Goal: Transaction & Acquisition: Purchase product/service

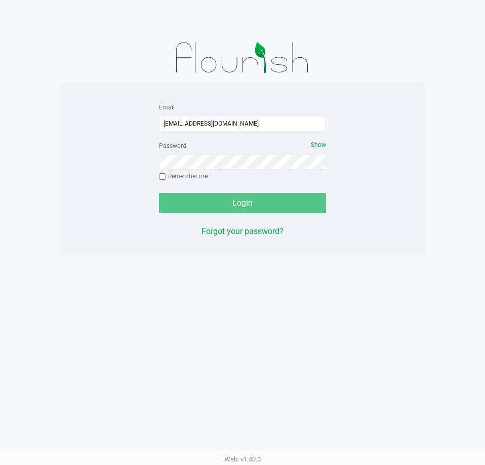
type input "[EMAIL_ADDRESS][DOMAIN_NAME]"
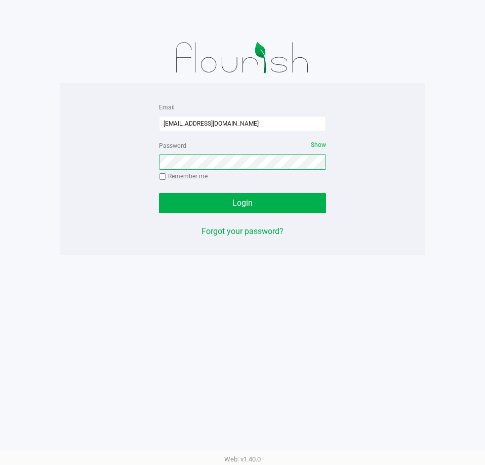
click at [159, 193] on button "Login" at bounding box center [242, 203] width 167 height 20
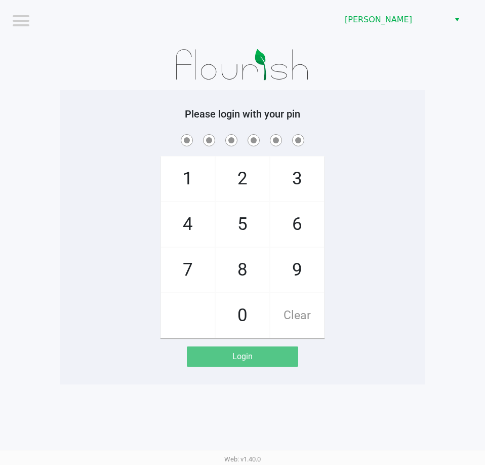
click at [236, 271] on span "8" at bounding box center [243, 269] width 54 height 45
checkbox input "true"
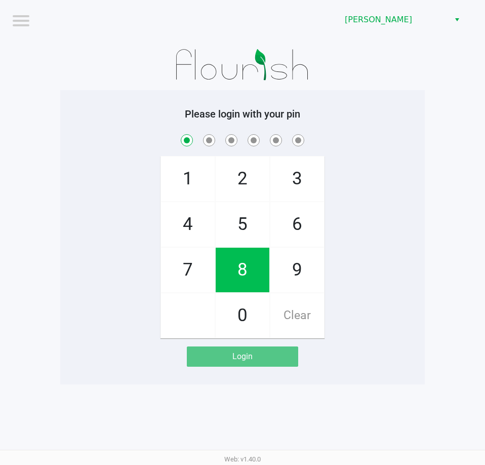
click at [300, 177] on span "3" at bounding box center [297, 178] width 54 height 45
checkbox input "true"
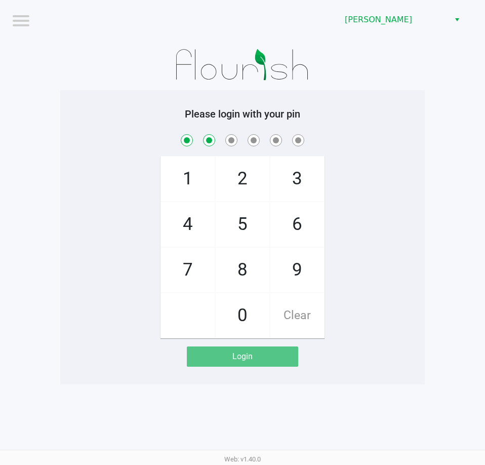
click at [197, 261] on span "7" at bounding box center [188, 269] width 54 height 45
checkbox input "true"
click at [295, 275] on span "9" at bounding box center [297, 269] width 54 height 45
checkbox input "true"
click at [233, 179] on span "2" at bounding box center [243, 178] width 54 height 45
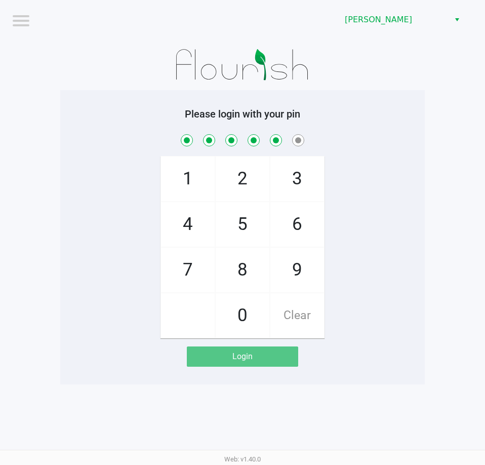
checkbox input "true"
click at [193, 181] on span "1" at bounding box center [188, 178] width 54 height 45
checkbox input "true"
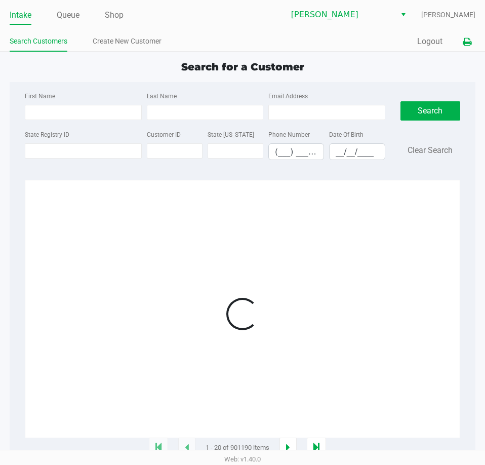
click at [469, 44] on icon at bounding box center [467, 41] width 9 height 7
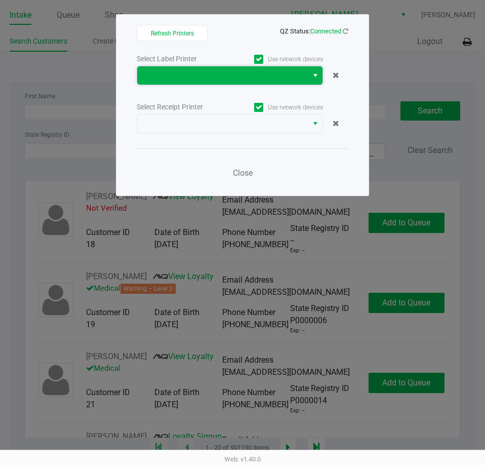
click at [304, 84] on span at bounding box center [222, 75] width 171 height 18
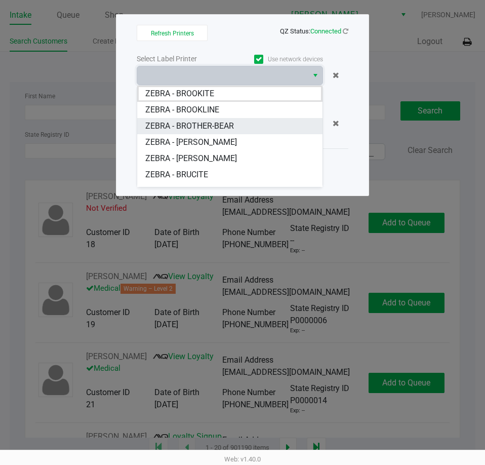
click at [239, 128] on BROTHER-BEAR "ZEBRA - BROTHER-BEAR" at bounding box center [229, 126] width 185 height 16
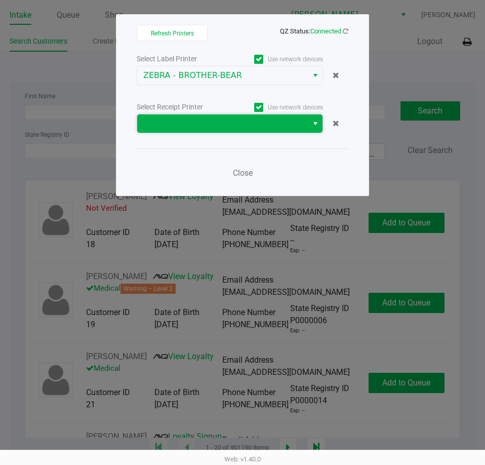
click at [242, 122] on span at bounding box center [222, 123] width 158 height 12
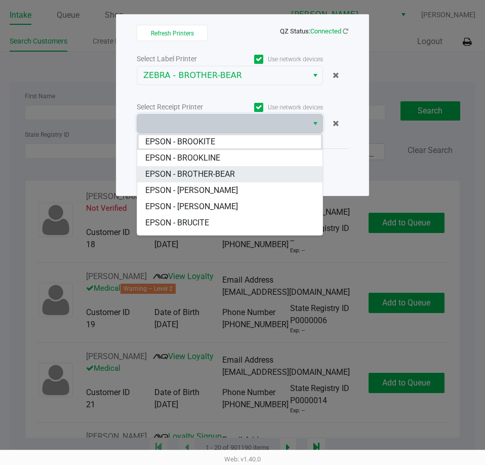
click at [241, 177] on BROTHER-BEAR "EPSON - BROTHER-BEAR" at bounding box center [229, 174] width 185 height 16
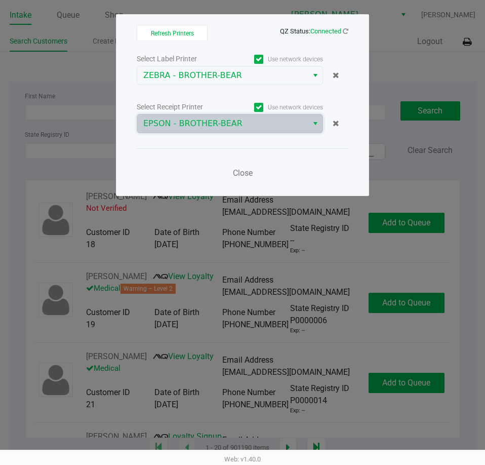
click at [387, 61] on ngb-modal-window "Refresh Printers QZ Status: Connected Select Label Printer Use network devices …" at bounding box center [242, 232] width 485 height 465
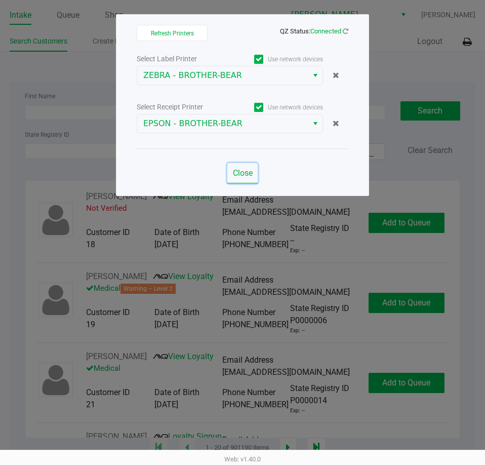
click at [236, 170] on span "Close" at bounding box center [243, 173] width 20 height 10
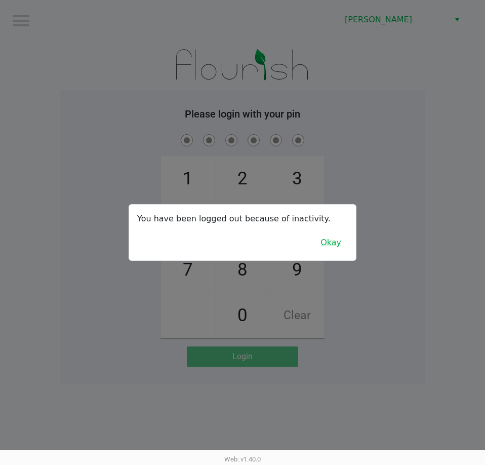
click at [332, 234] on button "Okay" at bounding box center [331, 242] width 34 height 19
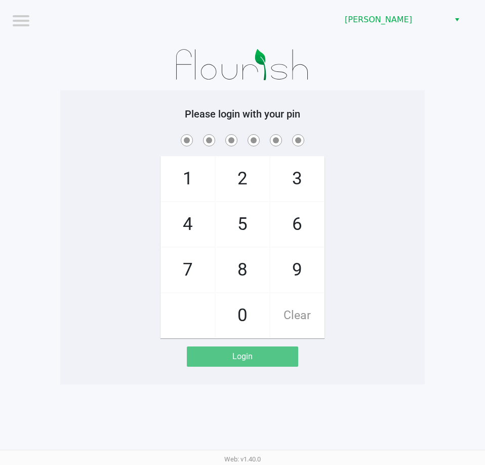
click at [244, 276] on span "8" at bounding box center [243, 269] width 54 height 45
checkbox input "true"
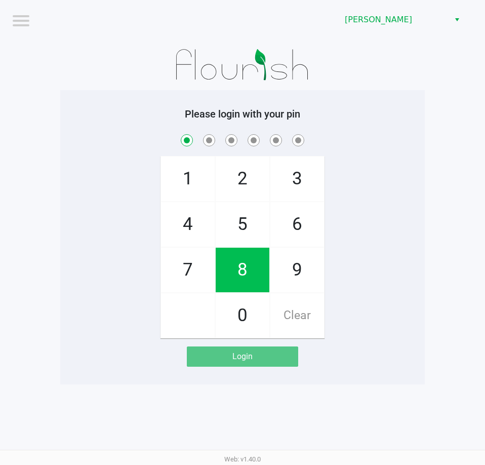
click at [299, 177] on span "3" at bounding box center [297, 178] width 54 height 45
checkbox input "true"
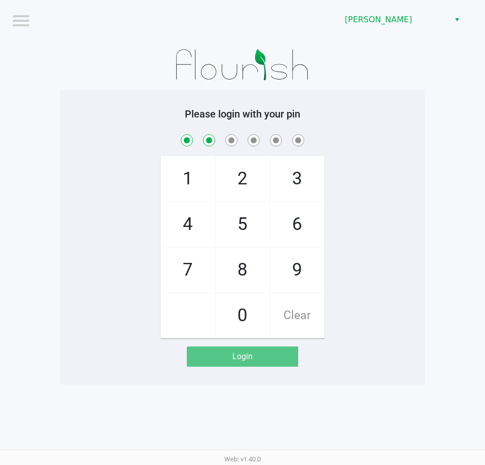
click at [180, 273] on span "7" at bounding box center [188, 269] width 54 height 45
checkbox input "true"
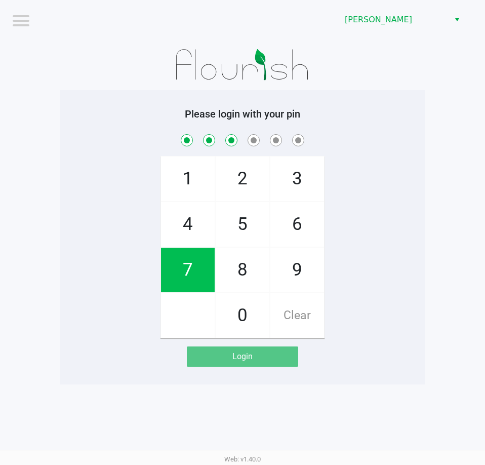
click at [300, 278] on span "9" at bounding box center [297, 269] width 54 height 45
checkbox input "true"
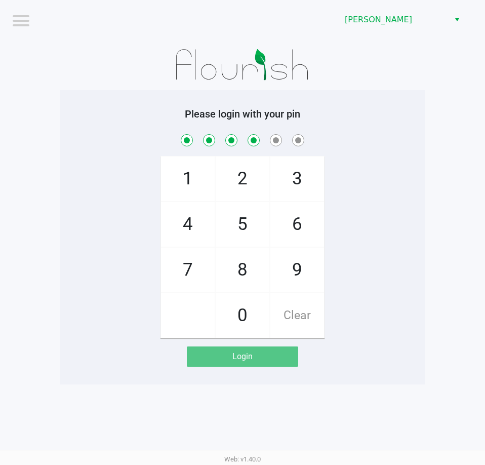
click at [237, 174] on span "2" at bounding box center [243, 178] width 54 height 45
checkbox input "true"
click at [191, 173] on span "1" at bounding box center [188, 178] width 54 height 45
checkbox input "true"
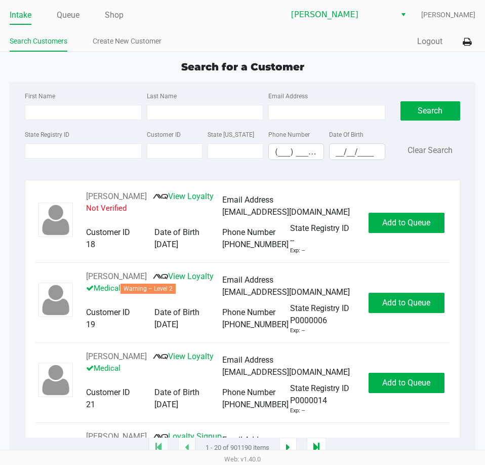
drag, startPoint x: 60, startPoint y: 70, endPoint x: 52, endPoint y: 76, distance: 10.4
click at [60, 70] on div "Search for a Customer" at bounding box center [242, 66] width 481 height 15
click at [13, 79] on div "Search for a Customer First Name Last Name Email Address State Registry ID Cust…" at bounding box center [243, 253] width 466 height 389
click at [94, 143] on input "State Registry ID" at bounding box center [83, 150] width 116 height 15
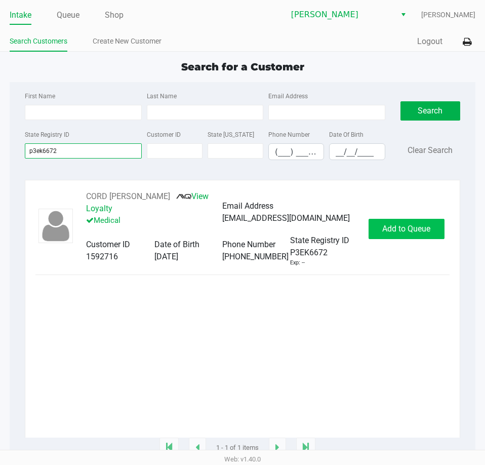
type input "p3ek6672"
click at [381, 221] on button "Add to Queue" at bounding box center [406, 229] width 76 height 20
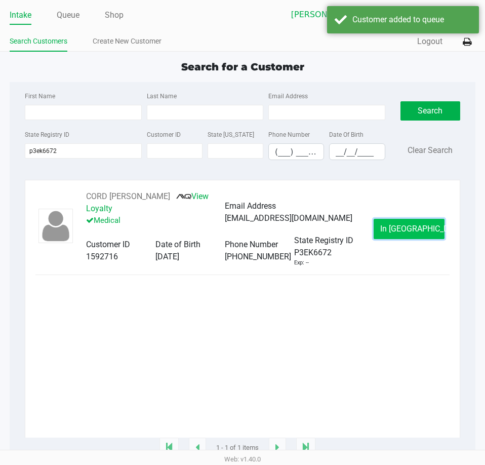
click at [399, 231] on button "In Queue" at bounding box center [408, 229] width 71 height 20
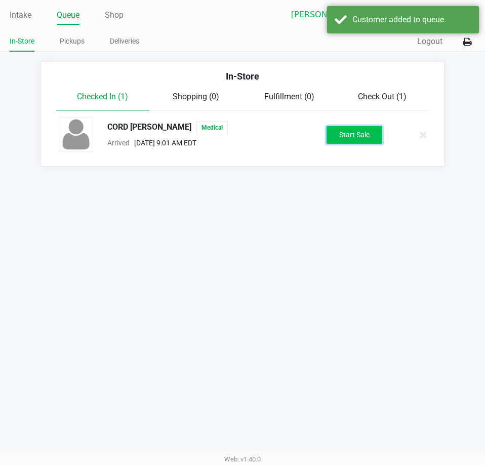
click at [338, 138] on button "Start Sale" at bounding box center [354, 135] width 56 height 18
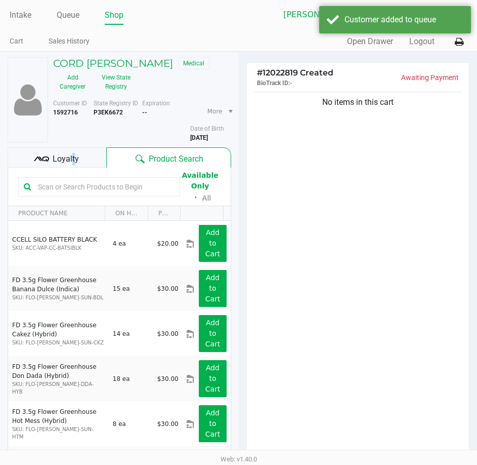
click at [71, 149] on div "Loyalty" at bounding box center [57, 157] width 99 height 20
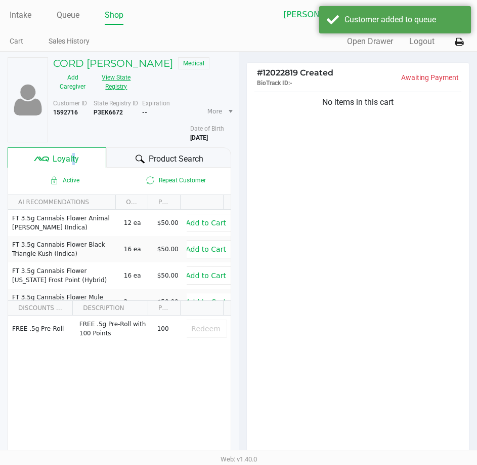
click at [118, 87] on button "View State Registry" at bounding box center [113, 81] width 43 height 25
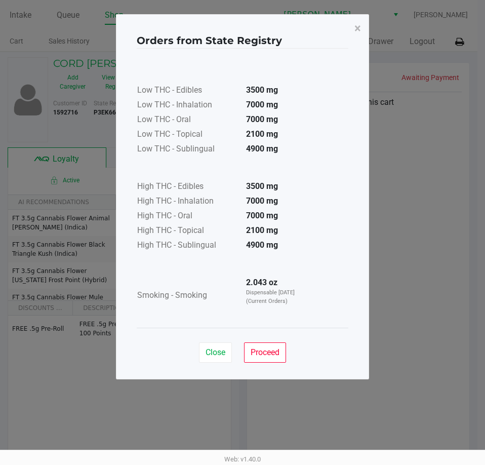
click at [294, 285] on td "2.043 oz Dispensable Today (Current Orders)" at bounding box center [273, 295] width 71 height 39
click at [268, 358] on button "Proceed" at bounding box center [265, 352] width 42 height 20
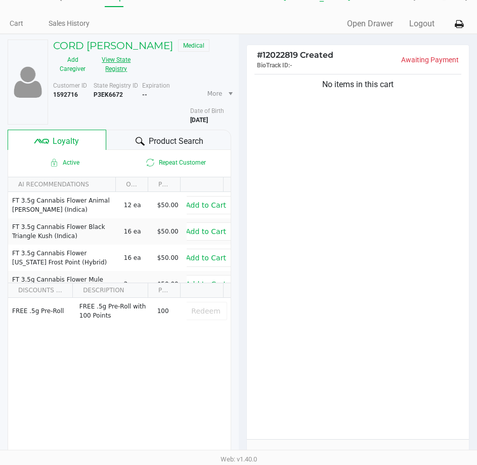
scroll to position [21, 0]
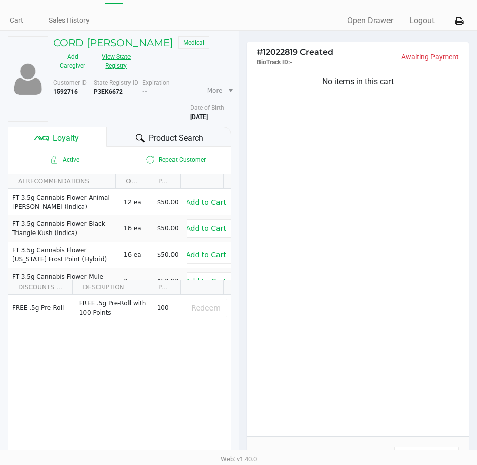
click at [112, 66] on button "View State Registry" at bounding box center [113, 61] width 43 height 25
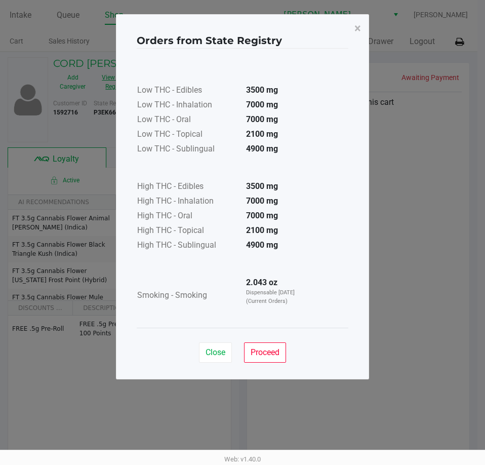
click at [264, 351] on span "Proceed" at bounding box center [265, 352] width 29 height 10
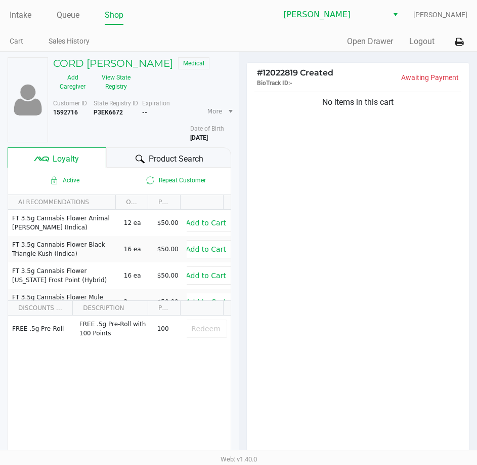
click at [239, 178] on div "# 12022819 Created BioTrack ID: - Awaiting Payment No items in this cart Subtot…" at bounding box center [358, 320] width 239 height 537
click at [254, 303] on div "No items in this cart" at bounding box center [358, 273] width 223 height 367
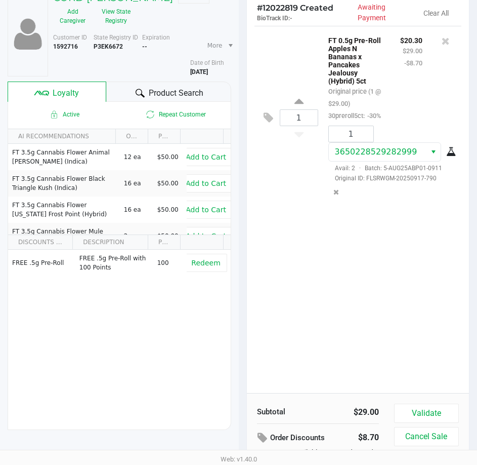
scroll to position [127, 0]
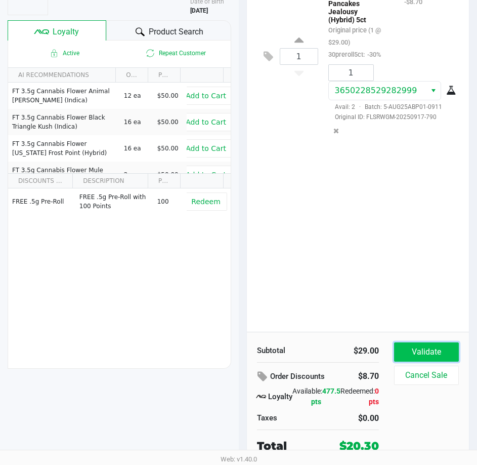
click at [396, 348] on button "Validate" at bounding box center [426, 351] width 65 height 19
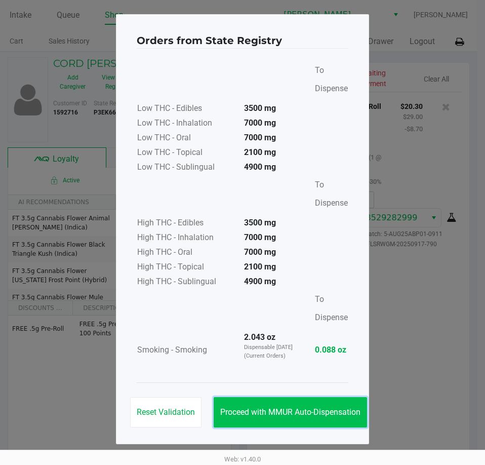
click at [327, 418] on button "Proceed with MMUR Auto-Dispensation" at bounding box center [290, 412] width 153 height 30
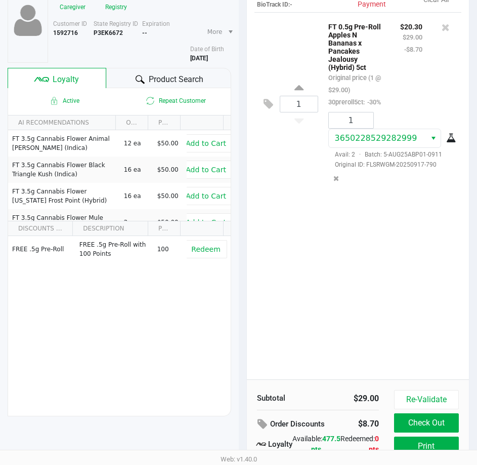
scroll to position [129, 0]
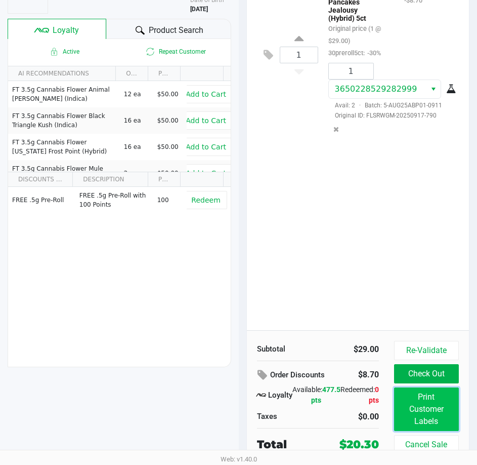
click at [397, 403] on button "Print Customer Labels" at bounding box center [426, 409] width 65 height 44
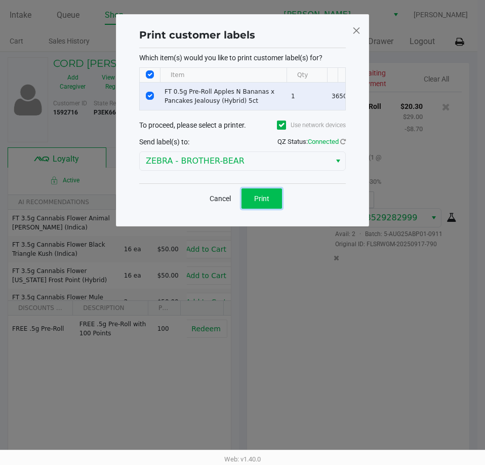
click at [263, 202] on span "Print" at bounding box center [261, 198] width 15 height 8
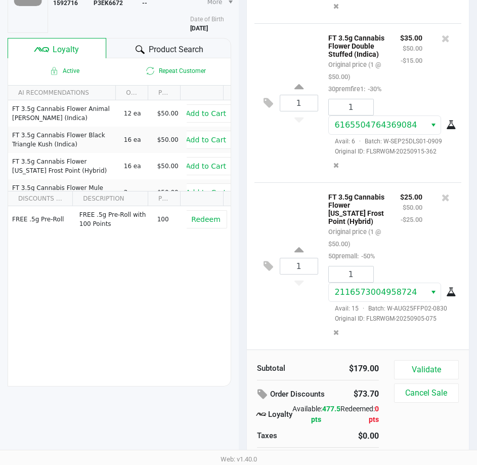
scroll to position [127, 0]
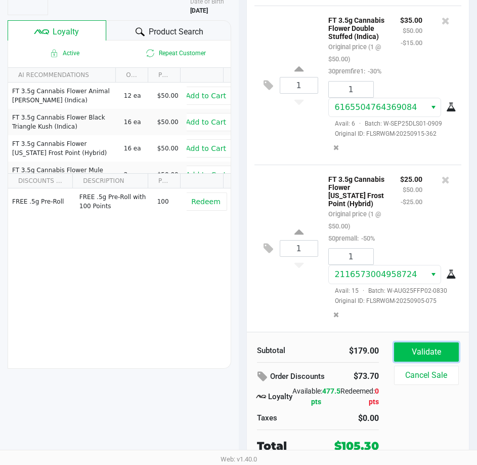
click at [419, 352] on button "Validate" at bounding box center [426, 351] width 65 height 19
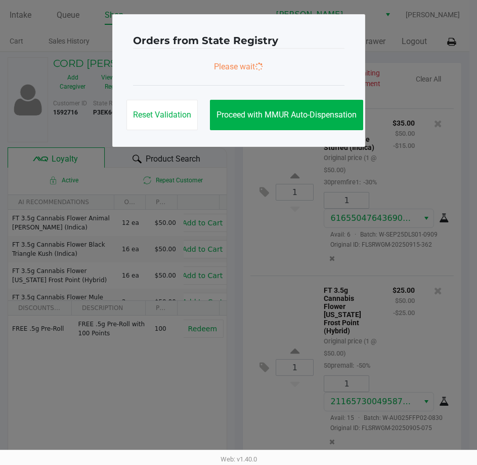
scroll to position [0, 0]
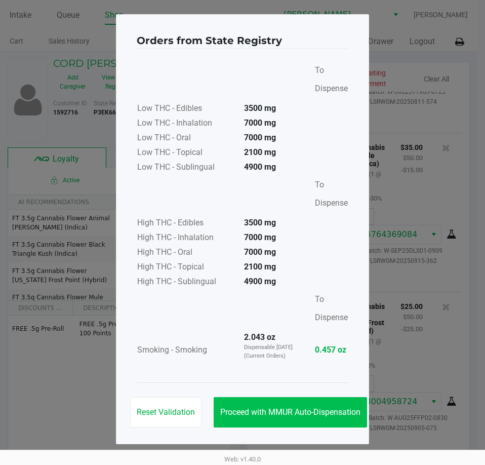
click at [255, 442] on div "Orders from State Registry To Dispense Low THC - Edibles 3500 mg Low THC - Inha…" at bounding box center [242, 229] width 253 height 430
click at [258, 417] on button "Proceed with MMUR Auto-Dispensation" at bounding box center [290, 412] width 153 height 30
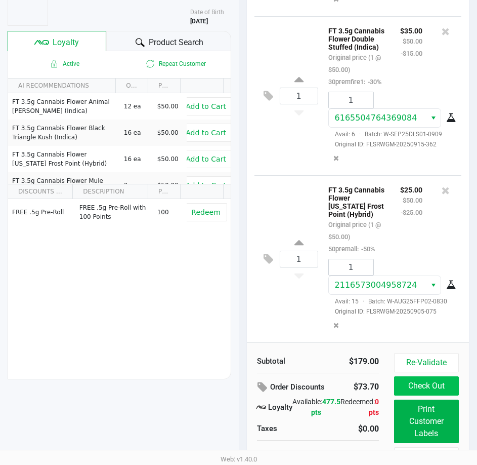
scroll to position [129, 0]
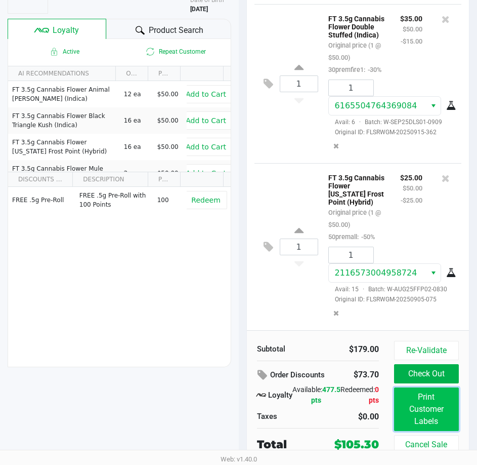
click at [415, 409] on button "Print Customer Labels" at bounding box center [426, 409] width 65 height 44
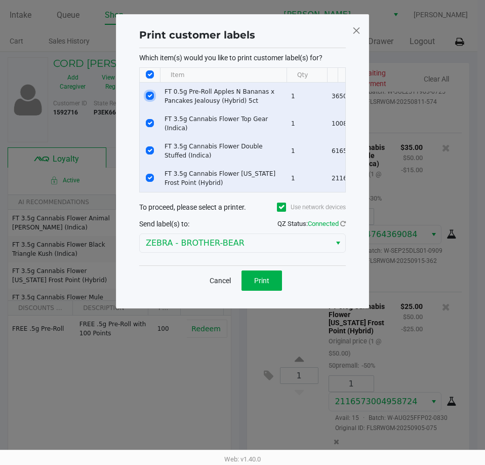
click at [152, 97] on input "Select Row" at bounding box center [150, 96] width 8 height 8
checkbox input "false"
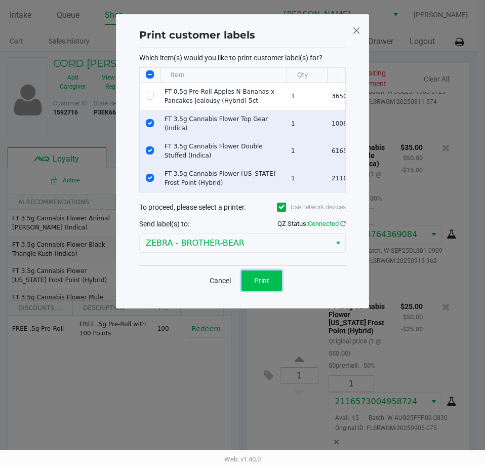
click at [252, 285] on button "Print" at bounding box center [261, 280] width 40 height 20
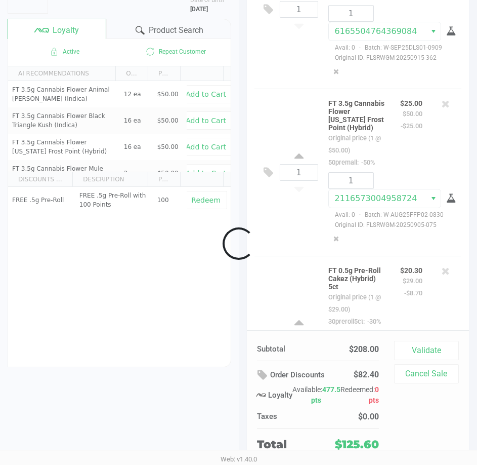
scroll to position [127, 0]
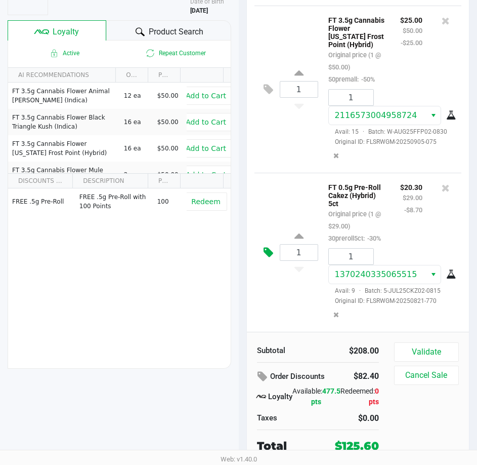
click at [269, 258] on icon at bounding box center [269, 252] width 10 height 12
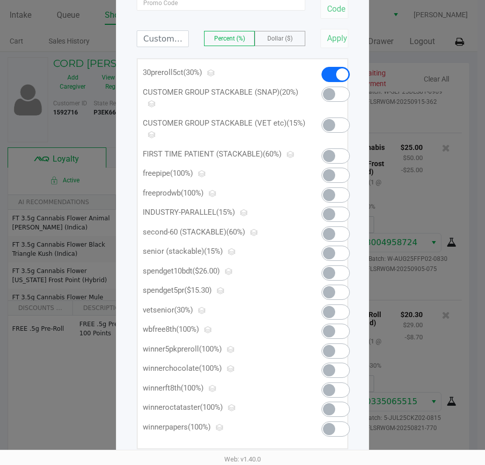
scroll to position [122, 0]
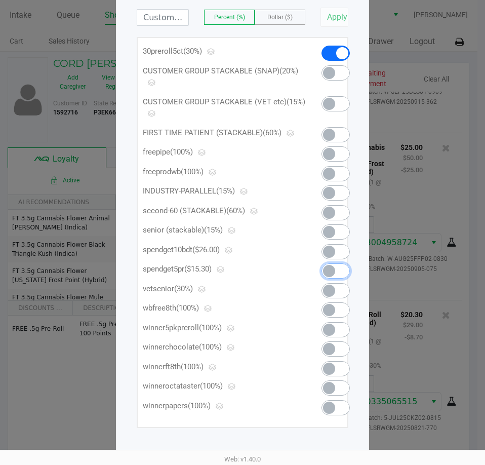
click at [332, 266] on span at bounding box center [329, 271] width 12 height 12
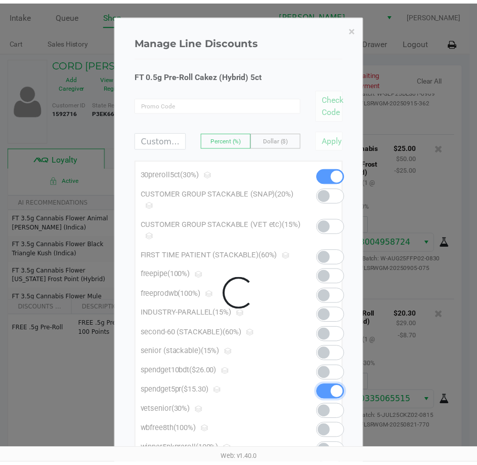
scroll to position [549, 0]
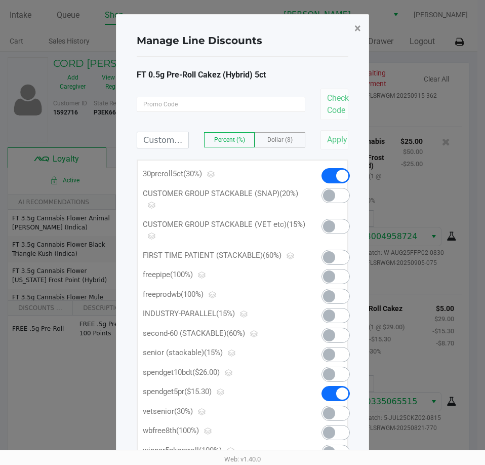
click at [357, 29] on span "×" at bounding box center [357, 28] width 7 height 14
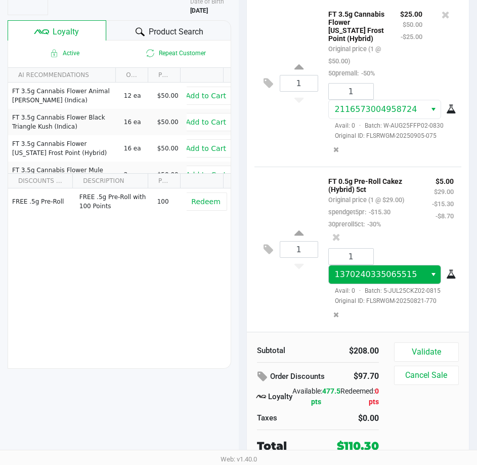
scroll to position [561, 0]
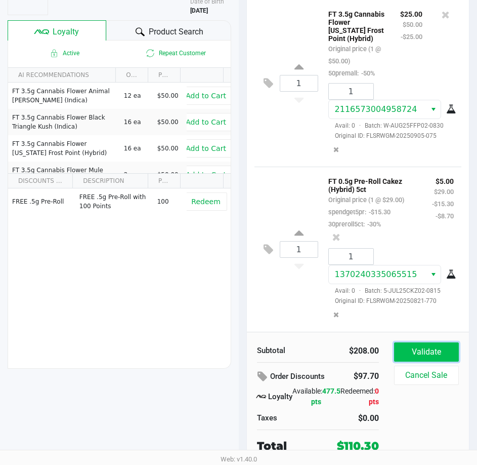
click at [420, 351] on button "Validate" at bounding box center [426, 351] width 65 height 19
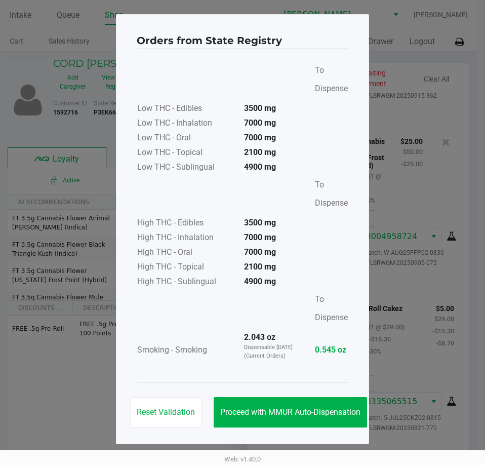
click at [316, 429] on div "Reset Validation Proceed with MMUR Auto-Dispensation" at bounding box center [243, 407] width 212 height 51
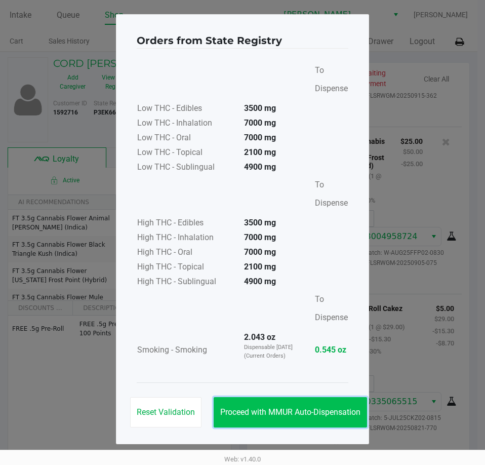
click at [317, 407] on span "Proceed with MMUR Auto-Dispensation" at bounding box center [290, 412] width 140 height 10
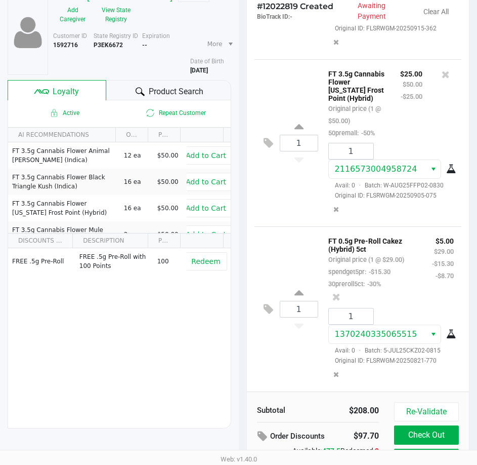
scroll to position [129, 0]
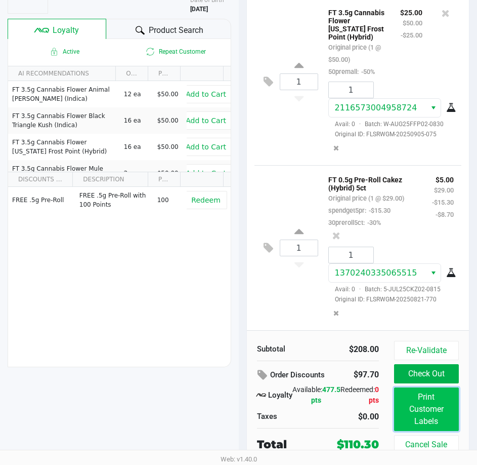
click at [409, 396] on button "Print Customer Labels" at bounding box center [426, 409] width 65 height 44
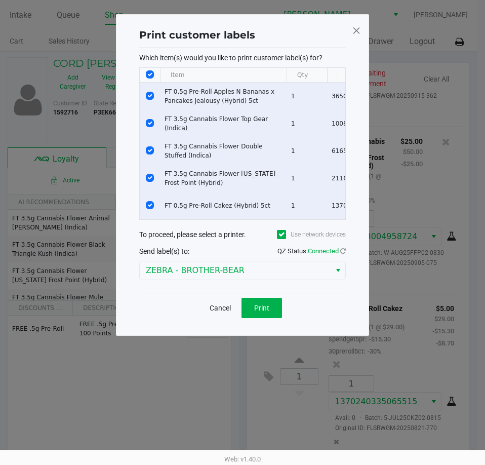
click at [155, 177] on td "Data table" at bounding box center [150, 177] width 20 height 27
click at [150, 176] on input "Select Row" at bounding box center [150, 178] width 8 height 8
checkbox input "false"
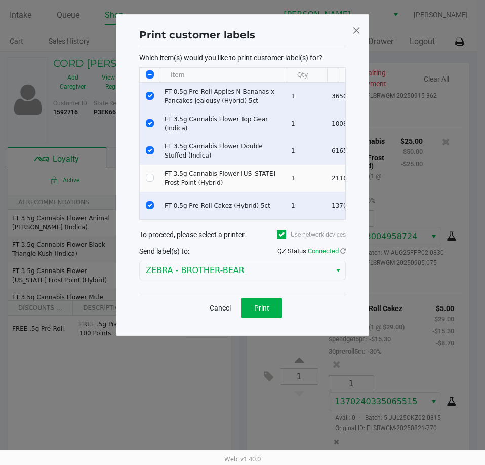
click at [146, 141] on td "Data table" at bounding box center [150, 150] width 20 height 27
click at [148, 148] on input "Select Row" at bounding box center [150, 150] width 8 height 8
checkbox input "false"
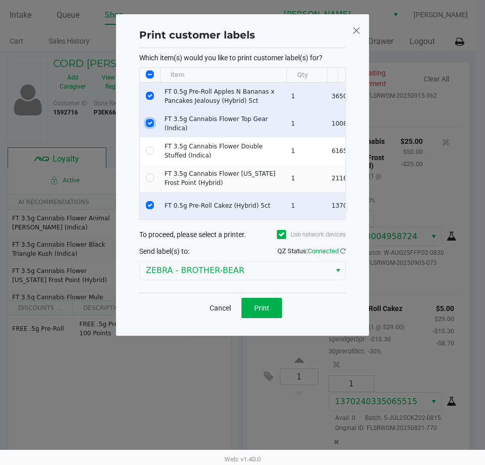
click at [150, 121] on input "Select Row" at bounding box center [150, 123] width 8 height 8
checkbox input "false"
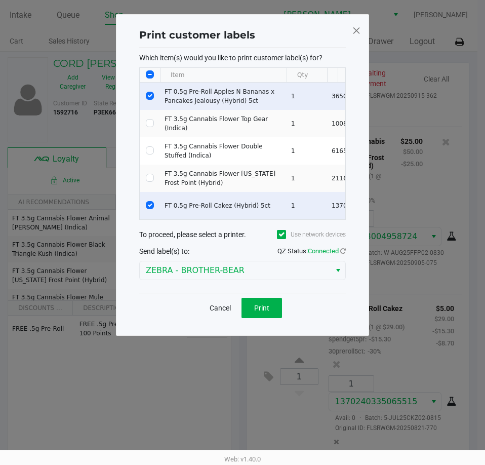
click at [153, 103] on td "Data table" at bounding box center [150, 95] width 20 height 27
click at [150, 100] on td "Data table" at bounding box center [150, 95] width 20 height 27
click at [150, 92] on input "Select Row" at bounding box center [150, 96] width 8 height 8
checkbox input "false"
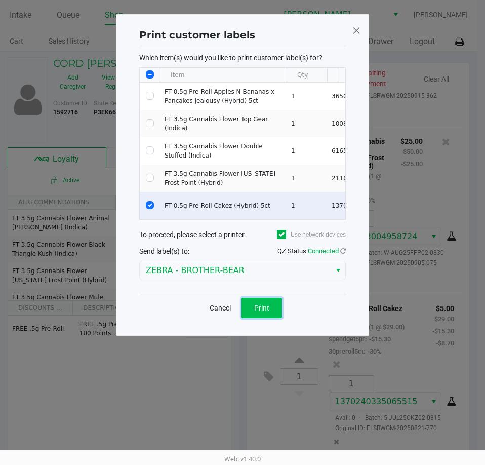
click at [257, 318] on button "Print" at bounding box center [261, 308] width 40 height 20
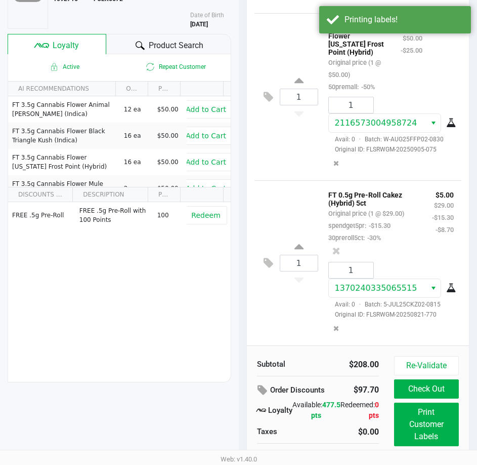
scroll to position [129, 0]
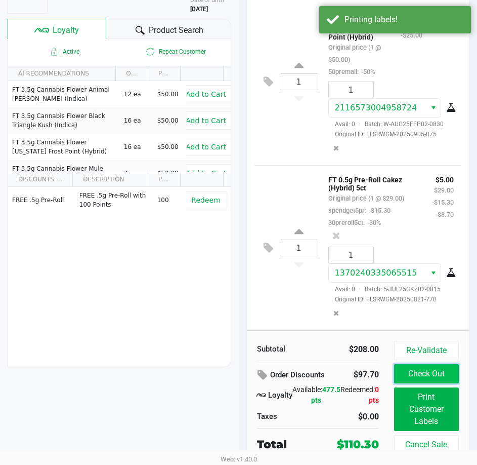
click at [432, 376] on button "Check Out" at bounding box center [426, 373] width 65 height 19
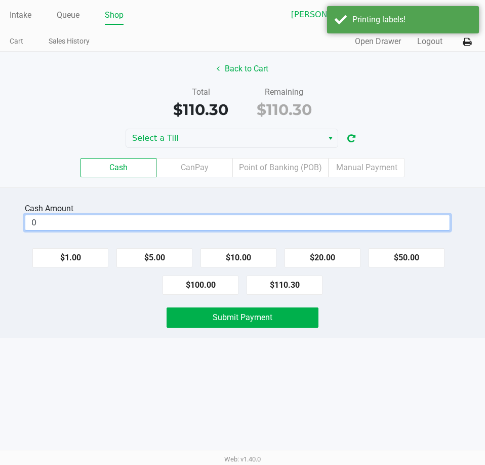
click at [129, 227] on input "0" at bounding box center [237, 222] width 424 height 15
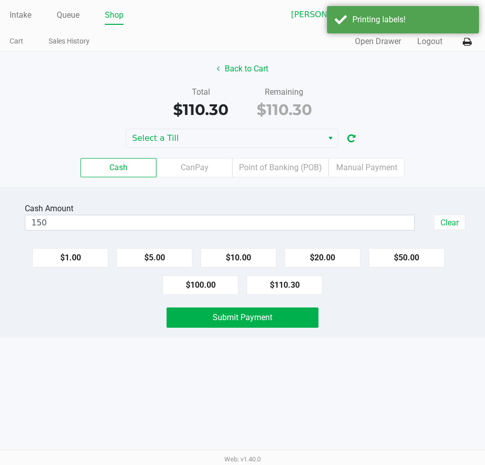
type input "$150.00"
click at [99, 421] on div "Intake Queue Shop Clermont WC Charlie Billings Cart Sales History Quick Sale Op…" at bounding box center [242, 232] width 485 height 465
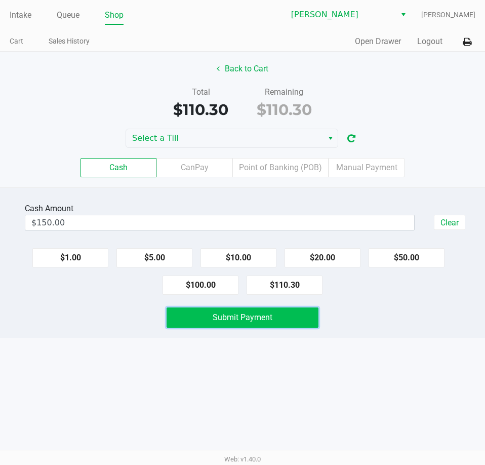
click at [239, 313] on span "Submit Payment" at bounding box center [243, 317] width 60 height 10
click at [217, 319] on span "Submit Payment" at bounding box center [243, 317] width 60 height 10
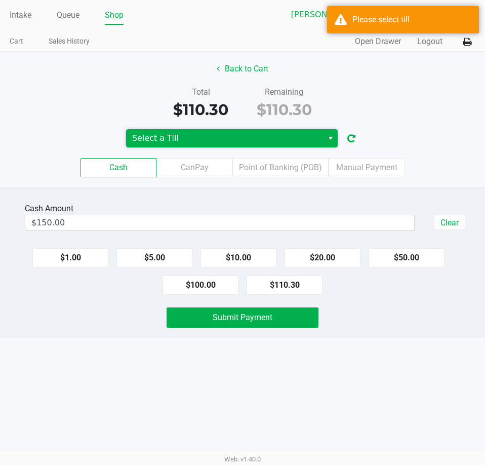
click at [259, 140] on span "Select a Till" at bounding box center [224, 138] width 185 height 12
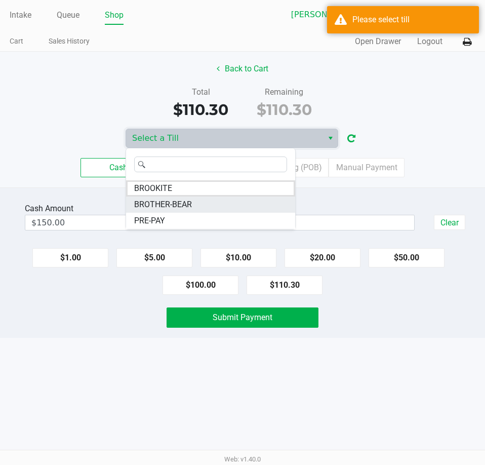
click at [181, 197] on li "BROTHER-BEAR" at bounding box center [210, 204] width 169 height 16
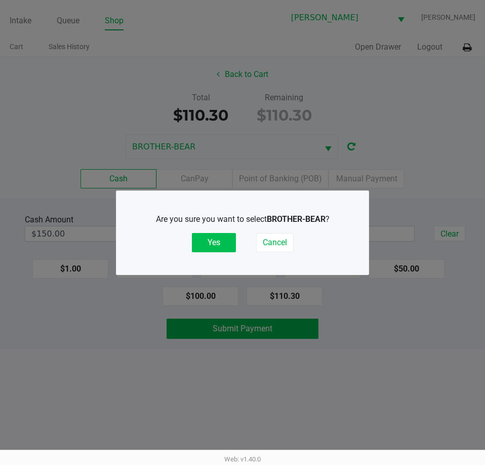
click at [230, 239] on button "Yes" at bounding box center [214, 242] width 44 height 19
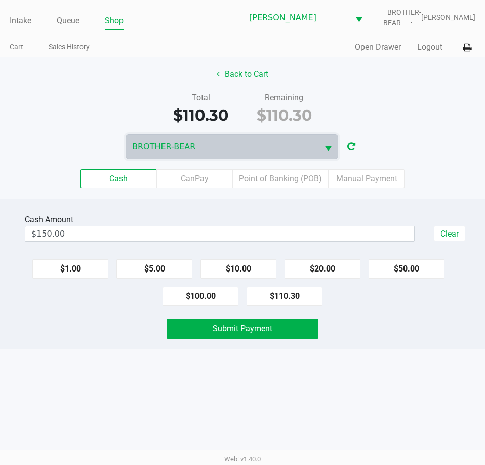
click at [396, 327] on div "Submit Payment" at bounding box center [242, 328] width 500 height 20
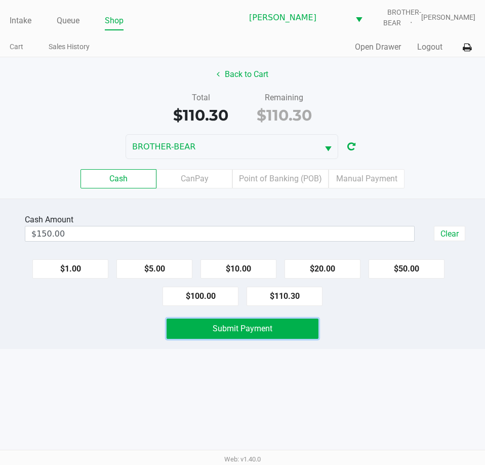
click at [270, 331] on span "Submit Payment" at bounding box center [243, 328] width 60 height 10
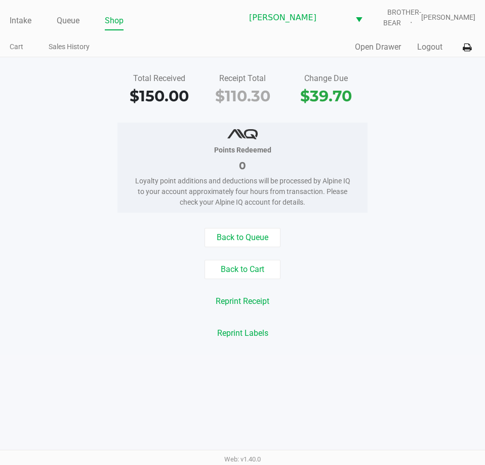
click at [36, 209] on div "Points Redeemed 0 Loyalty point additions and deductions will be processed by A…" at bounding box center [242, 167] width 500 height 90
click at [21, 20] on link "Intake" at bounding box center [21, 21] width 22 height 14
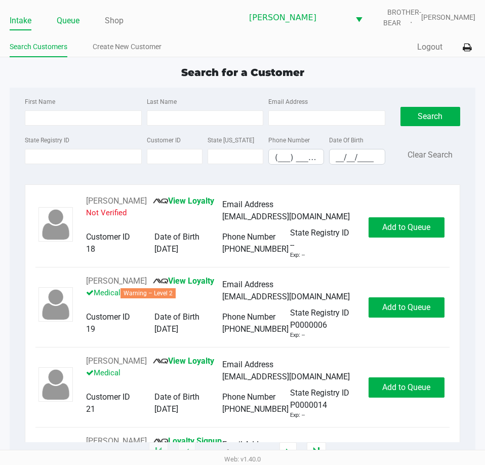
click at [71, 24] on link "Queue" at bounding box center [68, 21] width 23 height 14
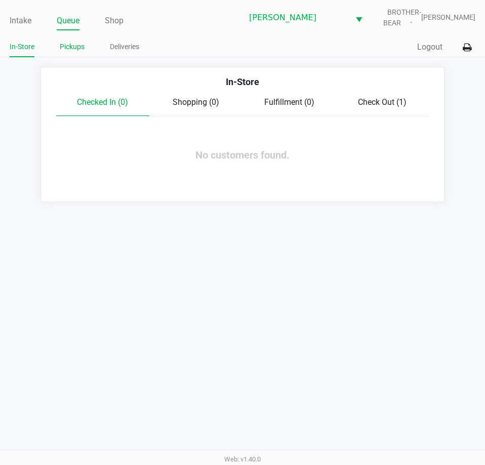
click at [82, 46] on link "Pickups" at bounding box center [72, 46] width 25 height 13
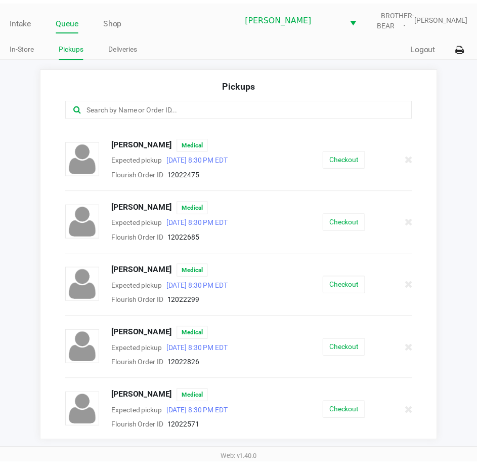
scroll to position [246, 0]
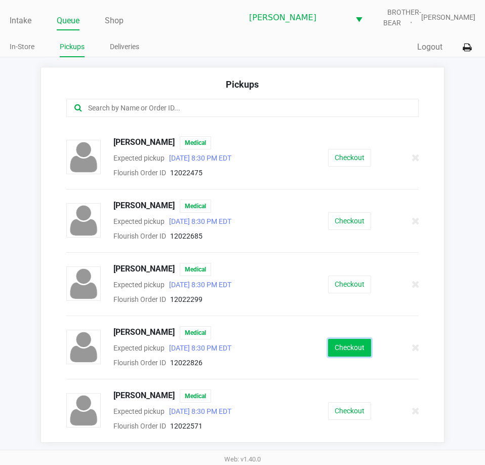
click at [357, 347] on button "Checkout" at bounding box center [349, 348] width 43 height 18
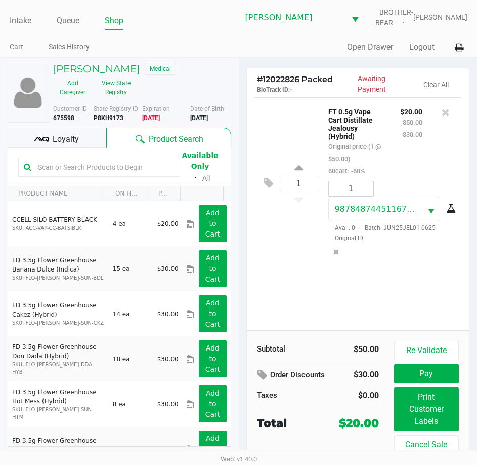
click at [80, 136] on div "Loyalty" at bounding box center [57, 138] width 99 height 20
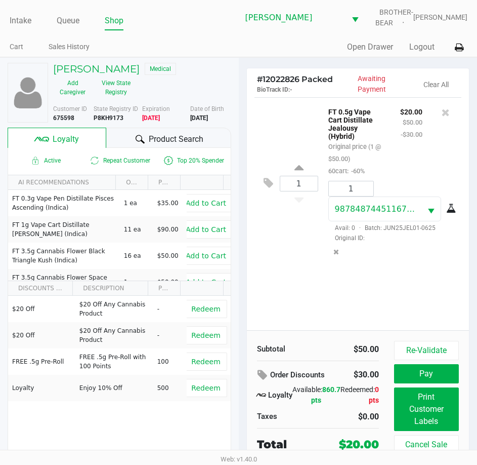
click at [240, 145] on div "# 12022826 Packed BioTrack ID: - Awaiting Payment Clear All 1 FT 0.5g Vape Cart…" at bounding box center [358, 269] width 239 height 423
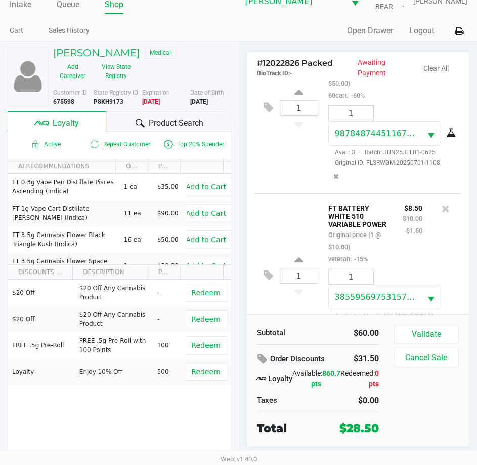
scroll to position [114, 0]
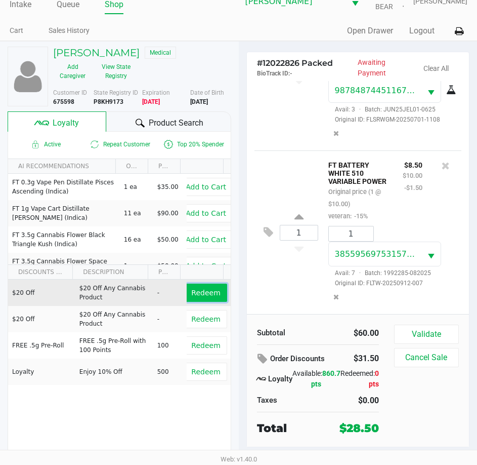
click at [199, 297] on span "Redeem" at bounding box center [205, 292] width 29 height 8
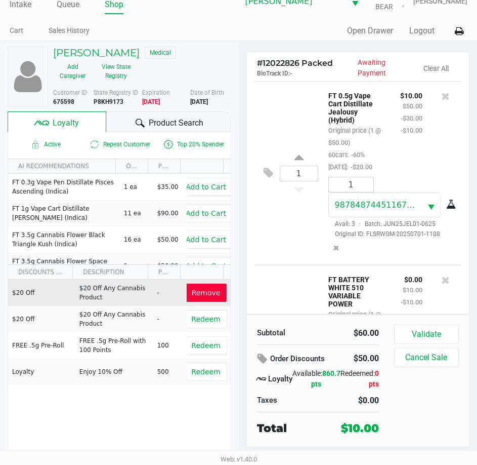
scroll to position [151, 0]
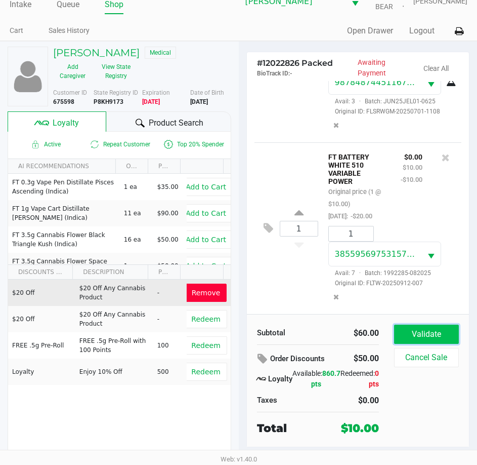
click at [414, 340] on button "Validate" at bounding box center [426, 333] width 65 height 19
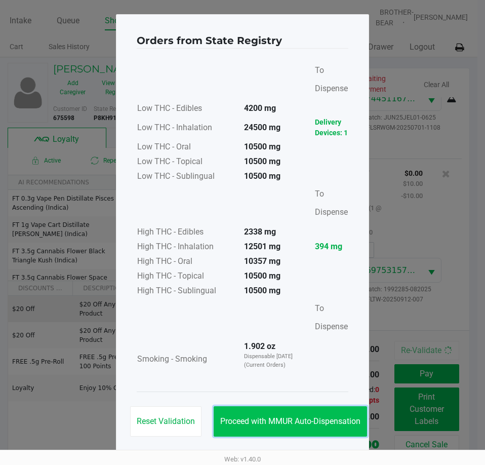
click at [286, 424] on span "Proceed with MMUR Auto-Dispensation" at bounding box center [290, 421] width 140 height 10
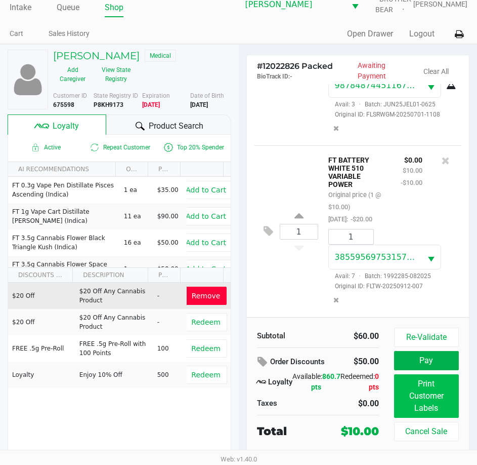
scroll to position [16, 0]
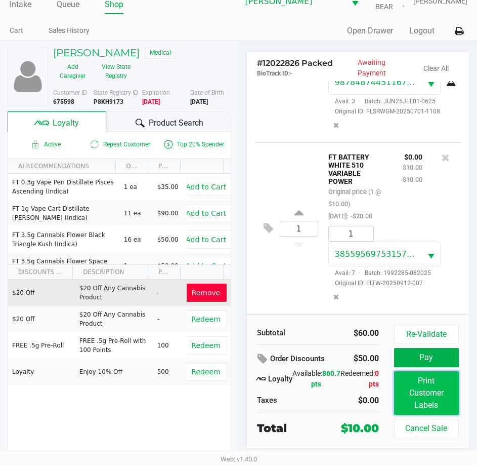
click at [422, 387] on button "Print Customer Labels" at bounding box center [426, 393] width 65 height 44
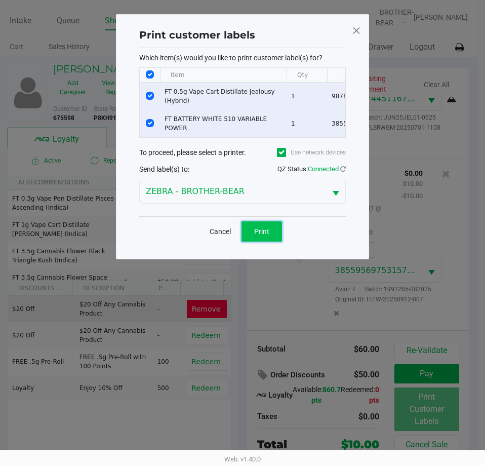
click at [256, 235] on span "Print" at bounding box center [261, 231] width 15 height 8
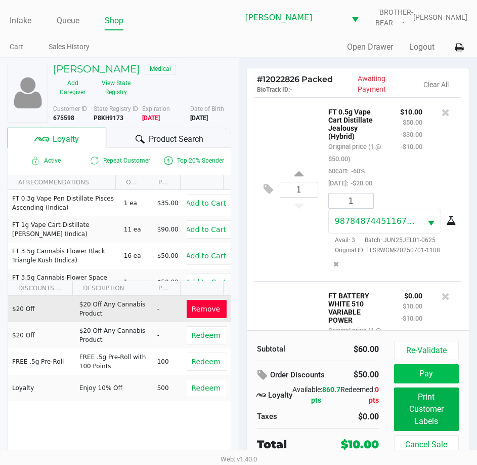
click at [429, 374] on button "Pay" at bounding box center [426, 373] width 65 height 19
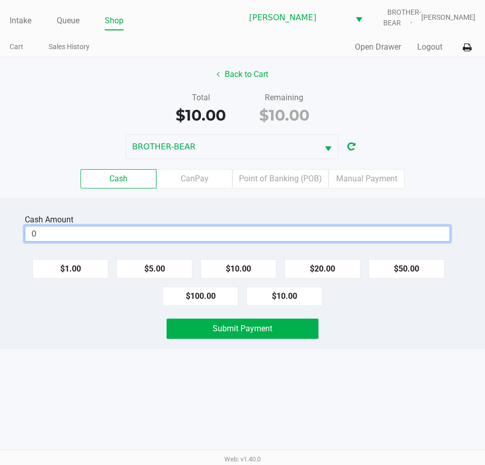
click at [292, 234] on input "0" at bounding box center [237, 233] width 424 height 15
type input "$20.00"
click at [352, 306] on div "Cash Amount $20.00 Clear $1.00 $5.00 $10.00 $20.00 $50.00 $100.00 $10.00 Submit…" at bounding box center [242, 273] width 485 height 150
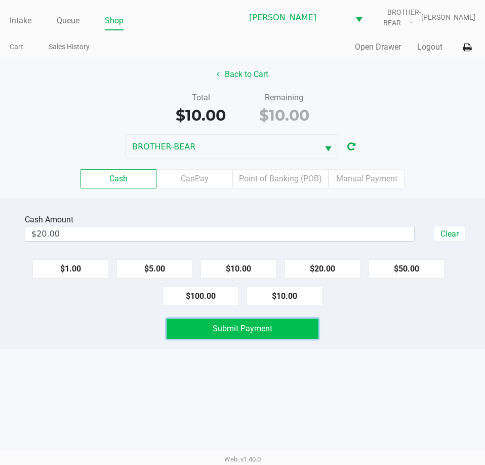
click at [280, 330] on button "Submit Payment" at bounding box center [242, 328] width 151 height 20
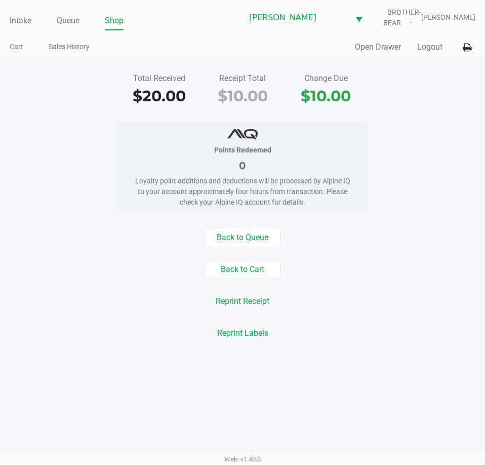
click at [33, 18] on ul "Intake Queue Shop" at bounding box center [126, 21] width 233 height 17
click at [23, 18] on link "Intake" at bounding box center [21, 21] width 22 height 14
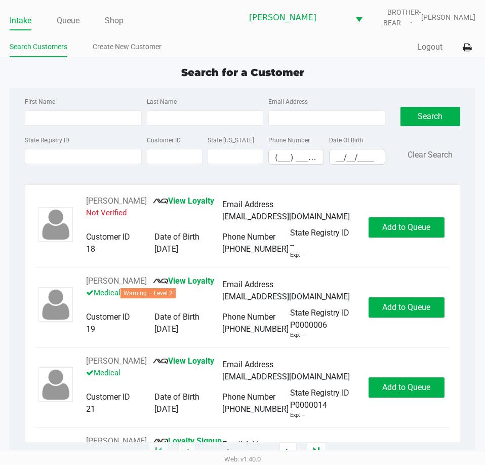
click at [120, 80] on div "Search for a Customer First Name Last Name Email Address State Registry ID Cust…" at bounding box center [243, 259] width 466 height 388
click at [12, 89] on div "First Name Last Name Email Address State Registry ID Customer ID State ID Phone…" at bounding box center [243, 270] width 466 height 365
click at [14, 90] on div "First Name Last Name Email Address State Registry ID Customer ID State ID Phone…" at bounding box center [243, 270] width 466 height 365
click at [12, 90] on div "First Name Last Name Email Address State Registry ID Customer ID State ID Phone…" at bounding box center [243, 270] width 466 height 365
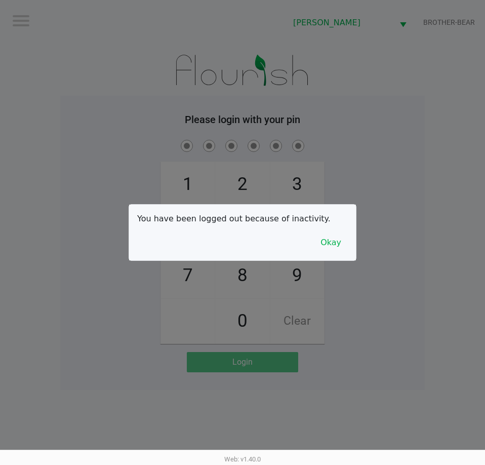
click at [33, 221] on div at bounding box center [242, 232] width 485 height 465
click at [335, 236] on button "Okay" at bounding box center [331, 242] width 34 height 19
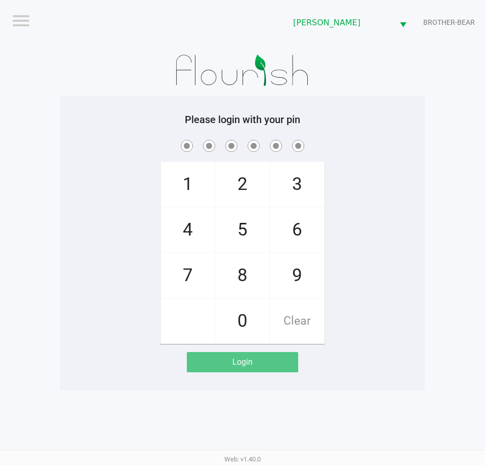
click at [47, 59] on app-pos-login-wrapper "Logout Clermont WC BROTHER-BEAR Please login with your pin 1 4 7 2 5 8 0 3 6 9 …" at bounding box center [242, 195] width 485 height 390
click at [53, 264] on app-pos-login-wrapper "Logout Clermont WC BROTHER-BEAR Please login with your pin 1 4 7 2 5 8 0 3 6 9 …" at bounding box center [242, 195] width 485 height 390
click at [64, 263] on div "1 4 7 2 5 8 0 3 6 9 Clear" at bounding box center [242, 241] width 364 height 206
click at [115, 190] on div "1 4 7 2 5 8 0 3 6 9 Clear" at bounding box center [242, 241] width 364 height 206
click at [241, 280] on span "8" at bounding box center [243, 275] width 54 height 45
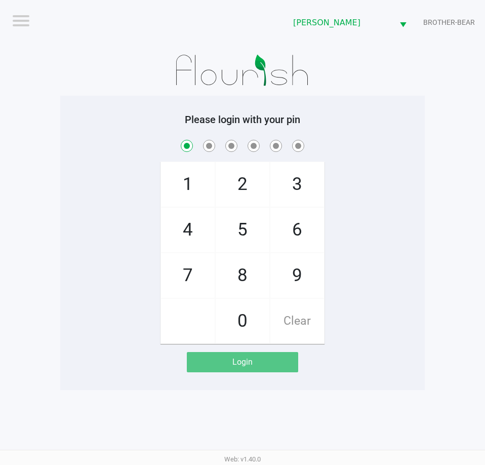
checkbox input "true"
click at [297, 181] on span "3" at bounding box center [297, 184] width 54 height 45
checkbox input "true"
click at [182, 273] on span "7" at bounding box center [188, 275] width 54 height 45
checkbox input "true"
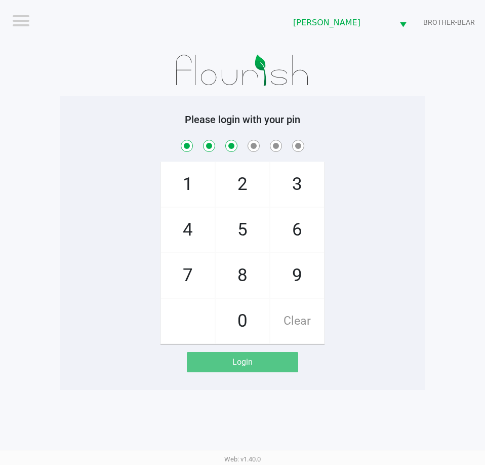
click at [298, 284] on span "9" at bounding box center [297, 275] width 54 height 45
checkbox input "true"
click at [233, 182] on span "2" at bounding box center [243, 184] width 54 height 45
checkbox input "true"
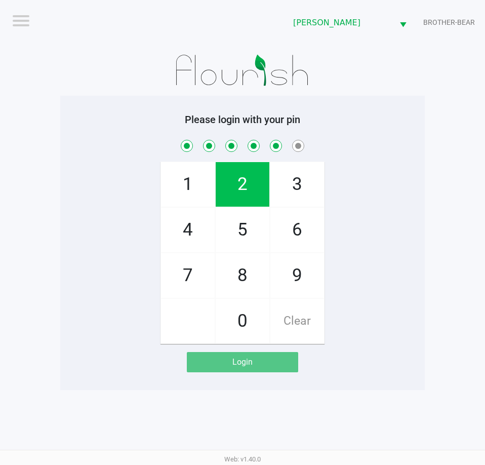
click at [185, 182] on span "1" at bounding box center [188, 184] width 54 height 45
checkbox input "true"
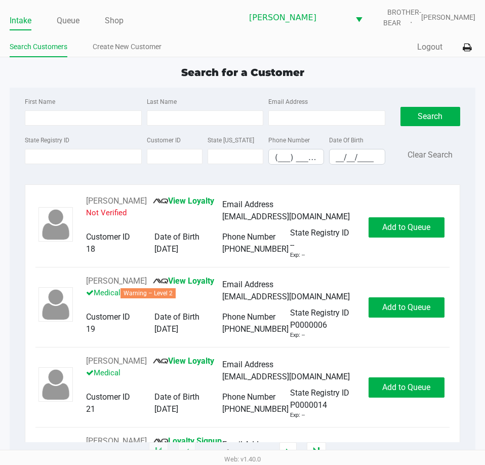
click at [101, 91] on div "First Name Last Name Email Address State Registry ID Customer ID State ID Phone…" at bounding box center [242, 134] width 450 height 93
click at [107, 76] on div "Search for a Customer" at bounding box center [242, 72] width 481 height 15
click at [79, 107] on div "First Name" at bounding box center [82, 110] width 121 height 30
click at [79, 118] on input "First Name" at bounding box center [83, 117] width 116 height 15
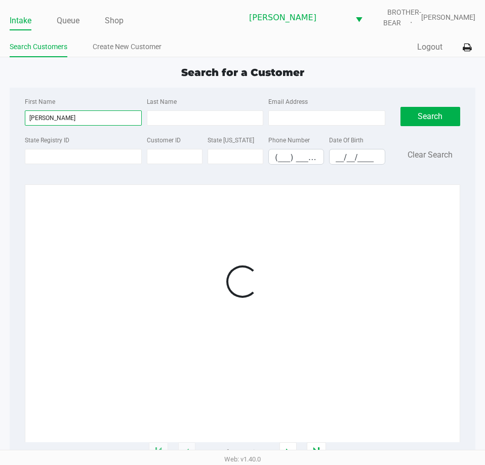
type input "robert"
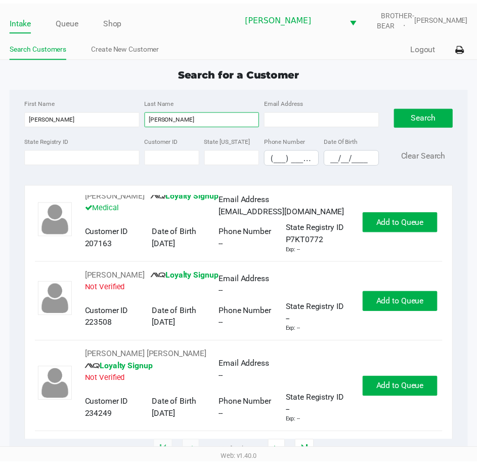
scroll to position [1510, 0]
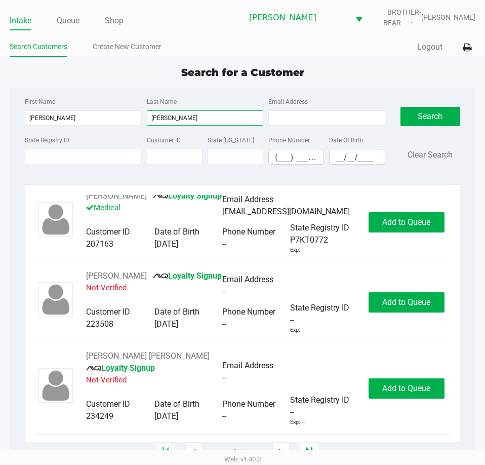
type input "miller"
click at [342, 155] on input "__/__/____" at bounding box center [356, 157] width 55 height 16
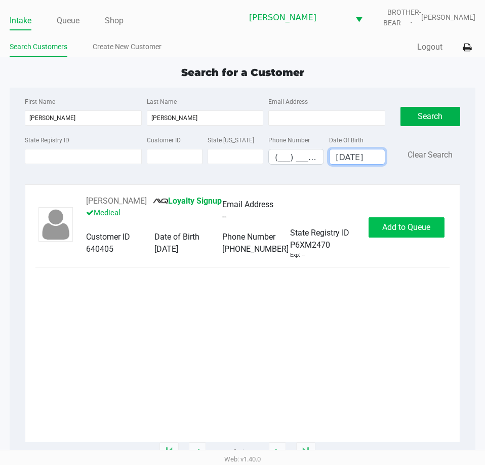
type input "11/23/1967"
click at [408, 231] on span "Add to Queue" at bounding box center [406, 227] width 48 height 10
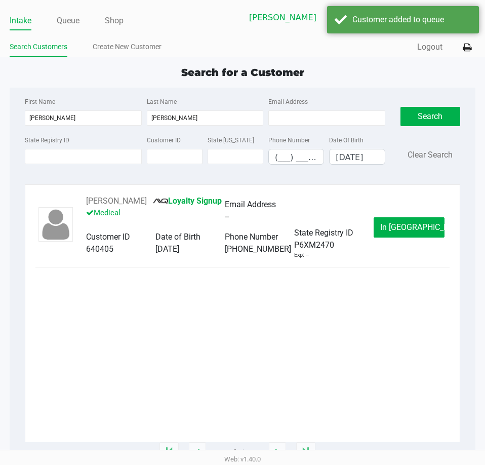
click at [395, 234] on button "In Queue" at bounding box center [408, 227] width 71 height 20
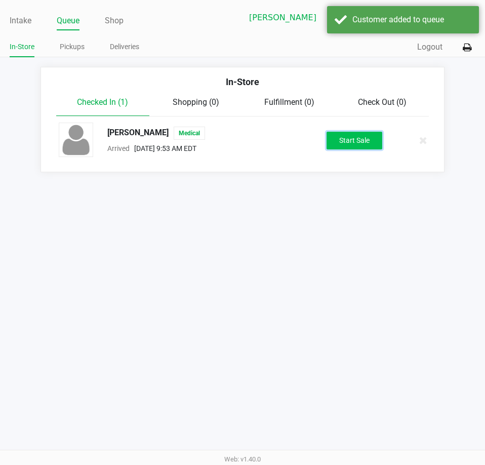
click at [365, 149] on button "Start Sale" at bounding box center [354, 141] width 56 height 18
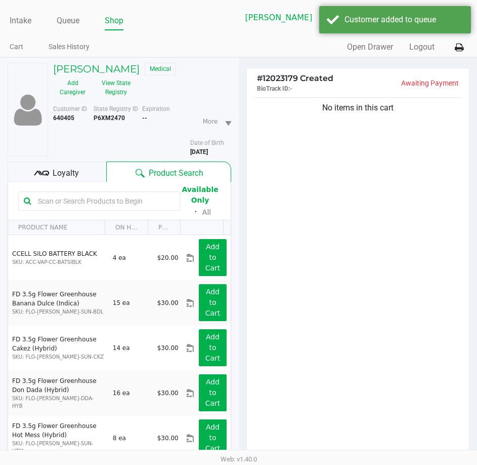
click at [66, 180] on div "Loyalty" at bounding box center [57, 171] width 99 height 20
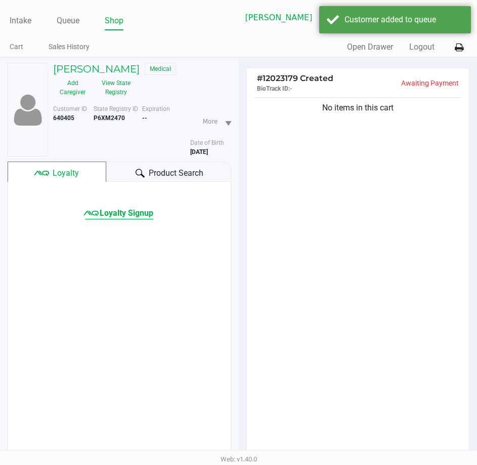
click at [123, 211] on span "Loyalty Signup" at bounding box center [127, 213] width 54 height 12
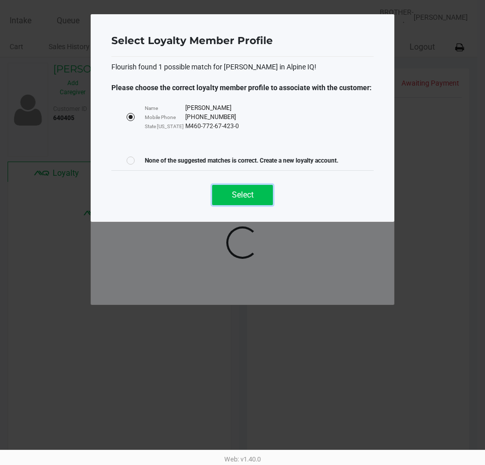
click at [241, 198] on span "Select" at bounding box center [243, 195] width 22 height 10
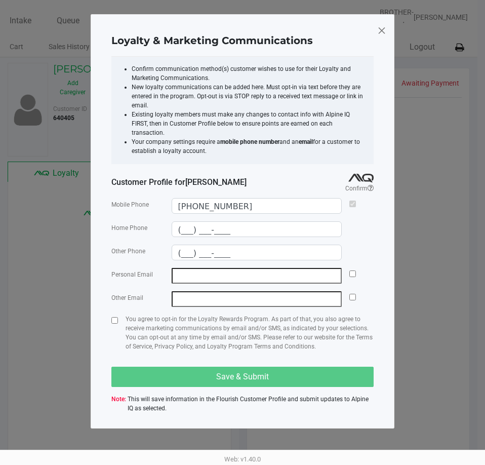
click at [353, 268] on div at bounding box center [352, 276] width 7 height 16
click at [353, 270] on input "checkbox" at bounding box center [352, 273] width 7 height 7
checkbox input "true"
click at [114, 317] on input "checkbox" at bounding box center [114, 320] width 7 height 7
checkbox input "true"
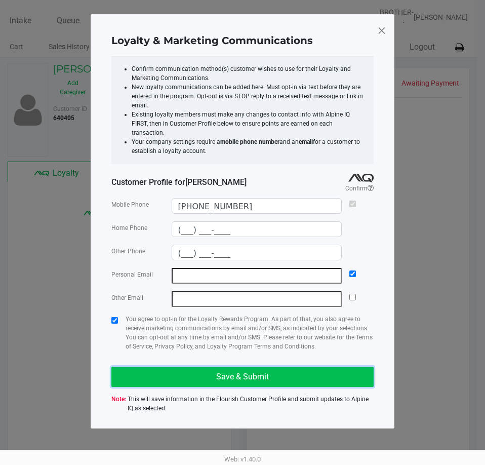
click at [169, 366] on button "Save & Submit" at bounding box center [242, 376] width 262 height 20
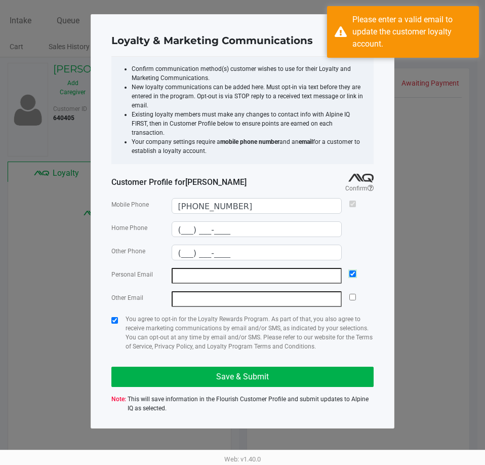
click at [351, 270] on input "checkbox" at bounding box center [352, 273] width 7 height 7
checkbox input "false"
click at [411, 145] on ngb-modal-window "Loyalty & Marketing Communications Confirm communication method(s) customer wis…" at bounding box center [242, 232] width 485 height 465
click at [396, 209] on ngb-modal-window "Loyalty & Marketing Communications Confirm communication method(s) customer wis…" at bounding box center [242, 232] width 485 height 465
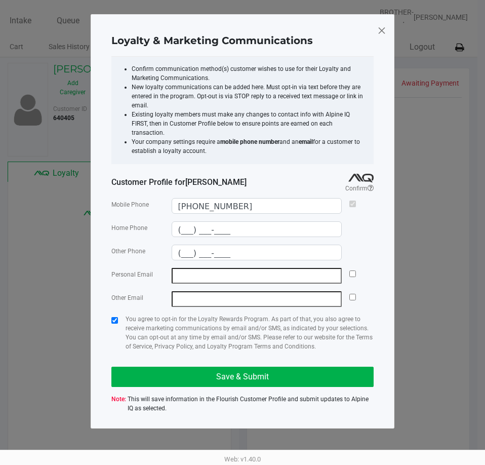
click at [386, 32] on span at bounding box center [381, 30] width 9 height 16
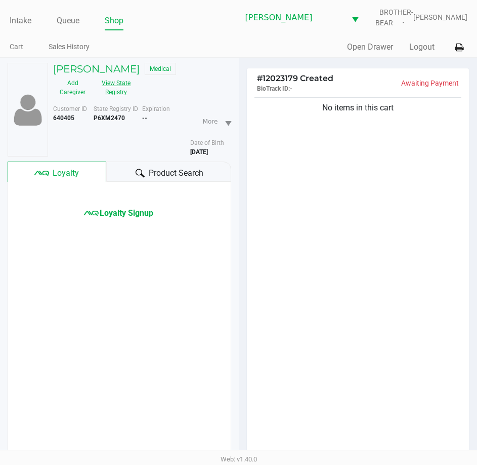
click at [123, 81] on button "View State Registry" at bounding box center [113, 87] width 43 height 25
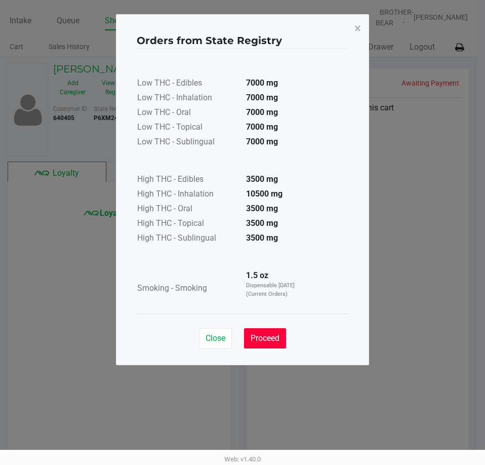
click at [278, 336] on span "Proceed" at bounding box center [265, 338] width 29 height 10
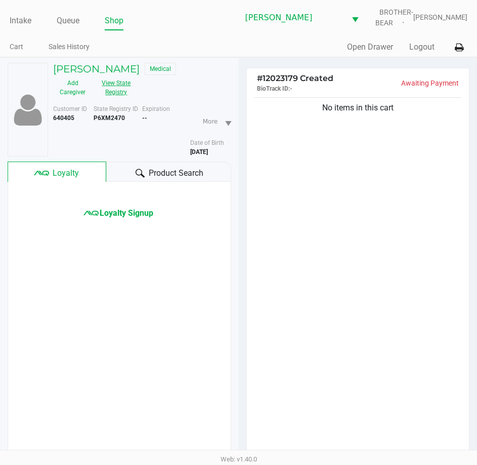
click at [255, 223] on div "No items in this cart" at bounding box center [358, 278] width 223 height 367
click at [339, 271] on div "No items in this cart" at bounding box center [358, 278] width 223 height 367
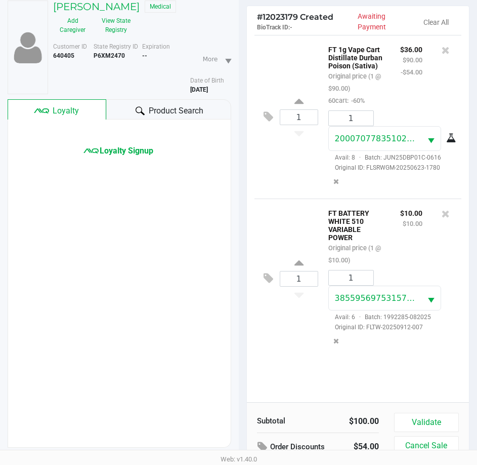
scroll to position [111, 0]
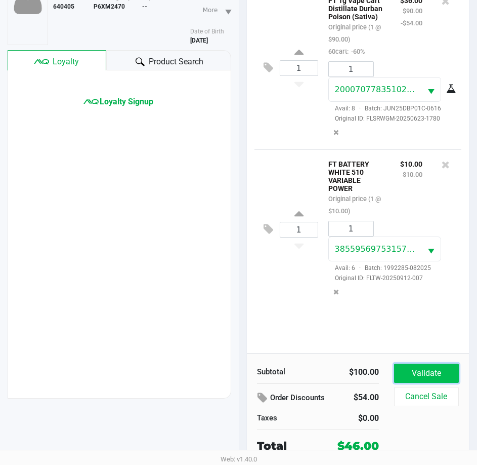
click at [402, 382] on button "Validate" at bounding box center [426, 372] width 65 height 19
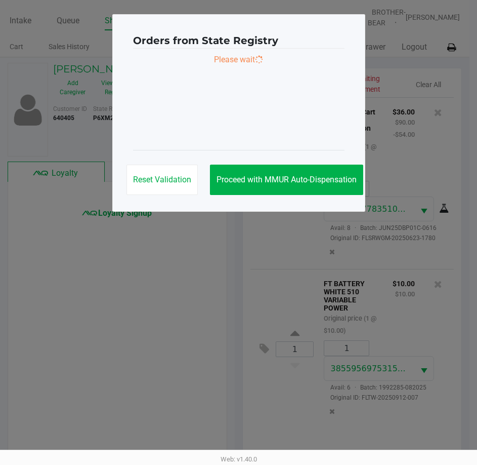
scroll to position [0, 0]
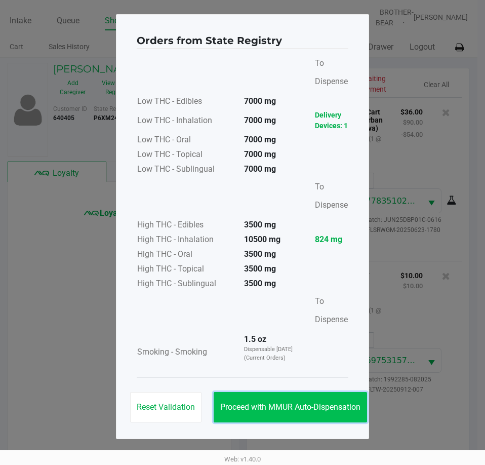
click at [300, 409] on span "Proceed with MMUR Auto-Dispensation" at bounding box center [290, 407] width 140 height 10
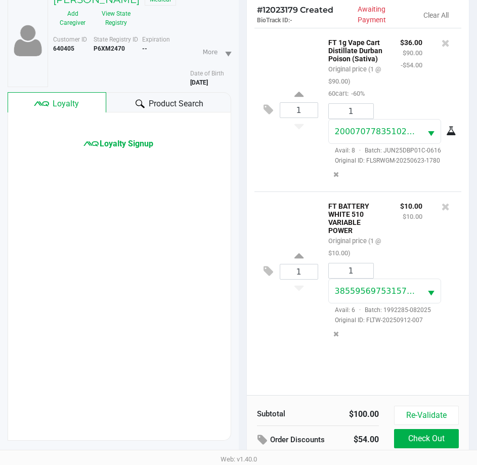
scroll to position [134, 0]
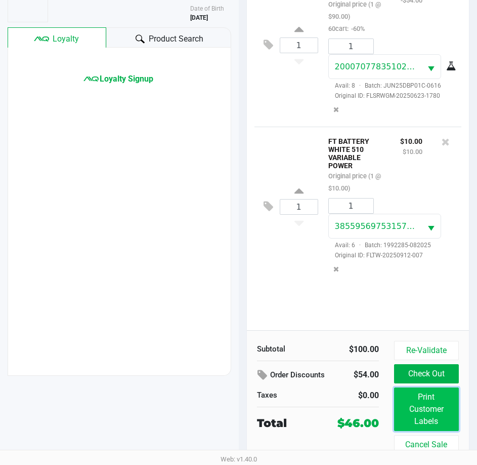
click at [407, 402] on button "Print Customer Labels" at bounding box center [426, 409] width 65 height 44
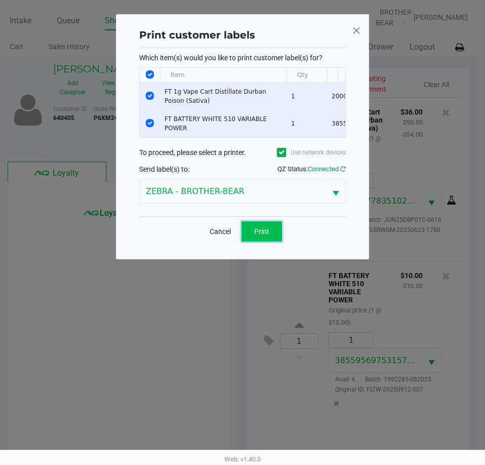
click at [263, 229] on button "Print" at bounding box center [261, 231] width 40 height 20
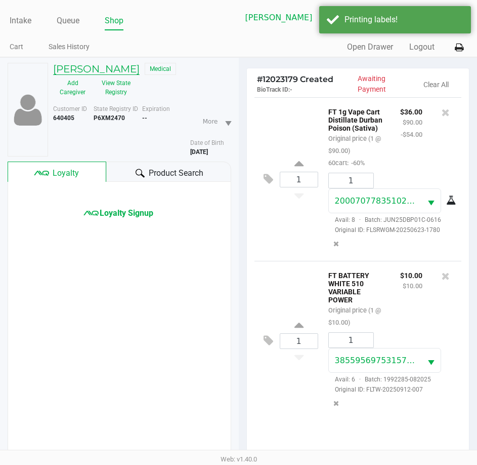
click at [92, 70] on h5 "ROBERT MILLER" at bounding box center [96, 69] width 87 height 12
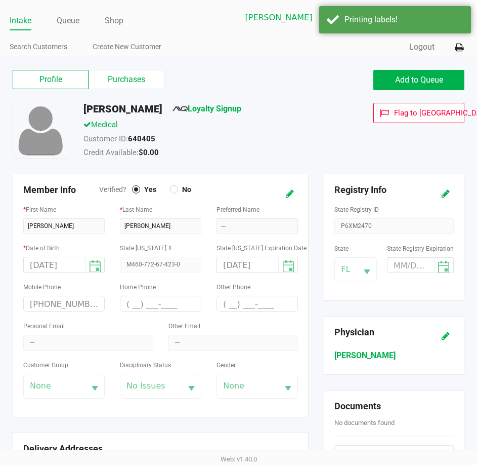
click at [125, 75] on label "Purchases" at bounding box center [127, 79] width 76 height 19
click at [0, 0] on 1 "Purchases" at bounding box center [0, 0] width 0 height 0
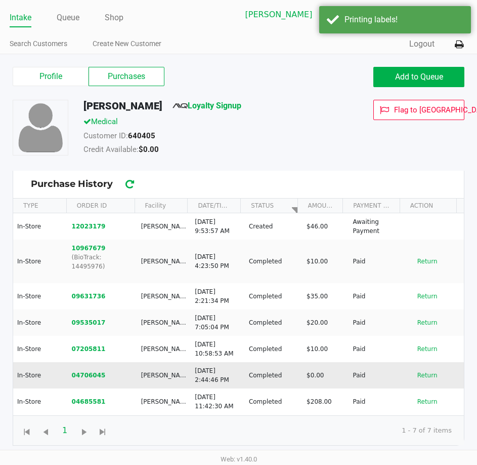
scroll to position [4, 0]
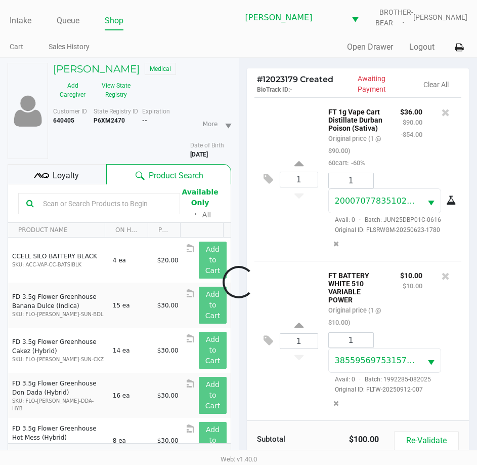
scroll to position [102, 0]
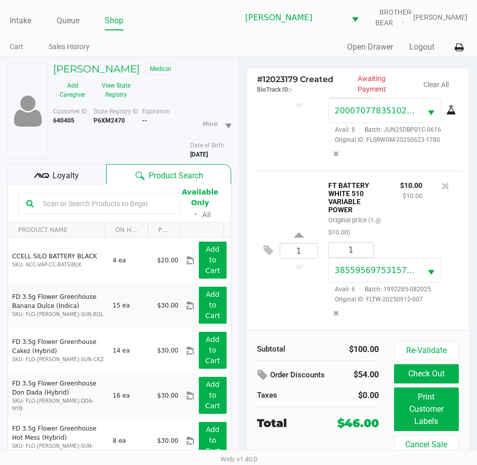
drag, startPoint x: 70, startPoint y: 169, endPoint x: 80, endPoint y: 170, distance: 10.1
click at [80, 170] on div "Loyalty" at bounding box center [57, 174] width 99 height 20
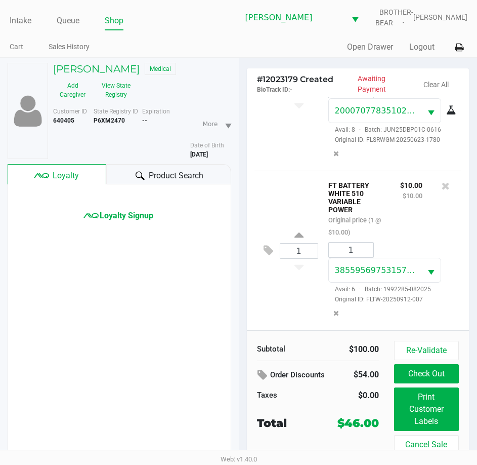
click at [243, 138] on div "# 12023179 Created BioTrack ID: - Awaiting Payment Clear All 1 FT 1g Vape Cart …" at bounding box center [358, 288] width 239 height 460
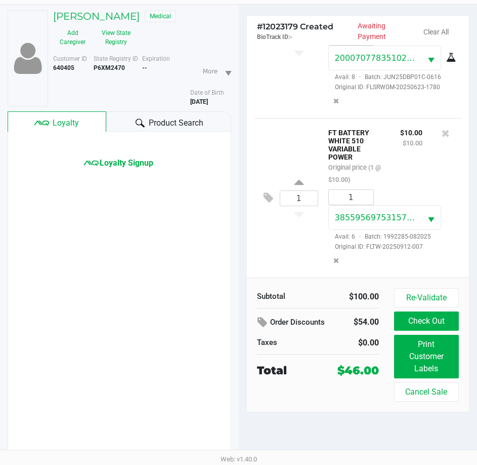
click at [240, 112] on div "# 12023179 Created BioTrack ID: - Awaiting Payment Clear All 1 FT 1g Vape Cart …" at bounding box center [358, 235] width 239 height 460
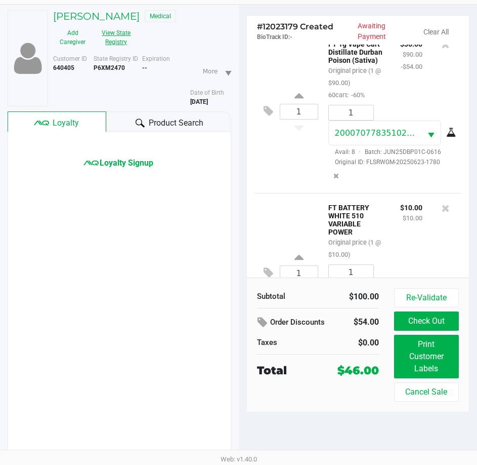
scroll to position [0, 0]
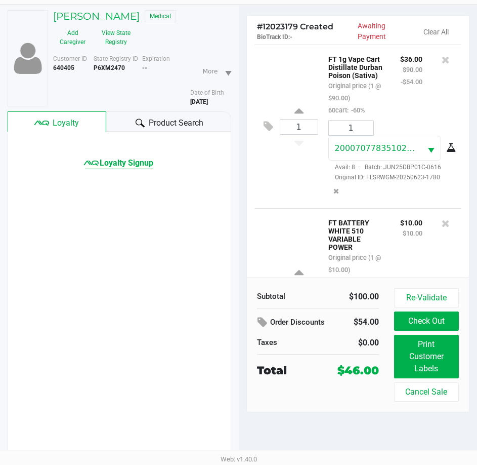
click at [148, 160] on span "Loyalty Signup" at bounding box center [127, 163] width 54 height 12
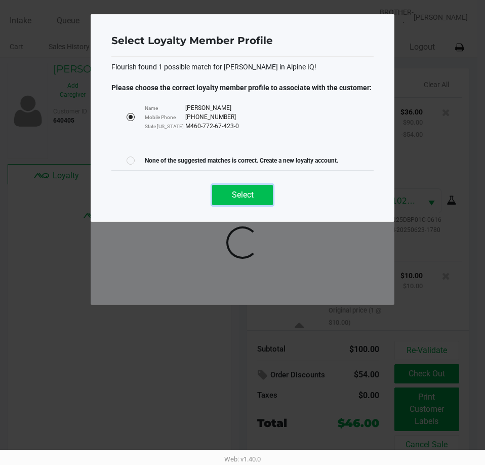
click at [235, 197] on span "Select" at bounding box center [243, 195] width 22 height 10
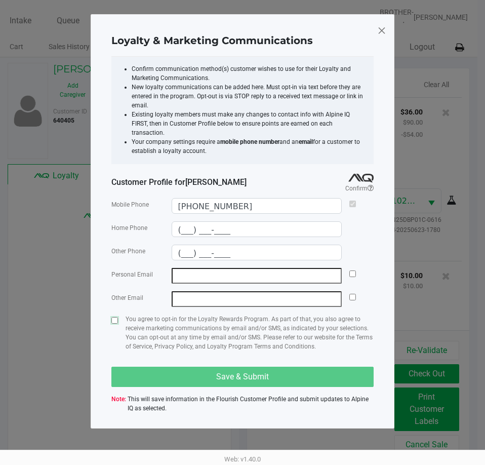
click at [112, 317] on input "checkbox" at bounding box center [114, 320] width 7 height 7
checkbox input "true"
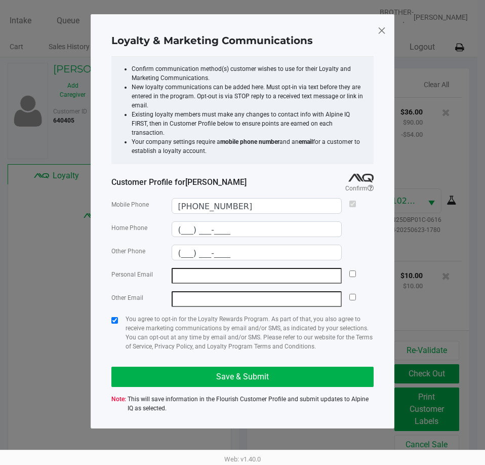
click at [182, 268] on input "email" at bounding box center [257, 276] width 171 height 16
type input "robert2572247@yahoo.com"
click at [352, 270] on input "checkbox" at bounding box center [352, 273] width 7 height 7
checkbox input "true"
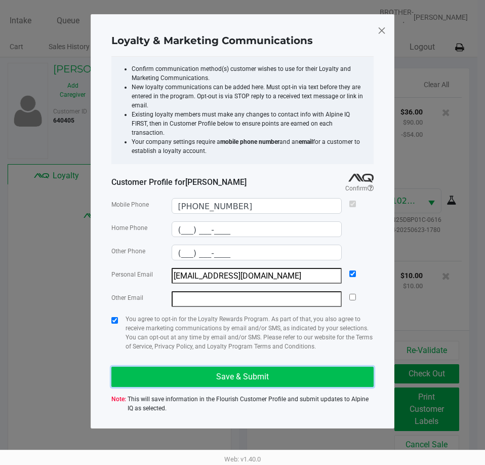
click at [306, 366] on button "Save & Submit" at bounding box center [242, 376] width 262 height 20
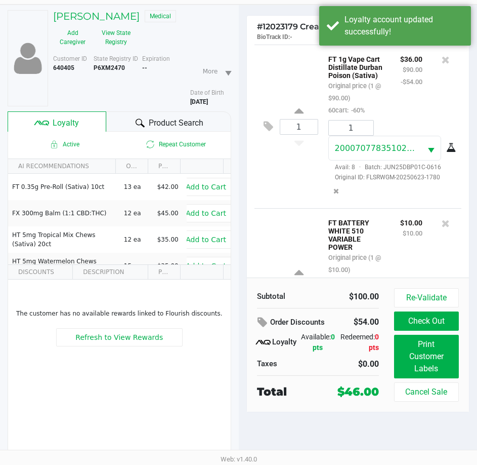
scroll to position [102, 0]
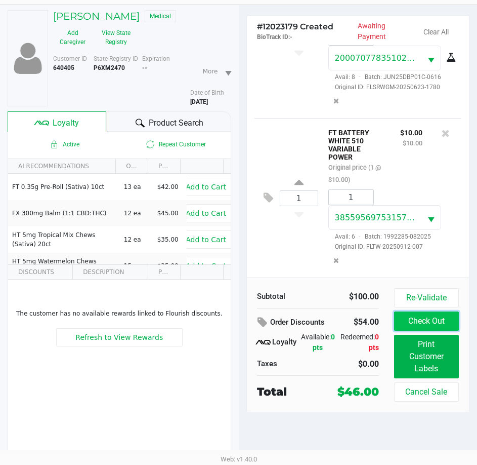
click at [419, 316] on button "Check Out" at bounding box center [426, 320] width 65 height 19
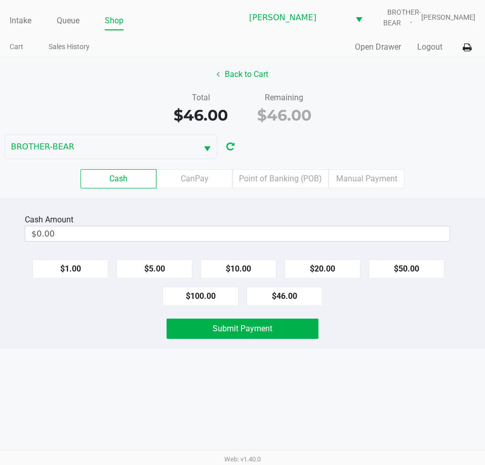
click at [238, 137] on button "button" at bounding box center [230, 146] width 16 height 19
click at [237, 101] on div "Total $46.00" at bounding box center [201, 109] width 84 height 35
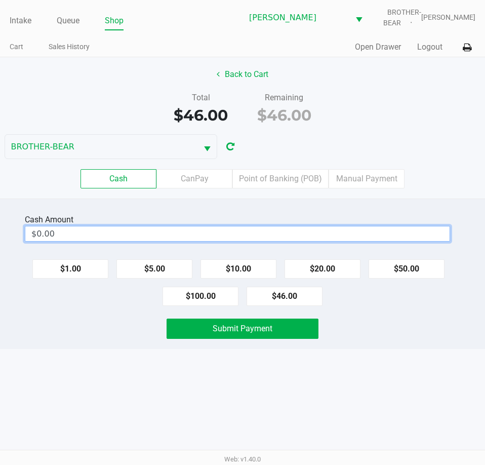
click at [216, 233] on input "$0.00" at bounding box center [237, 233] width 424 height 15
click at [417, 432] on div "Intake Queue Shop Clermont WC BROTHER-BEAR Charlie Billings Cart Sales History …" at bounding box center [242, 232] width 485 height 465
type input "$46.00"
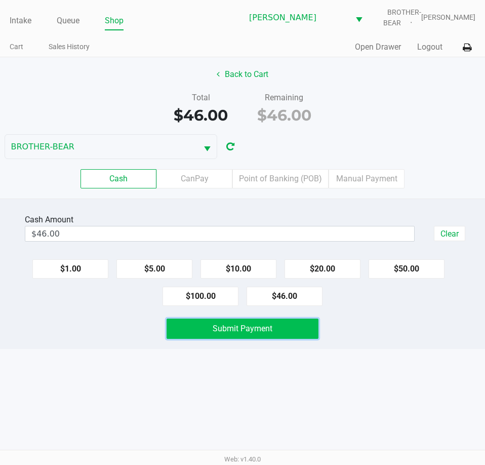
click at [278, 334] on button "Submit Payment" at bounding box center [242, 328] width 151 height 20
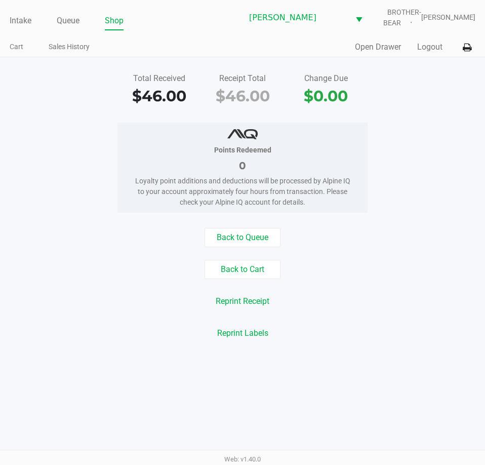
click at [67, 180] on div "Points Redeemed 0 Loyalty point additions and deductions will be processed by A…" at bounding box center [242, 167] width 500 height 90
click at [6, 16] on div "Intake Queue Shop Clermont WC BROTHER-BEAR Charlie Billings Cart Sales History …" at bounding box center [242, 28] width 485 height 57
click at [17, 19] on link "Intake" at bounding box center [21, 21] width 22 height 14
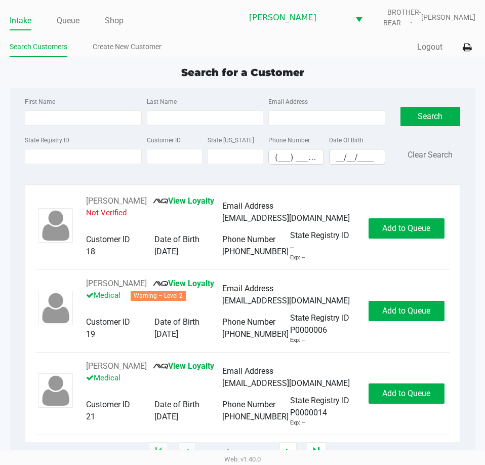
click at [9, 89] on app-all-customers "Search for a Customer First Name Last Name Email Address State Registry ID Cust…" at bounding box center [242, 259] width 485 height 388
click at [116, 73] on div "Search for a Customer" at bounding box center [242, 72] width 481 height 15
click at [116, 72] on div "Search for a Customer" at bounding box center [242, 72] width 481 height 15
drag, startPoint x: 181, startPoint y: 81, endPoint x: 320, endPoint y: 75, distance: 139.3
click at [320, 75] on div "Search for a Customer" at bounding box center [242, 72] width 481 height 15
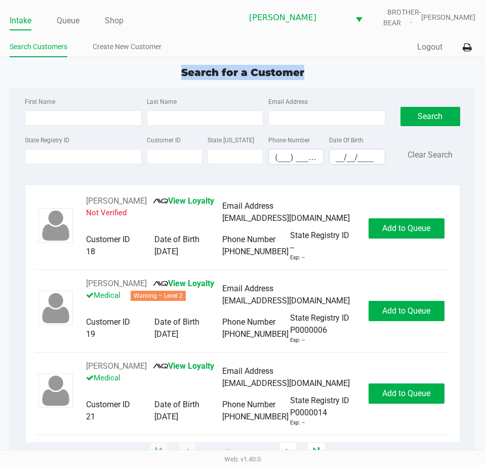
click at [343, 75] on div "Search for a Customer" at bounding box center [242, 72] width 481 height 15
click at [21, 89] on div "First Name Last Name Email Address State Registry ID Customer ID State ID Phone…" at bounding box center [242, 134] width 450 height 93
click at [13, 85] on div "Search for a Customer First Name Last Name Email Address State Registry ID Cust…" at bounding box center [243, 259] width 466 height 388
drag, startPoint x: 99, startPoint y: 66, endPoint x: 83, endPoint y: 16, distance: 53.0
click at [99, 66] on div "Search for a Customer" at bounding box center [242, 72] width 481 height 15
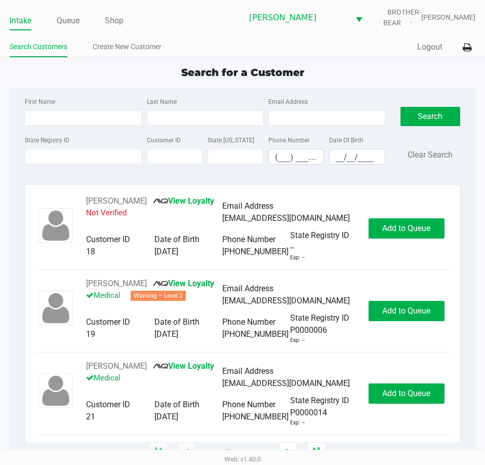
click at [77, 0] on div "Intake Queue Shop Clermont WC BROTHER-BEAR Charlie Billings Search Customers Cr…" at bounding box center [242, 28] width 485 height 57
click at [77, 13] on li "Queue" at bounding box center [68, 22] width 23 height 18
click at [77, 18] on link "Queue" at bounding box center [68, 21] width 23 height 14
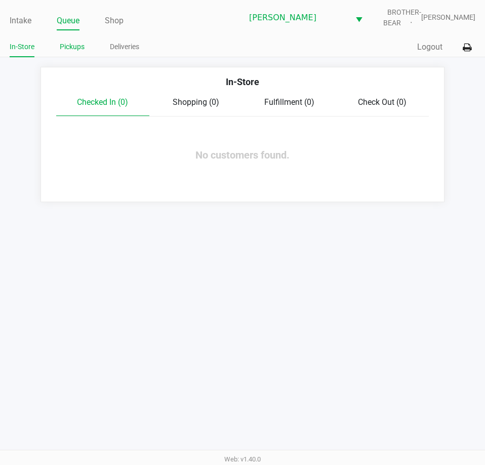
click at [69, 55] on li "Pickups" at bounding box center [72, 48] width 25 height 18
click at [73, 49] on link "Pickups" at bounding box center [72, 46] width 25 height 13
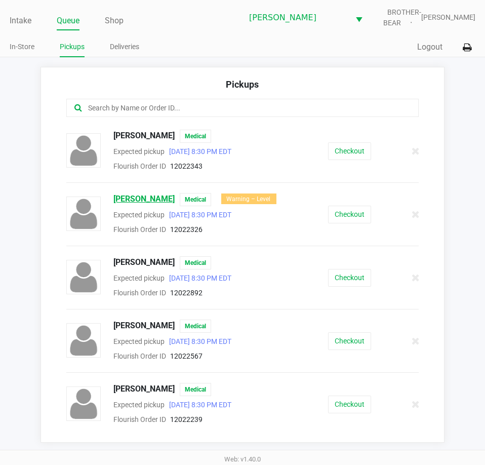
click at [157, 199] on span "Jacqueline Keel" at bounding box center [143, 199] width 61 height 13
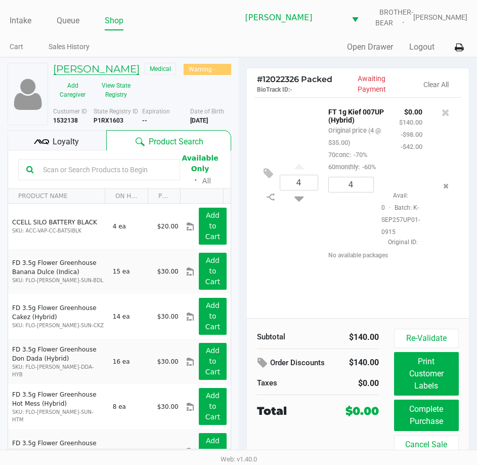
click at [88, 70] on h5 "Jacqueline Keel" at bounding box center [96, 69] width 87 height 12
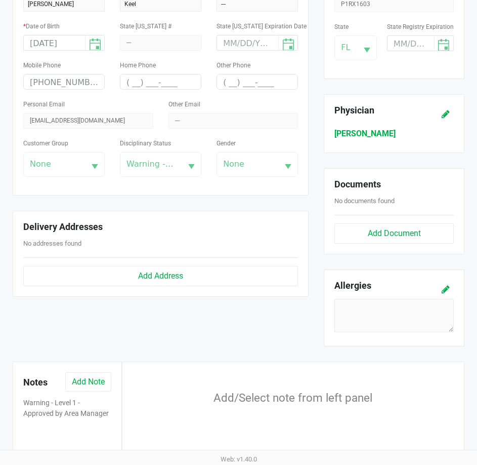
scroll to position [317, 0]
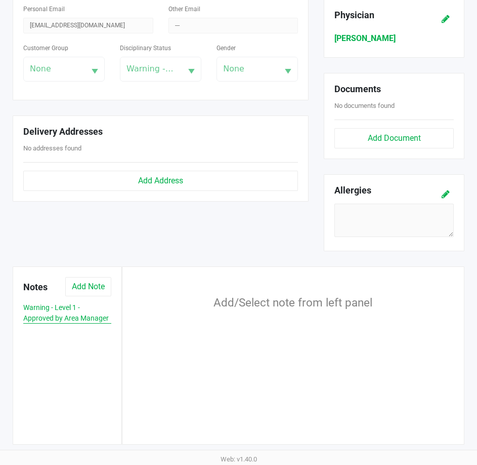
click at [55, 309] on button "Warning - Level 1 - Approved by Area Manager" at bounding box center [67, 312] width 88 height 21
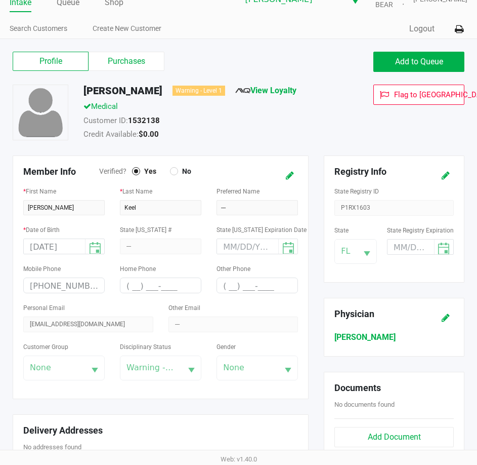
scroll to position [0, 0]
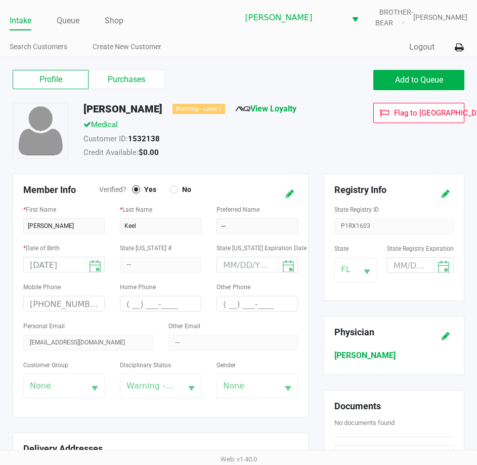
click at [27, 21] on link "Intake" at bounding box center [21, 21] width 22 height 14
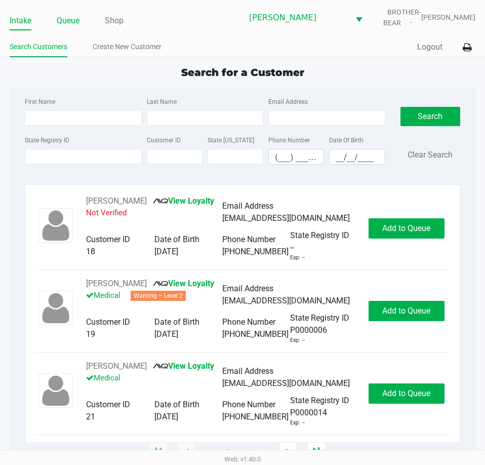
click at [66, 27] on link "Queue" at bounding box center [68, 21] width 23 height 14
click at [65, 22] on link "Queue" at bounding box center [68, 21] width 23 height 14
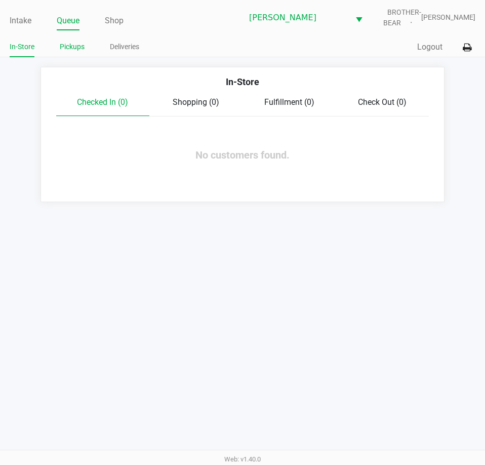
click at [70, 44] on link "Pickups" at bounding box center [72, 46] width 25 height 13
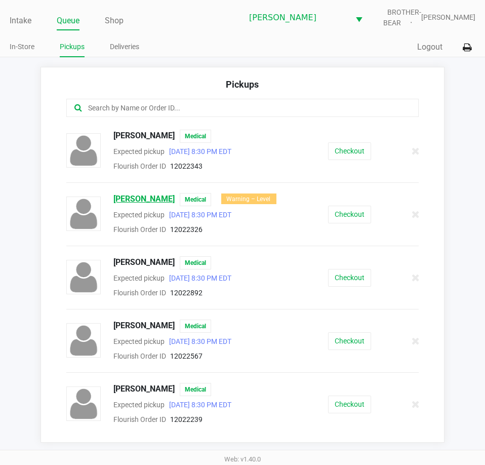
click at [134, 203] on span "Jacqueline Keel" at bounding box center [143, 199] width 61 height 13
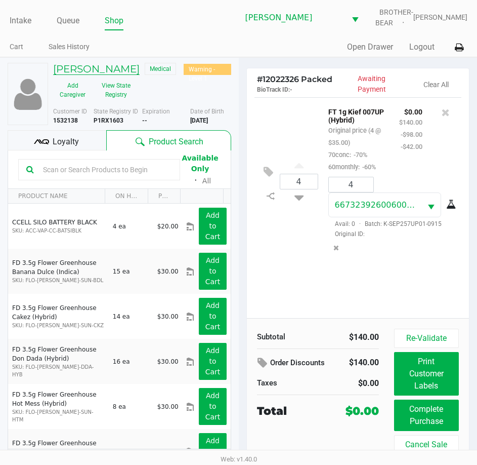
click at [101, 69] on h5 "Jacqueline Keel" at bounding box center [96, 69] width 87 height 12
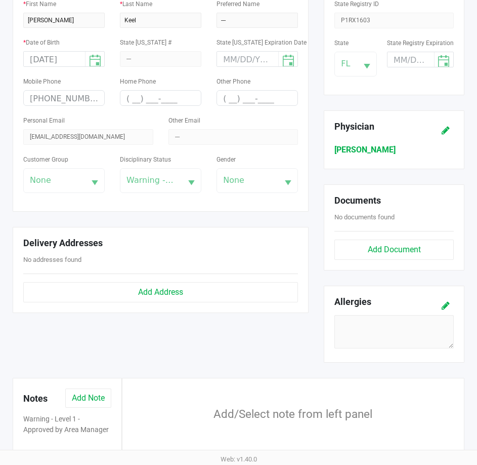
scroll to position [272, 0]
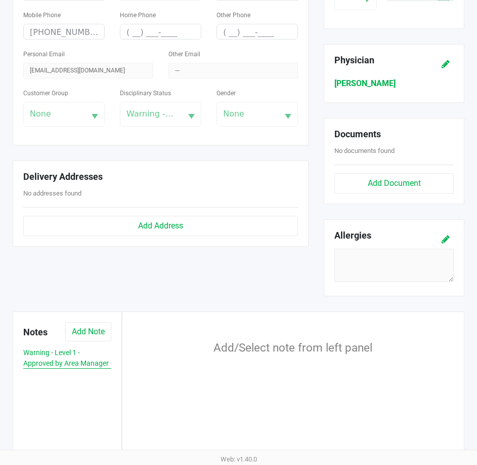
click at [48, 365] on button "Warning - Level 1 - Approved by Area Manager" at bounding box center [67, 357] width 88 height 21
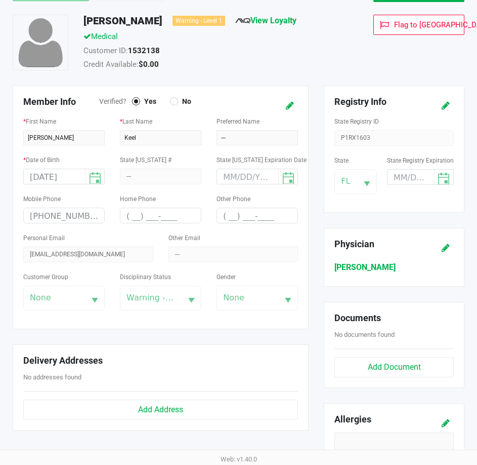
scroll to position [0, 0]
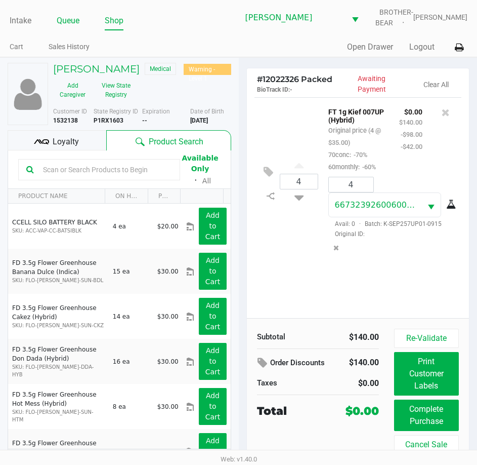
click at [74, 19] on link "Queue" at bounding box center [68, 21] width 23 height 14
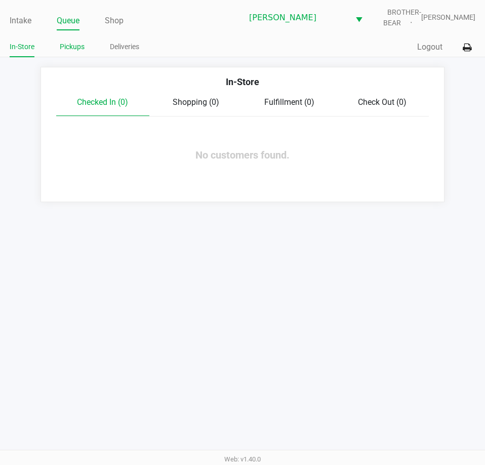
click at [73, 54] on li "Pickups" at bounding box center [72, 48] width 25 height 18
click at [79, 39] on li "Pickups" at bounding box center [72, 48] width 25 height 18
click at [80, 48] on link "Pickups" at bounding box center [72, 46] width 25 height 13
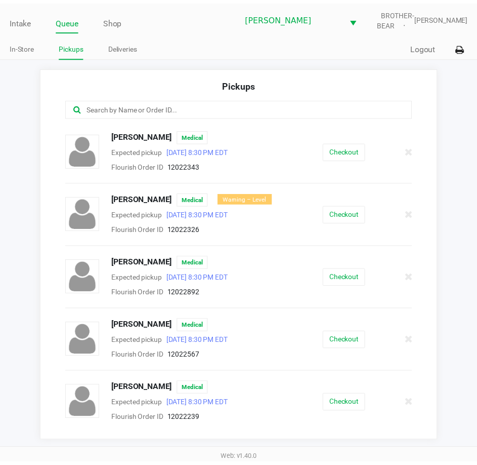
scroll to position [373, 0]
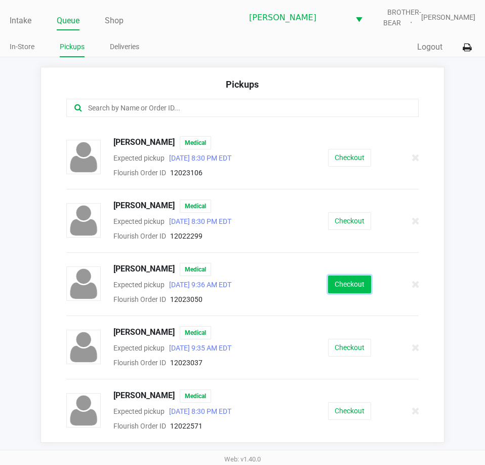
click at [334, 286] on button "Checkout" at bounding box center [349, 284] width 43 height 18
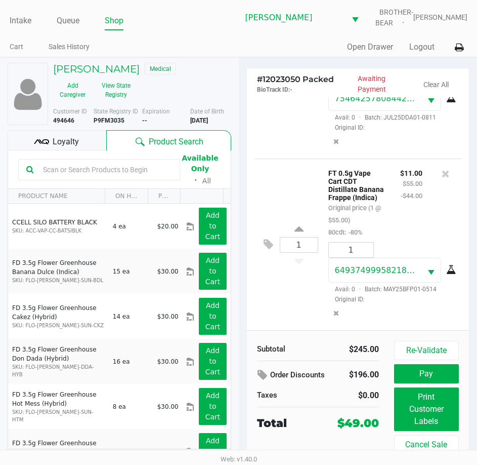
scroll to position [331, 0]
click at [78, 143] on span "Loyalty" at bounding box center [66, 142] width 26 height 12
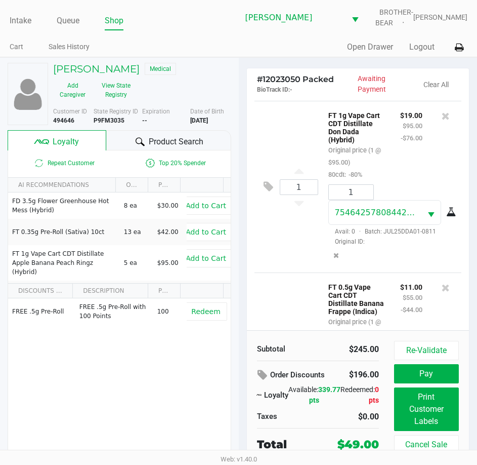
scroll to position [0, 0]
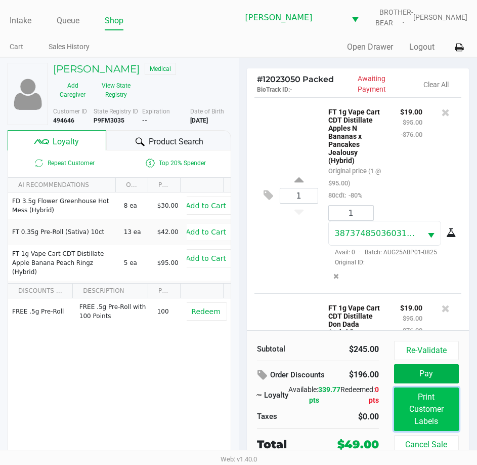
click at [436, 412] on button "Print Customer Labels" at bounding box center [426, 409] width 65 height 44
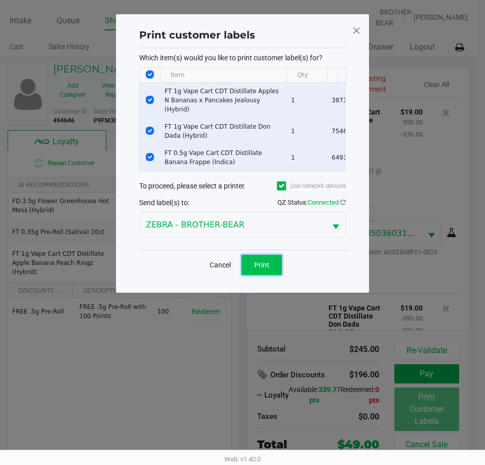
click at [271, 258] on button "Print" at bounding box center [261, 265] width 40 height 20
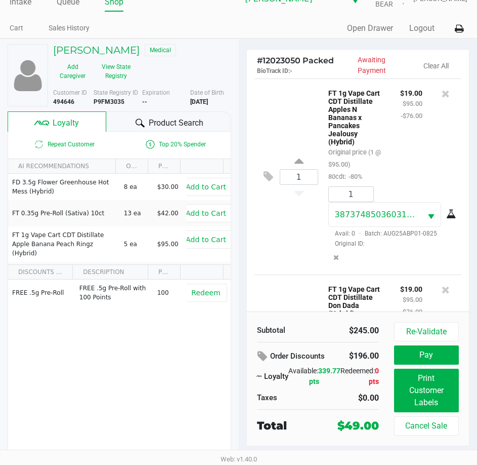
click at [439, 356] on button "Pay" at bounding box center [426, 354] width 65 height 19
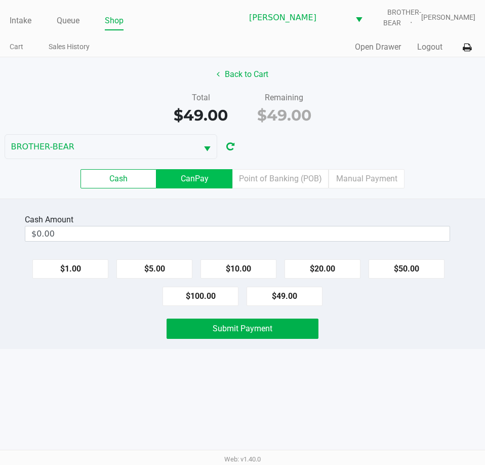
click at [223, 169] on label "CanPay" at bounding box center [194, 178] width 76 height 19
click at [0, 0] on 2 "CanPay" at bounding box center [0, 0] width 0 height 0
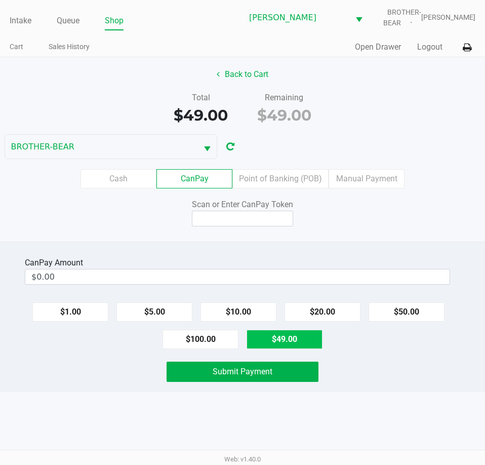
click at [267, 336] on button "$49.00" at bounding box center [284, 338] width 76 height 19
type input "$49.00"
click at [246, 210] on div "Scan or Enter CanPay Token" at bounding box center [242, 204] width 151 height 12
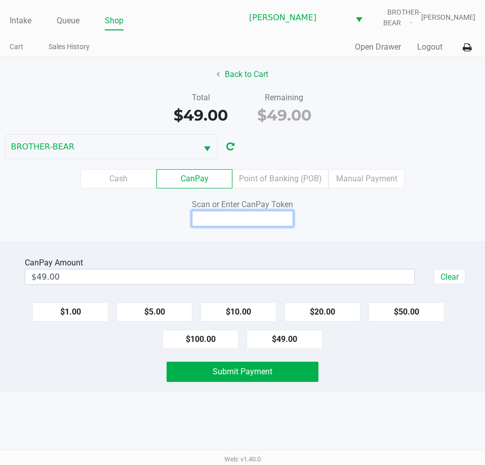
click at [245, 215] on input at bounding box center [242, 219] width 101 height 16
type input "X7690044Q"
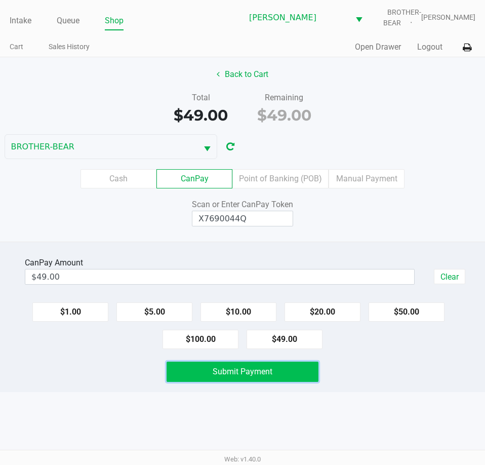
click at [299, 376] on button "Submit Payment" at bounding box center [242, 371] width 151 height 20
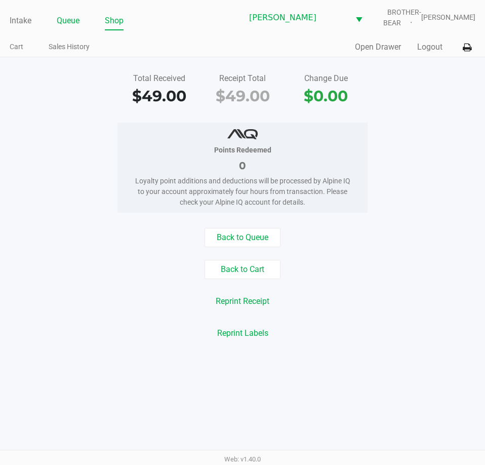
click at [62, 24] on link "Queue" at bounding box center [68, 21] width 23 height 14
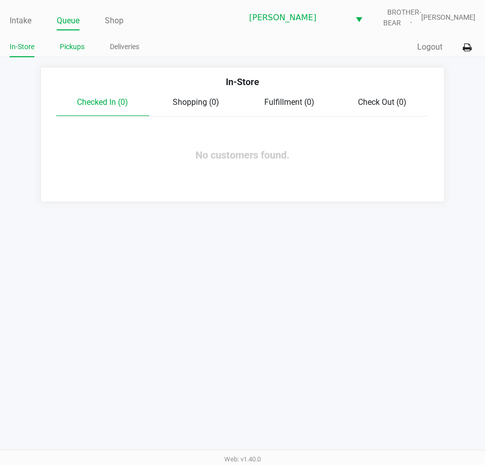
click at [66, 47] on link "Pickups" at bounding box center [72, 46] width 25 height 13
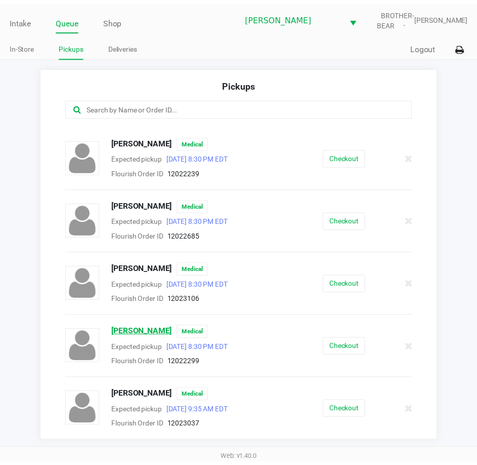
scroll to position [310, 0]
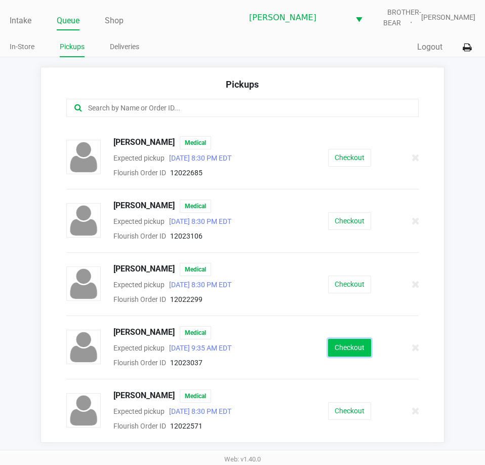
click at [337, 352] on button "Checkout" at bounding box center [349, 348] width 43 height 18
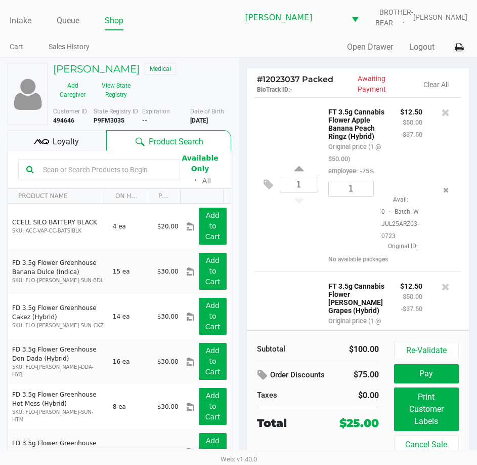
click at [66, 140] on span "Loyalty" at bounding box center [66, 142] width 26 height 12
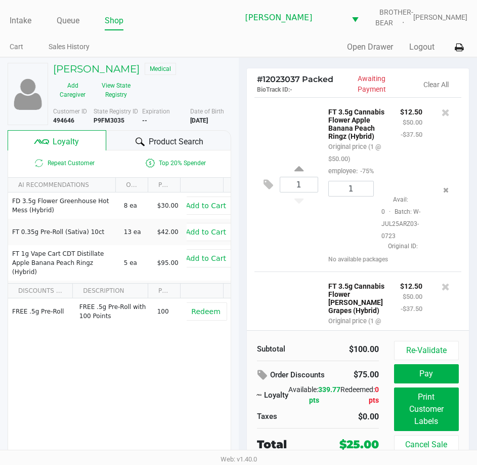
scroll to position [134, 0]
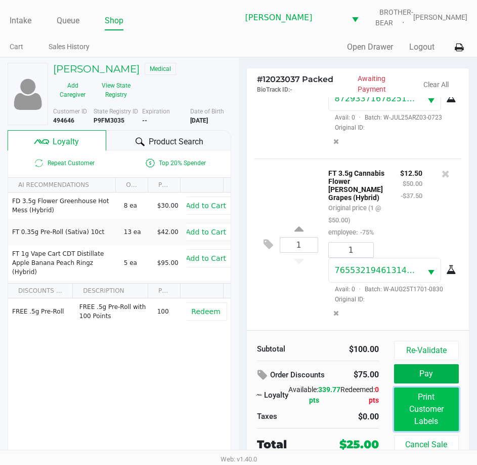
click at [419, 410] on button "Print Customer Labels" at bounding box center [426, 409] width 65 height 44
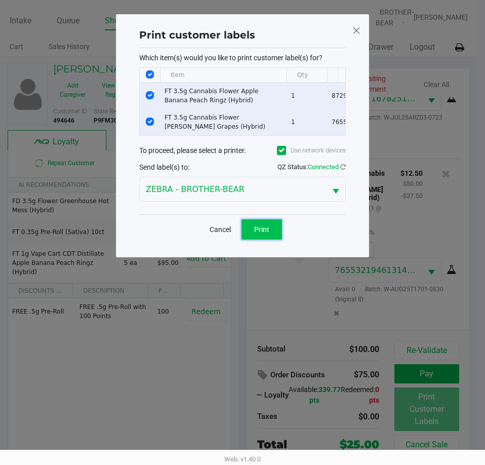
click at [261, 233] on span "Print" at bounding box center [261, 229] width 15 height 8
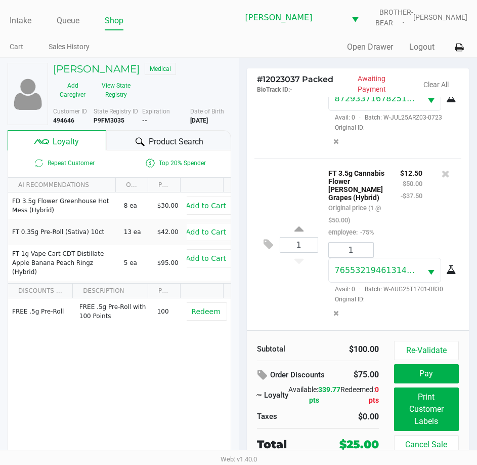
scroll to position [140, 0]
click at [429, 369] on button "Pay" at bounding box center [426, 373] width 65 height 19
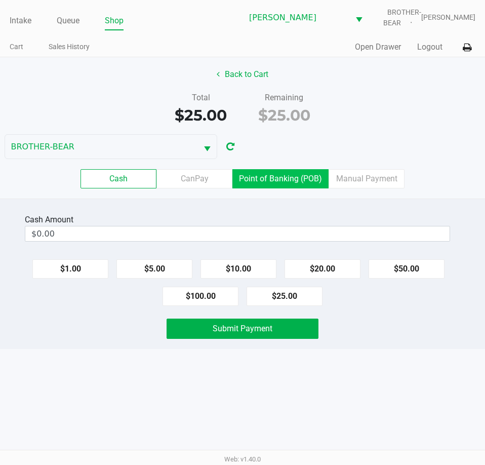
click at [245, 180] on label "Point of Banking (POB)" at bounding box center [280, 178] width 96 height 19
click at [0, 0] on 7 "Point of Banking (POB)" at bounding box center [0, 0] width 0 height 0
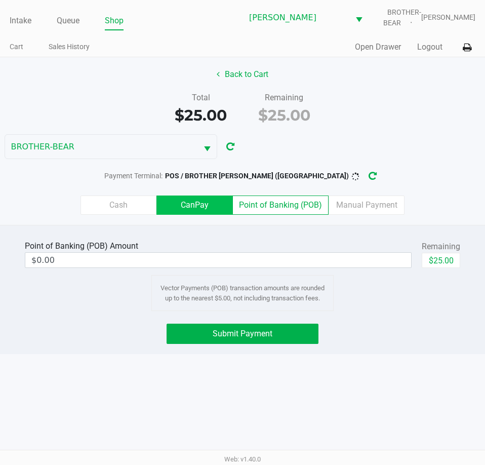
click at [183, 206] on label "CanPay" at bounding box center [194, 204] width 76 height 19
click at [0, 0] on 2 "CanPay" at bounding box center [0, 0] width 0 height 0
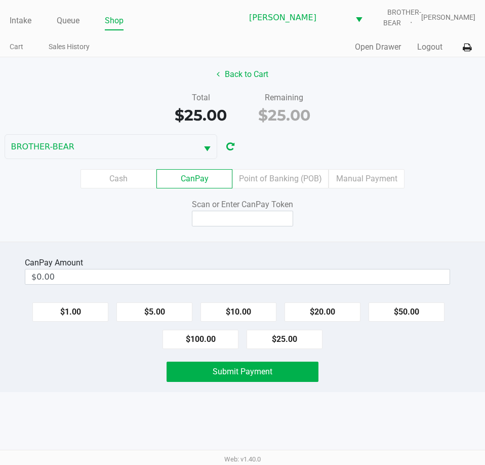
drag, startPoint x: 267, startPoint y: 344, endPoint x: 261, endPoint y: 275, distance: 69.1
click at [268, 344] on button "$25.00" at bounding box center [284, 338] width 76 height 19
type input "$25.00"
click at [247, 213] on input at bounding box center [242, 219] width 101 height 16
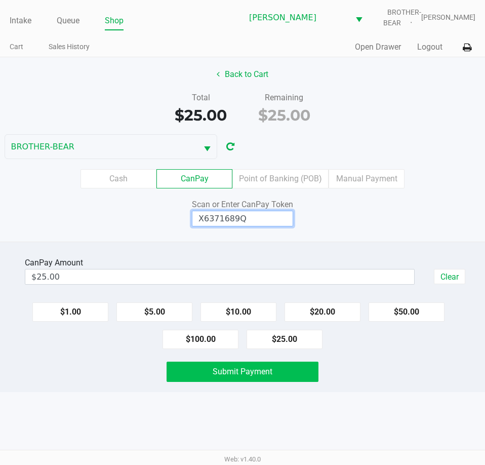
type input "X6371689Q"
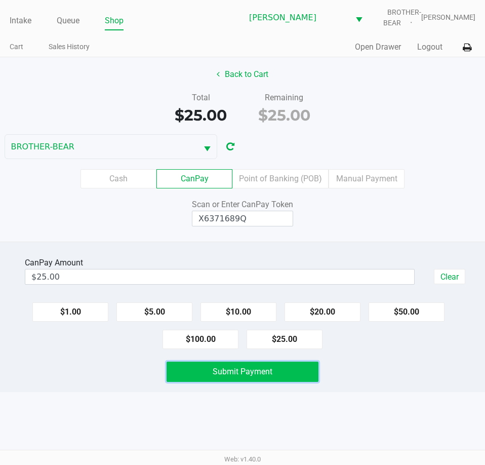
click at [257, 376] on span "Submit Payment" at bounding box center [243, 371] width 60 height 10
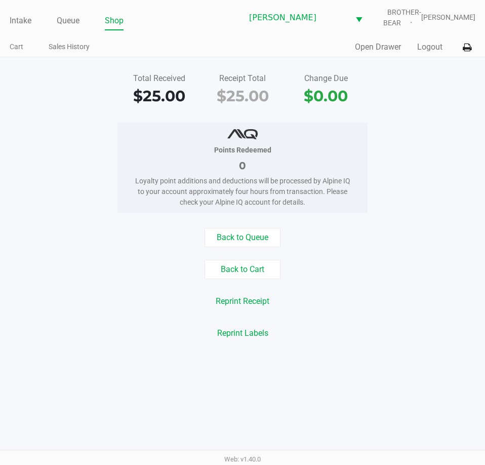
click at [16, 17] on link "Intake" at bounding box center [21, 21] width 22 height 14
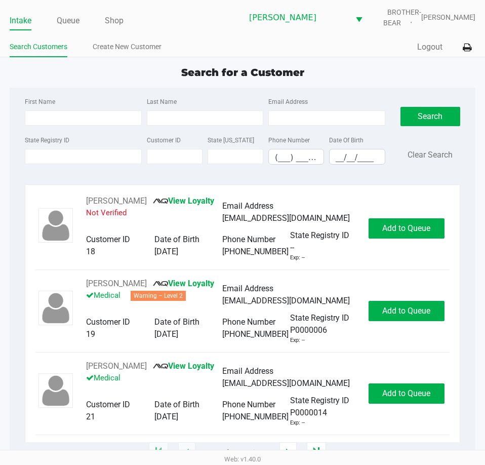
click at [61, 76] on div "Search for a Customer" at bounding box center [242, 72] width 481 height 15
click at [83, 68] on div "Search for a Customer" at bounding box center [242, 72] width 481 height 15
click at [84, 87] on div "Search for a Customer First Name Last Name Email Address State Registry ID Cust…" at bounding box center [243, 259] width 466 height 388
click at [72, 19] on link "Queue" at bounding box center [68, 21] width 23 height 14
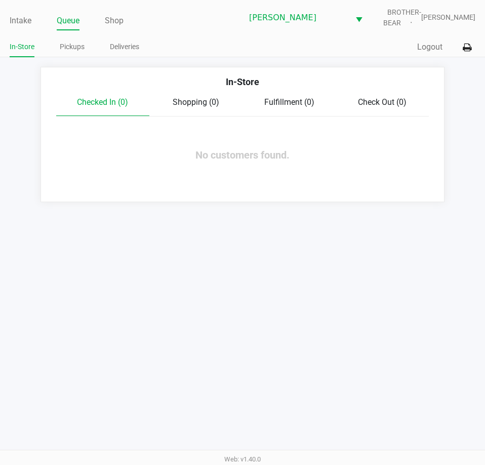
click at [19, 19] on link "Intake" at bounding box center [21, 21] width 22 height 14
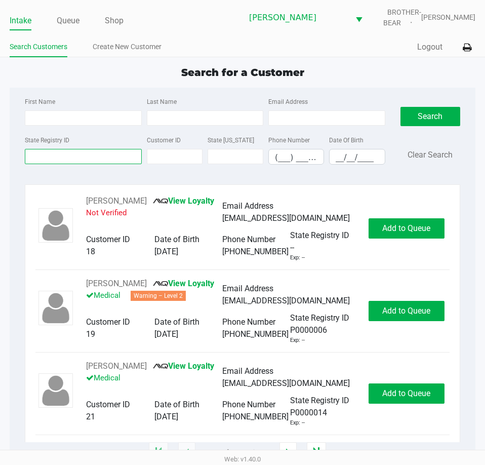
click at [55, 155] on input "State Registry ID" at bounding box center [83, 156] width 116 height 15
click at [80, 156] on input "State Registry ID" at bounding box center [83, 156] width 116 height 15
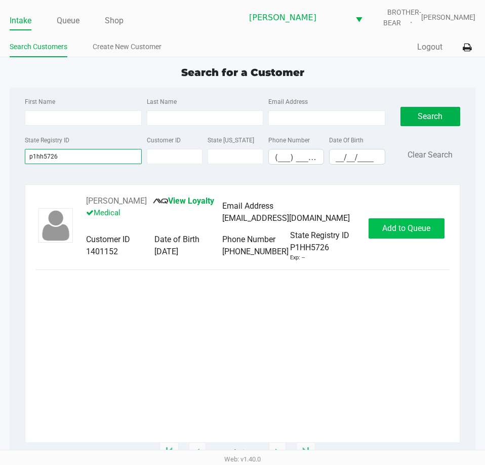
type input "p1hh5726"
click at [404, 231] on span "Add to Queue" at bounding box center [406, 228] width 48 height 10
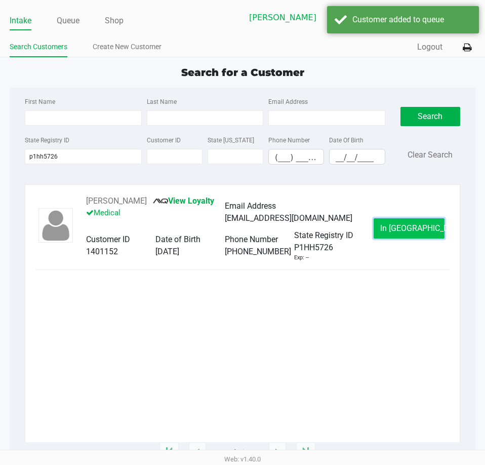
click at [396, 228] on span "In Queue" at bounding box center [422, 228] width 85 height 10
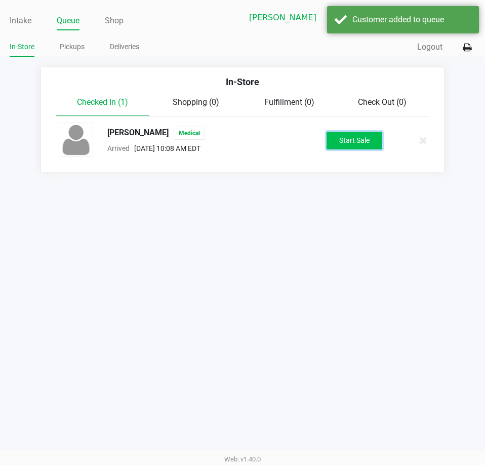
click at [355, 139] on button "Start Sale" at bounding box center [354, 141] width 56 height 18
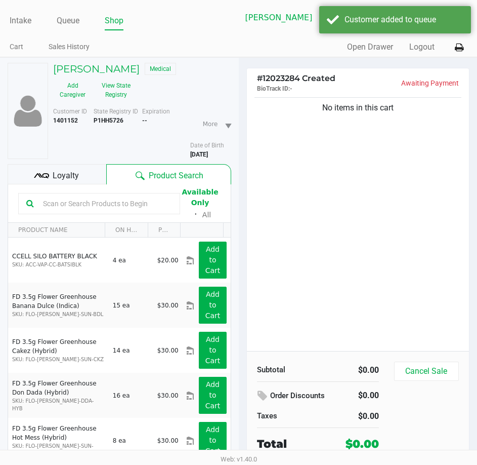
click at [71, 170] on span "Loyalty" at bounding box center [66, 176] width 26 height 12
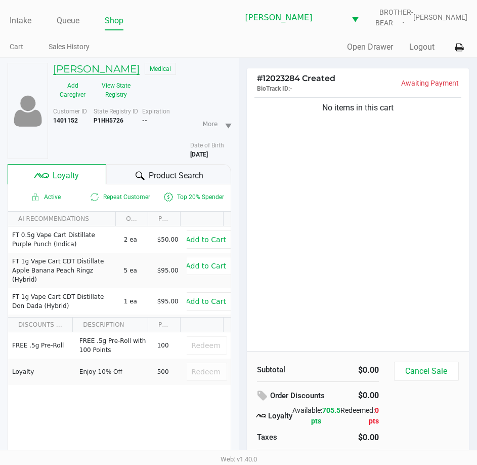
click at [93, 71] on h5 "KRISTIAN KONG" at bounding box center [96, 69] width 87 height 12
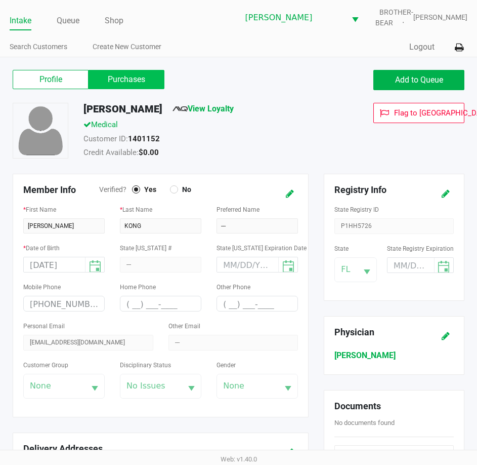
click at [123, 78] on label "Purchases" at bounding box center [127, 79] width 76 height 19
click at [0, 0] on 1 "Purchases" at bounding box center [0, 0] width 0 height 0
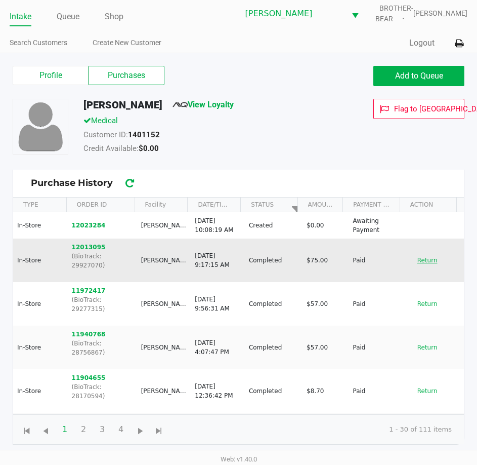
click at [430, 257] on button "Return" at bounding box center [427, 260] width 33 height 16
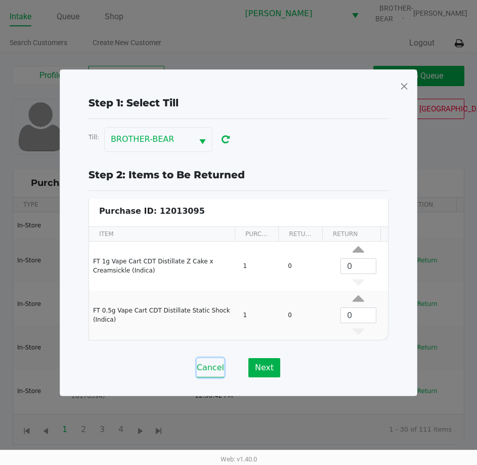
click at [214, 364] on button "Cancel" at bounding box center [210, 367] width 27 height 19
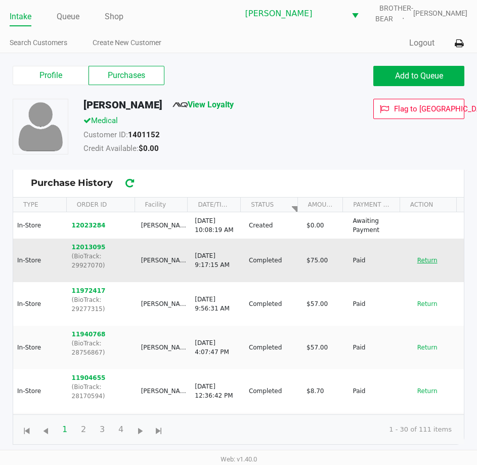
click at [424, 257] on button "Return" at bounding box center [427, 260] width 33 height 16
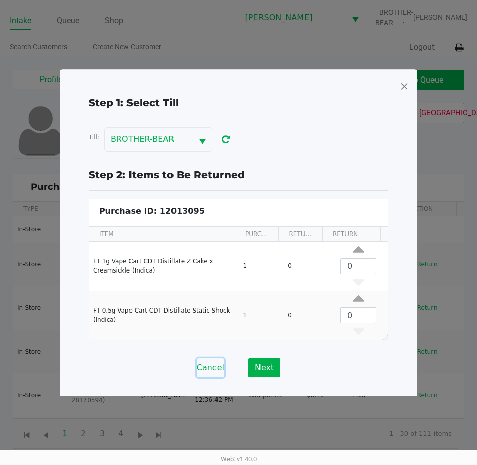
click at [221, 360] on button "Cancel" at bounding box center [210, 367] width 27 height 19
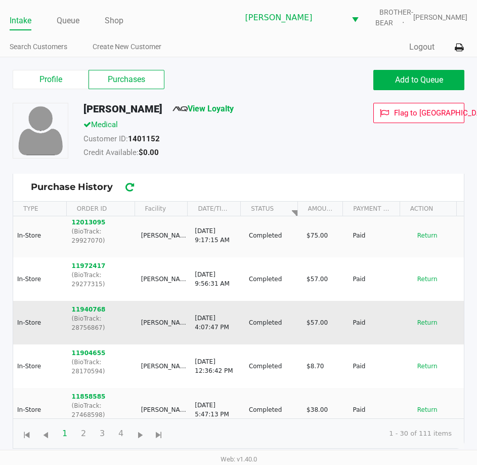
scroll to position [51, 0]
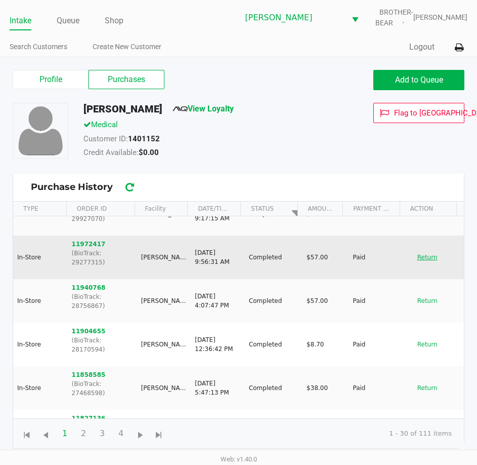
click at [416, 249] on button "Return" at bounding box center [427, 257] width 33 height 16
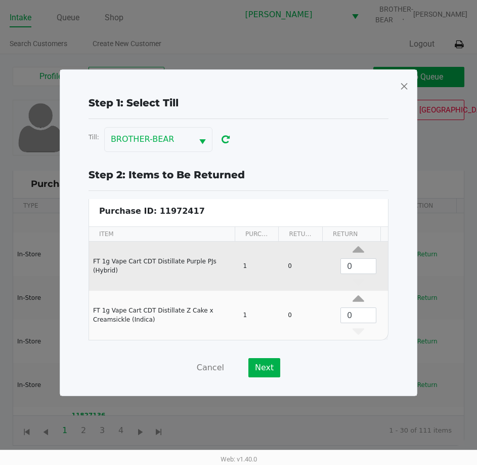
scroll to position [4, 0]
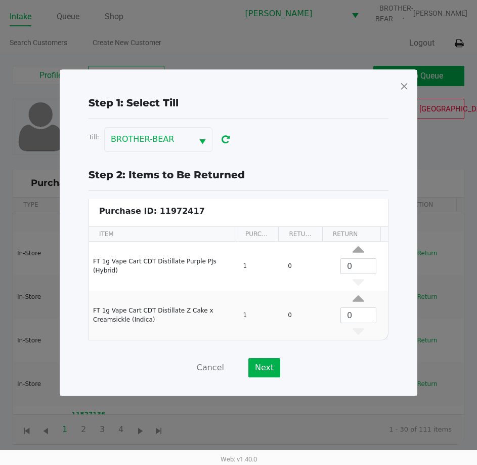
click at [214, 378] on div "Step 1: Select Till Till: BROTHER-BEAR Step 2: Items to Be Returned Purchase ID…" at bounding box center [238, 232] width 357 height 325
click at [207, 364] on button "Cancel" at bounding box center [210, 367] width 27 height 19
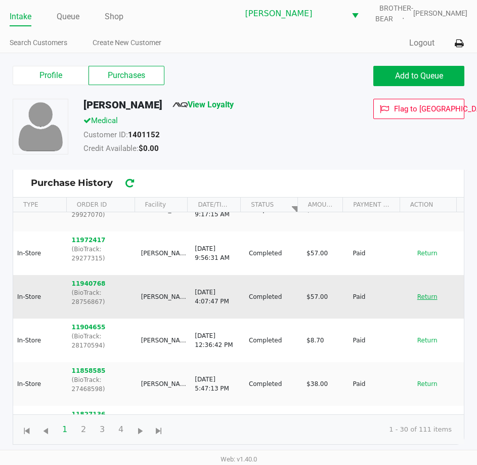
click at [423, 288] on button "Return" at bounding box center [427, 296] width 33 height 16
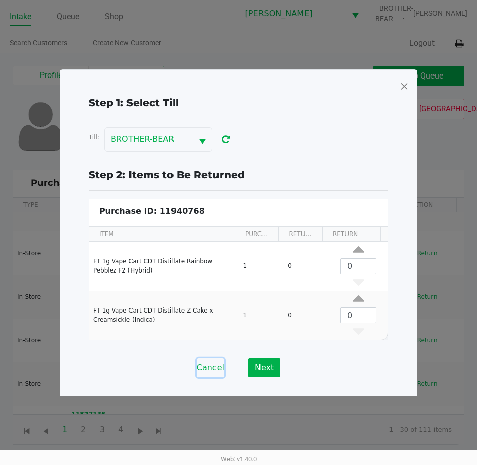
click at [207, 367] on button "Cancel" at bounding box center [210, 367] width 27 height 19
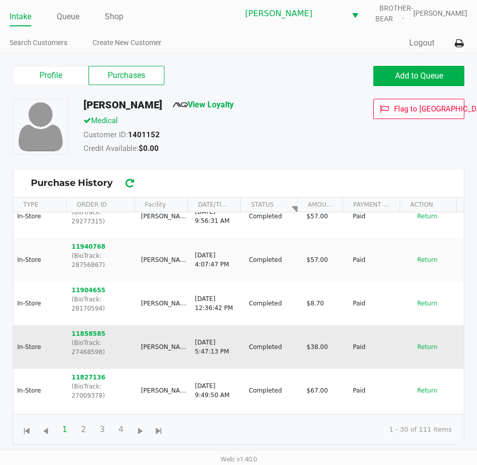
scroll to position [101, 0]
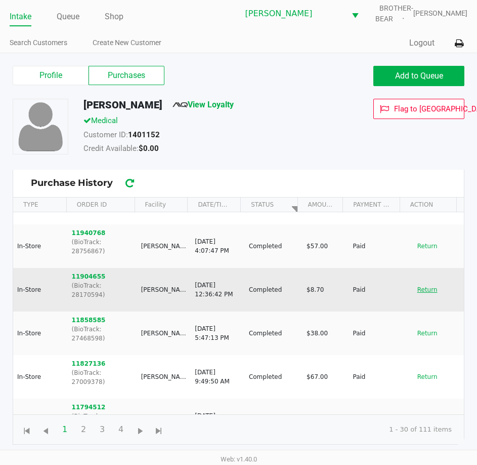
click at [415, 281] on button "Return" at bounding box center [427, 289] width 33 height 16
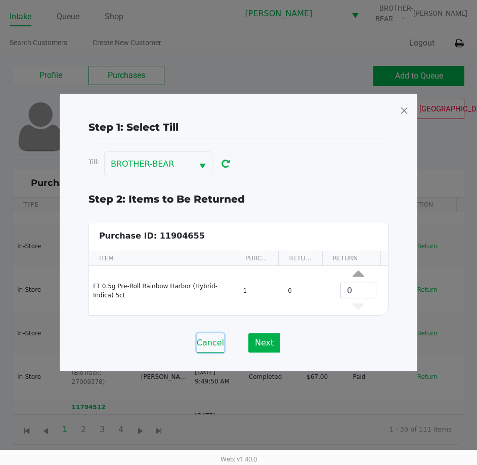
click at [207, 346] on button "Cancel" at bounding box center [210, 342] width 27 height 19
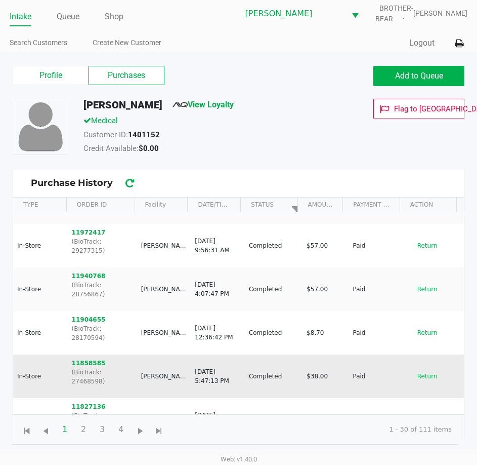
scroll to position [0, 0]
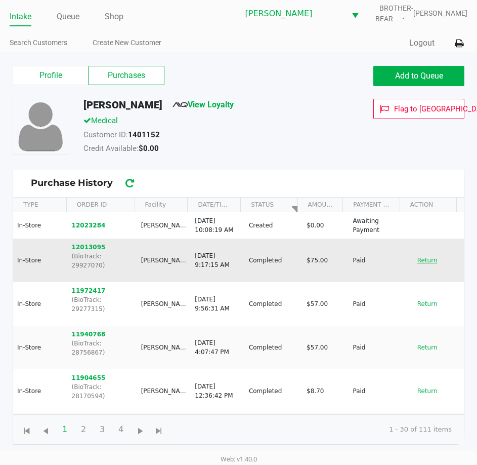
click at [414, 258] on button "Return" at bounding box center [427, 260] width 33 height 16
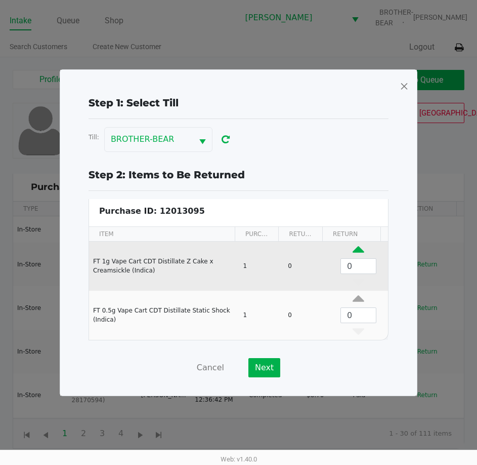
click at [353, 250] on icon "Data table" at bounding box center [359, 251] width 12 height 13
type input "1"
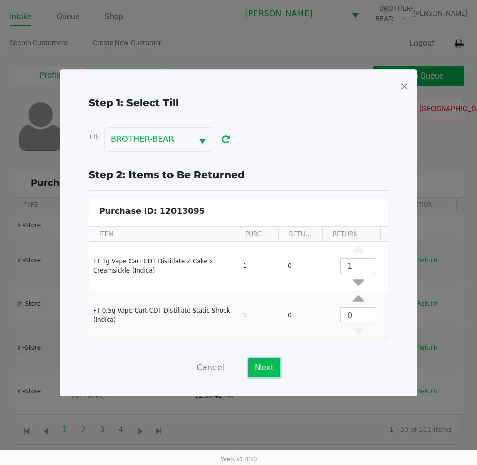
click at [269, 369] on button "Next" at bounding box center [264, 367] width 32 height 19
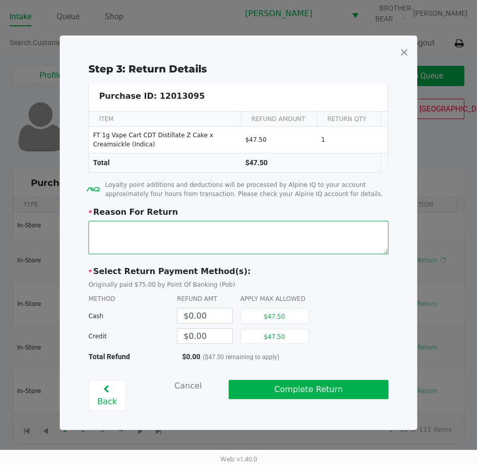
click at [193, 254] on textarea at bounding box center [239, 237] width 300 height 33
click at [117, 232] on textarea at bounding box center [239, 237] width 300 height 33
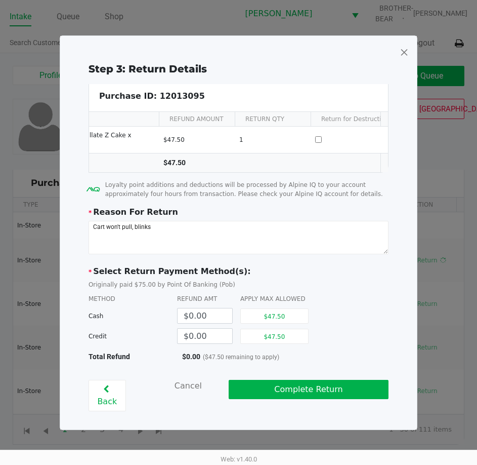
scroll to position [0, 103]
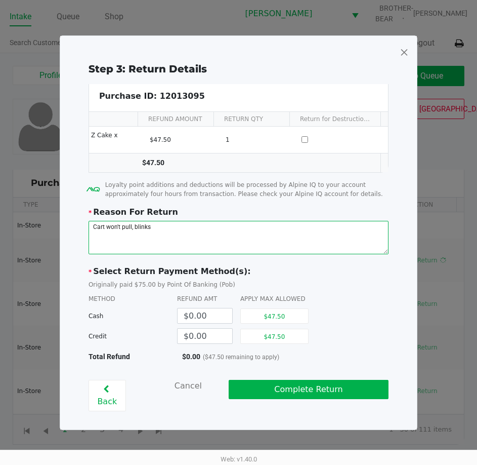
click at [154, 235] on textarea at bounding box center [239, 237] width 300 height 33
type textarea "Cart won't pull, blinks on every battery. Attempted to fix, did not work."
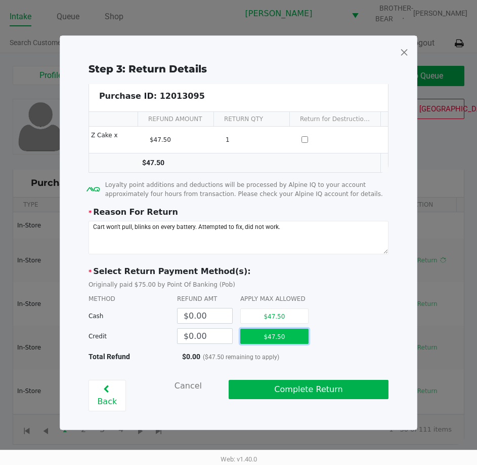
click at [264, 336] on button "$47.50" at bounding box center [274, 335] width 68 height 15
type input "$47.50"
click at [360, 303] on div "METHOD REFUND AMT APPLY MAX ALLOWED" at bounding box center [239, 298] width 300 height 9
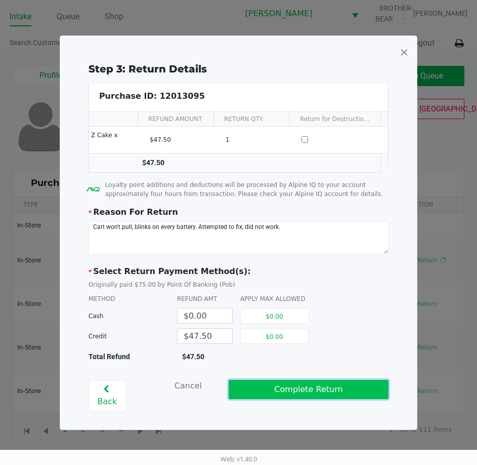
click at [365, 397] on button "Complete Return" at bounding box center [309, 389] width 160 height 19
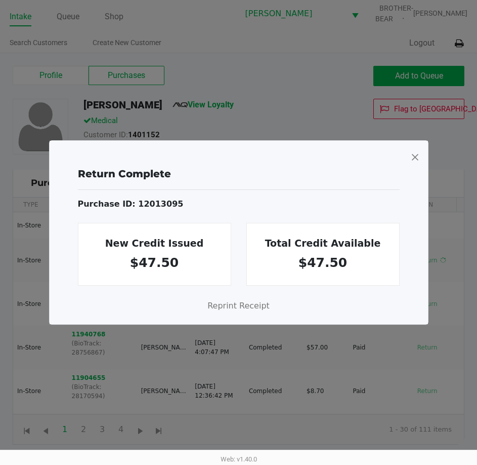
click at [413, 162] on span at bounding box center [414, 157] width 9 height 16
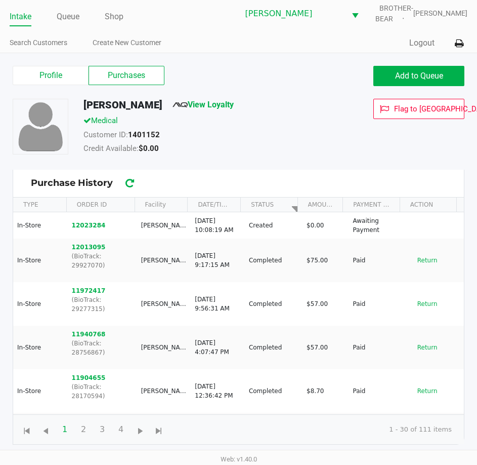
click at [19, 19] on link "Intake" at bounding box center [21, 17] width 22 height 14
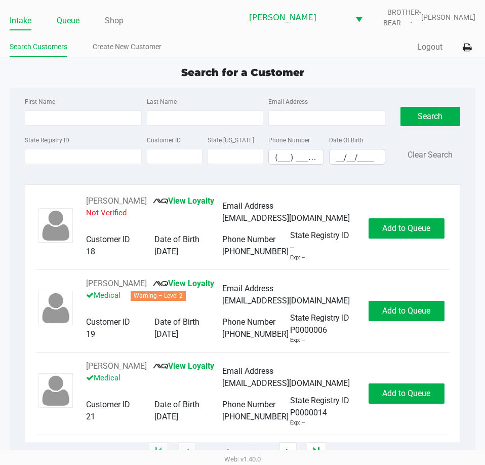
click at [61, 22] on link "Queue" at bounding box center [68, 21] width 23 height 14
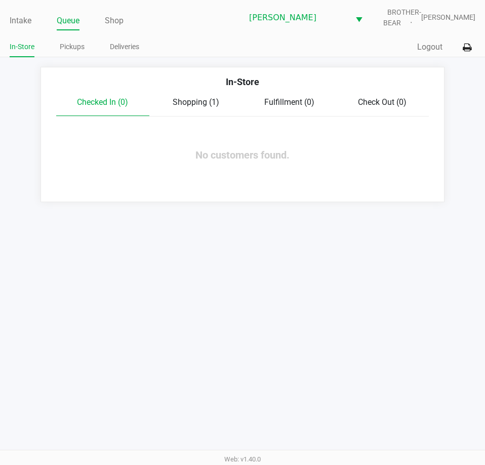
click at [189, 103] on span "Shopping (1)" at bounding box center [196, 102] width 47 height 10
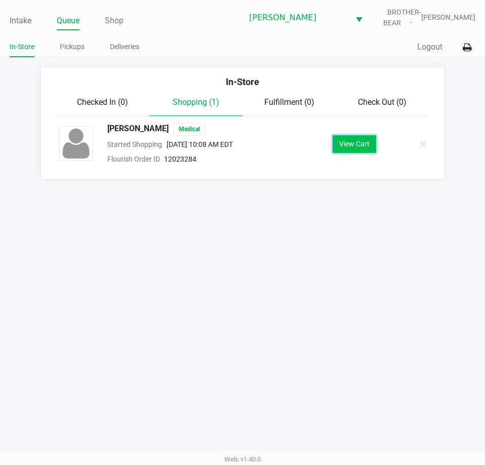
click at [369, 147] on button "View Cart" at bounding box center [355, 144] width 44 height 18
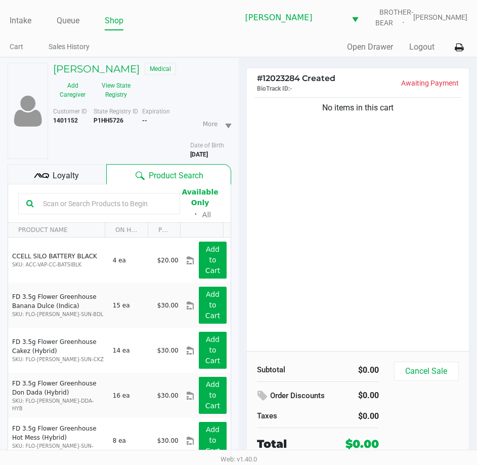
click at [65, 178] on span "Loyalty" at bounding box center [66, 176] width 26 height 12
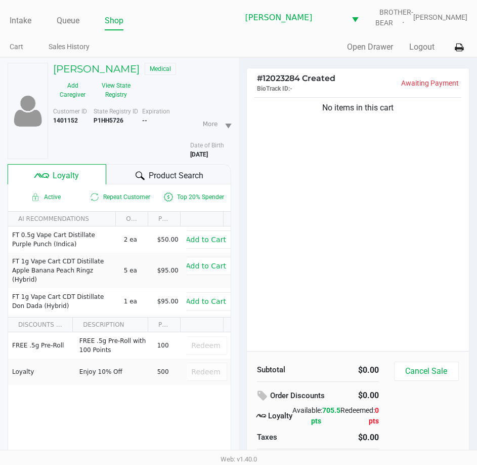
click at [239, 126] on div "# 12023284 Created BioTrack ID: - Awaiting Payment No items in this cart Subtot…" at bounding box center [358, 288] width 239 height 460
click at [237, 118] on ul "More" at bounding box center [217, 124] width 44 height 34
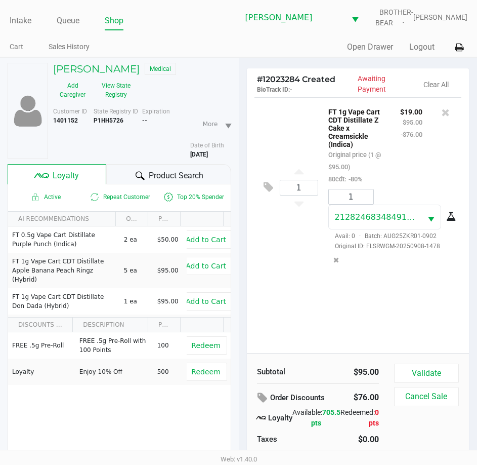
click at [293, 281] on div "1 FT 1g Vape Cart CDT Distillate Z Cake x Creamsickle (Indica) Original price (…" at bounding box center [358, 225] width 223 height 256
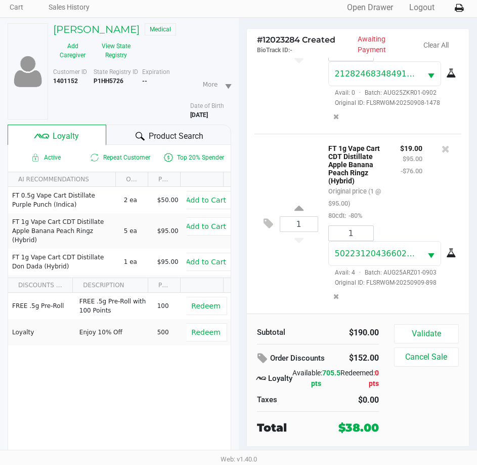
scroll to position [53, 0]
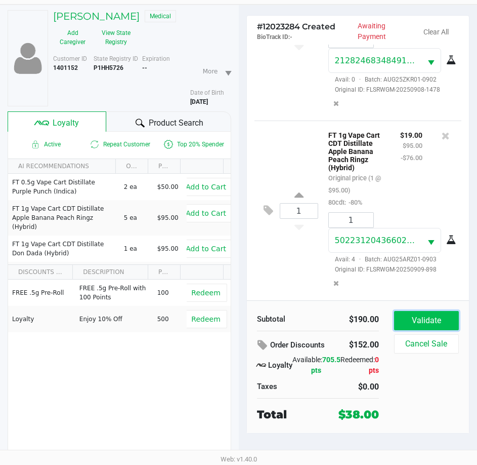
click at [429, 318] on button "Validate" at bounding box center [426, 320] width 65 height 19
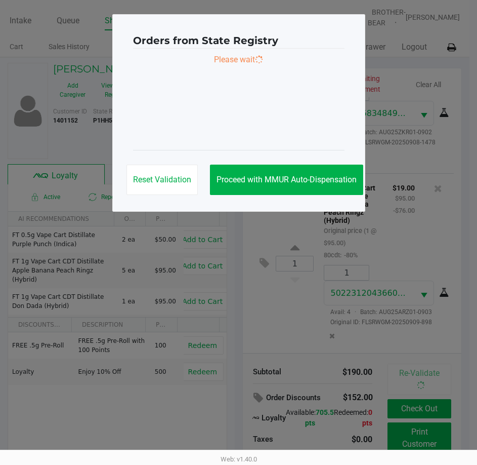
scroll to position [0, 0]
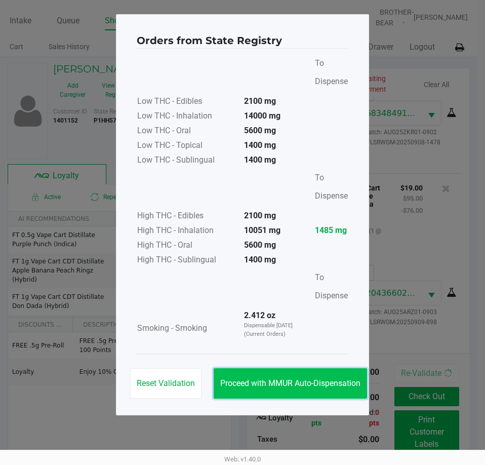
click at [294, 390] on button "Proceed with MMUR Auto-Dispensation" at bounding box center [290, 383] width 153 height 30
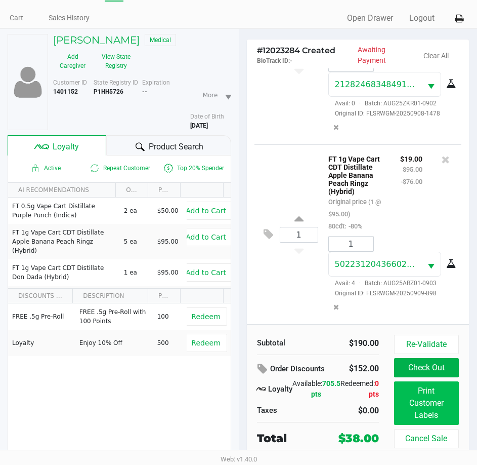
scroll to position [53, 0]
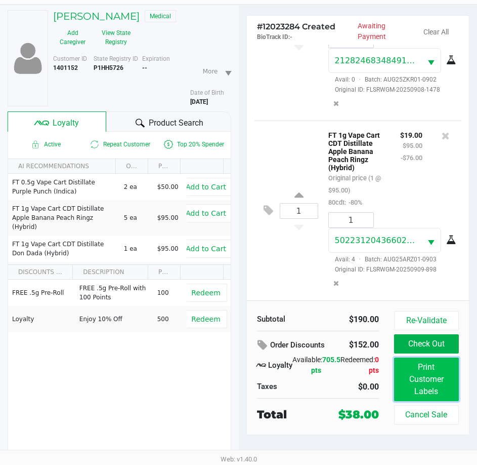
click at [419, 384] on button "Print Customer Labels" at bounding box center [426, 379] width 65 height 44
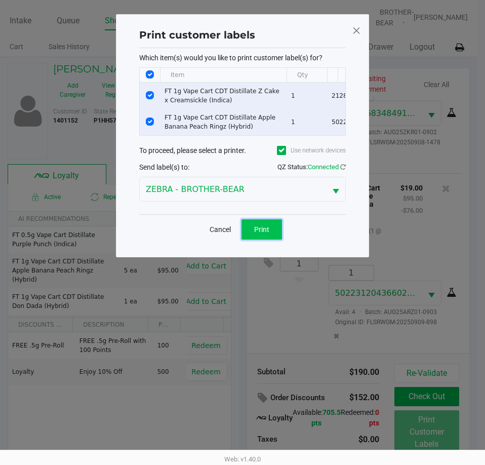
click at [260, 233] on span "Print" at bounding box center [261, 229] width 15 height 8
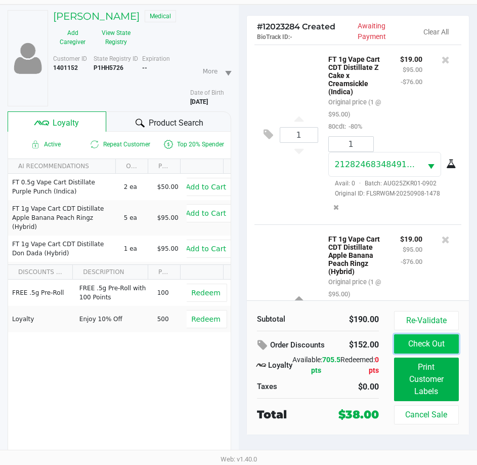
click at [428, 342] on button "Check Out" at bounding box center [426, 343] width 65 height 19
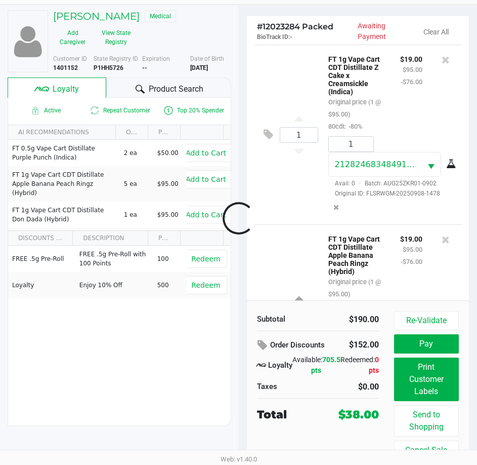
scroll to position [117, 0]
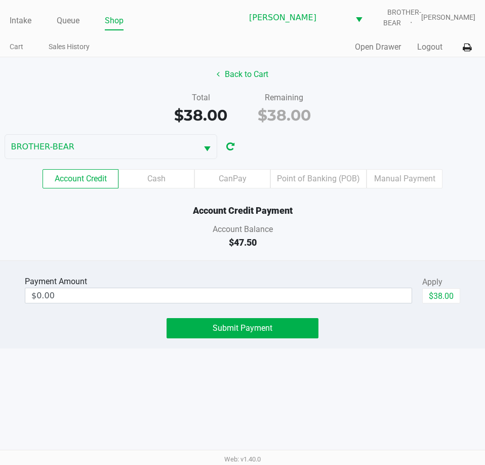
click at [400, 357] on div "Intake Queue Shop Clermont WC BROTHER-BEAR Charlie Billings Cart Sales History …" at bounding box center [242, 232] width 485 height 465
click at [445, 297] on button "$38.00" at bounding box center [441, 295] width 38 height 15
type input "$38.00"
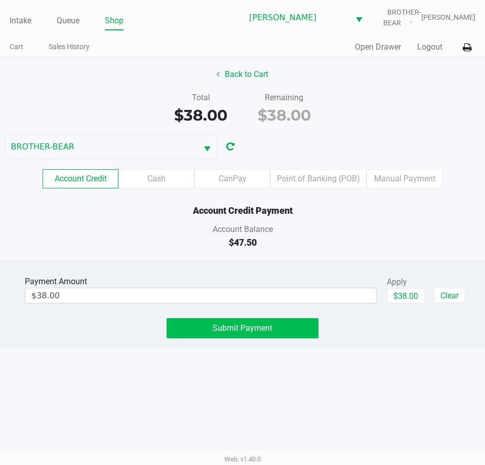
click at [258, 324] on span "Submit Payment" at bounding box center [243, 328] width 60 height 10
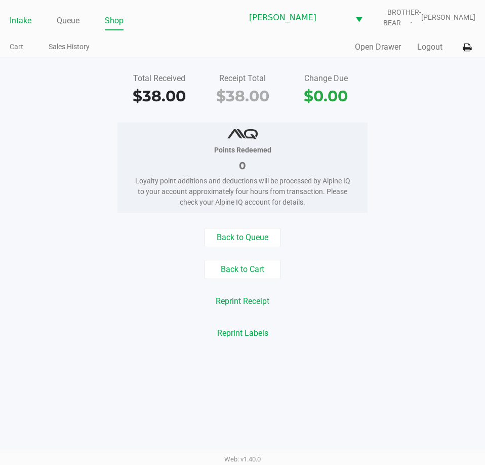
click at [30, 15] on link "Intake" at bounding box center [21, 21] width 22 height 14
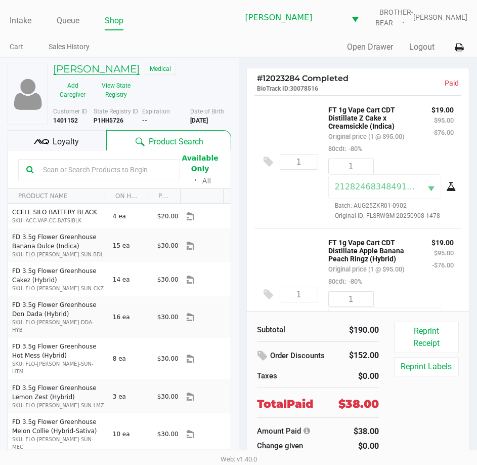
click at [85, 73] on h5 "KRISTIAN KONG" at bounding box center [96, 69] width 87 height 12
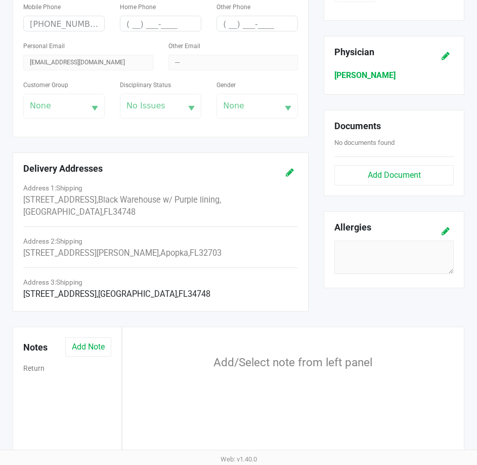
scroll to position [327, 0]
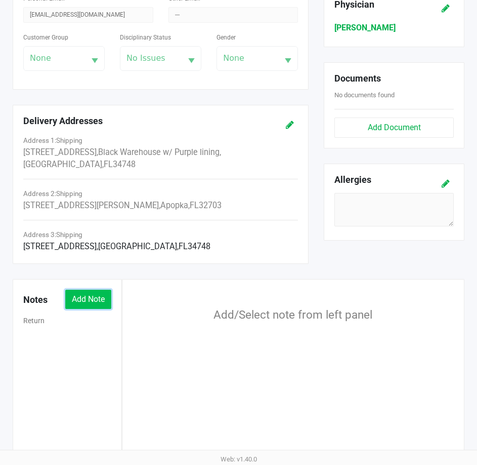
click at [97, 289] on button "Add Note" at bounding box center [88, 298] width 46 height 19
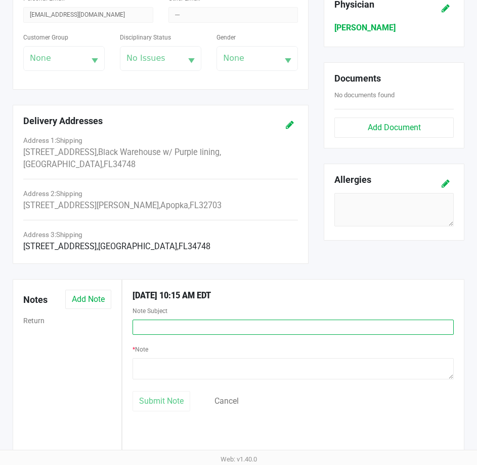
click at [155, 319] on input "text" at bounding box center [293, 326] width 321 height 15
type input "Return"
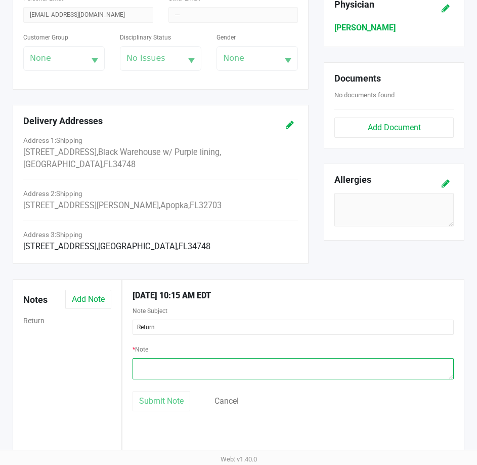
click at [172, 358] on textarea at bounding box center [293, 368] width 321 height 21
type textarea "Returned a 1g ZKR. Was not pulling and we were unable to fix the issue."
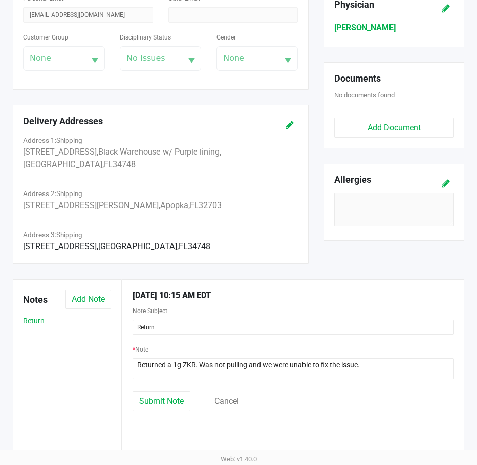
click at [43, 315] on button "Return" at bounding box center [33, 320] width 21 height 11
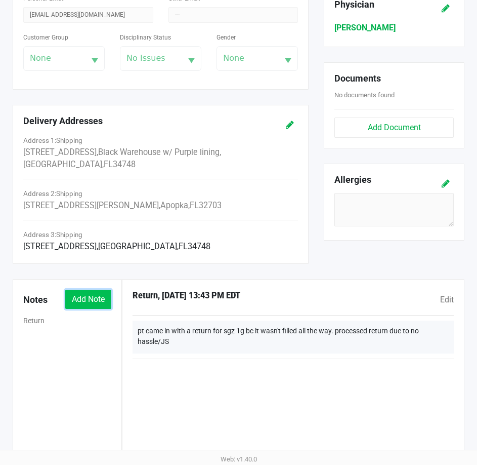
click at [94, 289] on button "Add Note" at bounding box center [88, 298] width 46 height 19
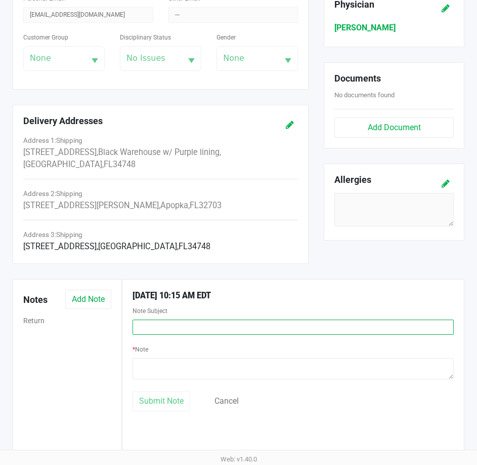
click at [153, 319] on input "text" at bounding box center [293, 326] width 321 height 15
type input "Return"
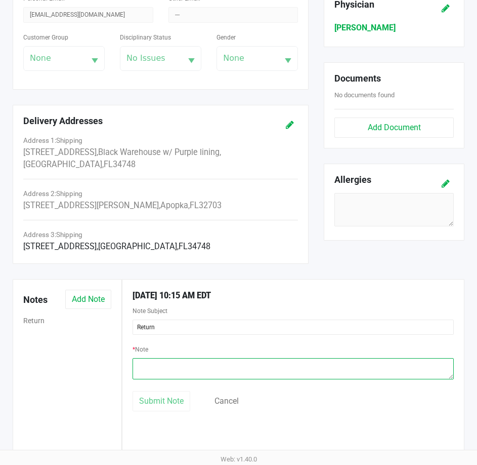
click at [149, 358] on textarea at bounding box center [293, 368] width 321 height 21
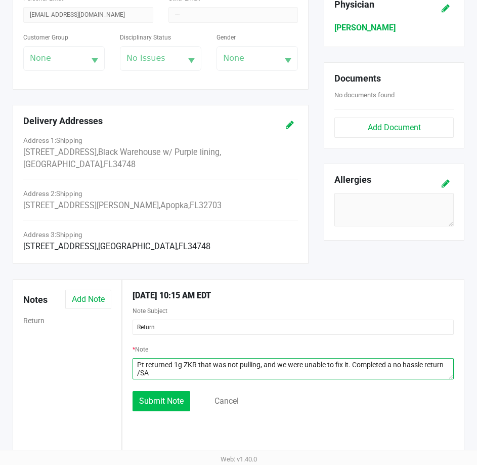
type textarea "Pt returned 1g ZKR that was not pulling, and we were unable to fix it. Complete…"
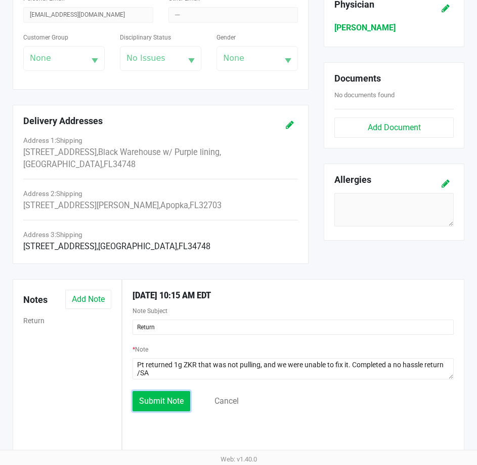
click at [170, 396] on span "Submit Note" at bounding box center [161, 401] width 45 height 10
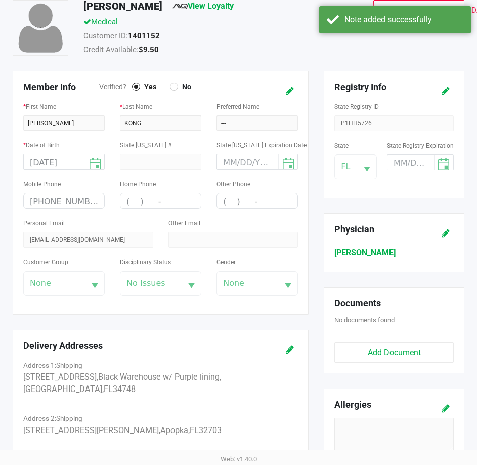
scroll to position [0, 0]
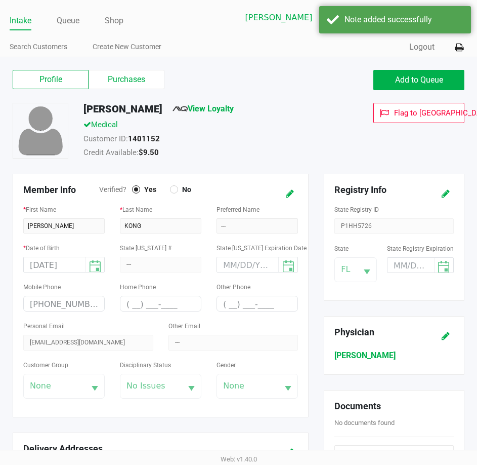
click at [15, 24] on link "Intake" at bounding box center [21, 21] width 22 height 14
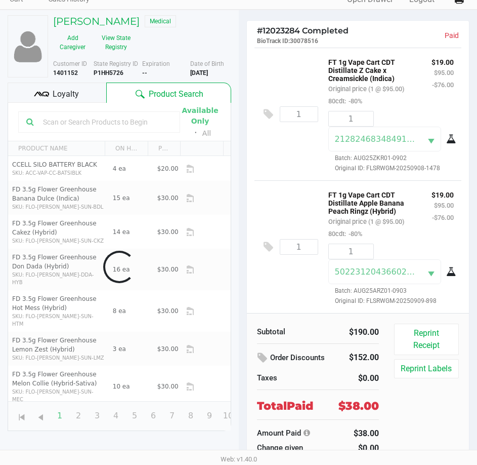
scroll to position [19, 0]
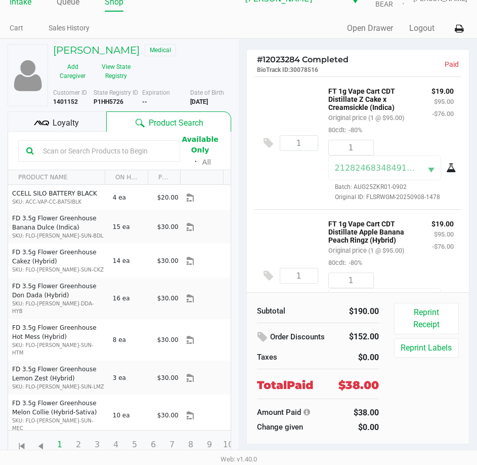
click at [20, 9] on link "Intake" at bounding box center [21, 2] width 22 height 14
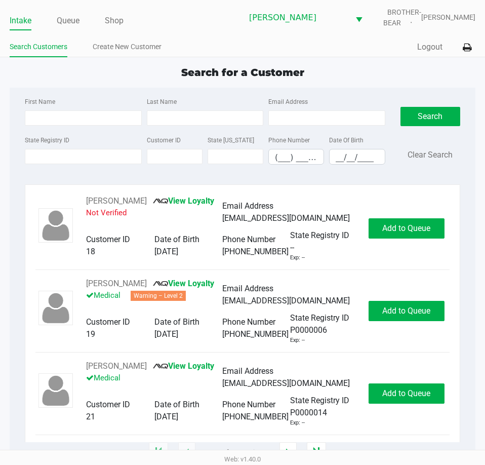
click at [99, 71] on div "Search for a Customer" at bounding box center [242, 72] width 481 height 15
click at [47, 86] on div "Search for a Customer First Name Last Name Email Address State Registry ID Cust…" at bounding box center [243, 259] width 466 height 388
click at [74, 158] on input "State Registry ID" at bounding box center [83, 156] width 116 height 15
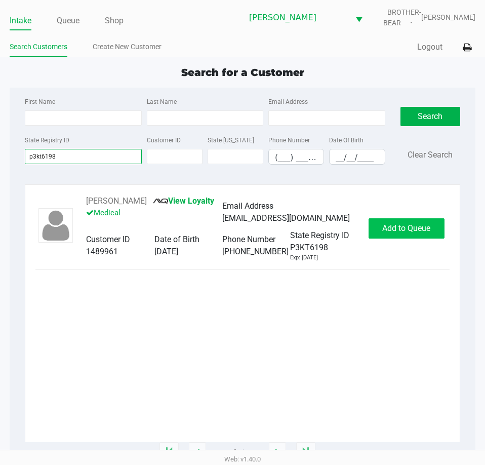
type input "p3kt6198"
click at [390, 231] on span "Add to Queue" at bounding box center [406, 228] width 48 height 10
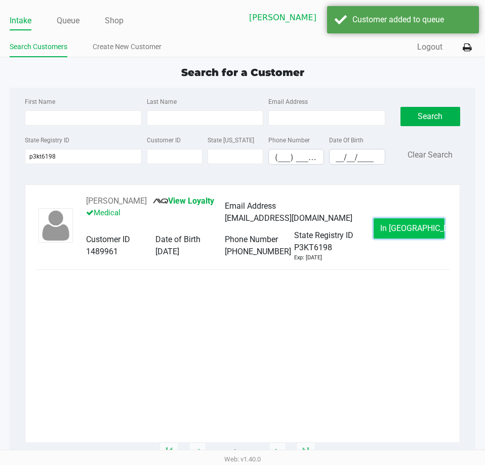
click at [396, 228] on span "In Queue" at bounding box center [422, 228] width 85 height 10
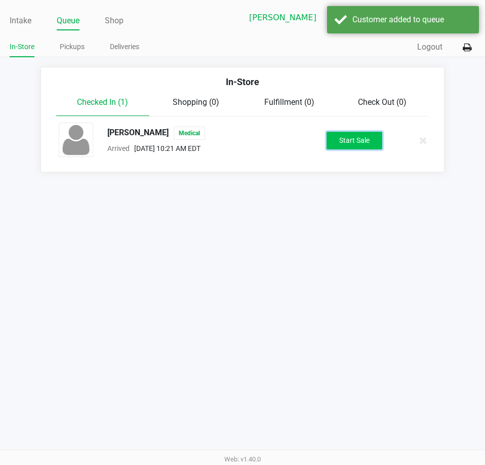
click at [366, 142] on button "Start Sale" at bounding box center [354, 141] width 56 height 18
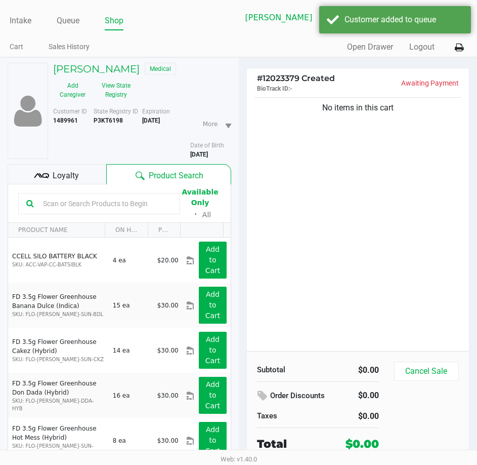
click at [82, 178] on div "Loyalty" at bounding box center [57, 174] width 99 height 20
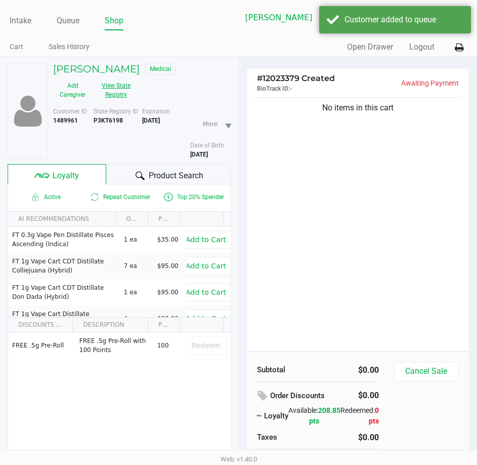
click at [123, 84] on button "View State Registry" at bounding box center [113, 89] width 43 height 25
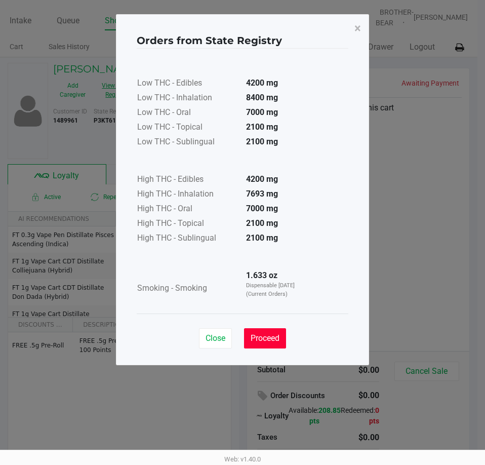
click at [263, 338] on span "Proceed" at bounding box center [265, 338] width 29 height 10
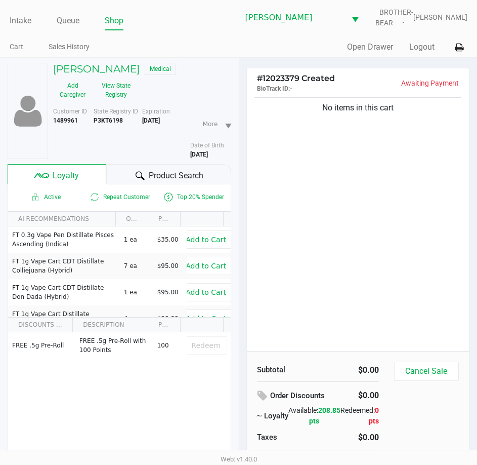
click at [240, 191] on div "# 12023379 Created BioTrack ID: - Awaiting Payment No items in this cart Subtot…" at bounding box center [358, 288] width 239 height 460
click at [240, 190] on div "# 12023379 Created BioTrack ID: - Awaiting Payment No items in this cart Subtot…" at bounding box center [358, 288] width 239 height 460
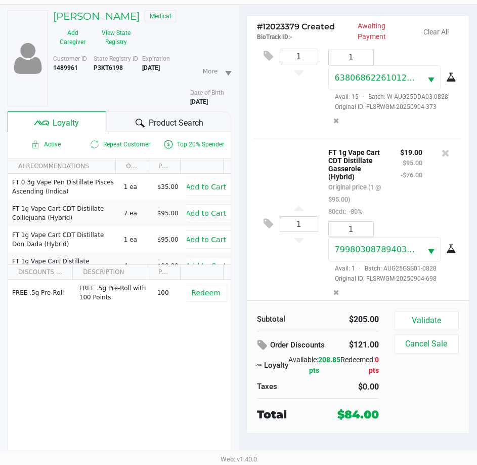
scroll to position [472, 0]
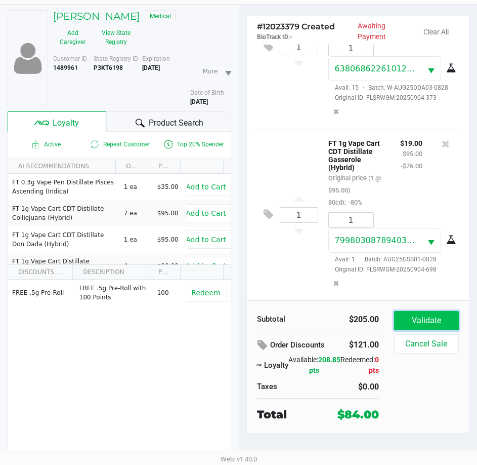
click at [427, 320] on button "Validate" at bounding box center [426, 320] width 65 height 19
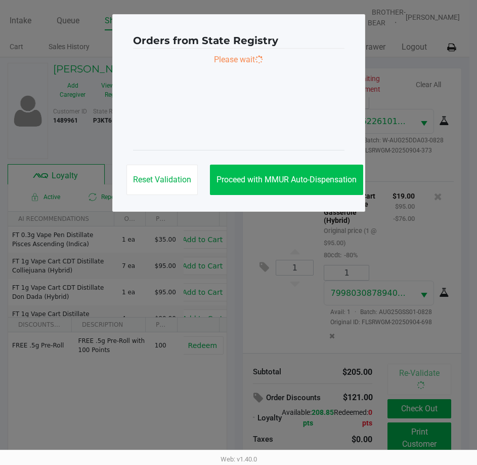
scroll to position [0, 0]
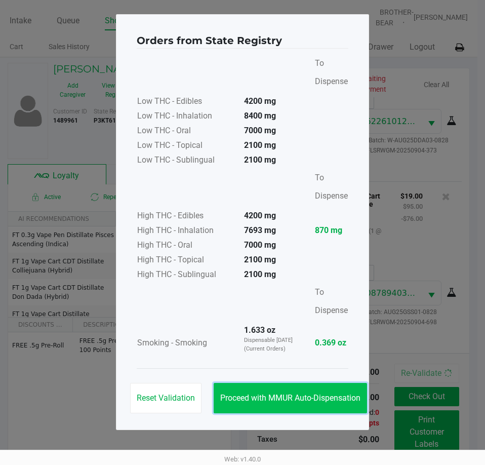
click at [314, 391] on button "Proceed with MMUR Auto-Dispensation" at bounding box center [290, 398] width 153 height 30
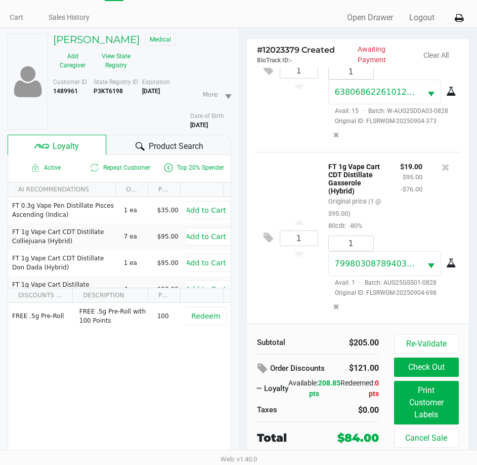
scroll to position [53, 0]
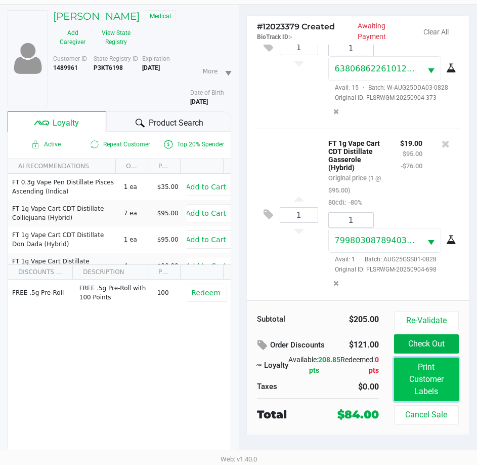
click at [428, 381] on button "Print Customer Labels" at bounding box center [426, 379] width 65 height 44
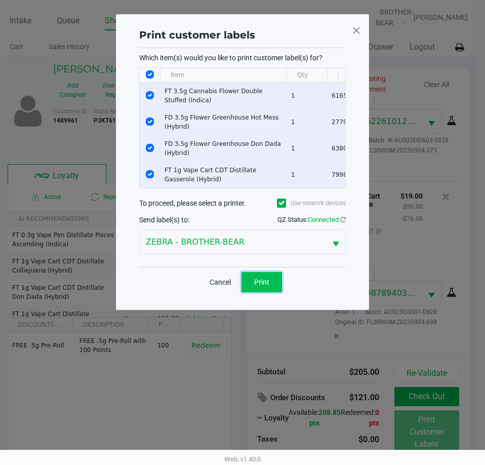
click at [264, 285] on span "Print" at bounding box center [261, 282] width 15 height 8
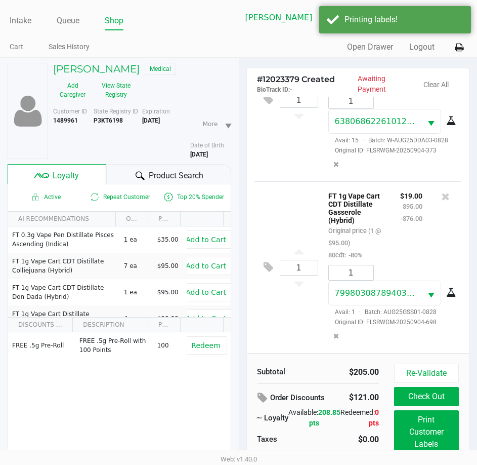
scroll to position [53, 0]
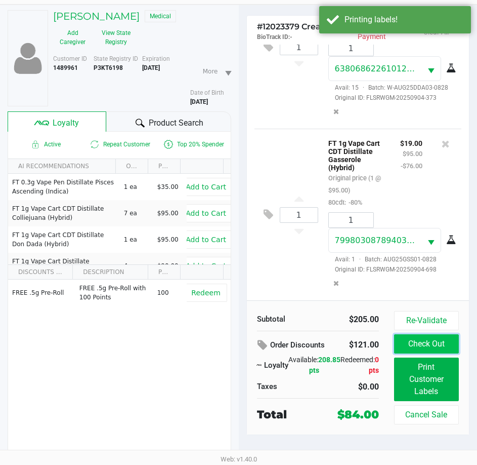
click at [405, 336] on button "Check Out" at bounding box center [426, 343] width 65 height 19
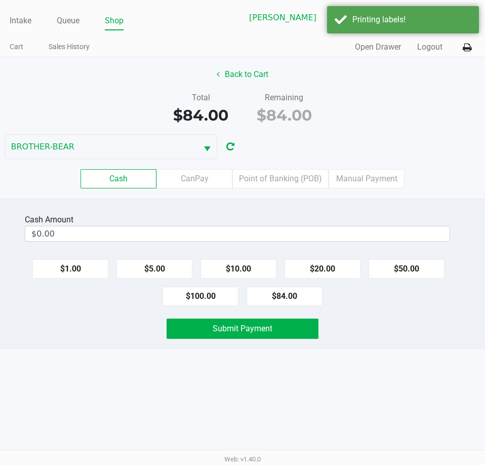
click at [238, 66] on button "Back to Cart" at bounding box center [242, 74] width 65 height 19
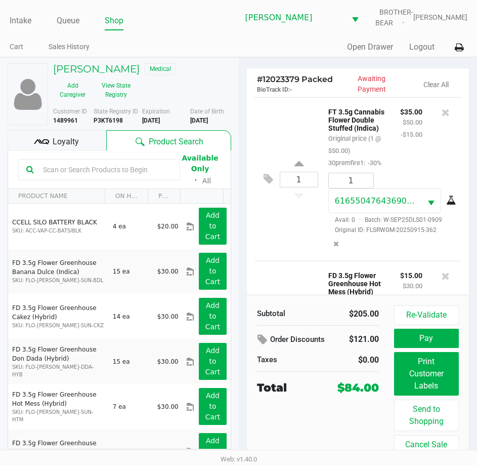
click at [68, 149] on div "Loyalty" at bounding box center [57, 140] width 99 height 20
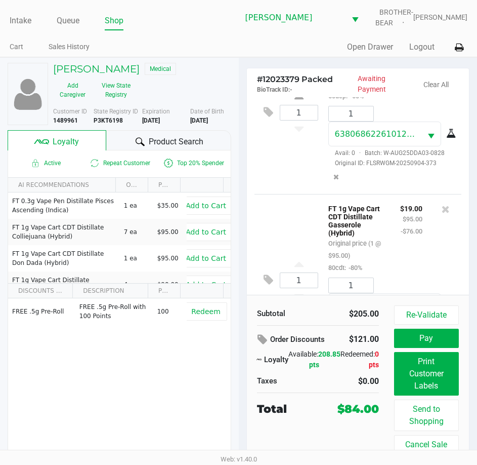
scroll to position [518, 0]
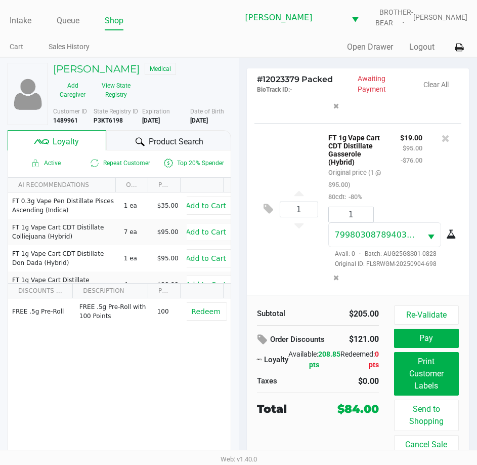
click at [425, 332] on button "Pay" at bounding box center [426, 337] width 65 height 19
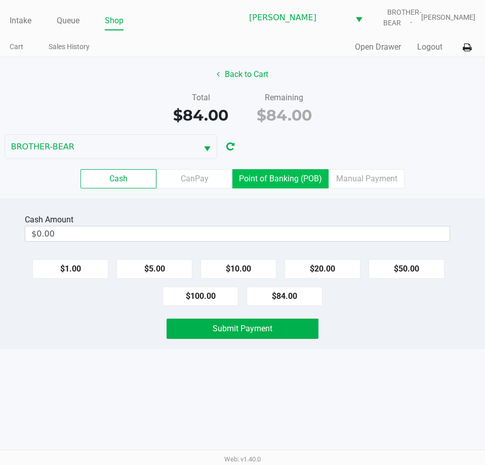
click at [276, 181] on label "Point of Banking (POB)" at bounding box center [280, 178] width 96 height 19
click at [0, 0] on 7 "Point of Banking (POB)" at bounding box center [0, 0] width 0 height 0
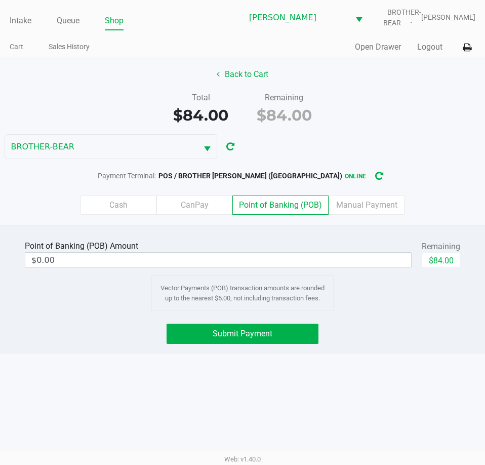
click at [436, 263] on button "$84.00" at bounding box center [441, 260] width 38 height 15
type input "$84.00"
click at [248, 337] on span "Submit Payment" at bounding box center [243, 333] width 60 height 10
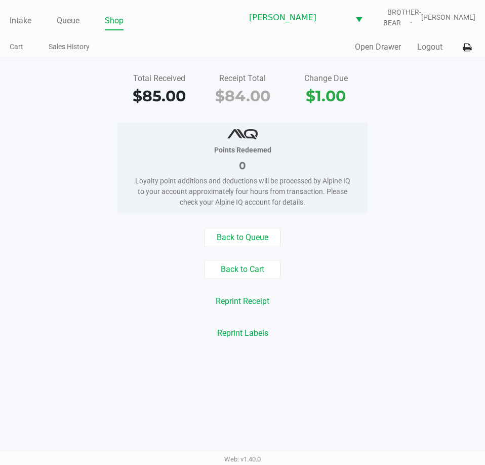
click at [75, 85] on div "Total Received $85.00 Receipt Total $84.00 Change Due $1.00" at bounding box center [242, 89] width 500 height 35
click at [23, 19] on link "Intake" at bounding box center [21, 21] width 22 height 14
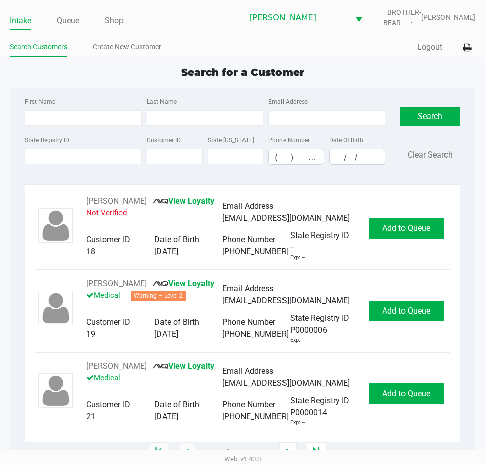
click at [31, 90] on div "First Name Last Name Email Address State Registry ID Customer ID State ID Phone…" at bounding box center [242, 134] width 450 height 93
click at [10, 90] on div "First Name Last Name Email Address State Registry ID Customer ID State ID Phone…" at bounding box center [243, 270] width 466 height 365
click at [81, 79] on div "Search for a Customer" at bounding box center [242, 72] width 481 height 15
click at [10, 89] on div "First Name Last Name Email Address State Registry ID Customer ID State ID Phone…" at bounding box center [243, 270] width 466 height 365
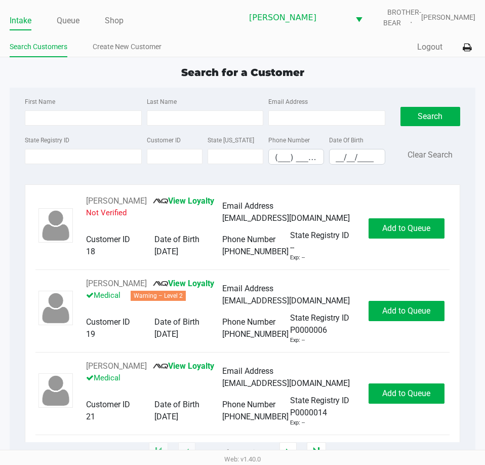
click at [10, 89] on div "First Name Last Name Email Address State Registry ID Customer ID State ID Phone…" at bounding box center [243, 270] width 466 height 365
click at [79, 18] on link "Queue" at bounding box center [68, 21] width 23 height 14
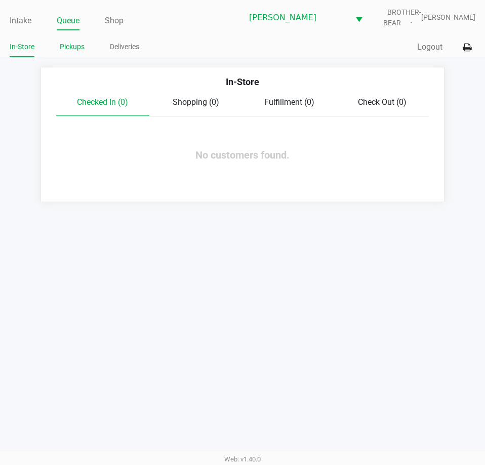
click at [76, 49] on link "Pickups" at bounding box center [72, 46] width 25 height 13
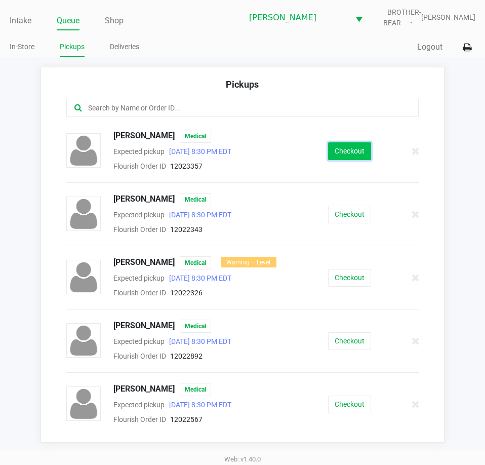
click at [339, 150] on button "Checkout" at bounding box center [349, 151] width 43 height 18
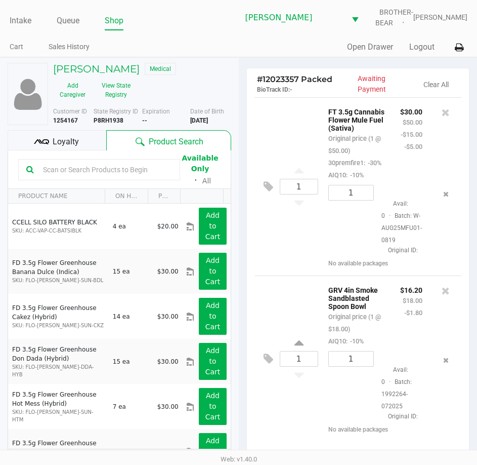
click at [47, 137] on icon at bounding box center [41, 141] width 15 height 15
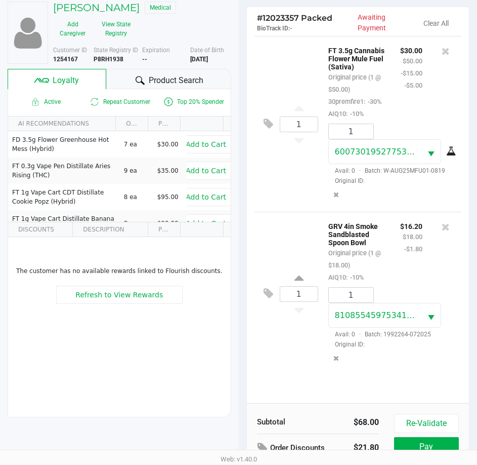
scroll to position [134, 0]
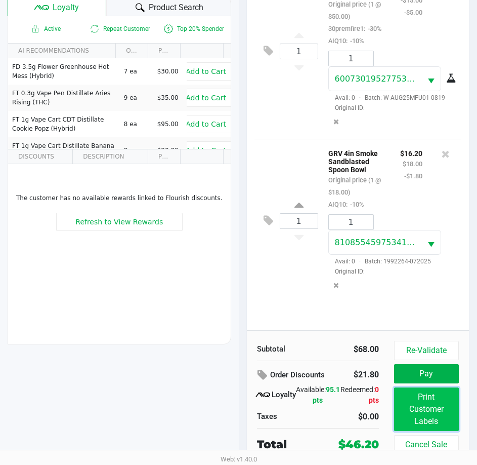
click at [425, 422] on button "Print Customer Labels" at bounding box center [426, 409] width 65 height 44
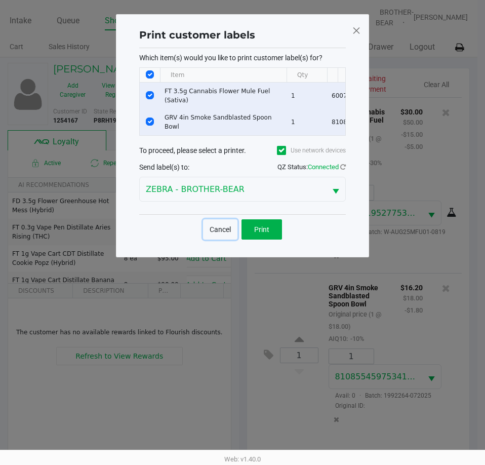
click at [230, 226] on button "Cancel" at bounding box center [220, 229] width 34 height 20
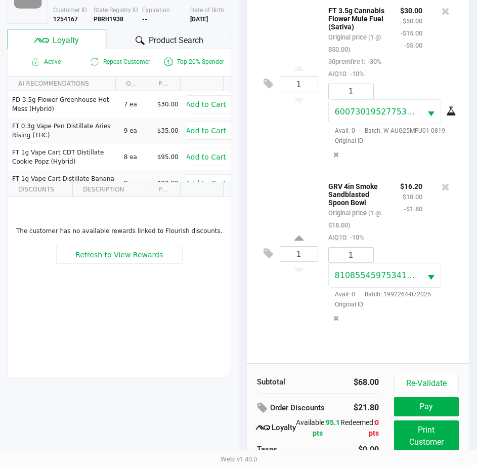
scroll to position [134, 0]
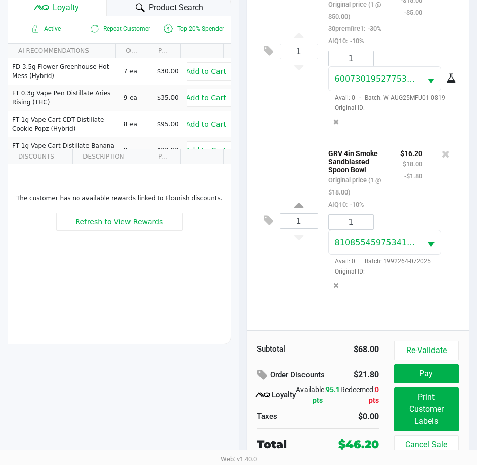
click at [429, 411] on button "Print Customer Labels" at bounding box center [426, 409] width 65 height 44
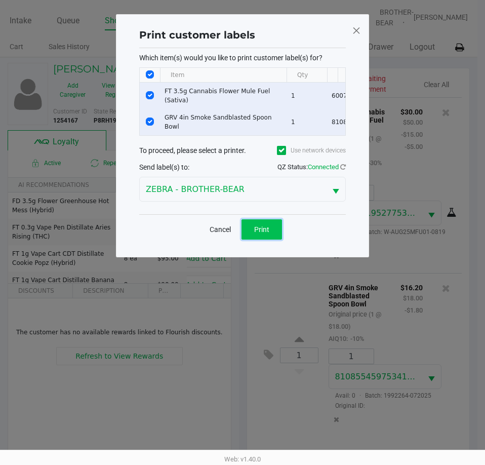
click at [257, 226] on button "Print" at bounding box center [261, 229] width 40 height 20
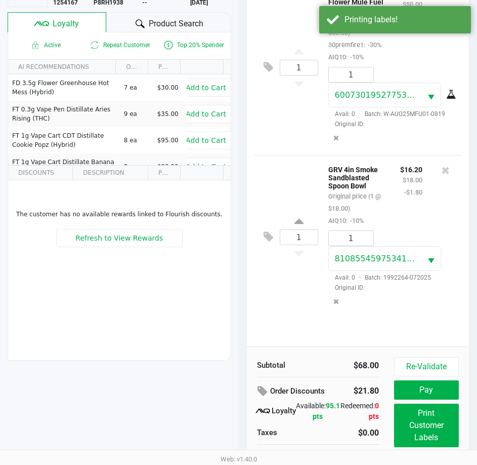
scroll to position [134, 0]
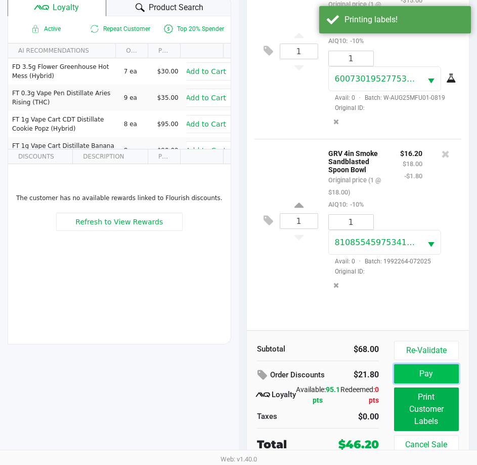
click at [423, 375] on button "Pay" at bounding box center [426, 373] width 65 height 19
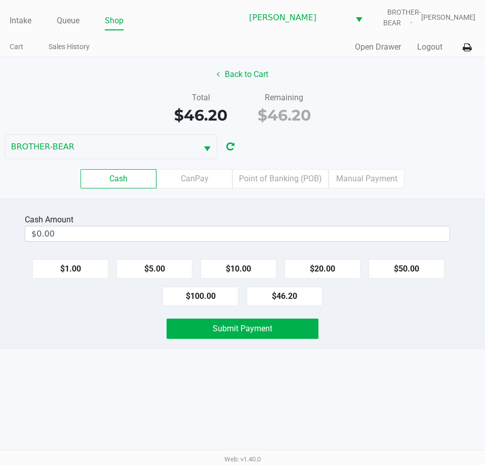
click at [265, 219] on div "Cash Amount" at bounding box center [237, 220] width 425 height 12
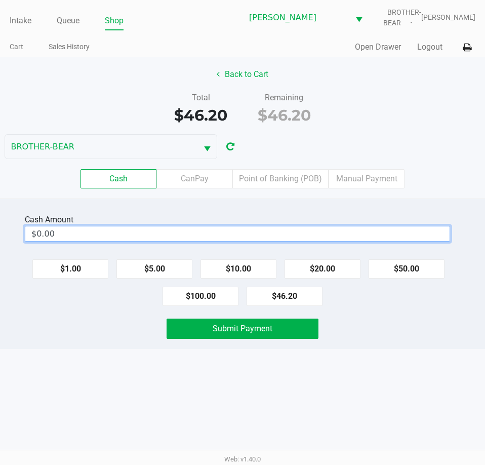
click at [40, 229] on input "$0.00" at bounding box center [237, 233] width 424 height 15
type input "$50.00"
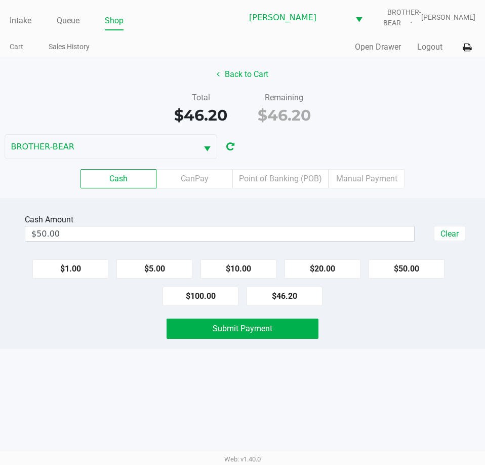
click at [358, 349] on div "Intake Queue Shop Clermont WC BROTHER-BEAR Charlie Billings Cart Sales History …" at bounding box center [242, 232] width 485 height 465
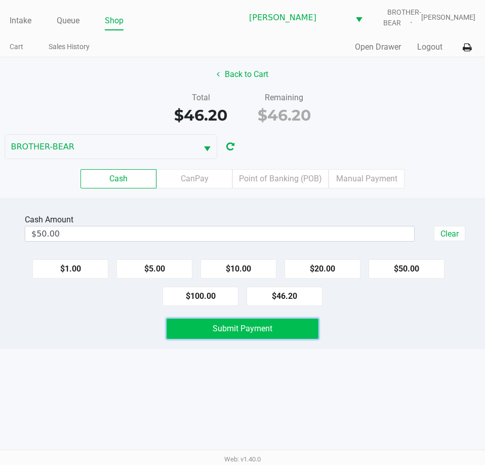
click at [290, 334] on button "Submit Payment" at bounding box center [242, 328] width 151 height 20
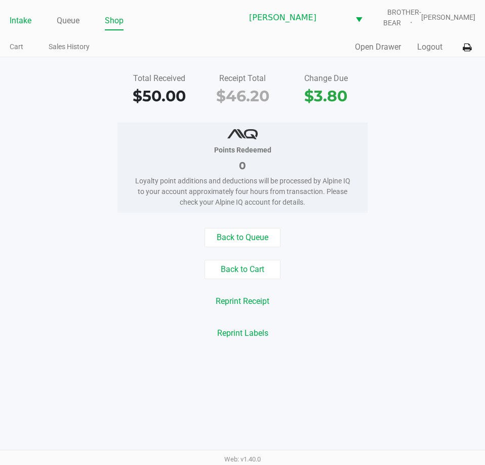
click at [30, 21] on link "Intake" at bounding box center [21, 21] width 22 height 14
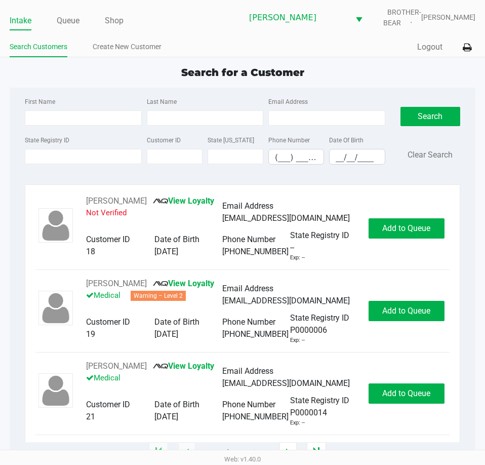
click at [18, 80] on div "Search for a Customer First Name Last Name Email Address State Registry ID Cust…" at bounding box center [243, 259] width 466 height 388
click at [19, 79] on div "Search for a Customer" at bounding box center [242, 72] width 481 height 15
click at [7, 99] on app-all-customers "Search for a Customer First Name Last Name Email Address State Registry ID Cust…" at bounding box center [242, 259] width 485 height 388
click at [83, 78] on div "Search for a Customer" at bounding box center [242, 72] width 481 height 15
click at [93, 75] on div "Search for a Customer" at bounding box center [242, 72] width 481 height 15
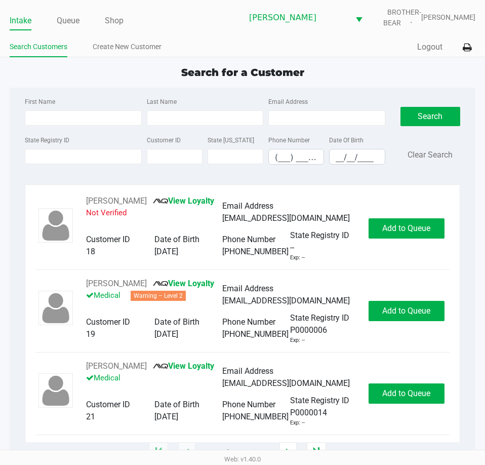
click at [281, 73] on span "Search for a Customer" at bounding box center [242, 72] width 123 height 12
drag, startPoint x: 300, startPoint y: 72, endPoint x: 131, endPoint y: 87, distance: 170.2
click at [132, 87] on div "Search for a Customer First Name Last Name Email Address State Registry ID Cust…" at bounding box center [243, 259] width 466 height 388
click at [139, 80] on div "Search for a Customer First Name Last Name Email Address State Registry ID Cust…" at bounding box center [243, 259] width 466 height 388
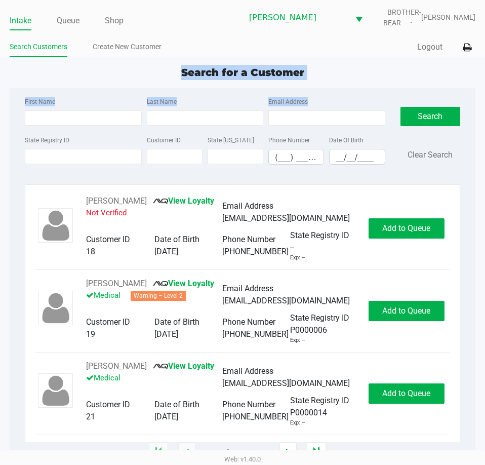
drag, startPoint x: 175, startPoint y: 71, endPoint x: 344, endPoint y: 82, distance: 169.9
click at [340, 86] on div "Search for a Customer First Name Last Name Email Address State Registry ID Cust…" at bounding box center [243, 259] width 466 height 388
click at [348, 72] on div "Search for a Customer" at bounding box center [242, 72] width 481 height 15
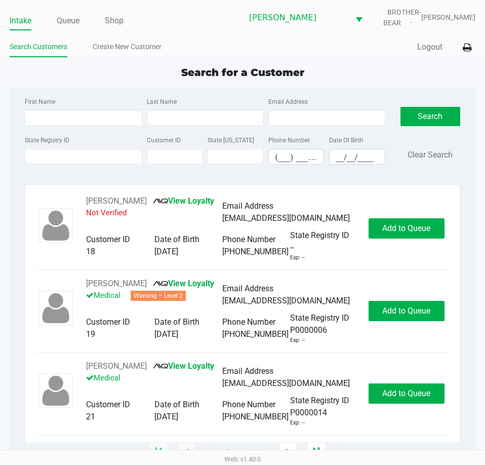
click at [10, 89] on div "First Name Last Name Email Address State Registry ID Customer ID State ID Phone…" at bounding box center [243, 270] width 466 height 365
click at [49, 98] on label "First Name" at bounding box center [40, 101] width 30 height 9
click at [49, 110] on input "First Name" at bounding box center [83, 117] width 116 height 15
click at [28, 97] on label "First Name" at bounding box center [40, 101] width 30 height 9
click at [28, 110] on input "First Name" at bounding box center [83, 117] width 116 height 15
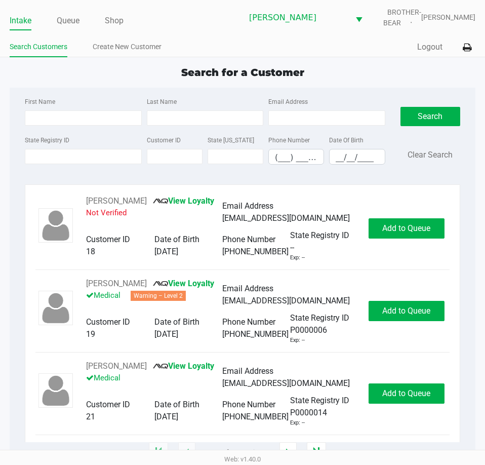
click at [55, 27] on ul "Intake Queue Shop" at bounding box center [126, 21] width 233 height 17
click at [64, 21] on link "Queue" at bounding box center [68, 21] width 23 height 14
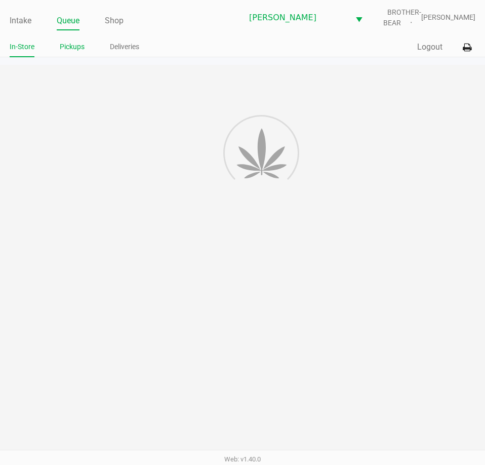
click at [71, 40] on li "Pickups" at bounding box center [72, 48] width 25 height 18
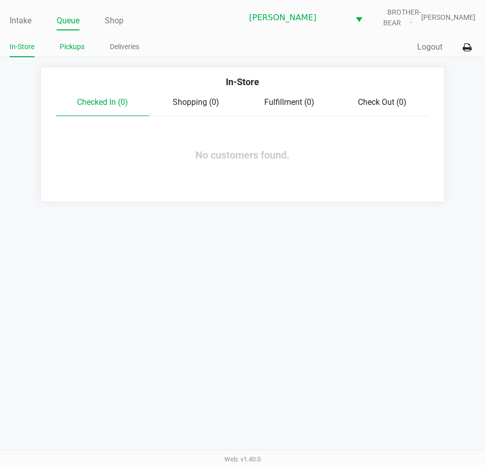
click at [73, 44] on link "Pickups" at bounding box center [72, 46] width 25 height 13
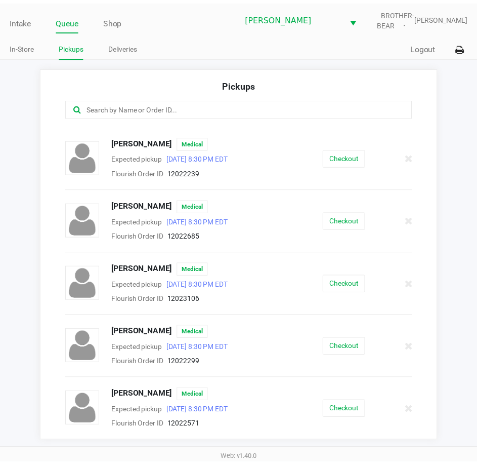
scroll to position [107, 0]
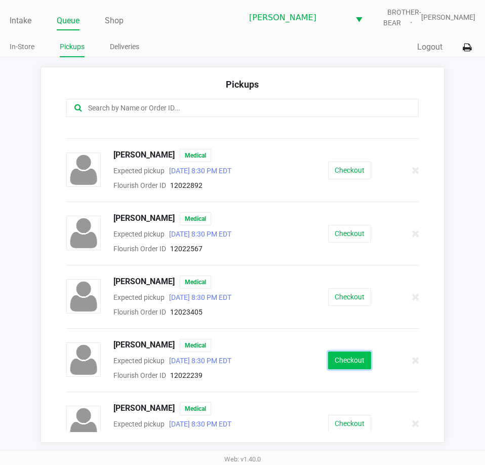
click at [330, 358] on button "Checkout" at bounding box center [349, 360] width 43 height 18
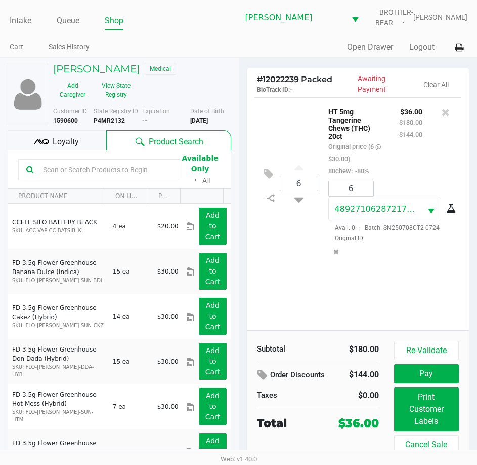
click at [62, 145] on span "Loyalty" at bounding box center [66, 142] width 26 height 12
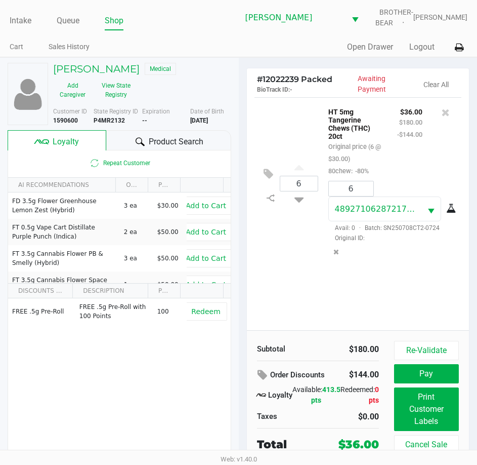
scroll to position [19, 0]
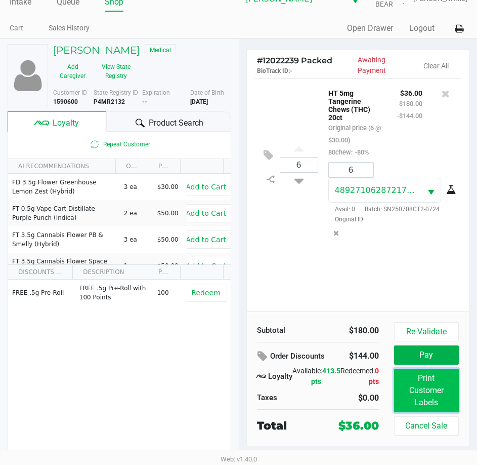
click at [413, 397] on button "Print Customer Labels" at bounding box center [426, 390] width 65 height 44
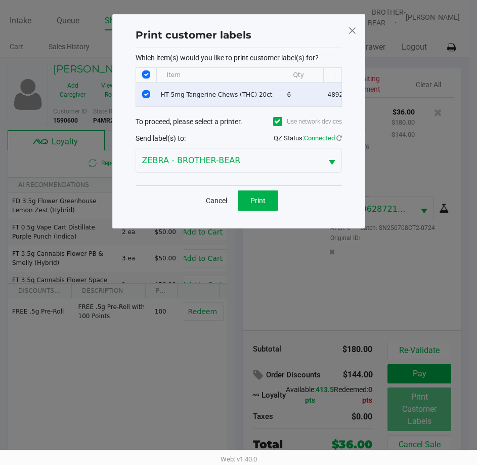
scroll to position [0, 0]
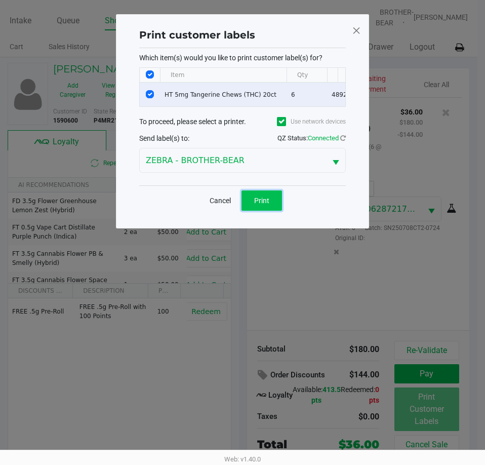
click at [264, 204] on span "Print" at bounding box center [261, 200] width 15 height 8
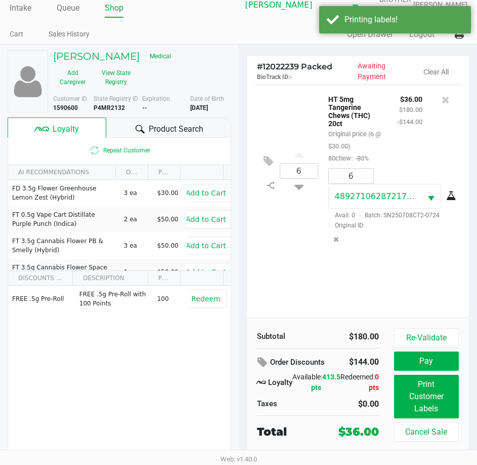
scroll to position [19, 0]
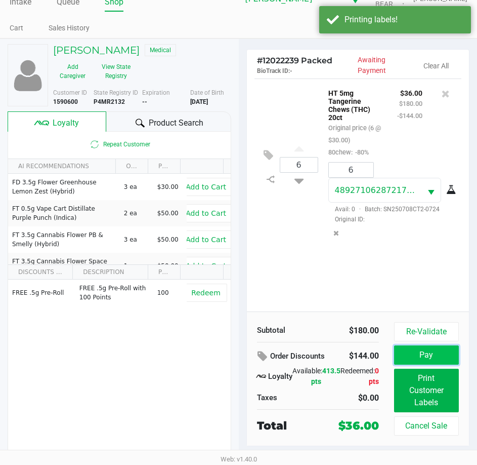
click at [420, 352] on button "Pay" at bounding box center [426, 354] width 65 height 19
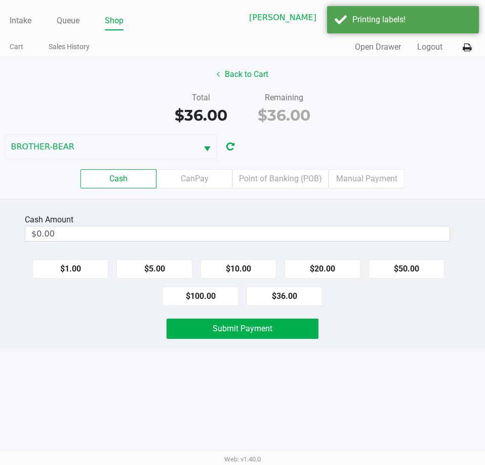
click at [215, 235] on input "$0.00" at bounding box center [237, 233] width 424 height 15
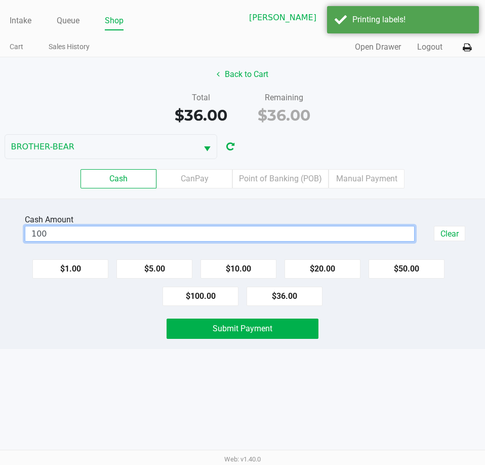
type input "$100.00"
click at [116, 357] on div "Intake Queue Shop Clermont WC BROTHER-BEAR Charlie Billings Cart Sales History …" at bounding box center [242, 232] width 485 height 465
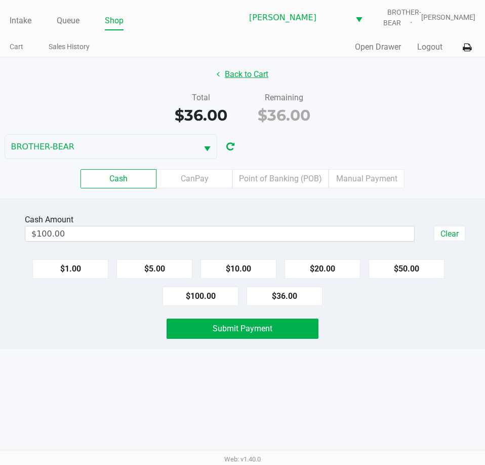
click at [241, 65] on button "Back to Cart" at bounding box center [242, 74] width 65 height 19
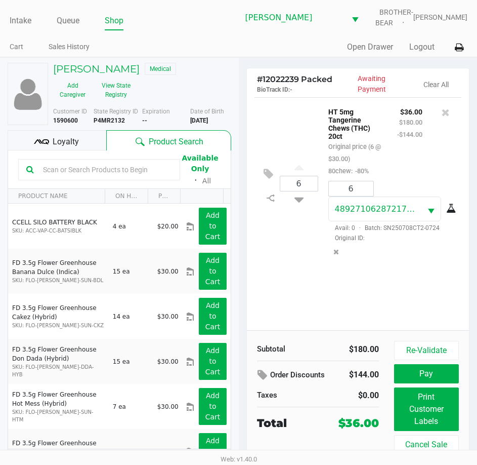
click at [290, 127] on div "6 HT 5mg Tangerine Chews (THC) 20ct Original price (6 @ $30.00) 80chew: -80% $3…" at bounding box center [358, 183] width 207 height 172
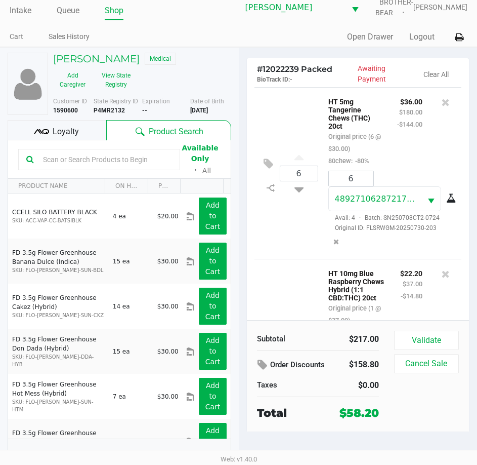
scroll to position [132, 0]
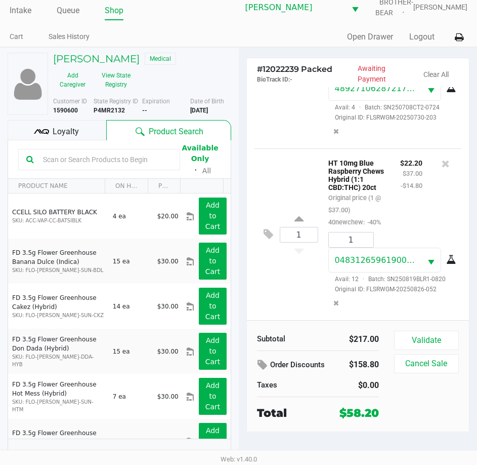
click at [91, 127] on div "Loyalty" at bounding box center [57, 130] width 99 height 20
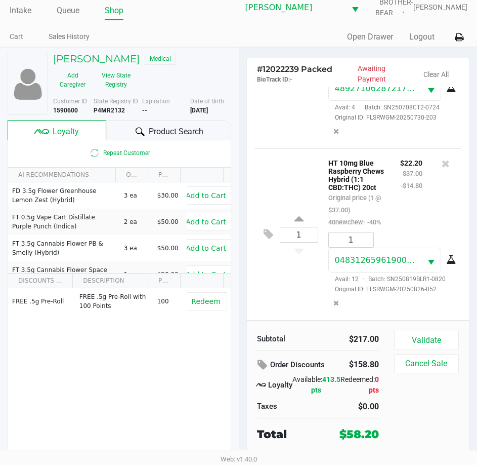
scroll to position [19, 0]
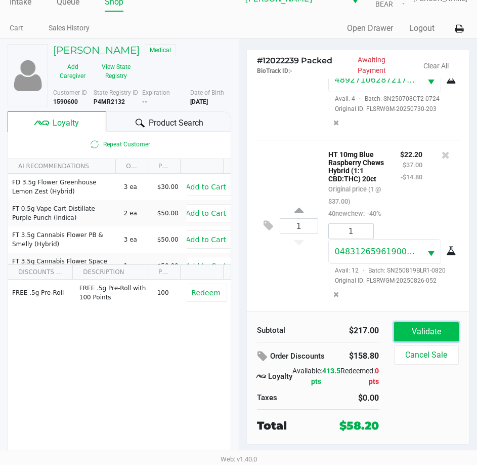
click at [412, 328] on button "Validate" at bounding box center [426, 331] width 65 height 19
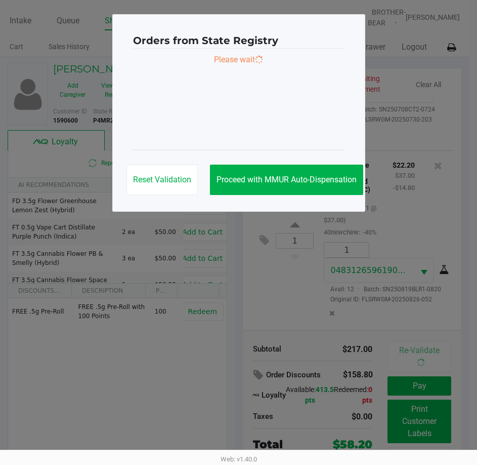
scroll to position [0, 0]
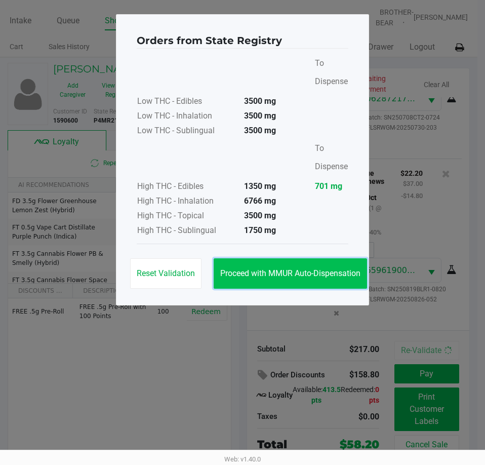
click at [304, 280] on button "Proceed with MMUR Auto-Dispensation" at bounding box center [290, 273] width 153 height 30
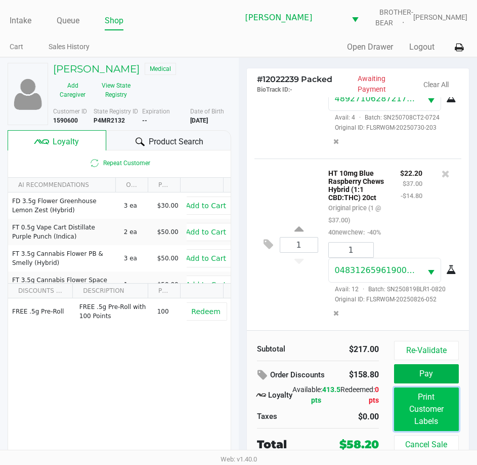
click at [409, 404] on button "Print Customer Labels" at bounding box center [426, 409] width 65 height 44
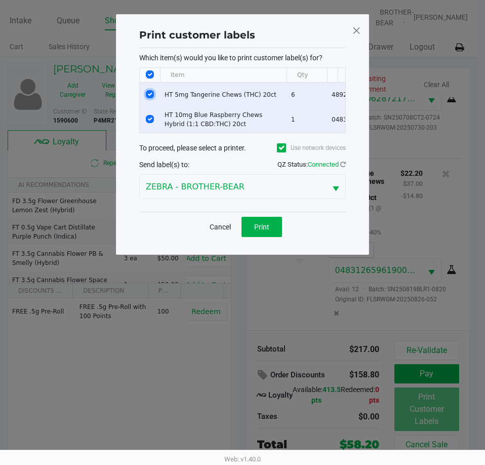
click at [150, 97] on input "Select Row" at bounding box center [150, 94] width 8 height 8
checkbox input "false"
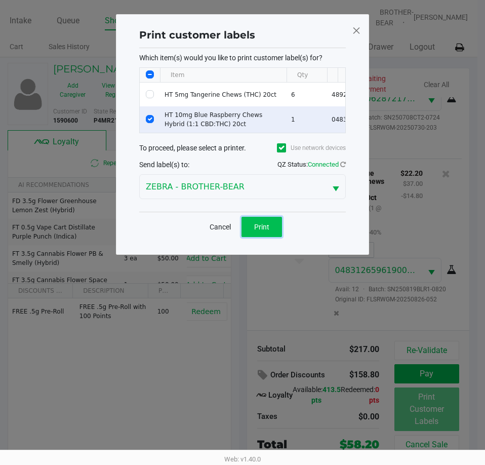
click at [264, 231] on span "Print" at bounding box center [261, 227] width 15 height 8
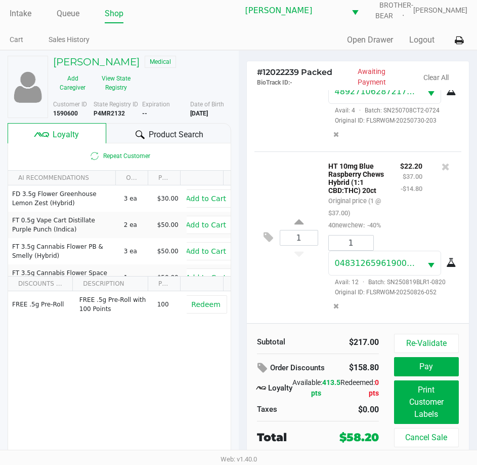
scroll to position [19, 0]
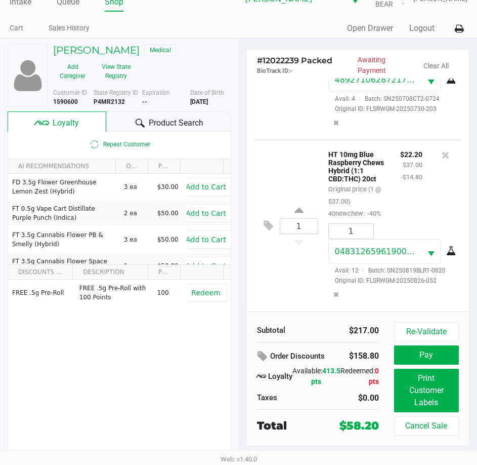
click at [239, 239] on div "# 12022239 Packed BioTrack ID: - Awaiting Payment Clear All 6 HT 5mg Tangerine …" at bounding box center [358, 252] width 239 height 426
click at [409, 359] on button "Pay" at bounding box center [426, 354] width 65 height 19
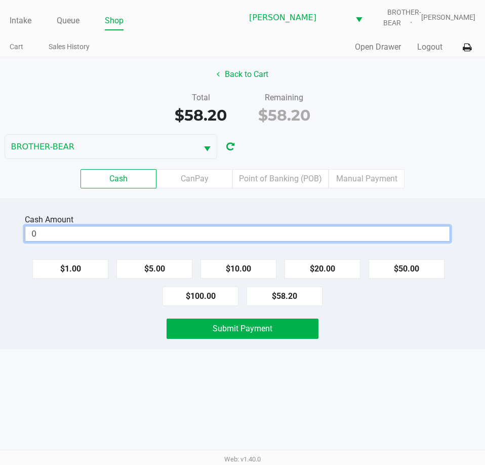
click at [184, 237] on input "0" at bounding box center [237, 233] width 424 height 15
type input "$100.00"
click at [109, 315] on div "Cash Amount $100.00 Clear $1.00 $5.00 $10.00 $20.00 $50.00 $100.00 $58.20 Submi…" at bounding box center [242, 273] width 485 height 150
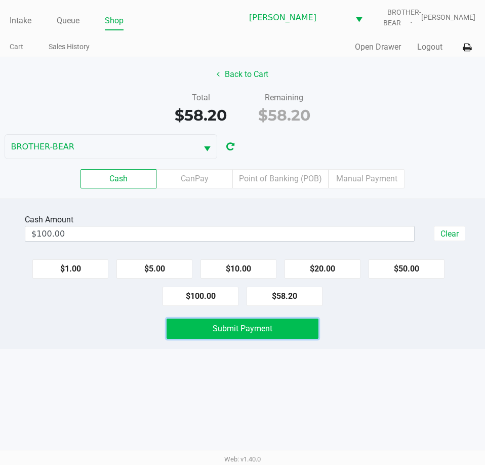
click at [232, 330] on span "Submit Payment" at bounding box center [243, 328] width 60 height 10
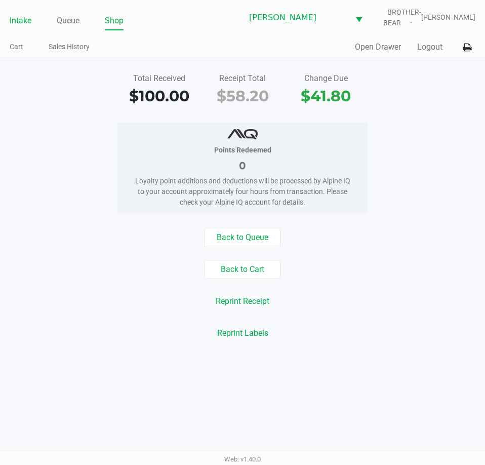
click at [23, 21] on link "Intake" at bounding box center [21, 21] width 22 height 14
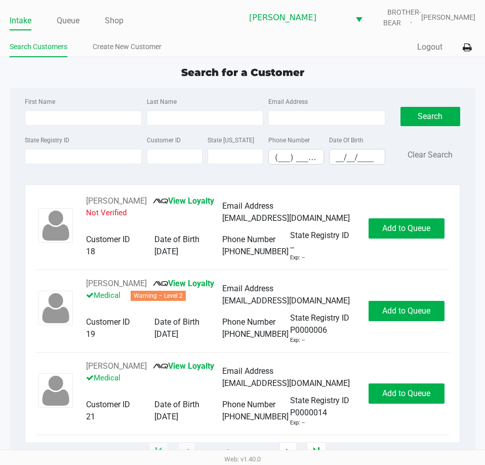
click at [19, 83] on div "Search for a Customer First Name Last Name Email Address State Registry ID Cust…" at bounding box center [243, 259] width 466 height 388
click at [26, 78] on div "Search for a Customer" at bounding box center [242, 72] width 481 height 15
click at [72, 18] on link "Queue" at bounding box center [68, 21] width 23 height 14
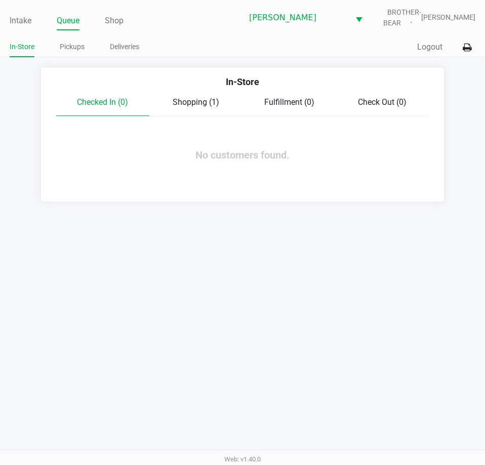
click at [87, 49] on ul "In-Store Pickups Deliveries" at bounding box center [126, 47] width 233 height 17
click at [80, 47] on link "Pickups" at bounding box center [72, 46] width 25 height 13
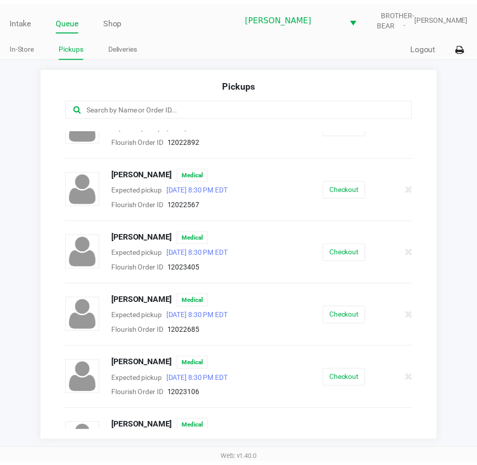
scroll to position [246, 0]
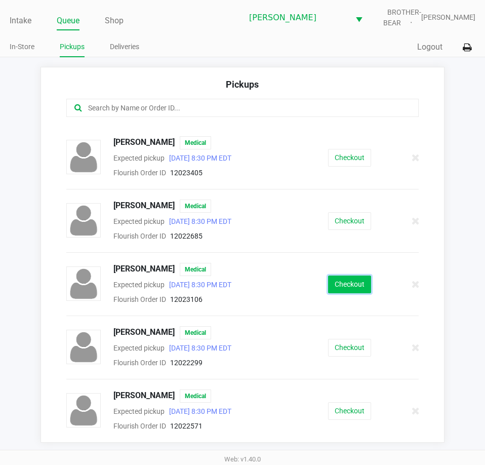
click at [338, 287] on button "Checkout" at bounding box center [349, 284] width 43 height 18
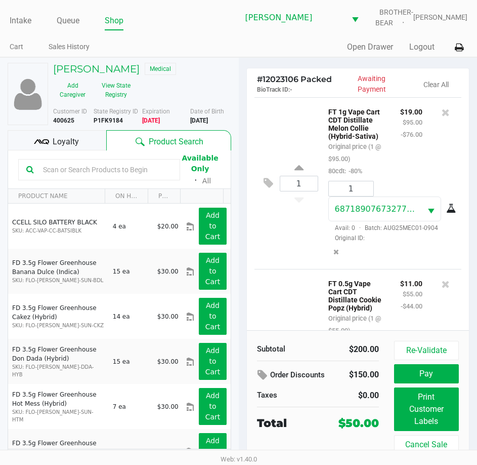
click at [73, 138] on span "Loyalty" at bounding box center [66, 142] width 26 height 12
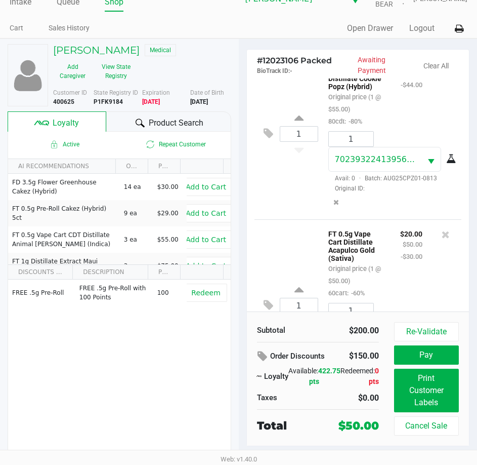
scroll to position [305, 0]
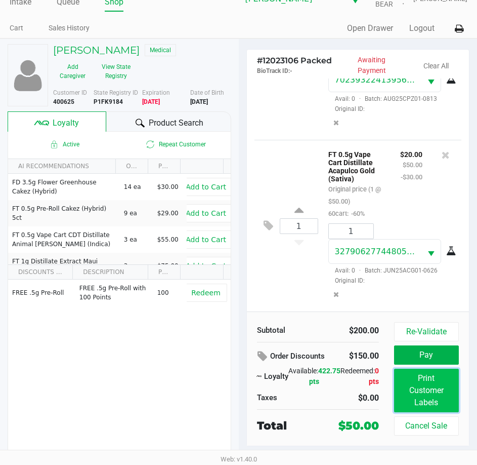
click at [429, 397] on button "Print Customer Labels" at bounding box center [426, 390] width 65 height 44
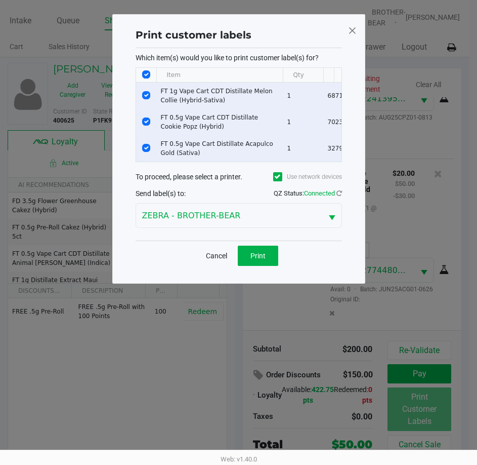
scroll to position [0, 0]
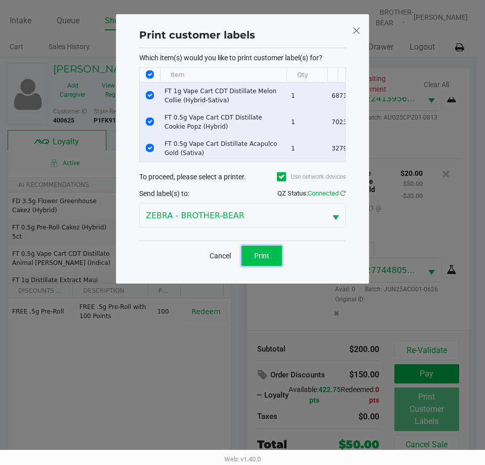
click at [265, 259] on span "Print" at bounding box center [261, 256] width 15 height 8
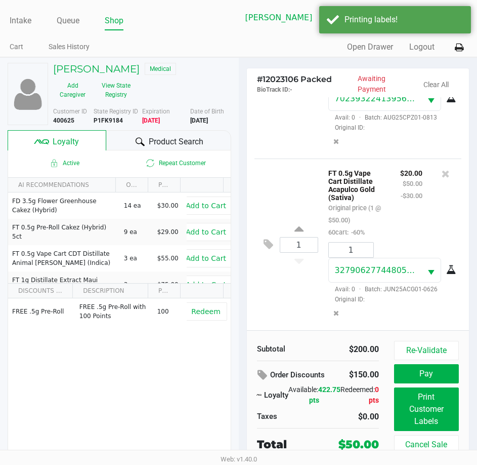
scroll to position [19, 0]
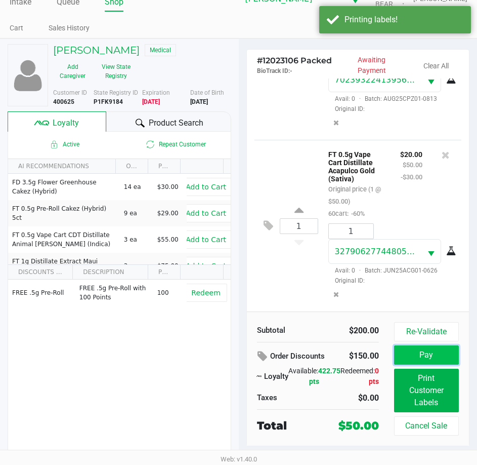
click at [420, 355] on button "Pay" at bounding box center [426, 354] width 65 height 19
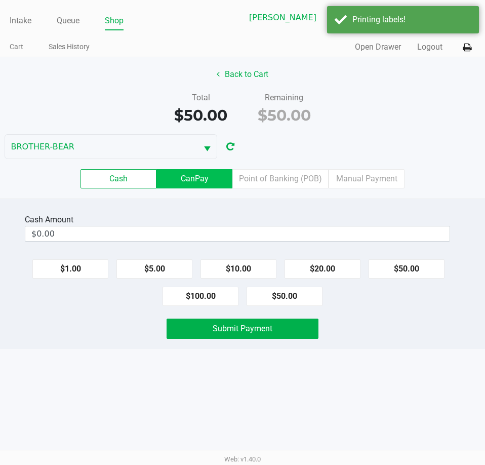
click at [212, 183] on label "CanPay" at bounding box center [194, 178] width 76 height 19
click at [0, 0] on 2 "CanPay" at bounding box center [0, 0] width 0 height 0
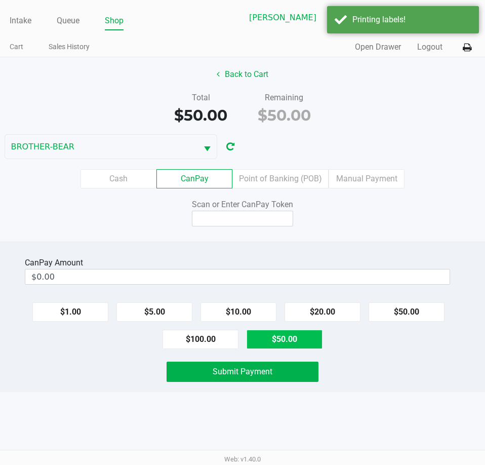
click at [274, 343] on button "$50.00" at bounding box center [284, 338] width 76 height 19
type input "$50.00"
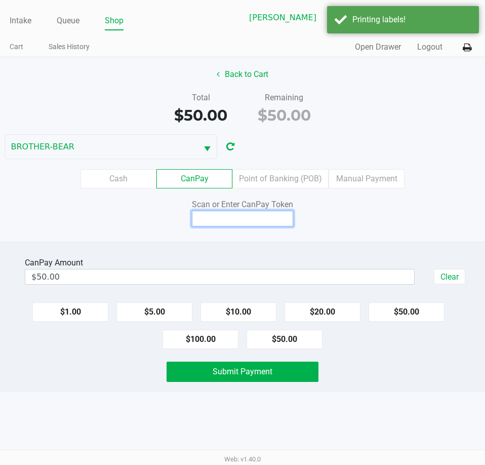
click at [245, 224] on input at bounding box center [242, 219] width 101 height 16
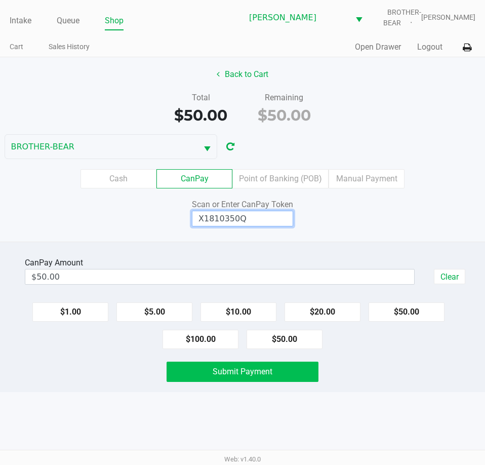
type input "X1810350Q"
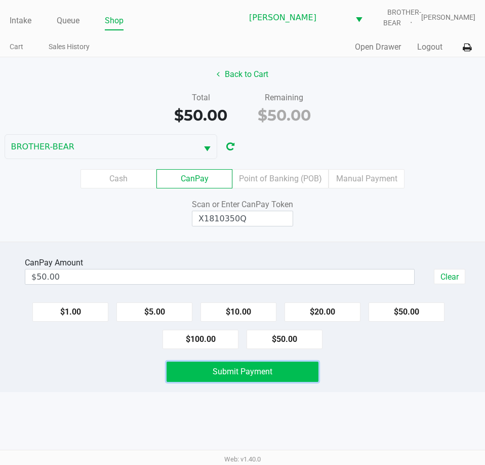
click at [311, 369] on button "Submit Payment" at bounding box center [242, 371] width 151 height 20
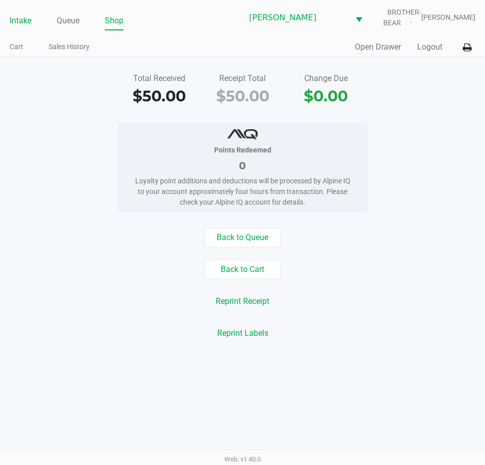
click at [13, 19] on link "Intake" at bounding box center [21, 21] width 22 height 14
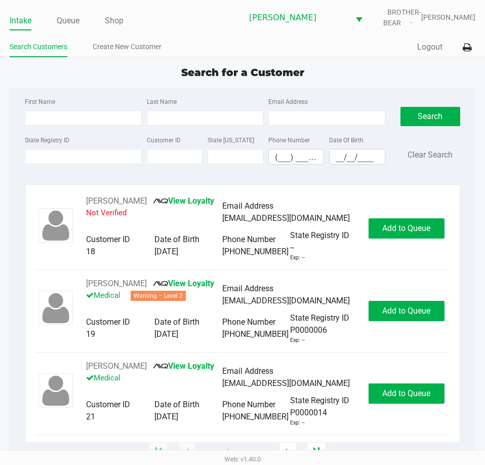
click at [81, 92] on div "First Name Last Name Email Address State Registry ID Customer ID State ID Phone…" at bounding box center [242, 134] width 450 height 93
click at [108, 84] on div "Search for a Customer First Name Last Name Email Address State Registry ID Cust…" at bounding box center [243, 259] width 466 height 388
click at [21, 77] on div "Search for a Customer" at bounding box center [242, 72] width 481 height 15
click at [16, 92] on div "First Name Last Name Email Address State Registry ID Customer ID State ID Phone…" at bounding box center [243, 270] width 466 height 365
click at [53, 79] on div "Search for a Customer" at bounding box center [242, 72] width 481 height 15
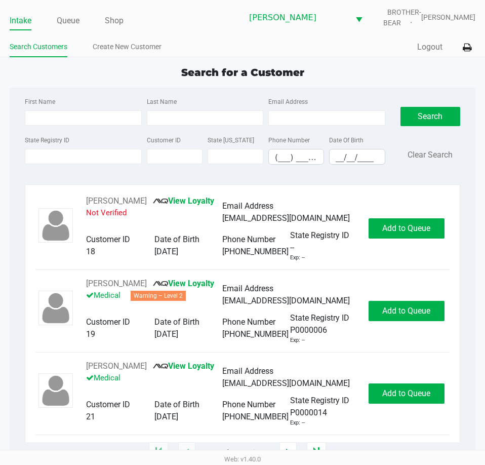
click at [89, 164] on div "State Registry ID" at bounding box center [82, 149] width 121 height 31
click at [91, 160] on input "State Registry ID" at bounding box center [83, 156] width 116 height 15
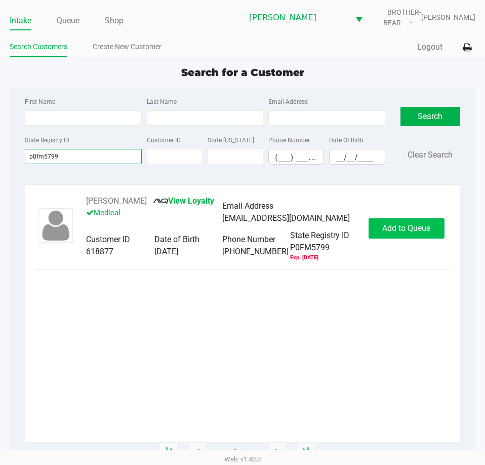
type input "p0fm5799"
click at [393, 226] on span "Add to Queue" at bounding box center [406, 228] width 48 height 10
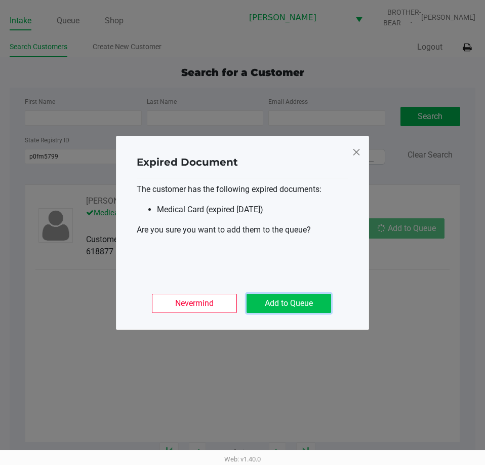
click at [314, 307] on button "Add to Queue" at bounding box center [288, 303] width 85 height 19
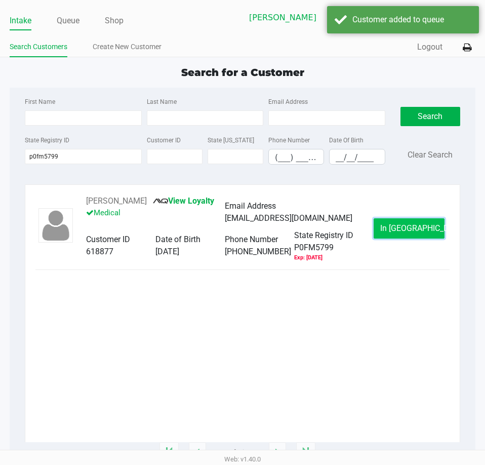
click at [385, 230] on button "In Queue" at bounding box center [408, 228] width 71 height 20
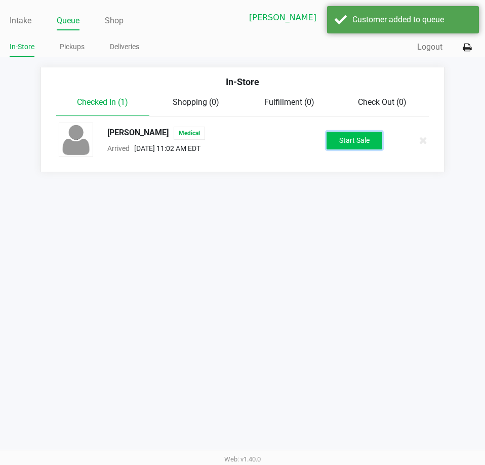
click at [329, 147] on button "Start Sale" at bounding box center [354, 141] width 56 height 18
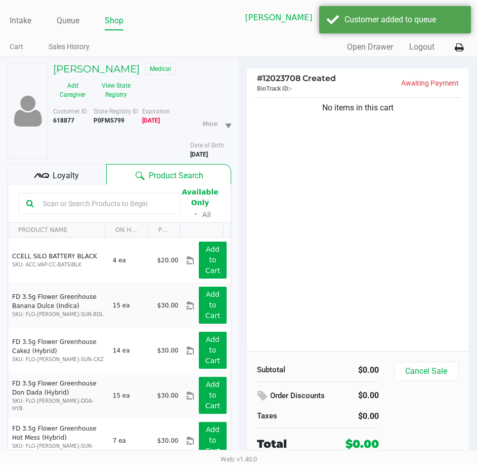
click at [84, 167] on div "Loyalty" at bounding box center [57, 174] width 99 height 20
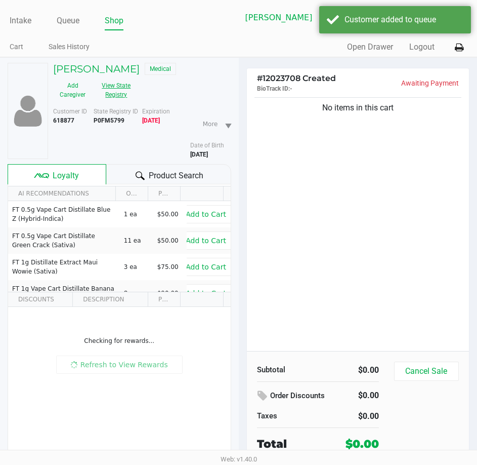
click at [102, 88] on button "View State Registry" at bounding box center [113, 89] width 43 height 25
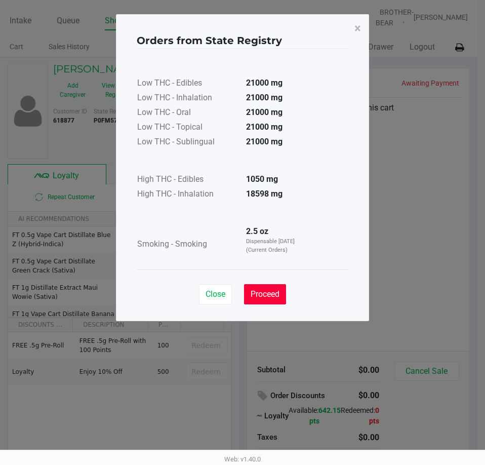
click at [282, 288] on button "Proceed" at bounding box center [265, 294] width 42 height 20
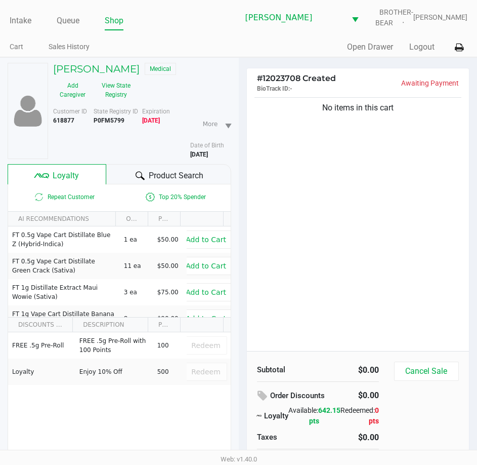
click at [241, 216] on div "# 12023708 Created BioTrack ID: - Awaiting Payment No items in this cart Subtot…" at bounding box center [358, 288] width 239 height 460
click at [124, 93] on button "View State Registry" at bounding box center [113, 89] width 43 height 25
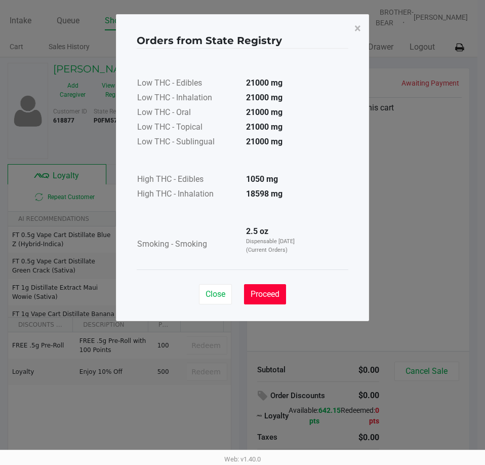
click at [270, 290] on span "Proceed" at bounding box center [265, 294] width 29 height 10
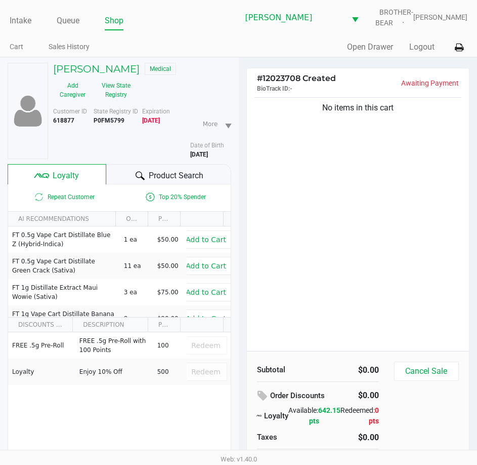
click at [281, 186] on div "No items in this cart" at bounding box center [358, 223] width 223 height 256
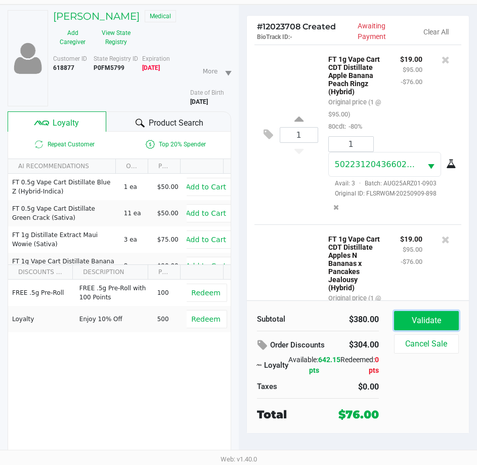
click at [408, 316] on button "Validate" at bounding box center [426, 320] width 65 height 19
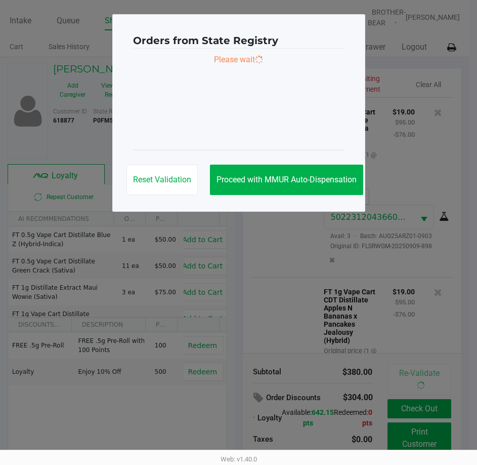
scroll to position [508, 0]
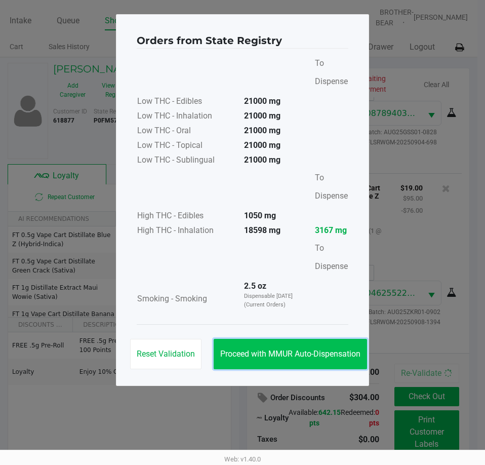
click at [236, 353] on span "Proceed with MMUR Auto-Dispensation" at bounding box center [290, 354] width 140 height 10
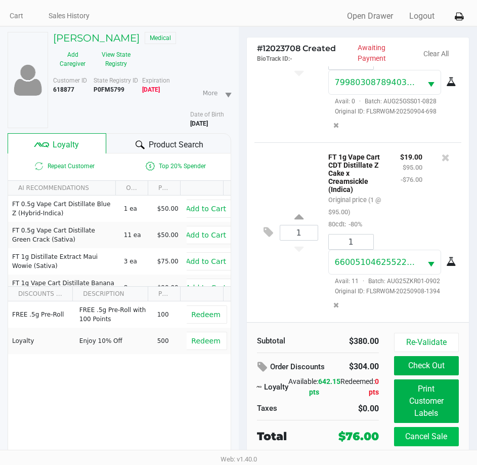
scroll to position [53, 0]
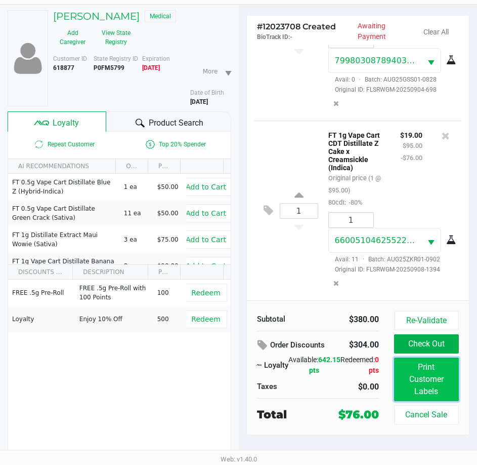
click at [437, 386] on button "Print Customer Labels" at bounding box center [426, 379] width 65 height 44
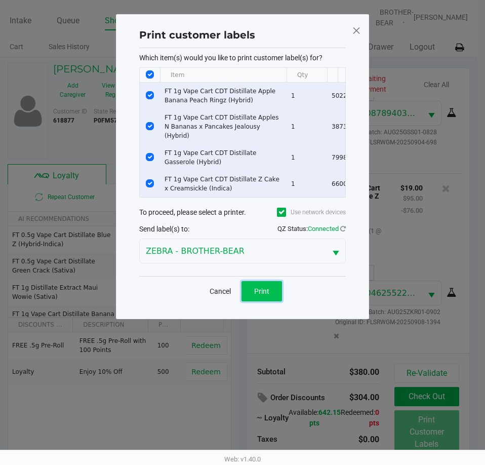
click at [270, 285] on button "Print" at bounding box center [261, 291] width 40 height 20
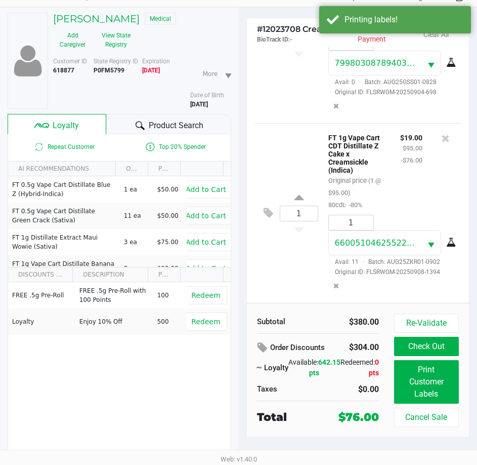
scroll to position [53, 0]
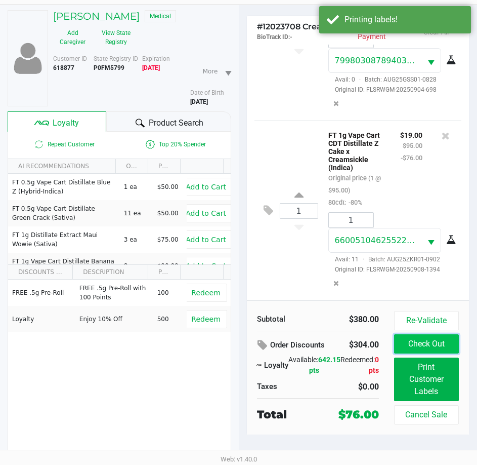
click at [414, 345] on button "Check Out" at bounding box center [426, 343] width 65 height 19
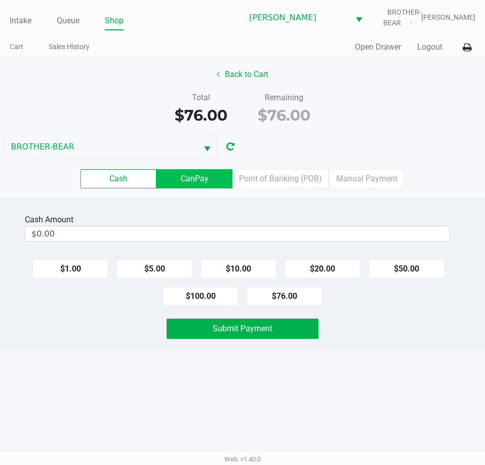
click at [219, 181] on label "CanPay" at bounding box center [194, 178] width 76 height 19
click at [0, 0] on 2 "CanPay" at bounding box center [0, 0] width 0 height 0
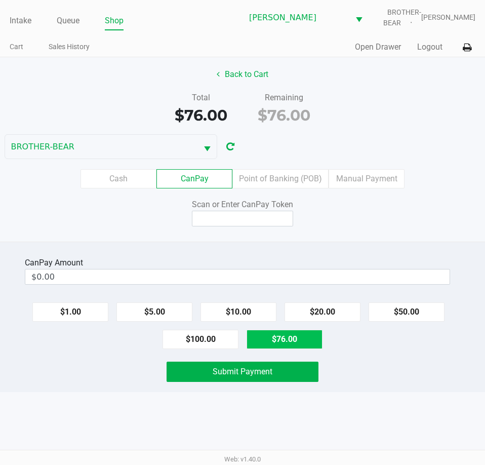
click at [280, 336] on button "$76.00" at bounding box center [284, 338] width 76 height 19
type input "$76.00"
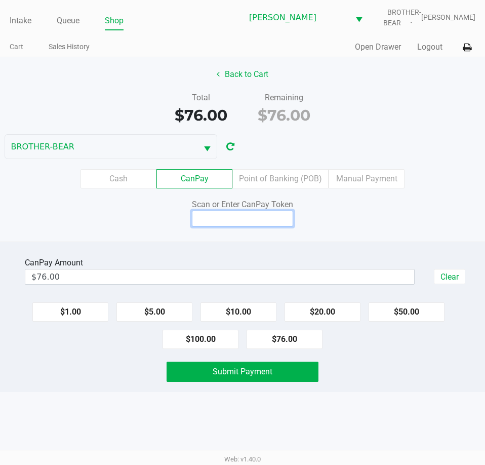
click at [251, 221] on input at bounding box center [242, 219] width 101 height 16
click at [240, 217] on input at bounding box center [242, 219] width 101 height 16
click at [235, 217] on input at bounding box center [242, 219] width 101 height 16
click at [239, 219] on input at bounding box center [242, 219] width 101 height 16
click at [239, 217] on input at bounding box center [242, 219] width 101 height 16
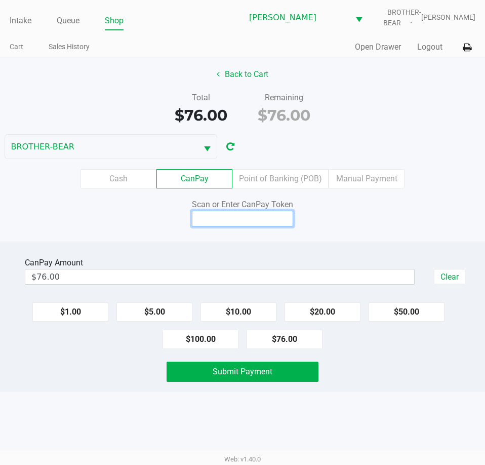
click at [238, 216] on input at bounding box center [242, 219] width 101 height 16
click at [239, 218] on input at bounding box center [242, 219] width 101 height 16
click at [242, 217] on input at bounding box center [242, 219] width 101 height 16
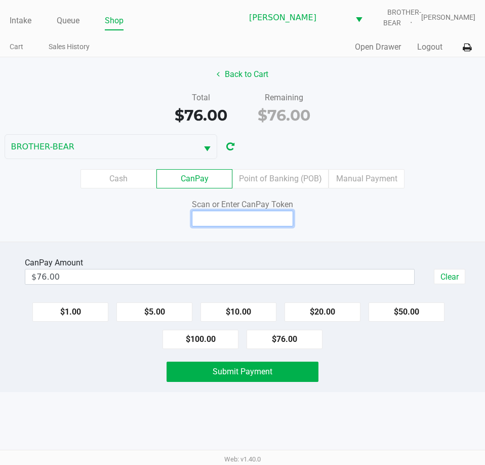
click at [240, 217] on input at bounding box center [242, 219] width 101 height 16
click at [247, 220] on input at bounding box center [242, 219] width 101 height 16
type input "X7604162Q"
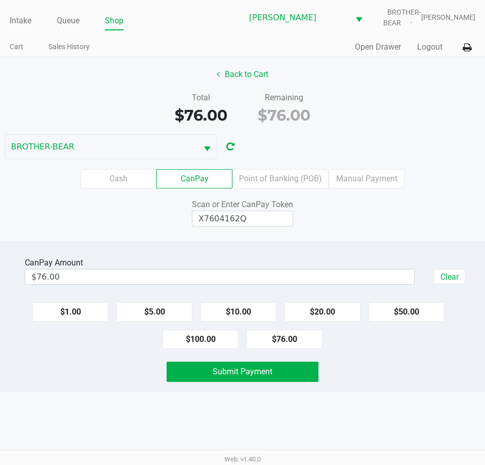
click at [316, 232] on div "Back to Cart Total $76.00 Remaining $76.00 BROTHER-BEAR Cash CanPay Point of Ba…" at bounding box center [242, 149] width 485 height 184
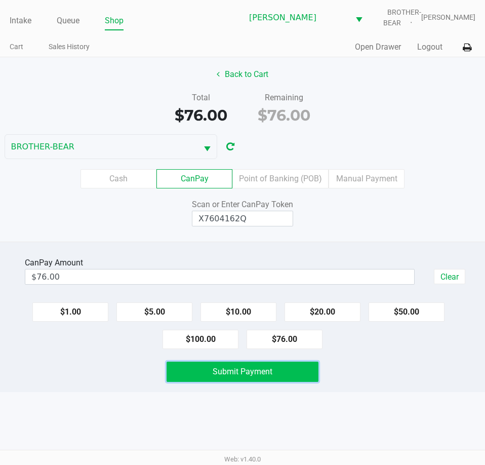
click at [274, 366] on button "Submit Payment" at bounding box center [242, 371] width 151 height 20
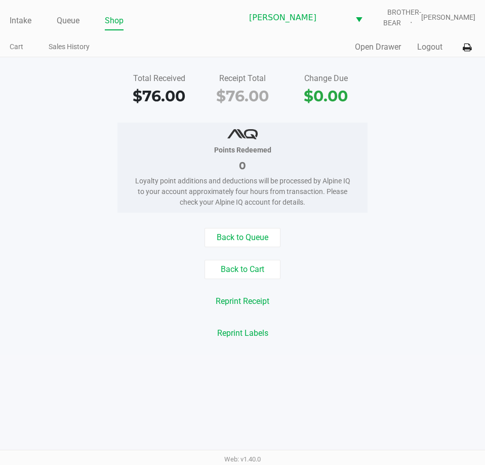
click at [17, 194] on div "Points Redeemed 0 Loyalty point additions and deductions will be processed by A…" at bounding box center [242, 167] width 500 height 90
click at [12, 18] on link "Intake" at bounding box center [21, 21] width 22 height 14
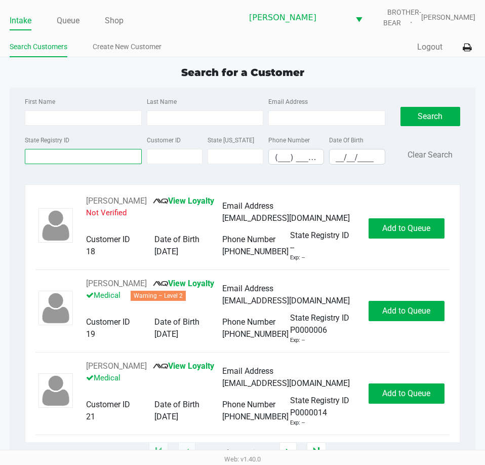
click at [75, 155] on input "State Registry ID" at bounding box center [83, 156] width 116 height 15
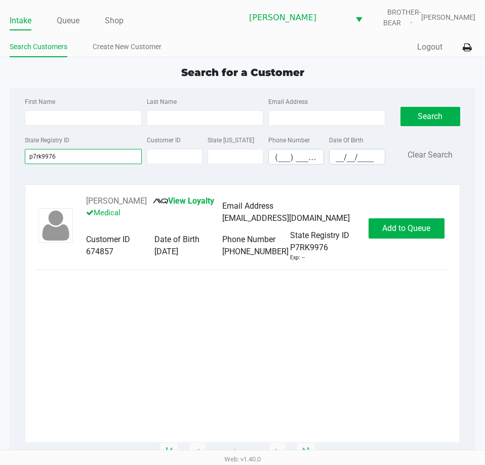
type input "p7rk9976"
click at [358, 238] on div "MICHAEL PERCACCIOLO View Loyalty Medical Email Address Mapstar24@gmail.com Cust…" at bounding box center [222, 228] width 293 height 67
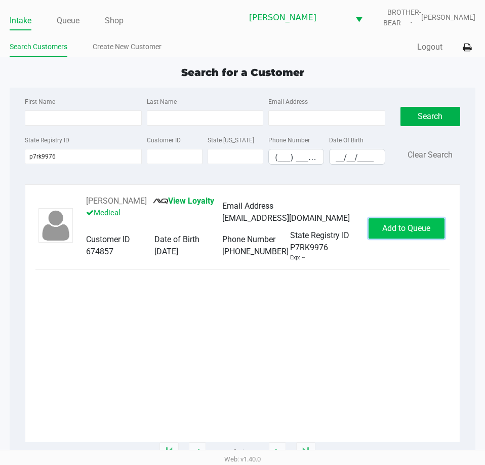
click at [395, 229] on button "Add to Queue" at bounding box center [406, 228] width 76 height 20
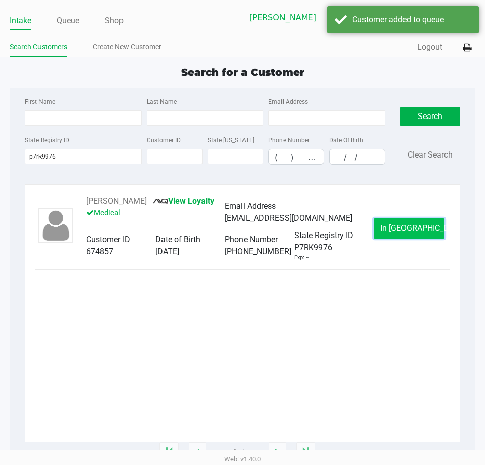
click at [400, 227] on button "In Queue" at bounding box center [408, 228] width 71 height 20
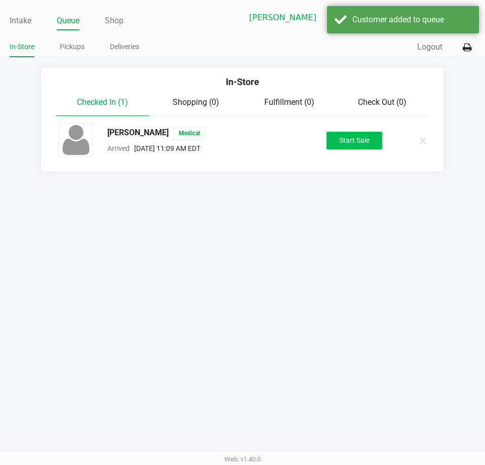
click at [350, 146] on button "Start Sale" at bounding box center [354, 141] width 56 height 18
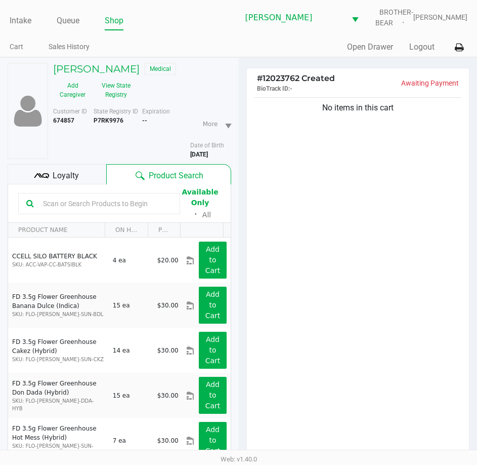
click at [55, 177] on span "Loyalty" at bounding box center [66, 176] width 26 height 12
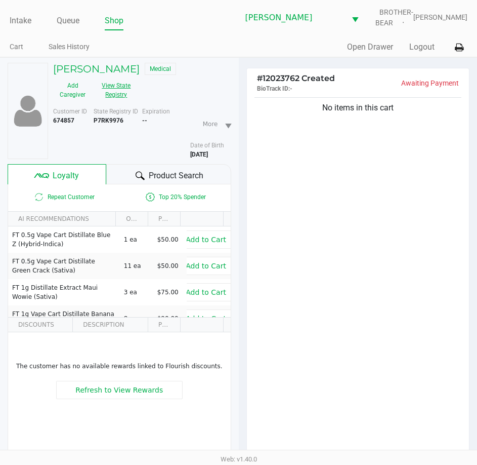
click at [113, 93] on button "View State Registry" at bounding box center [113, 89] width 43 height 25
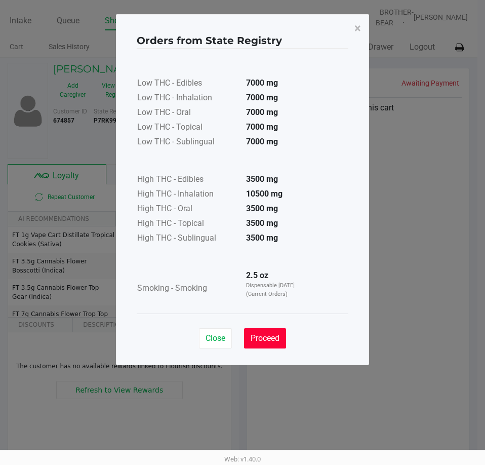
click at [281, 340] on button "Proceed" at bounding box center [265, 338] width 42 height 20
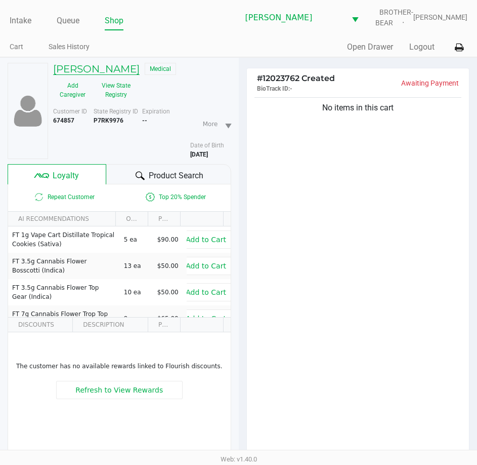
click at [119, 66] on h5 "MICHAEL PERCACCIOLO" at bounding box center [96, 69] width 87 height 12
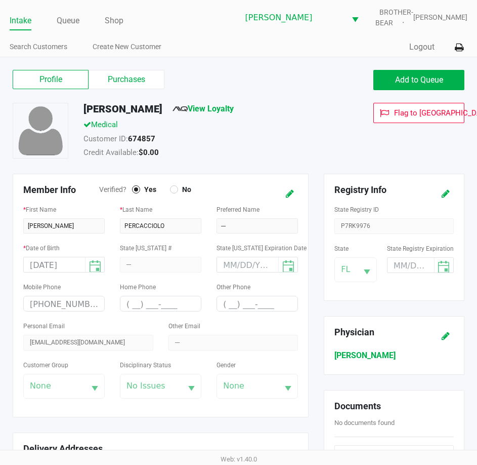
click at [121, 82] on label "Purchases" at bounding box center [127, 79] width 76 height 19
click at [0, 0] on 1 "Purchases" at bounding box center [0, 0] width 0 height 0
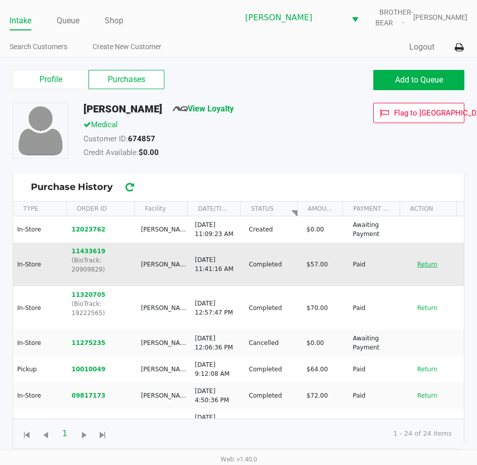
click at [417, 259] on button "Return" at bounding box center [427, 264] width 33 height 16
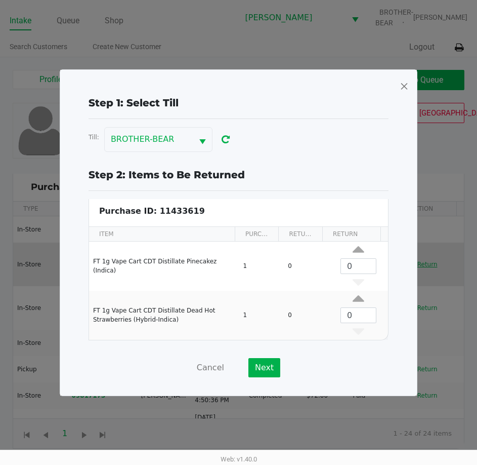
scroll to position [4, 0]
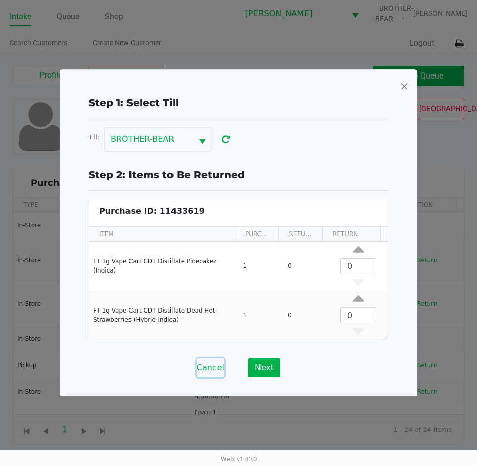
click at [219, 362] on button "Cancel" at bounding box center [210, 367] width 27 height 19
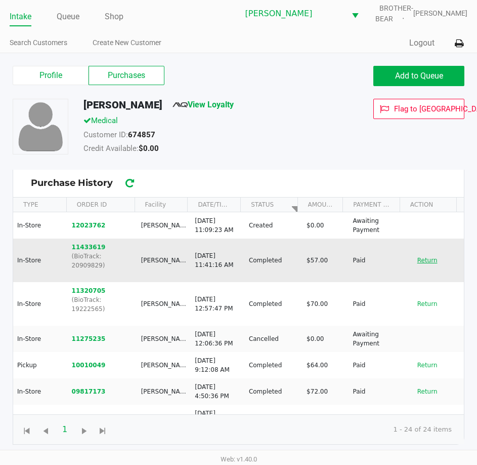
click at [416, 258] on button "Return" at bounding box center [427, 260] width 33 height 16
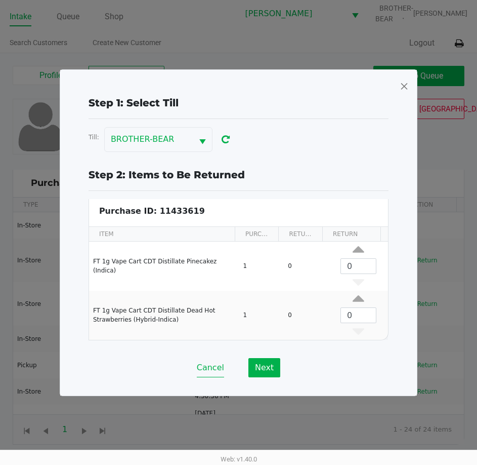
click at [207, 364] on button "Cancel" at bounding box center [210, 367] width 27 height 19
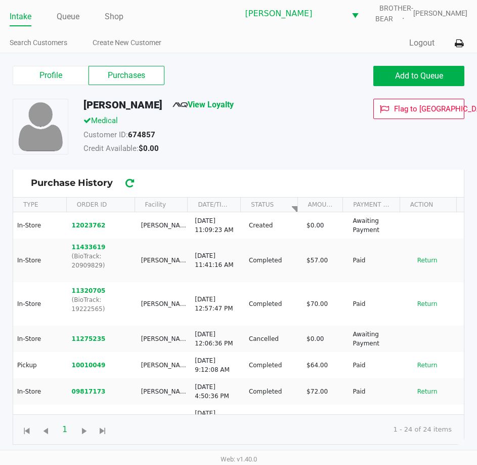
scroll to position [0, 0]
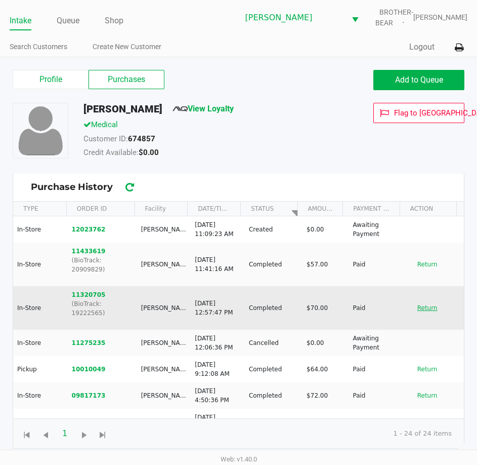
click at [422, 300] on button "Return" at bounding box center [427, 308] width 33 height 16
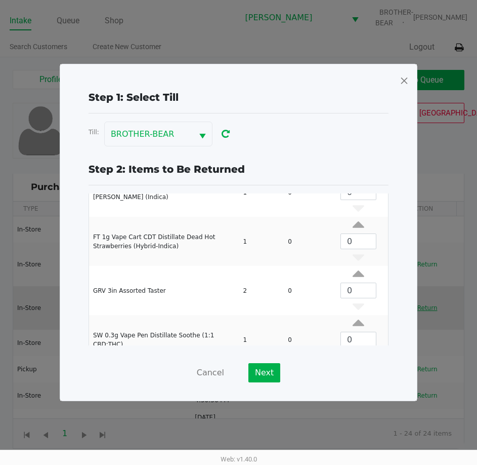
scroll to position [88, 0]
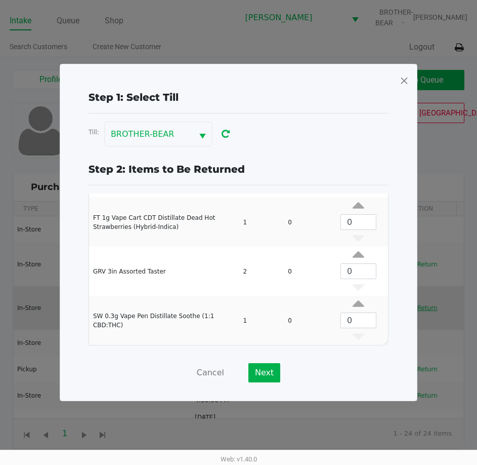
click at [203, 382] on button "Cancel" at bounding box center [210, 372] width 27 height 19
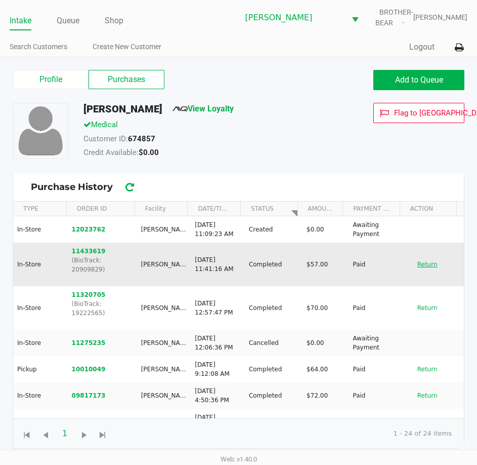
click at [425, 262] on button "Return" at bounding box center [427, 264] width 33 height 16
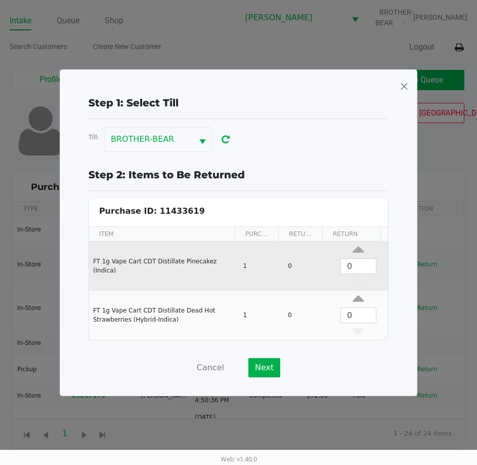
click at [160, 268] on td "FT 1g Vape Cart CDT Distillate Pinecakez (Indica)" at bounding box center [164, 265] width 150 height 49
click at [127, 261] on td "FT 1g Vape Cart CDT Distillate Pinecakez (Indica)" at bounding box center [164, 265] width 150 height 49
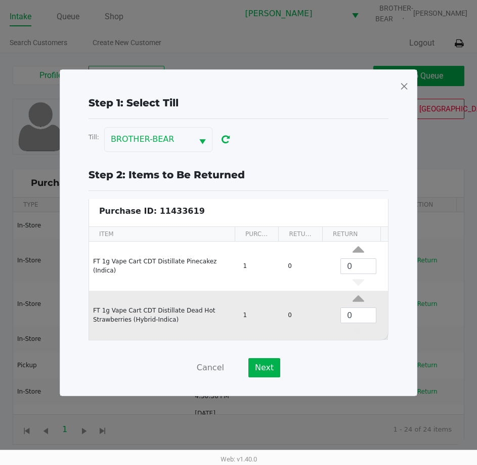
scroll to position [0, 0]
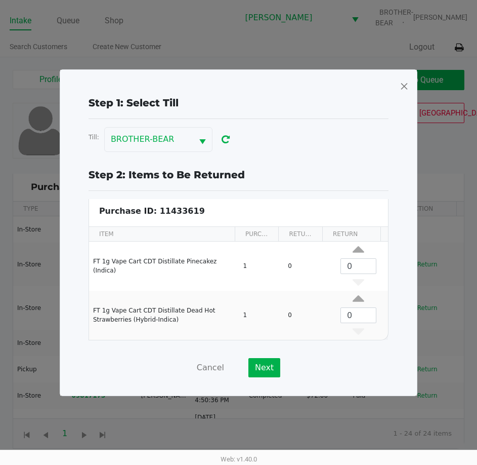
click at [251, 150] on div "Step 1: Select Till Till: BROTHER-BEAR Step 2: Items to Be Returned Purchase ID…" at bounding box center [238, 236] width 341 height 282
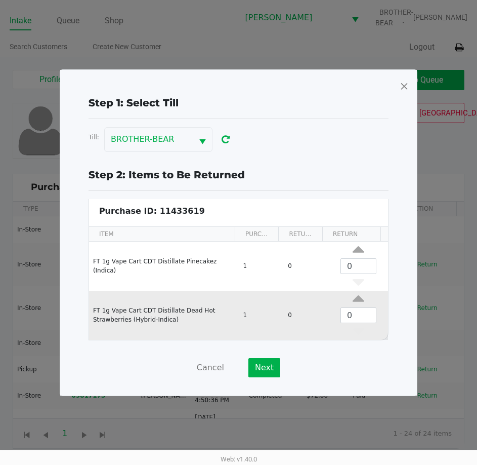
scroll to position [4, 0]
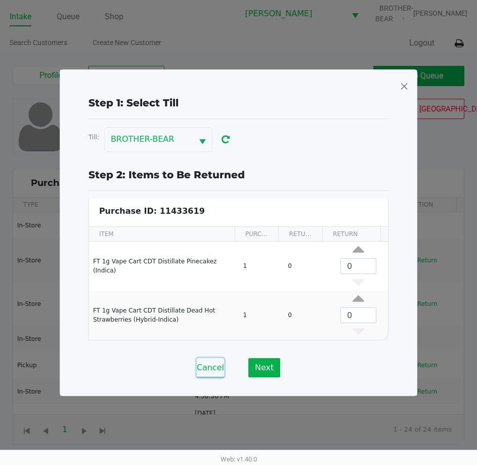
click at [210, 366] on button "Cancel" at bounding box center [210, 367] width 27 height 19
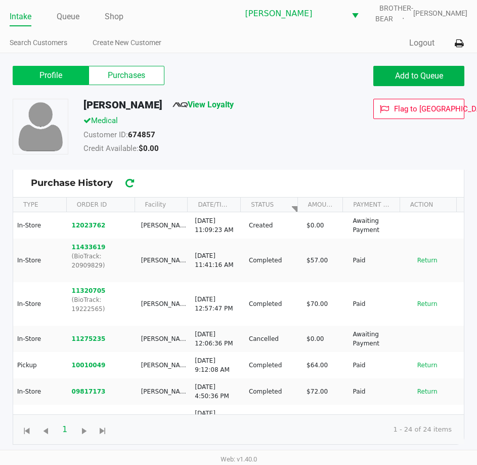
click at [40, 79] on label "Profile" at bounding box center [51, 75] width 76 height 19
click at [0, 0] on 0 "Profile" at bounding box center [0, 0] width 0 height 0
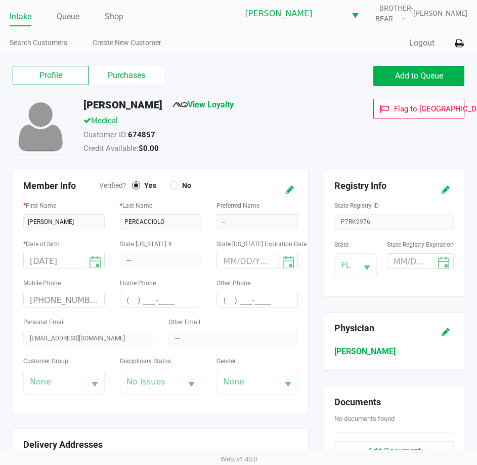
click at [27, 20] on link "Intake" at bounding box center [21, 17] width 22 height 14
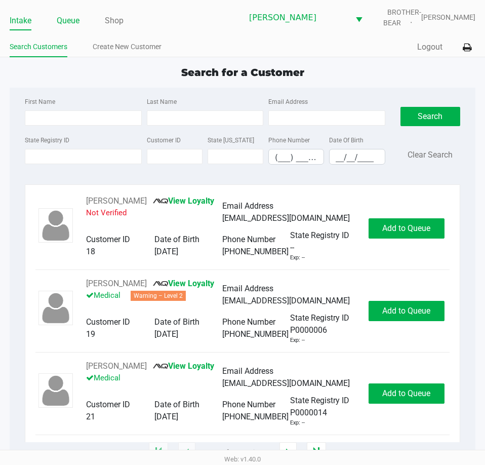
click at [70, 18] on link "Queue" at bounding box center [68, 21] width 23 height 14
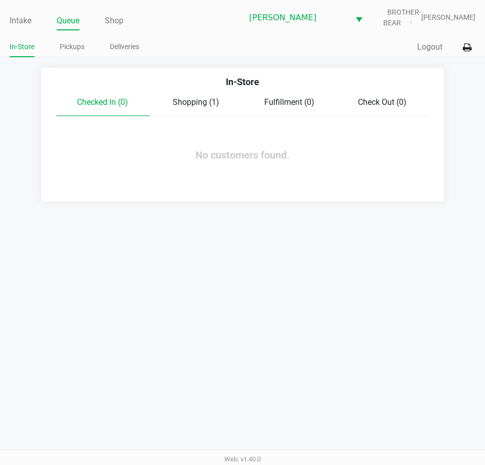
click at [198, 109] on div "Checked In (0) Shopping (1) Fulfillment (0) Check Out (0)" at bounding box center [242, 106] width 372 height 20
click at [198, 98] on span "Shopping (1)" at bounding box center [196, 102] width 47 height 10
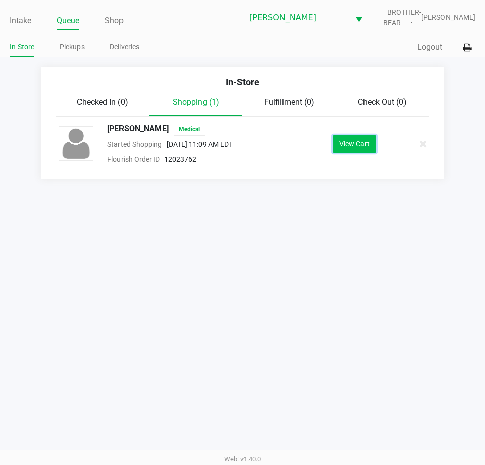
click at [344, 140] on button "View Cart" at bounding box center [355, 144] width 44 height 18
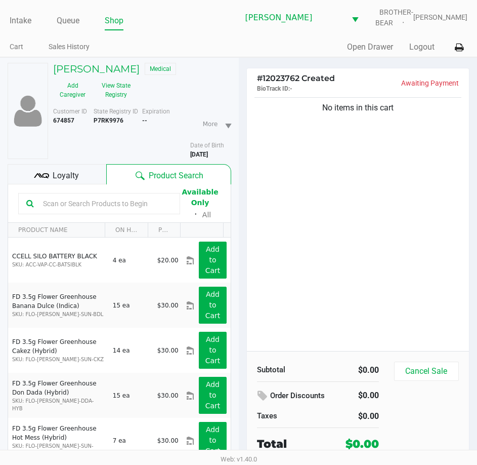
click at [60, 179] on span "Loyalty" at bounding box center [66, 176] width 26 height 12
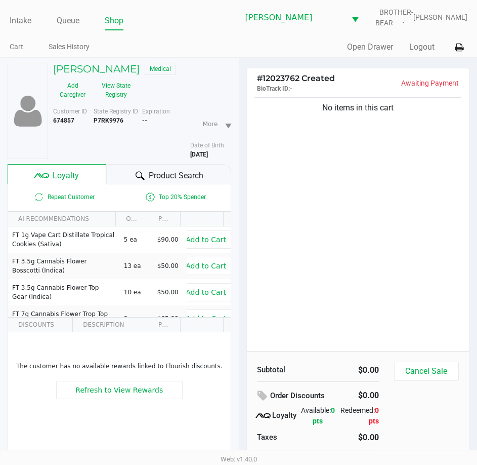
click at [242, 180] on div "# 12023762 Created BioTrack ID: - Awaiting Payment No items in this cart Subtot…" at bounding box center [358, 288] width 239 height 460
click at [257, 125] on div "No items in this cart" at bounding box center [358, 223] width 223 height 256
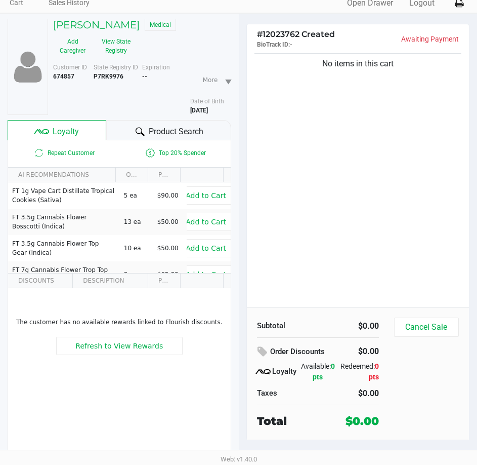
scroll to position [53, 0]
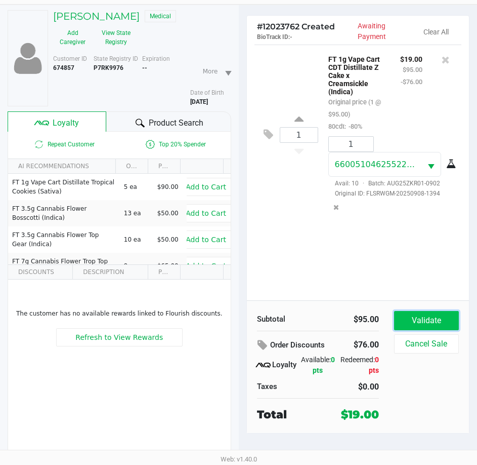
click at [409, 323] on button "Validate" at bounding box center [426, 320] width 65 height 19
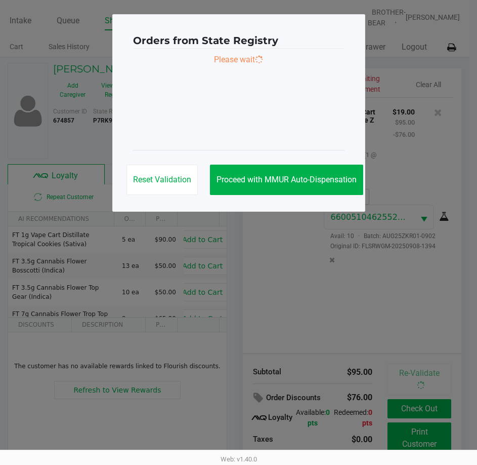
scroll to position [0, 0]
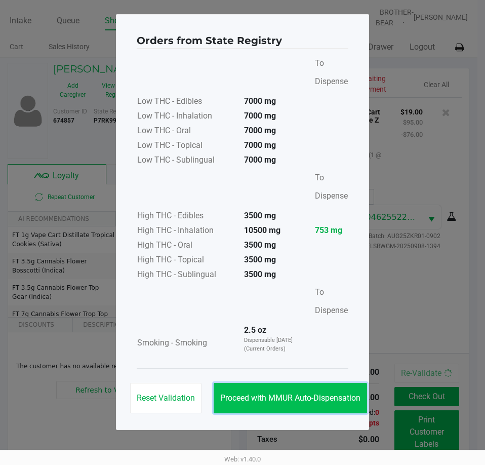
click at [301, 399] on span "Proceed with MMUR Auto-Dispensation" at bounding box center [290, 398] width 140 height 10
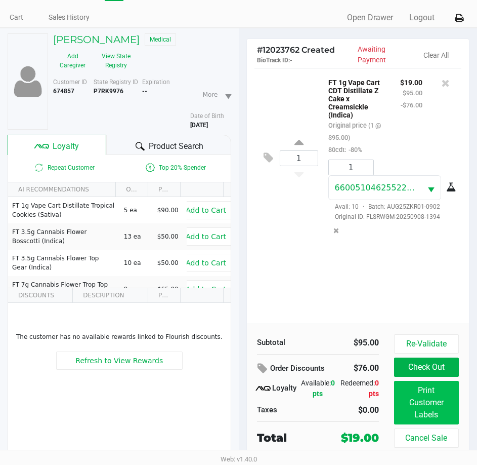
scroll to position [53, 0]
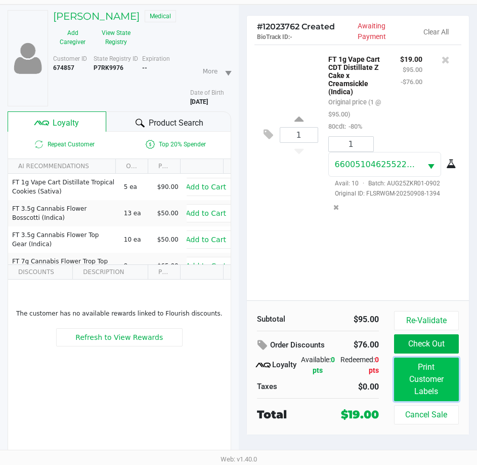
click at [405, 388] on button "Print Customer Labels" at bounding box center [426, 379] width 65 height 44
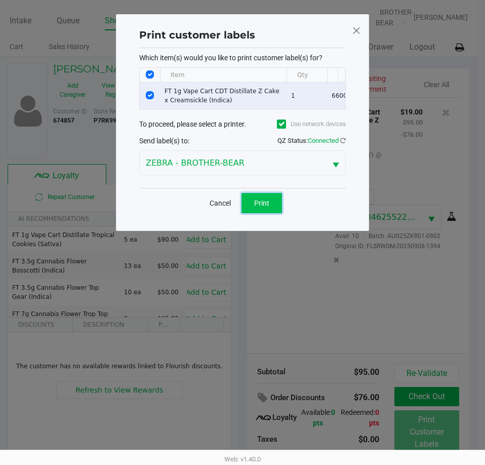
click at [264, 207] on span "Print" at bounding box center [261, 203] width 15 height 8
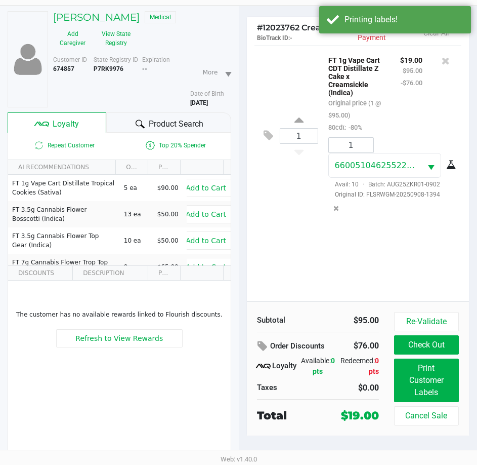
scroll to position [53, 0]
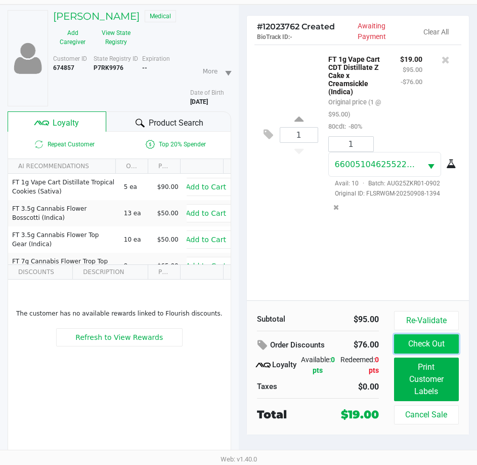
click at [413, 337] on button "Check Out" at bounding box center [426, 343] width 65 height 19
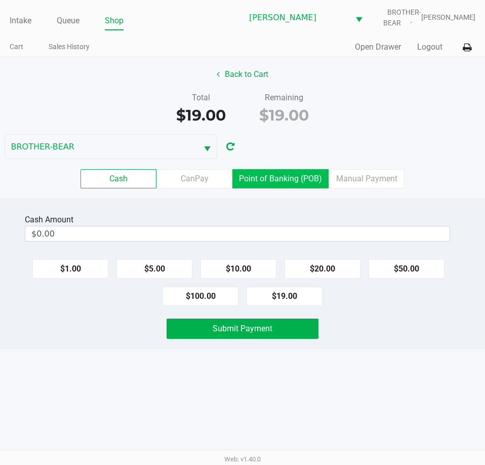
click at [293, 187] on label "Point of Banking (POB)" at bounding box center [280, 178] width 96 height 19
click at [0, 0] on 7 "Point of Banking (POB)" at bounding box center [0, 0] width 0 height 0
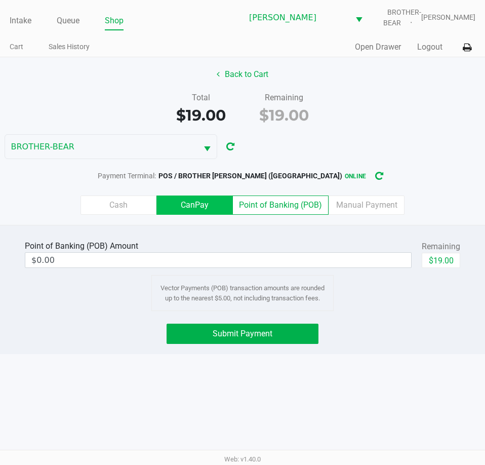
click at [213, 203] on label "CanPay" at bounding box center [194, 204] width 76 height 19
click at [0, 0] on 2 "CanPay" at bounding box center [0, 0] width 0 height 0
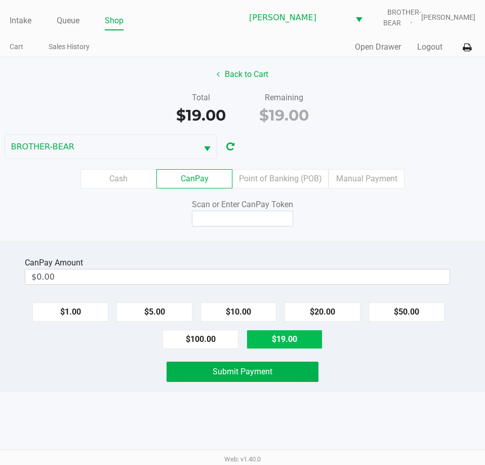
click at [295, 336] on button "$19.00" at bounding box center [284, 338] width 76 height 19
type input "$19.00"
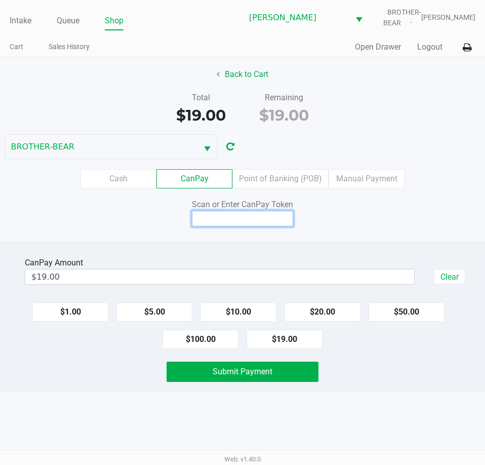
click at [241, 218] on input at bounding box center [242, 219] width 101 height 16
click at [10, 87] on div "Back to Cart Total $19.00 Remaining $19.00 BROTHER-BEAR Cash CanPay Point of Ba…" at bounding box center [242, 149] width 485 height 184
click at [230, 219] on input at bounding box center [242, 219] width 101 height 16
click at [244, 72] on button "Back to Cart" at bounding box center [242, 74] width 65 height 19
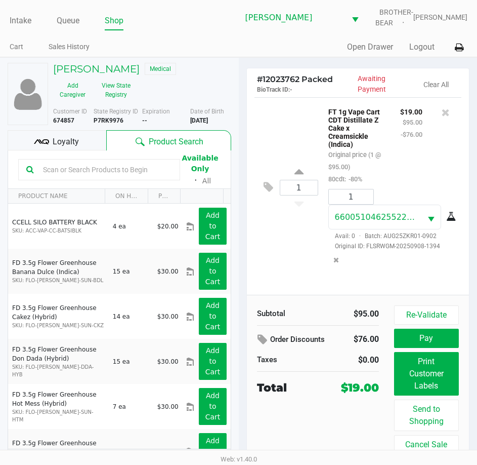
click at [68, 137] on span "Loyalty" at bounding box center [66, 142] width 26 height 12
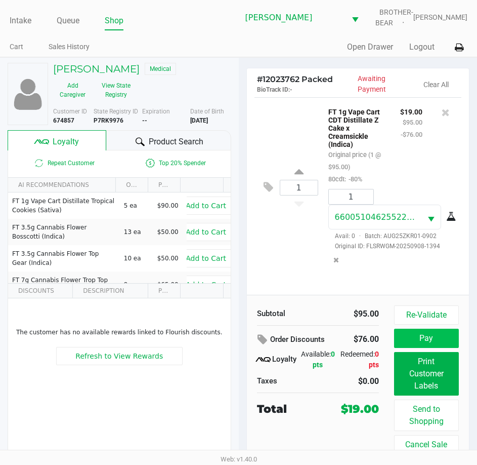
click at [427, 340] on button "Pay" at bounding box center [426, 337] width 65 height 19
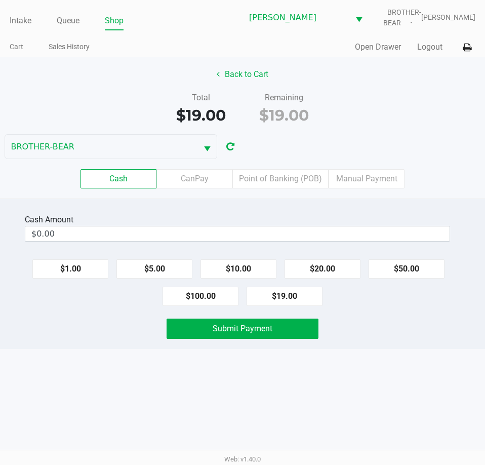
click at [241, 118] on div "Total $19.00" at bounding box center [201, 109] width 84 height 35
click at [201, 177] on label "CanPay" at bounding box center [194, 178] width 76 height 19
click at [0, 0] on 2 "CanPay" at bounding box center [0, 0] width 0 height 0
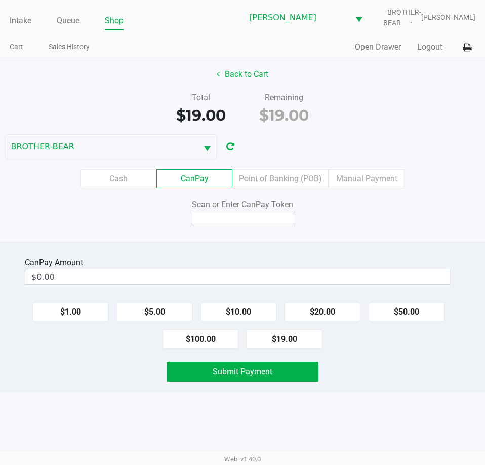
click at [279, 342] on button "$19.00" at bounding box center [284, 338] width 76 height 19
type input "$19.00"
click at [240, 216] on input at bounding box center [242, 219] width 101 height 16
type input "Q9182098Q"
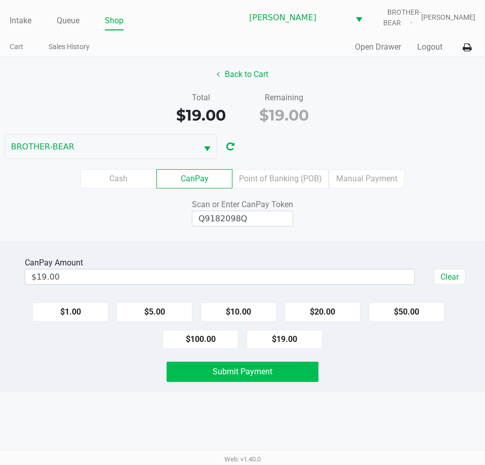
click at [232, 381] on button "Submit Payment" at bounding box center [242, 371] width 151 height 20
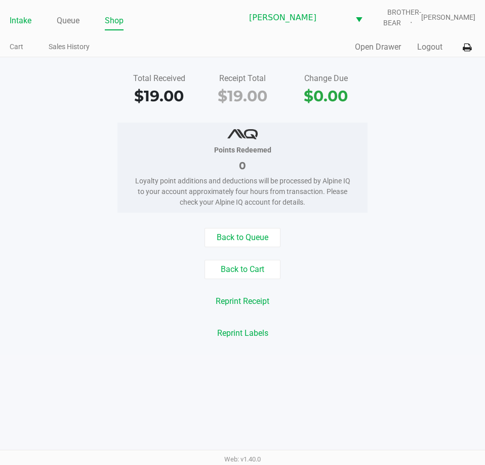
click at [25, 24] on link "Intake" at bounding box center [21, 21] width 22 height 14
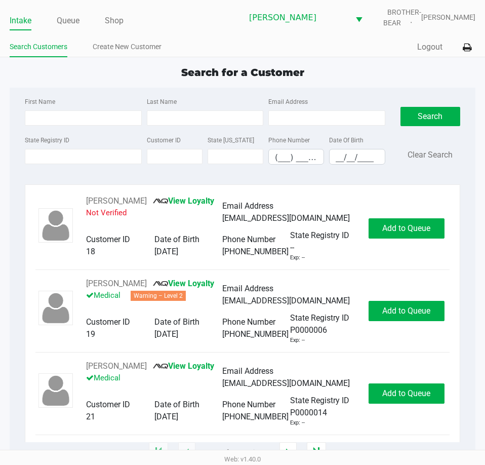
click at [10, 92] on div "First Name Last Name Email Address State Registry ID Customer ID State ID Phone…" at bounding box center [243, 270] width 466 height 365
click at [10, 135] on div "First Name Last Name Email Address State Registry ID Customer ID State ID Phone…" at bounding box center [243, 270] width 466 height 365
click at [97, 115] on input "First Name" at bounding box center [83, 117] width 116 height 15
type input "bradlee"
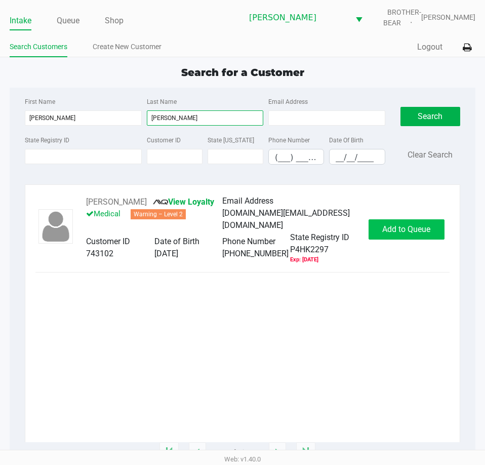
type input "myers"
click at [373, 224] on button "Add to Queue" at bounding box center [406, 229] width 76 height 20
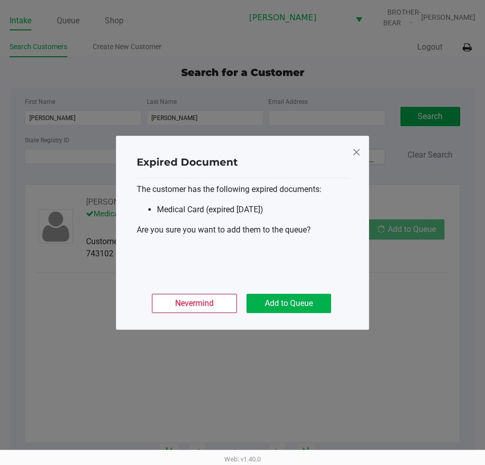
click at [281, 321] on div "Expired Document The customer has the following expired documents: Medical Card…" at bounding box center [242, 233] width 253 height 194
click at [280, 309] on button "Add to Queue" at bounding box center [288, 303] width 85 height 19
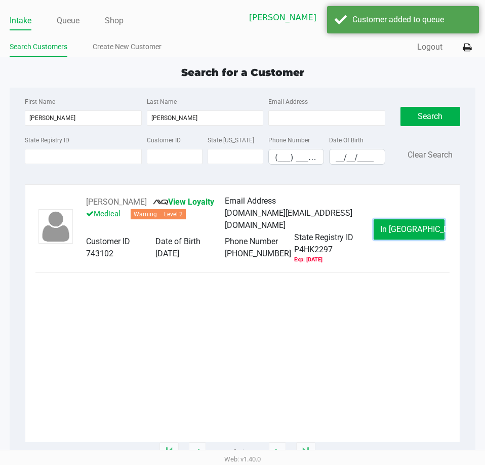
click at [394, 231] on span "In Queue" at bounding box center [422, 229] width 85 height 10
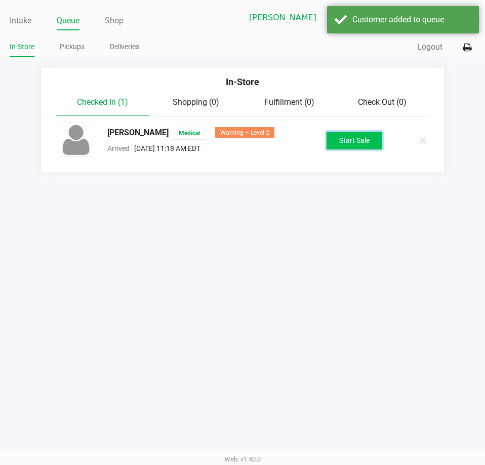
click at [348, 142] on button "Start Sale" at bounding box center [354, 141] width 56 height 18
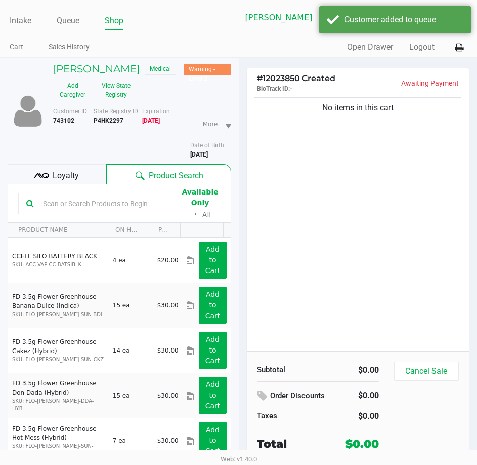
click at [72, 175] on span "Loyalty" at bounding box center [66, 176] width 26 height 12
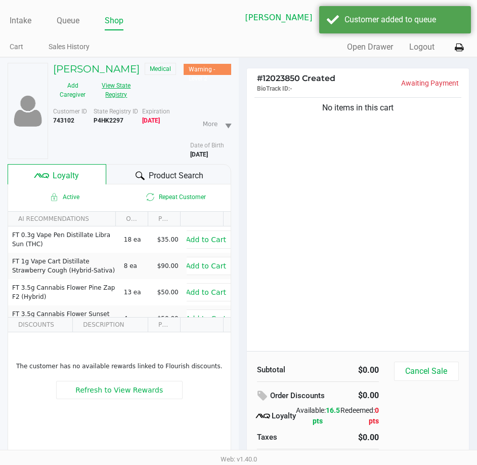
click at [112, 94] on button "View State Registry" at bounding box center [113, 89] width 43 height 25
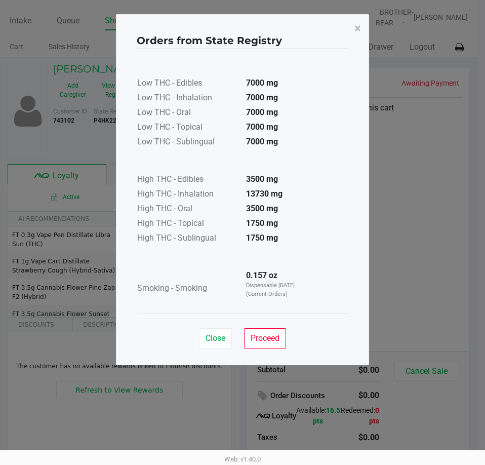
click at [269, 326] on div "Close Proceed" at bounding box center [243, 333] width 212 height 41
click at [270, 352] on div "Close Proceed" at bounding box center [243, 333] width 212 height 41
drag, startPoint x: 270, startPoint y: 349, endPoint x: 264, endPoint y: 336, distance: 15.0
click at [269, 349] on div "Close Proceed" at bounding box center [243, 333] width 212 height 41
click at [261, 344] on button "Proceed" at bounding box center [265, 338] width 42 height 20
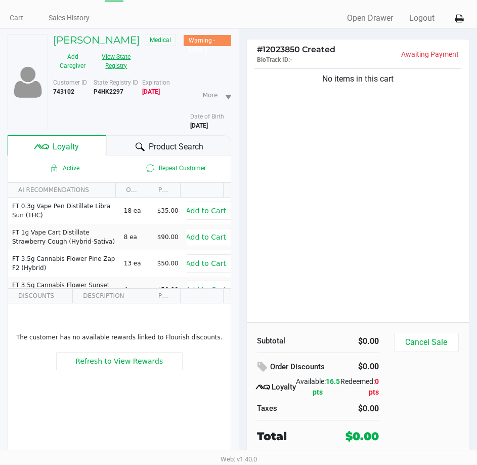
scroll to position [53, 0]
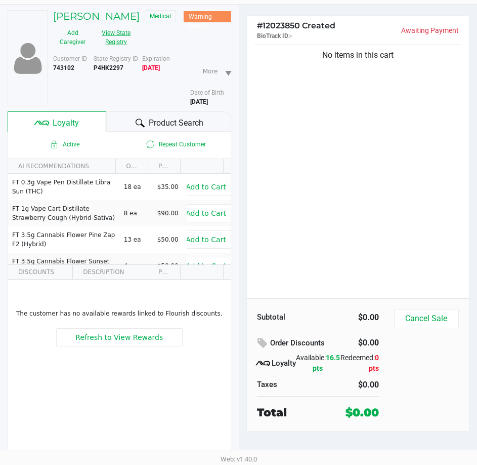
click at [124, 33] on button "View State Registry" at bounding box center [113, 37] width 43 height 25
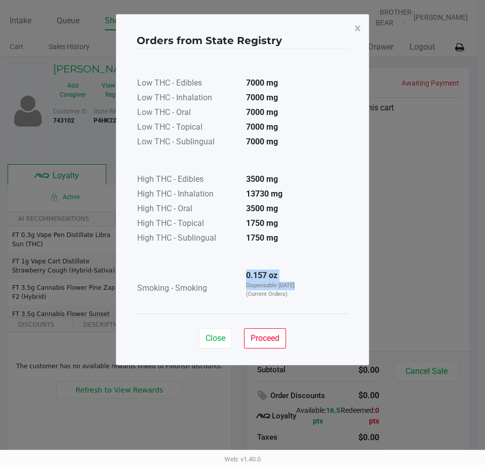
drag, startPoint x: 243, startPoint y: 276, endPoint x: 302, endPoint y: 283, distance: 59.6
click at [296, 283] on td "0.157 oz Dispensable Today (Current Orders)" at bounding box center [273, 288] width 71 height 39
click at [303, 283] on td "0.157 oz Dispensable Today (Current Orders)" at bounding box center [273, 288] width 71 height 39
click at [258, 331] on button "Proceed" at bounding box center [265, 338] width 42 height 20
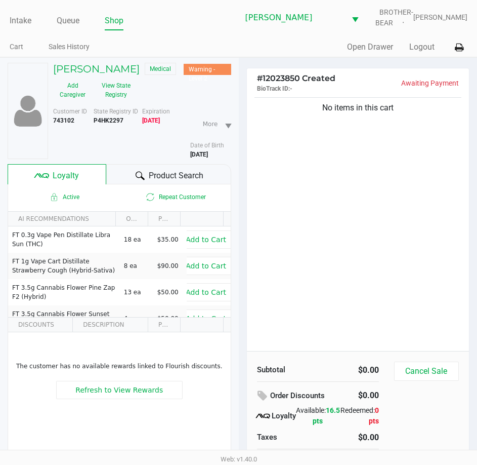
click at [239, 189] on div "# 12023850 Created BioTrack ID: - Awaiting Payment No items in this cart Subtot…" at bounding box center [358, 288] width 239 height 460
click at [240, 183] on div "# 12023850 Created BioTrack ID: - Awaiting Payment No items in this cart Subtot…" at bounding box center [358, 288] width 239 height 460
click at [78, 22] on link "Queue" at bounding box center [68, 21] width 23 height 14
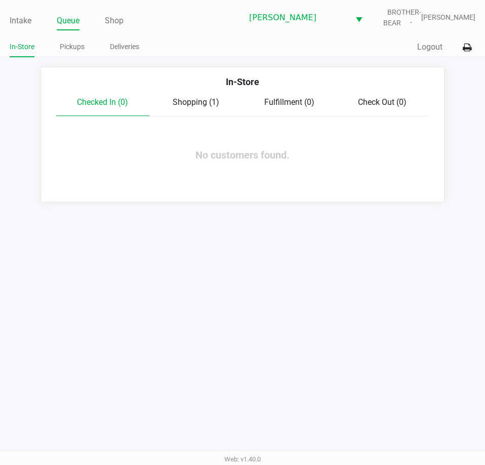
click at [184, 104] on span "Shopping (1)" at bounding box center [196, 102] width 47 height 10
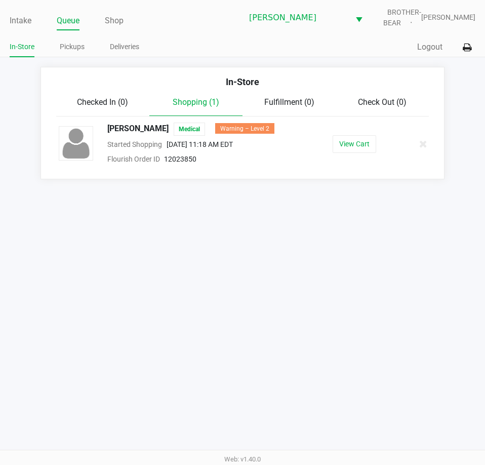
click at [417, 142] on div at bounding box center [418, 143] width 32 height 25
click at [425, 142] on icon at bounding box center [423, 144] width 8 height 8
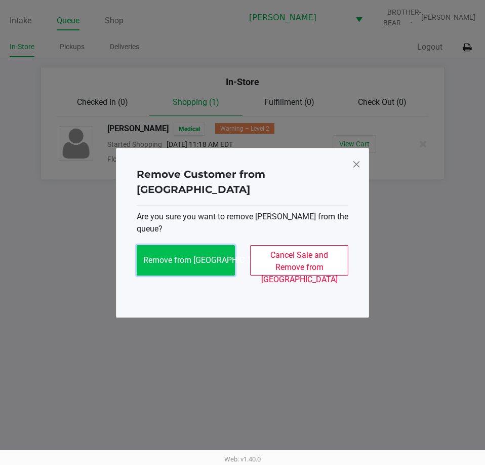
click at [226, 258] on button "Remove from Queue" at bounding box center [186, 260] width 98 height 30
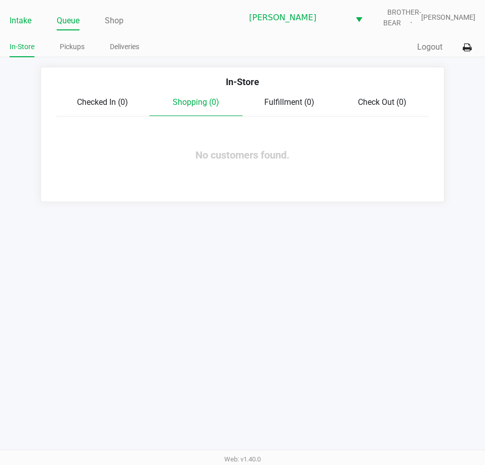
click at [22, 19] on link "Intake" at bounding box center [21, 21] width 22 height 14
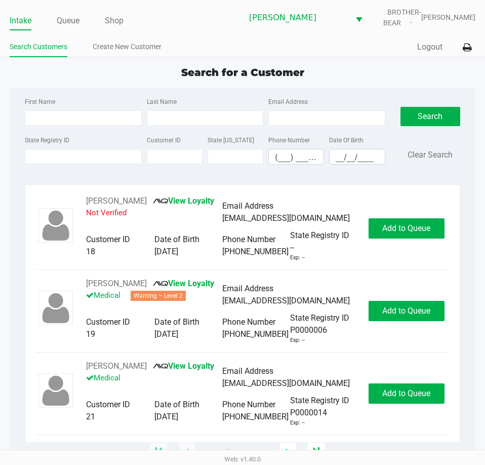
click at [51, 88] on div "First Name Last Name Email Address State Registry ID Customer ID State ID Phone…" at bounding box center [242, 134] width 450 height 93
click at [45, 77] on div "Search for a Customer" at bounding box center [242, 72] width 481 height 15
click at [40, 103] on label "First Name" at bounding box center [40, 101] width 30 height 9
click at [40, 110] on input "First Name" at bounding box center [83, 117] width 116 height 15
click at [58, 79] on div "Search for a Customer" at bounding box center [242, 72] width 481 height 15
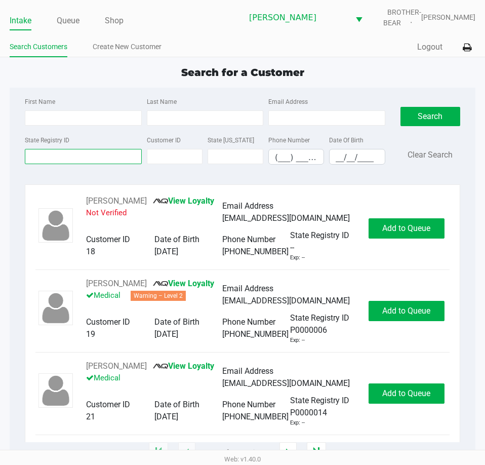
click at [83, 157] on input "State Registry ID" at bounding box center [83, 156] width 116 height 15
click at [76, 155] on input "State Registry ID" at bounding box center [83, 156] width 116 height 15
click at [74, 156] on input "State Registry ID" at bounding box center [83, 156] width 116 height 15
click at [72, 120] on input "First Name" at bounding box center [83, 117] width 116 height 15
type input "joseph"
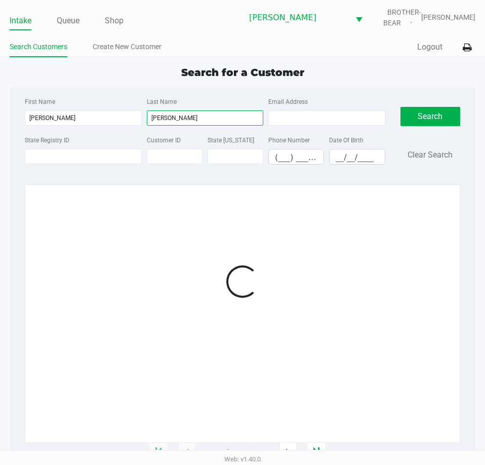
click at [158, 120] on input "halloway" at bounding box center [205, 117] width 116 height 15
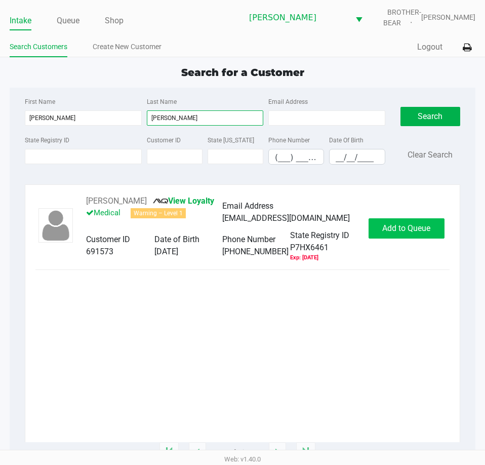
type input "holloway"
click at [395, 233] on span "Add to Queue" at bounding box center [406, 228] width 48 height 10
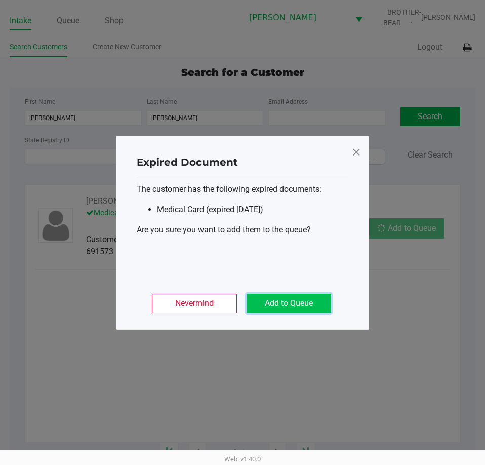
click at [304, 300] on button "Add to Queue" at bounding box center [288, 303] width 85 height 19
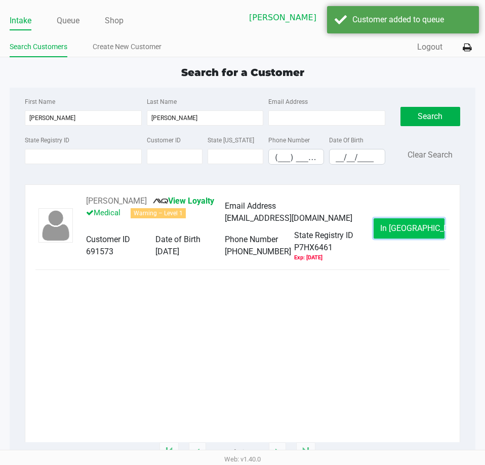
click at [423, 231] on span "In Queue" at bounding box center [422, 228] width 85 height 10
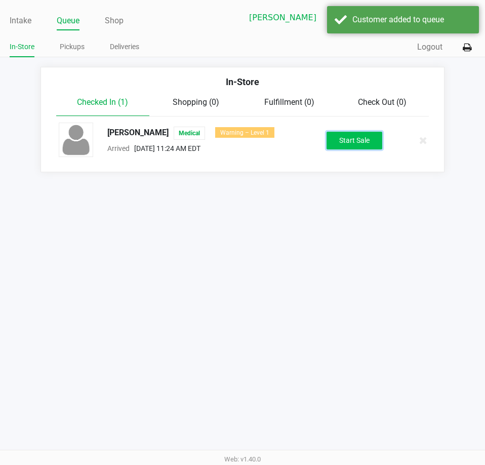
click at [356, 145] on button "Start Sale" at bounding box center [354, 141] width 56 height 18
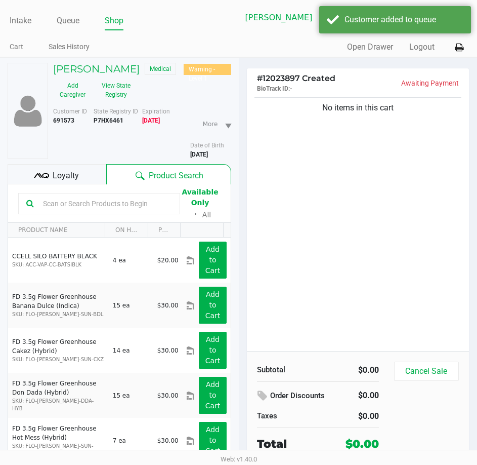
click at [78, 184] on div "Loyalty" at bounding box center [57, 174] width 99 height 20
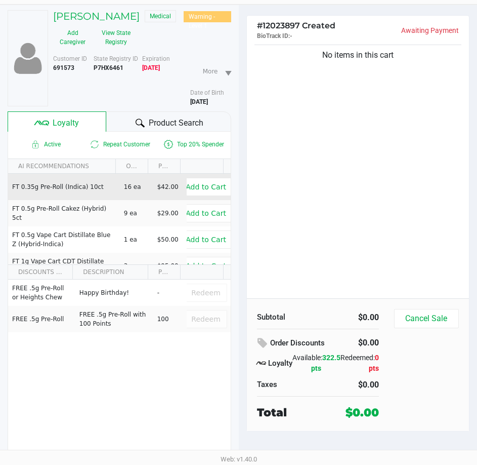
scroll to position [65, 0]
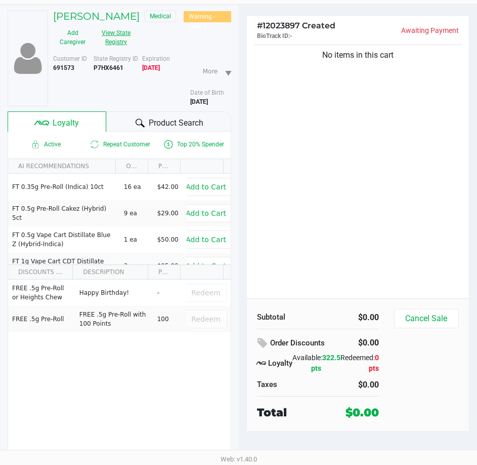
click at [111, 37] on button "View State Registry" at bounding box center [113, 37] width 43 height 25
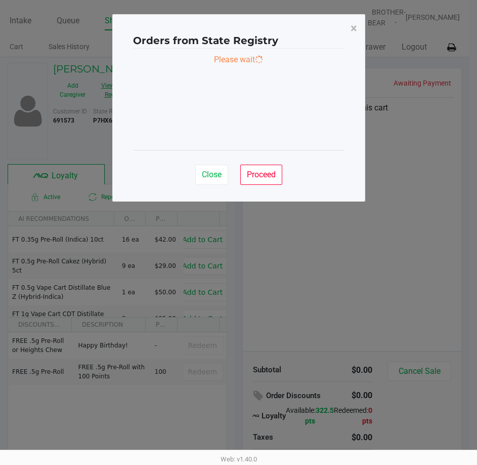
scroll to position [0, 0]
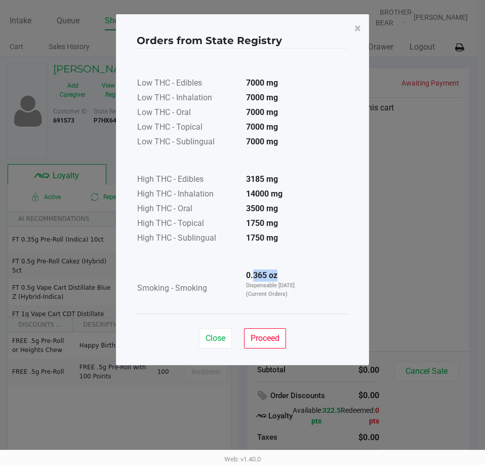
drag, startPoint x: 254, startPoint y: 275, endPoint x: 280, endPoint y: 273, distance: 26.4
click at [278, 273] on td "0.365 oz Dispensable Today (Current Orders)" at bounding box center [273, 288] width 71 height 39
click at [284, 273] on td "0.365 oz Dispensable Today (Current Orders)" at bounding box center [273, 288] width 71 height 39
click at [264, 336] on span "Proceed" at bounding box center [265, 338] width 29 height 10
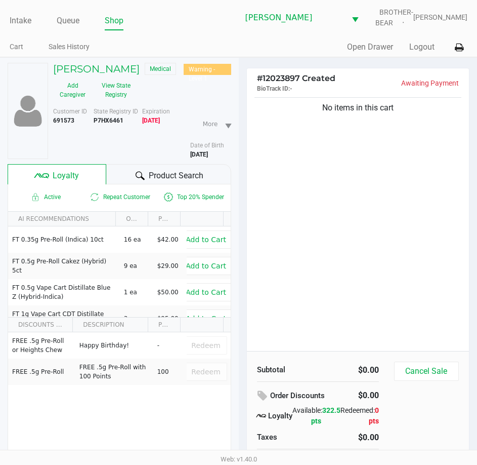
click at [239, 208] on div "# 12023897 Created BioTrack ID: - Awaiting Payment No items in this cart Subtot…" at bounding box center [358, 288] width 239 height 460
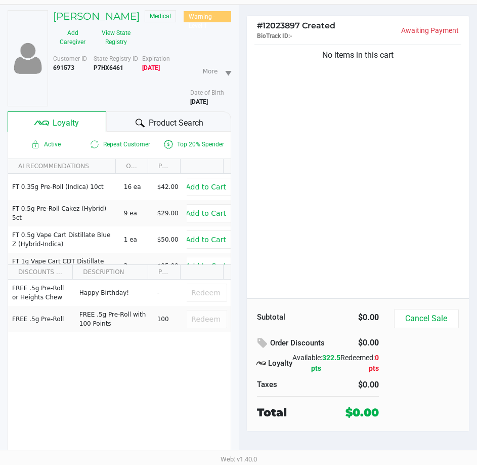
scroll to position [65, 0]
click at [117, 37] on button "View State Registry" at bounding box center [113, 37] width 43 height 25
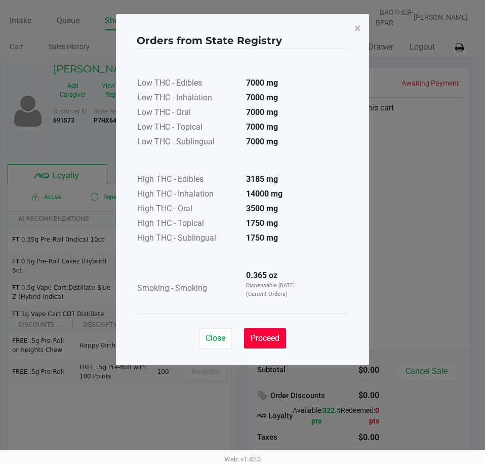
click at [263, 330] on button "Proceed" at bounding box center [265, 338] width 42 height 20
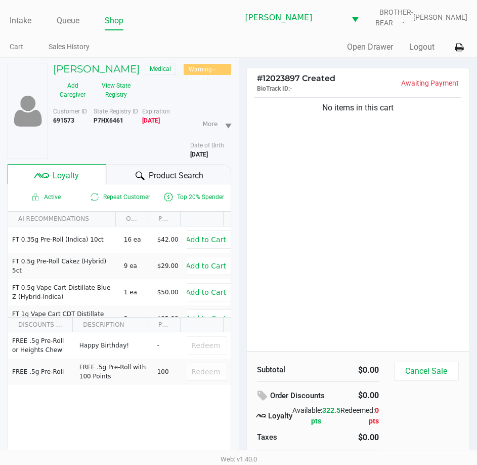
click at [239, 225] on div "# 12023897 Created BioTrack ID: - Awaiting Payment No items in this cart Subtot…" at bounding box center [358, 288] width 239 height 460
click at [109, 91] on button "View State Registry" at bounding box center [113, 89] width 43 height 25
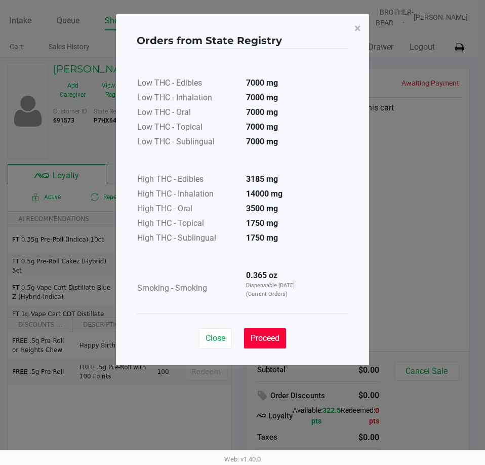
click at [281, 334] on button "Proceed" at bounding box center [265, 338] width 42 height 20
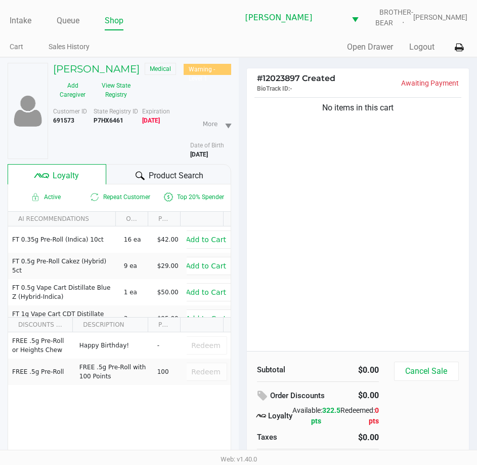
click at [239, 222] on div "# 12023897 Created BioTrack ID: - Awaiting Payment No items in this cart Subtot…" at bounding box center [358, 288] width 239 height 460
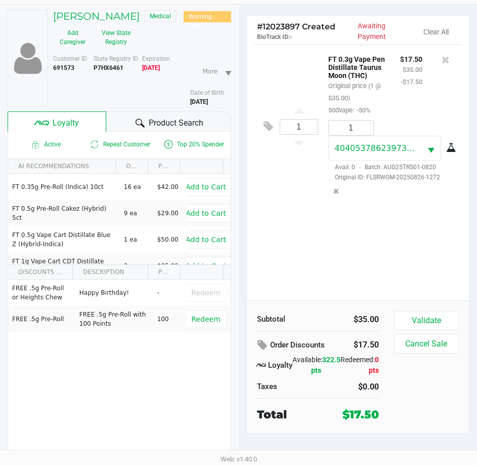
scroll to position [65, 0]
click at [450, 311] on button "Validate" at bounding box center [426, 320] width 65 height 19
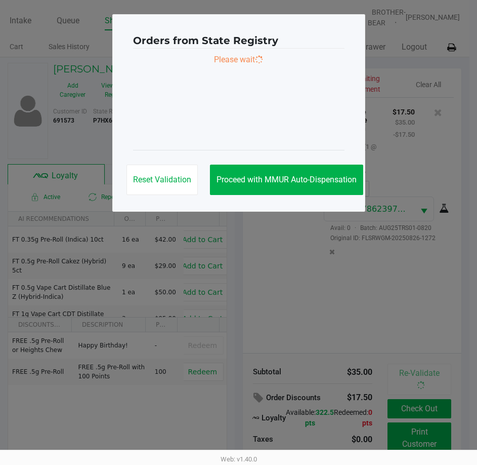
scroll to position [0, 0]
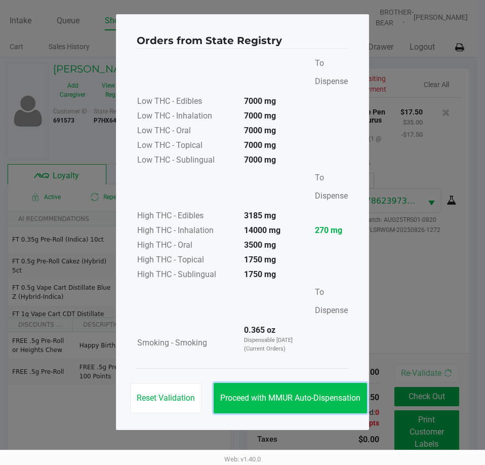
click at [323, 392] on button "Proceed with MMUR Auto-Dispensation" at bounding box center [290, 398] width 153 height 30
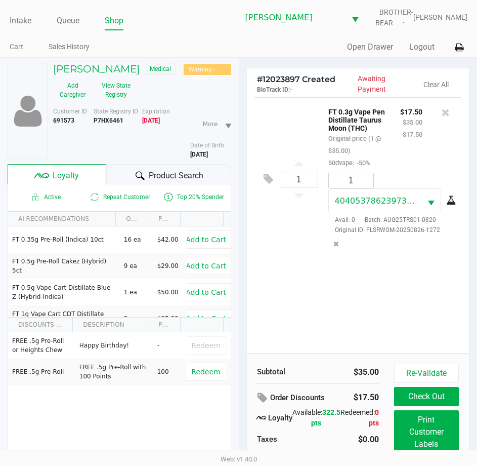
click at [239, 226] on div "# 12023897 Created BioTrack ID: - Awaiting Payment Clear All 1 FT 0.3g Vape Pen…" at bounding box center [358, 288] width 239 height 460
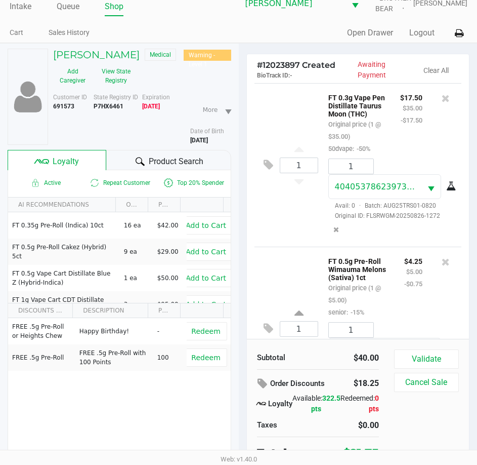
scroll to position [89, 0]
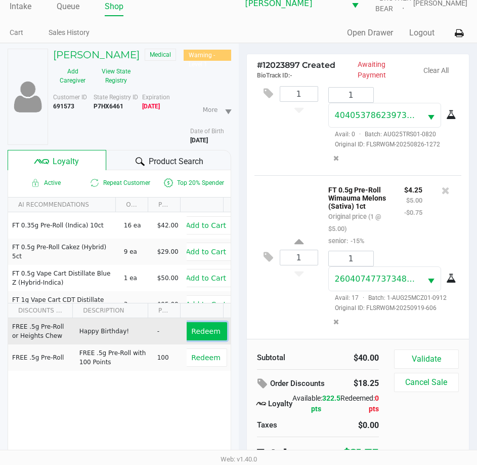
click at [211, 340] on button "Redeem" at bounding box center [206, 331] width 42 height 18
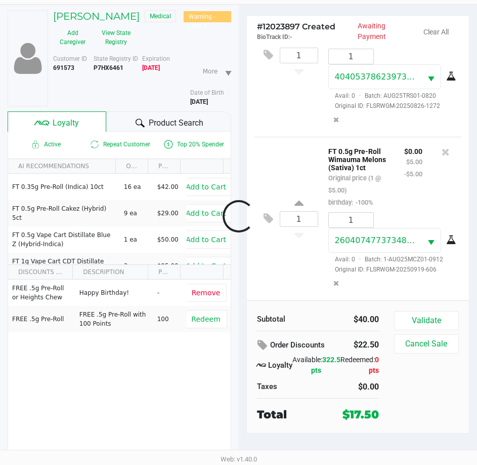
scroll to position [92, 0]
drag, startPoint x: 423, startPoint y: 307, endPoint x: 415, endPoint y: 300, distance: 11.1
click at [424, 311] on button "Validate" at bounding box center [426, 320] width 65 height 19
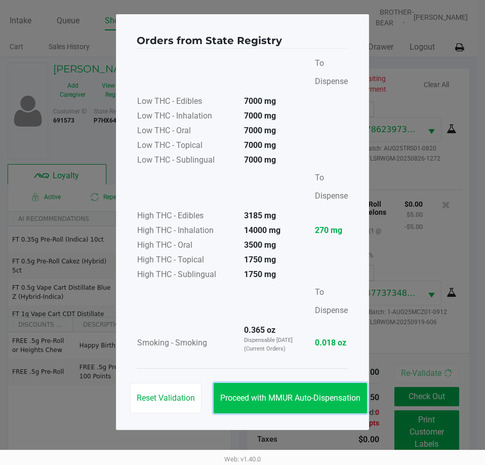
click at [300, 385] on button "Proceed with MMUR Auto-Dispensation" at bounding box center [290, 398] width 153 height 30
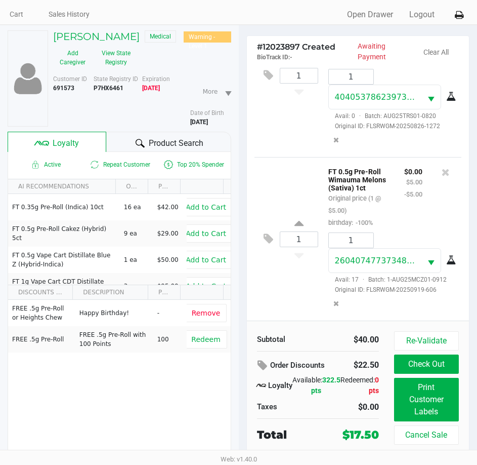
scroll to position [65, 0]
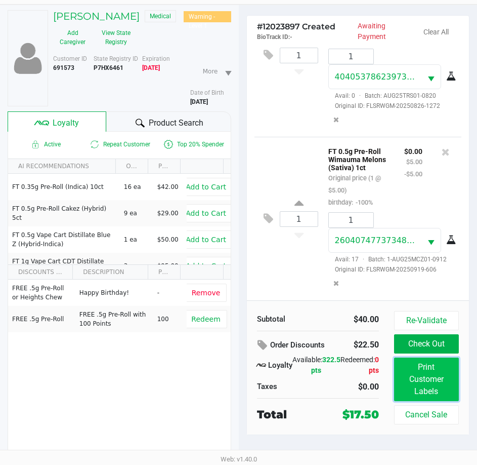
click at [413, 372] on button "Print Customer Labels" at bounding box center [426, 379] width 65 height 44
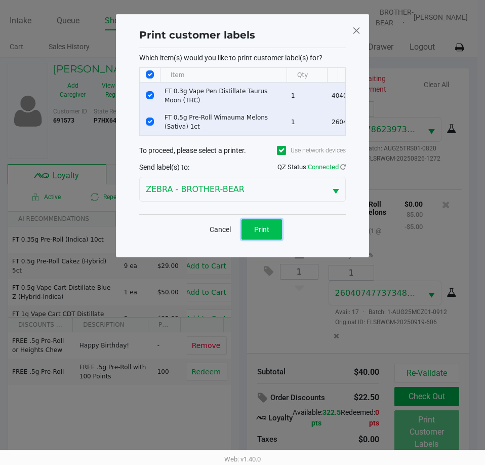
click at [264, 239] on button "Print" at bounding box center [261, 229] width 40 height 20
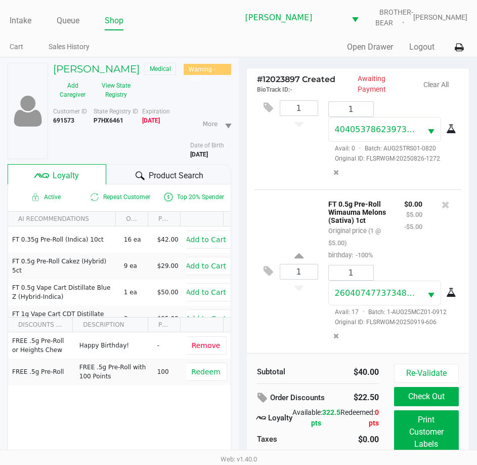
scroll to position [104, 0]
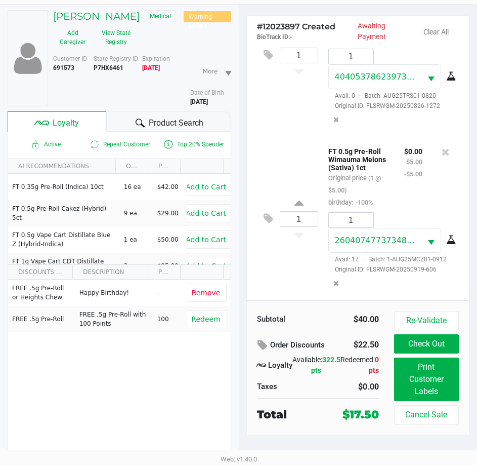
click at [422, 334] on button "Check Out" at bounding box center [426, 343] width 65 height 19
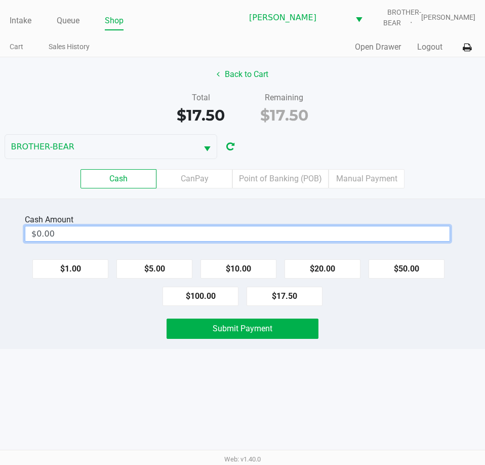
click at [310, 229] on input "$0.00" at bounding box center [237, 233] width 424 height 15
click at [126, 325] on div "Submit Payment" at bounding box center [242, 328] width 500 height 20
type input "$20.00"
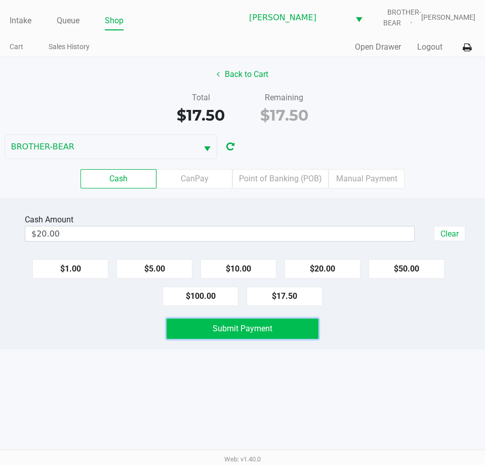
click at [237, 330] on span "Submit Payment" at bounding box center [243, 328] width 60 height 10
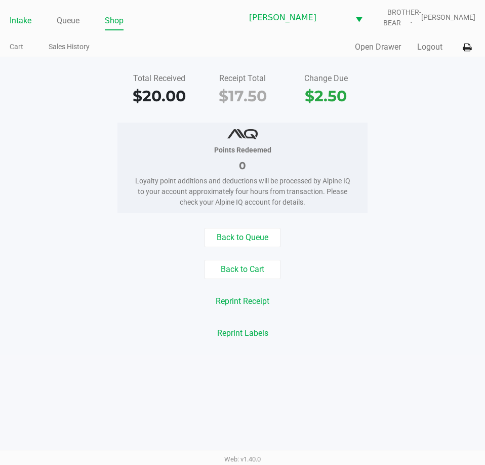
click at [28, 18] on link "Intake" at bounding box center [21, 21] width 22 height 14
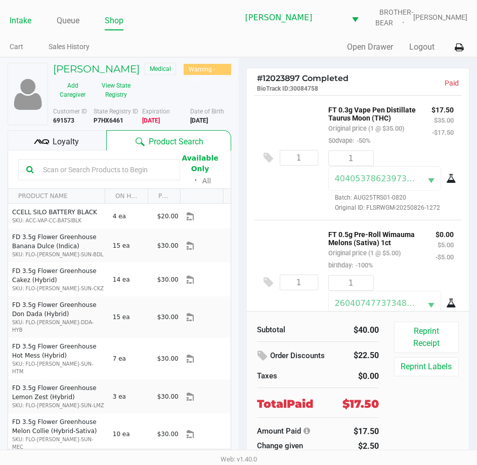
click at [24, 18] on link "Intake" at bounding box center [21, 21] width 22 height 14
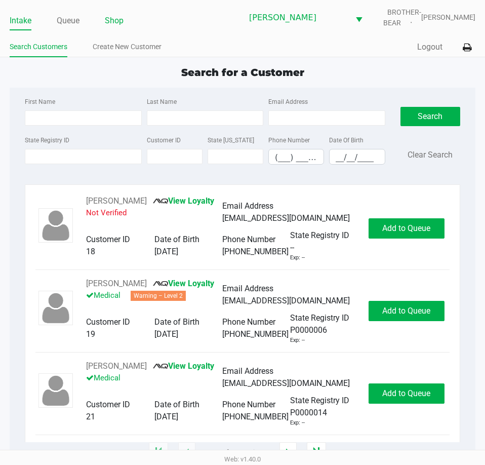
click at [113, 20] on link "Shop" at bounding box center [114, 21] width 19 height 14
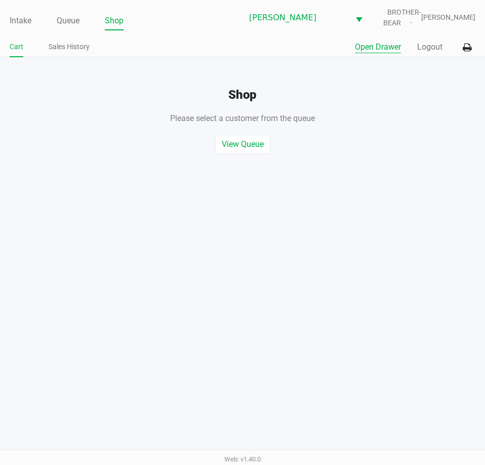
click at [379, 52] on button "Open Drawer" at bounding box center [378, 47] width 46 height 12
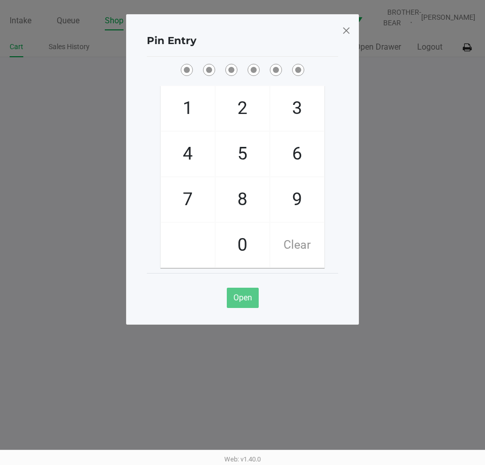
click at [242, 197] on span "8" at bounding box center [243, 199] width 54 height 45
checkbox input "true"
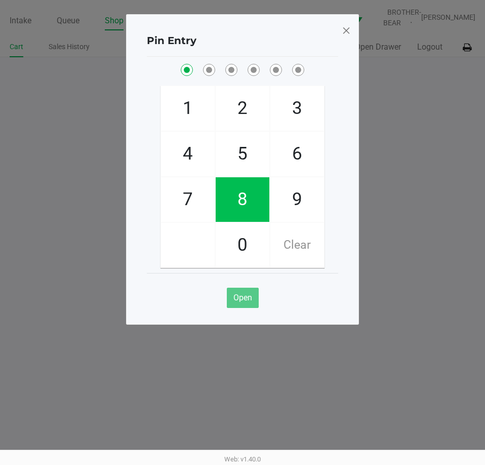
click at [307, 108] on span "3" at bounding box center [297, 108] width 54 height 45
checkbox input "true"
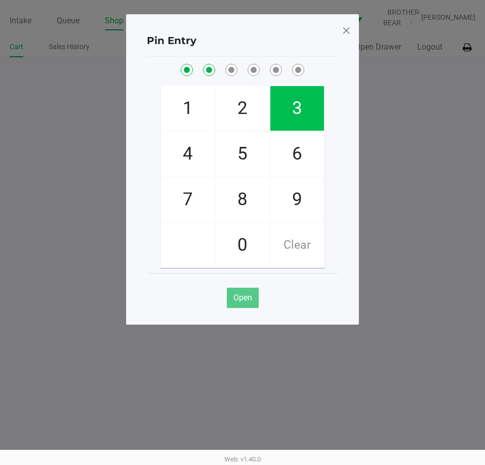
click at [180, 199] on span "7" at bounding box center [188, 199] width 54 height 45
checkbox input "true"
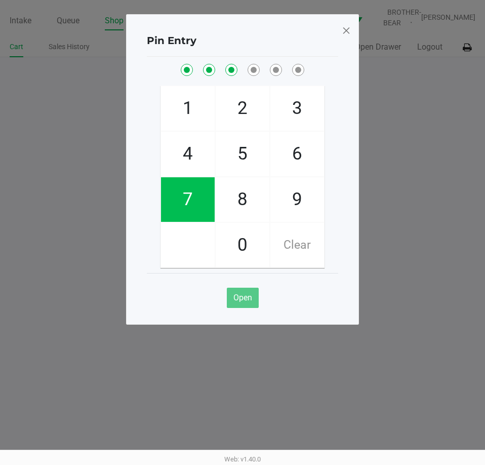
click at [297, 207] on span "9" at bounding box center [297, 199] width 54 height 45
checkbox input "true"
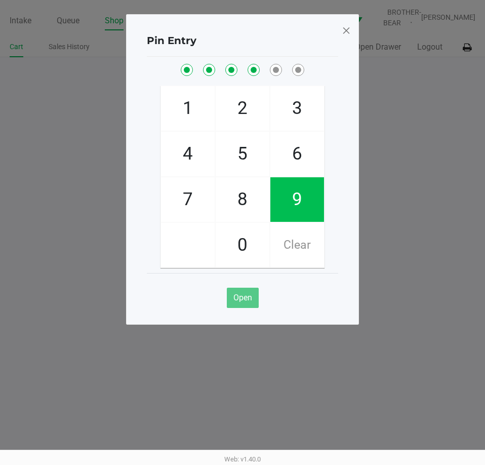
click at [236, 108] on span "2" at bounding box center [243, 108] width 54 height 45
checkbox input "true"
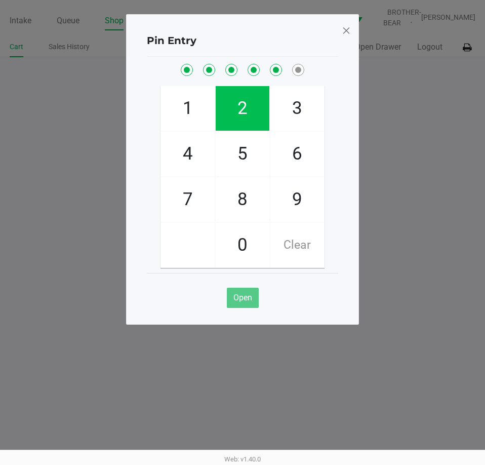
click at [196, 112] on span "1" at bounding box center [188, 108] width 54 height 45
checkbox input "true"
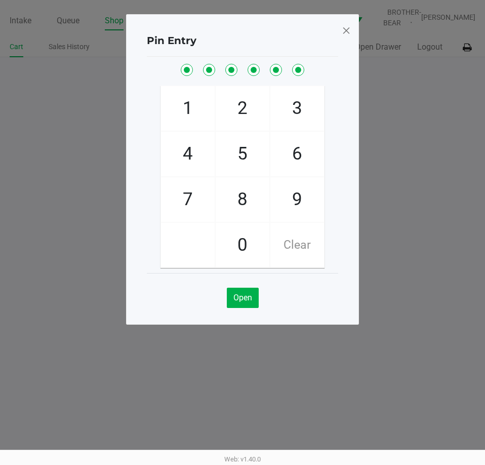
click at [346, 23] on span at bounding box center [346, 30] width 9 height 16
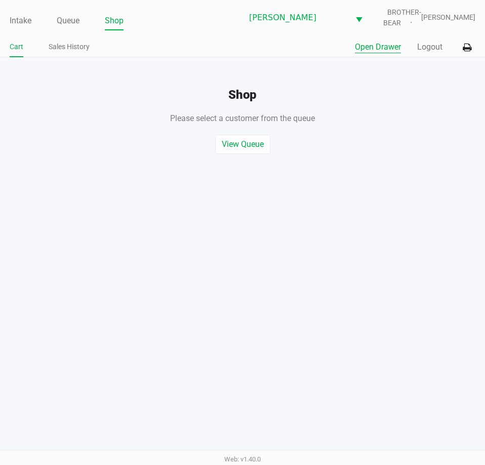
click at [22, 21] on link "Intake" at bounding box center [21, 21] width 22 height 14
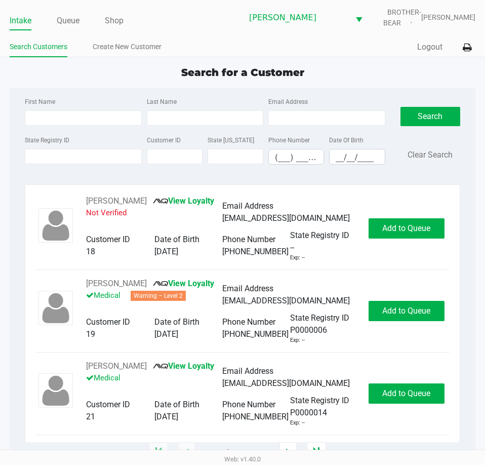
click at [52, 97] on label "First Name" at bounding box center [40, 101] width 30 height 9
click at [52, 110] on input "First Name" at bounding box center [83, 117] width 116 height 15
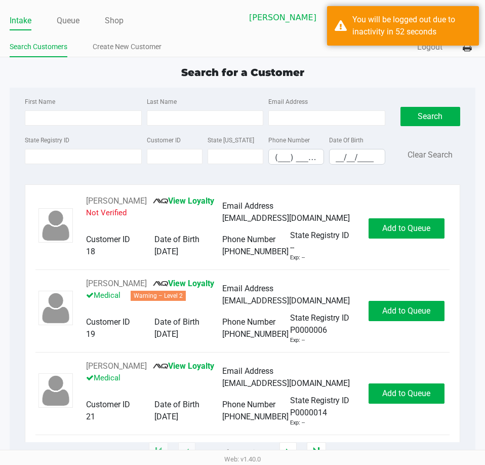
click at [27, 102] on label "First Name" at bounding box center [40, 101] width 30 height 9
click at [27, 110] on input "First Name" at bounding box center [83, 117] width 116 height 15
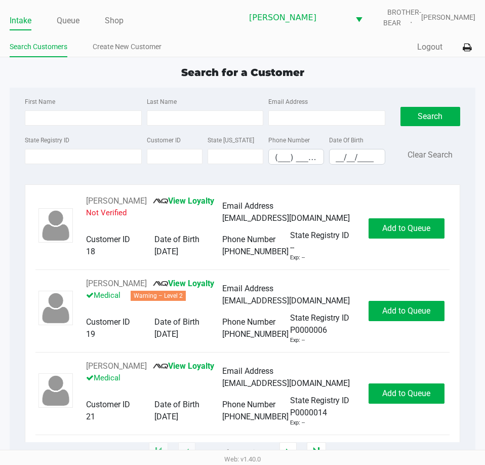
click at [112, 85] on div "Search for a Customer First Name Last Name Email Address State Registry ID Cust…" at bounding box center [243, 259] width 466 height 388
click at [59, 76] on div "Search for a Customer" at bounding box center [242, 72] width 481 height 15
click at [13, 71] on div "Search for a Customer" at bounding box center [242, 72] width 481 height 15
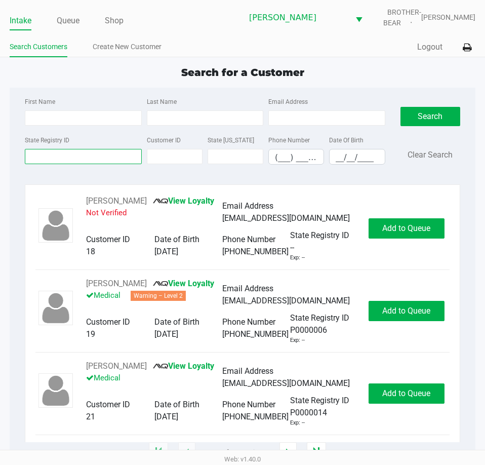
click at [51, 158] on input "State Registry ID" at bounding box center [83, 156] width 116 height 15
type input "p2mm9235"
click at [413, 120] on button "Search" at bounding box center [430, 116] width 60 height 19
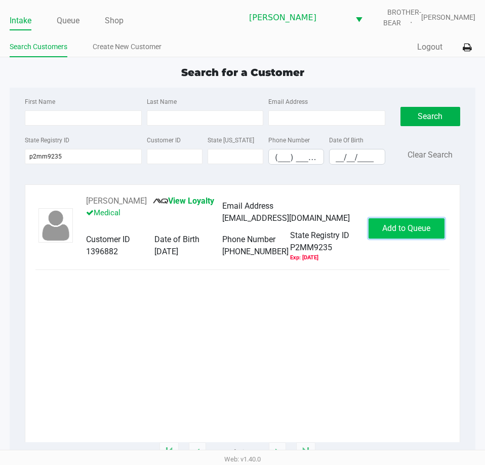
click at [382, 233] on span "Add to Queue" at bounding box center [406, 228] width 48 height 10
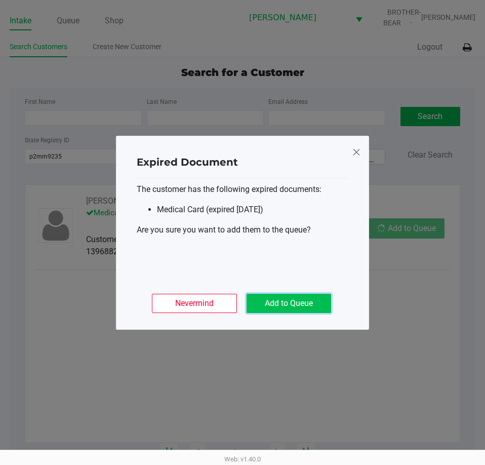
click at [321, 297] on button "Add to Queue" at bounding box center [288, 303] width 85 height 19
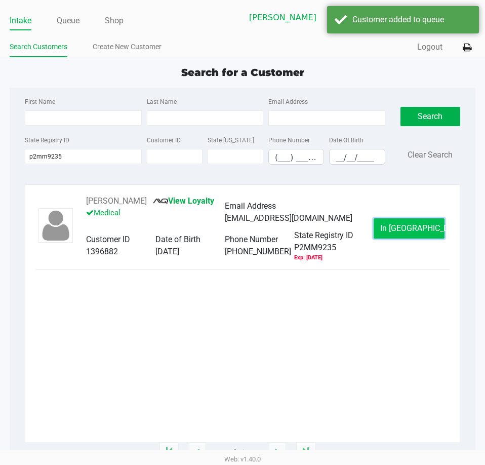
click at [402, 227] on button "In Queue" at bounding box center [408, 228] width 71 height 20
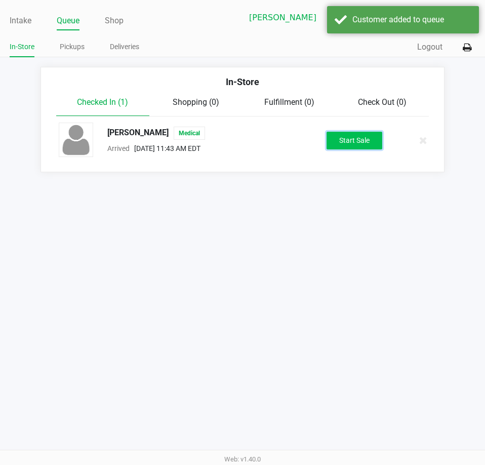
click at [359, 141] on button "Start Sale" at bounding box center [354, 141] width 56 height 18
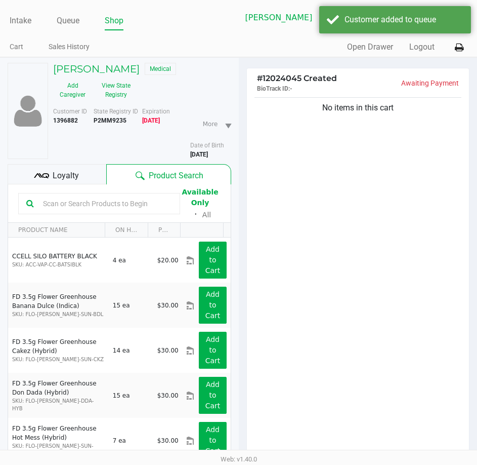
click at [70, 176] on span "Loyalty" at bounding box center [66, 176] width 26 height 12
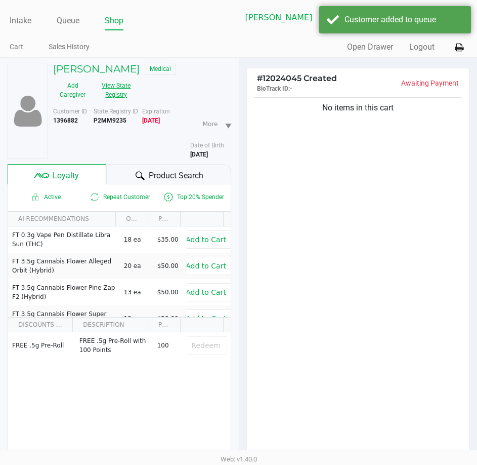
click at [115, 91] on button "View State Registry" at bounding box center [113, 89] width 43 height 25
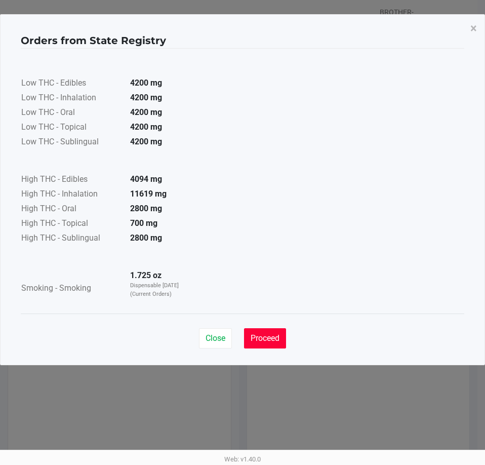
click at [265, 347] on button "Proceed" at bounding box center [265, 338] width 42 height 20
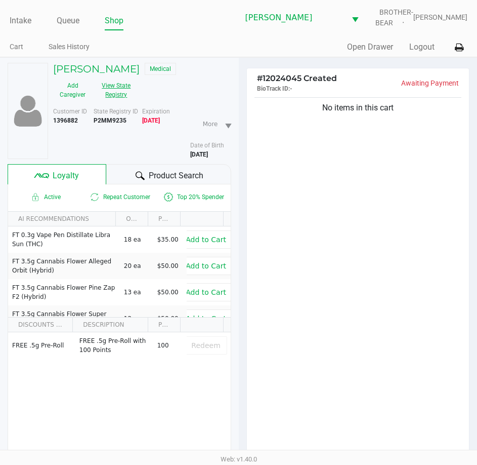
click at [112, 90] on button "View State Registry" at bounding box center [113, 89] width 43 height 25
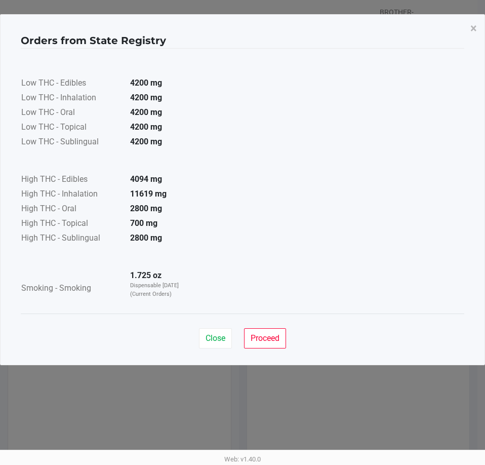
click at [247, 320] on div "Close Proceed" at bounding box center [242, 333] width 443 height 41
click at [258, 339] on span "Proceed" at bounding box center [265, 338] width 29 height 10
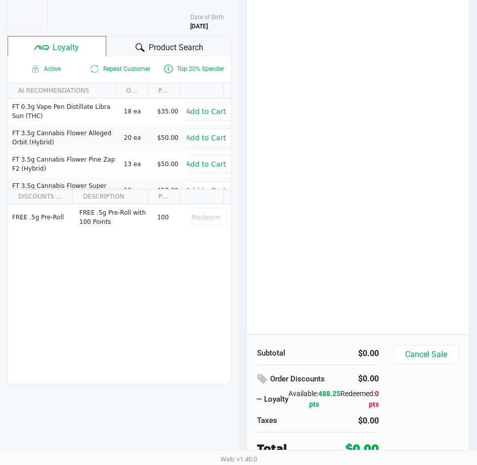
scroll to position [131, 0]
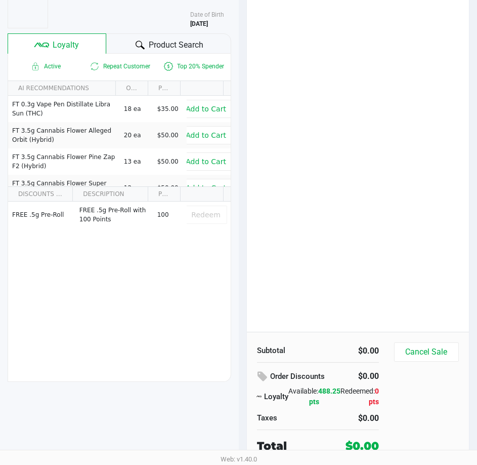
click at [238, 194] on div "HOLLY ALEXANDER Medical Add Caregiver View State Registry Customer ID 1396882 S…" at bounding box center [119, 195] width 239 height 537
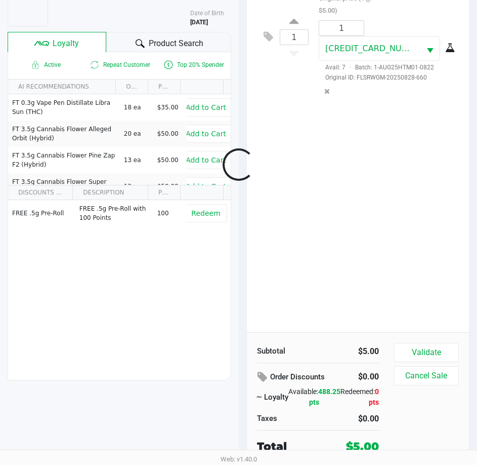
scroll to position [133, 0]
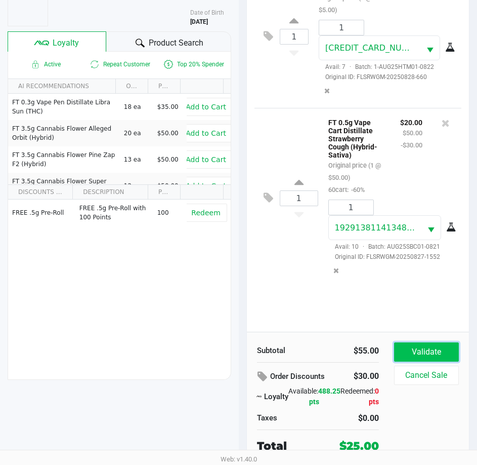
click at [421, 353] on button "Validate" at bounding box center [426, 351] width 65 height 19
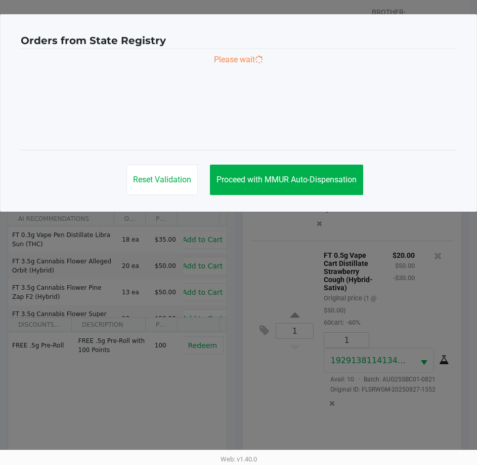
scroll to position [0, 0]
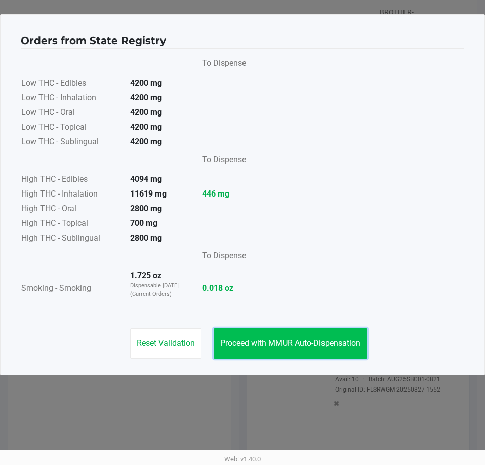
click at [280, 354] on button "Proceed with MMUR Auto-Dispensation" at bounding box center [290, 343] width 153 height 30
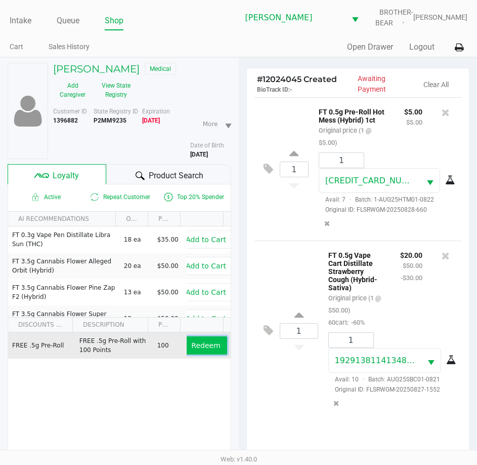
click at [214, 346] on button "Redeem" at bounding box center [206, 345] width 42 height 18
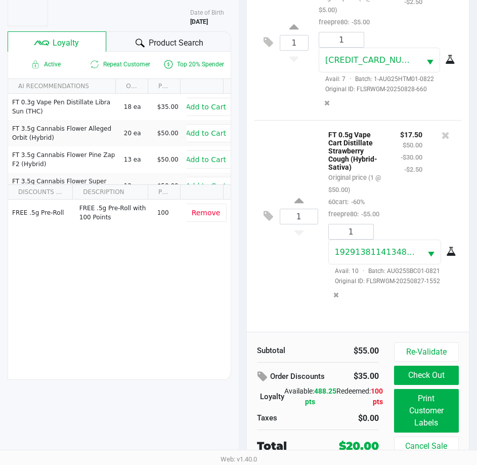
scroll to position [134, 0]
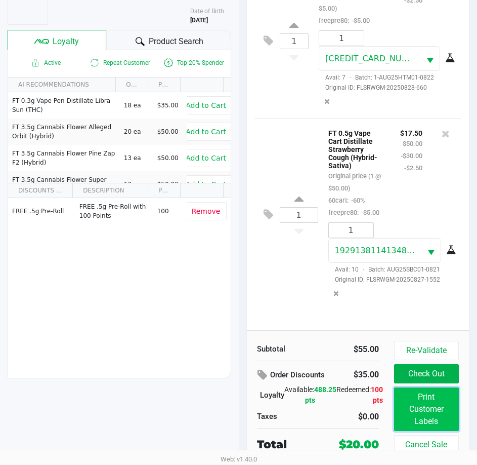
click at [429, 417] on button "Print Customer Labels" at bounding box center [426, 409] width 65 height 44
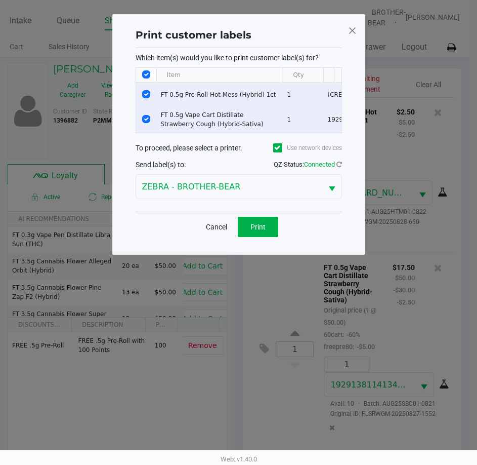
scroll to position [0, 0]
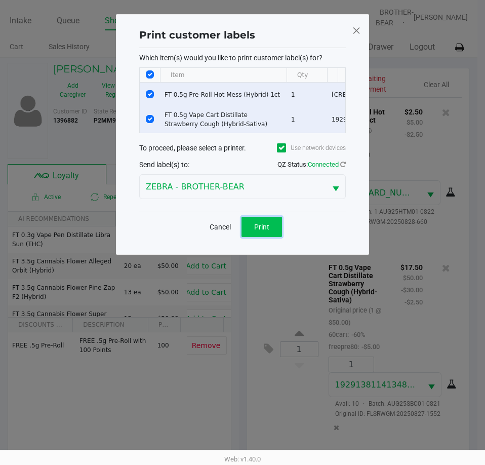
click at [265, 231] on span "Print" at bounding box center [261, 227] width 15 height 8
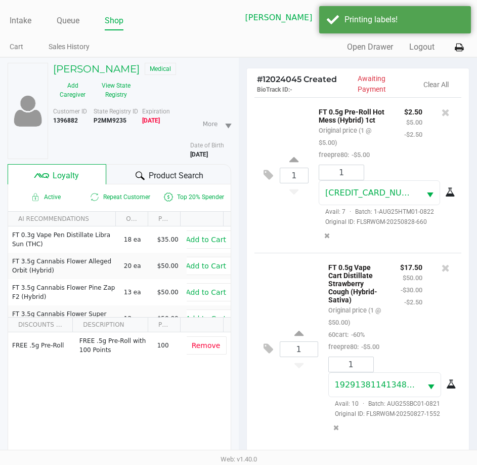
scroll to position [134, 0]
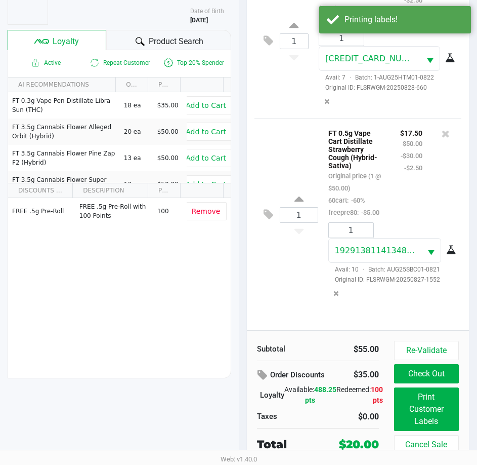
click at [418, 377] on button "Check Out" at bounding box center [426, 373] width 65 height 19
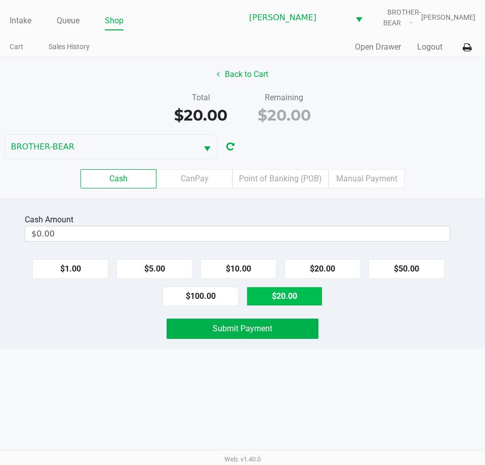
click at [304, 295] on button "$20.00" at bounding box center [284, 295] width 76 height 19
type input "$20.00"
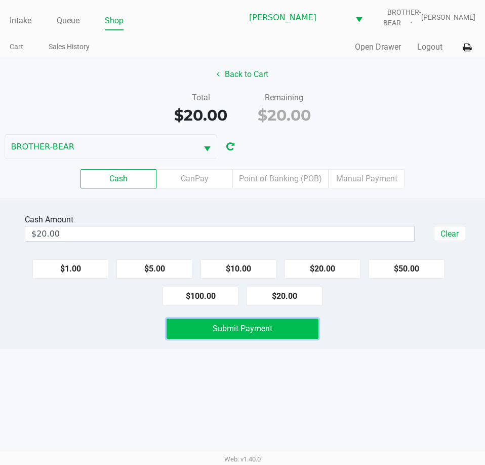
click at [230, 330] on span "Submit Payment" at bounding box center [243, 328] width 60 height 10
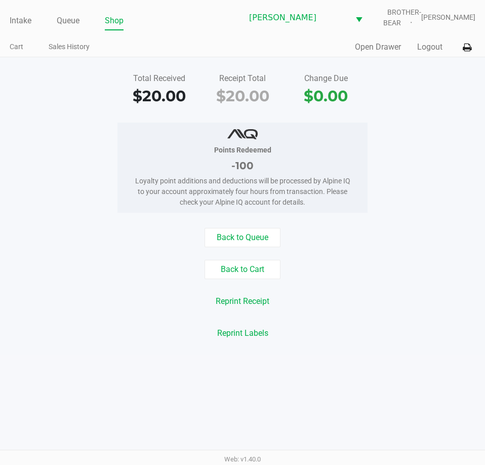
click at [25, 23] on link "Intake" at bounding box center [21, 21] width 22 height 14
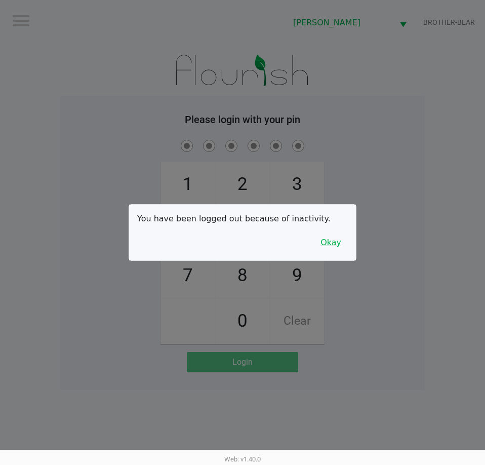
click at [330, 243] on button "Okay" at bounding box center [331, 242] width 34 height 19
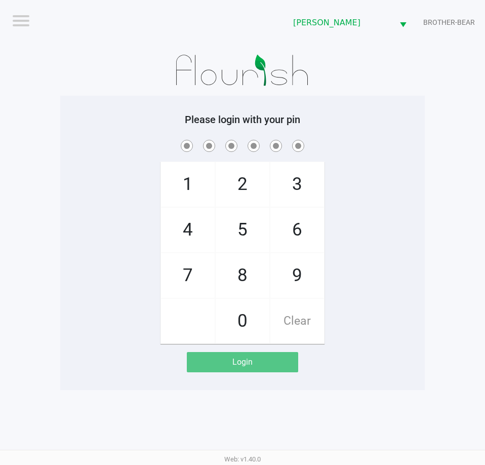
click at [236, 281] on span "8" at bounding box center [243, 275] width 54 height 45
checkbox input "true"
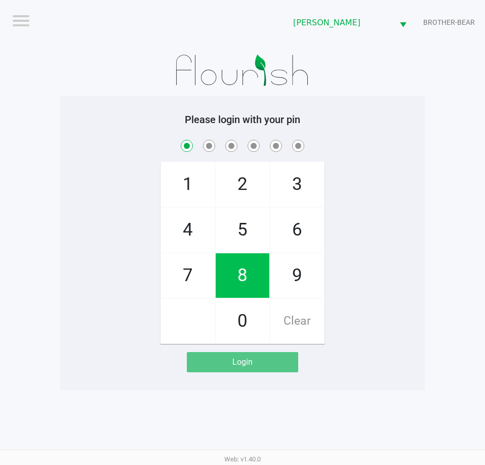
click at [290, 186] on span "3" at bounding box center [297, 184] width 54 height 45
checkbox input "true"
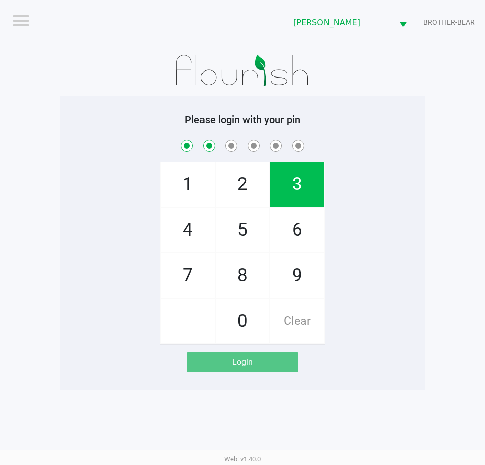
click at [186, 279] on span "7" at bounding box center [188, 275] width 54 height 45
checkbox input "true"
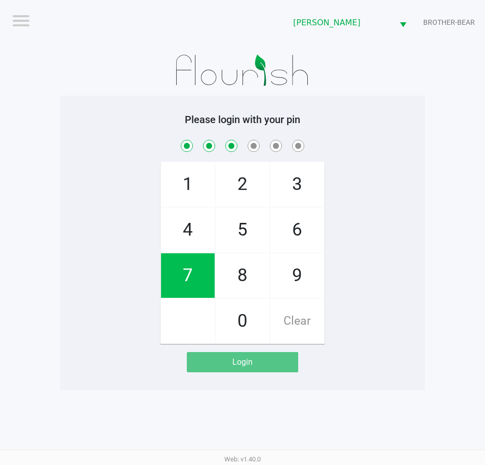
click at [284, 288] on span "9" at bounding box center [297, 275] width 54 height 45
checkbox input "true"
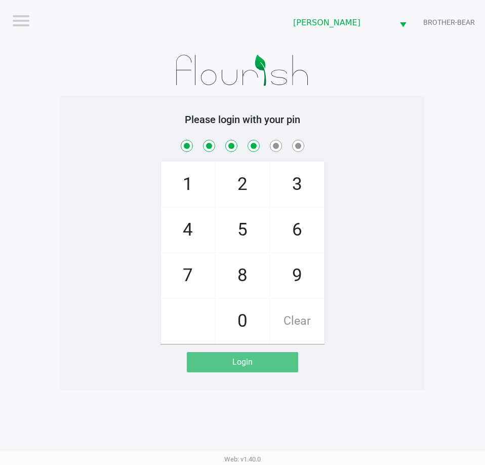
click at [214, 183] on span "1" at bounding box center [188, 184] width 54 height 45
checkbox input "true"
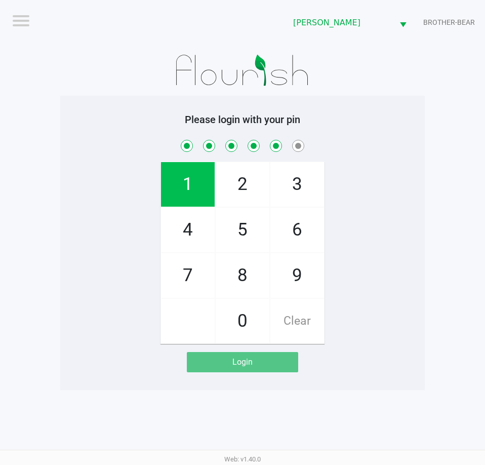
click at [178, 184] on span "1" at bounding box center [188, 184] width 54 height 45
checkbox input "true"
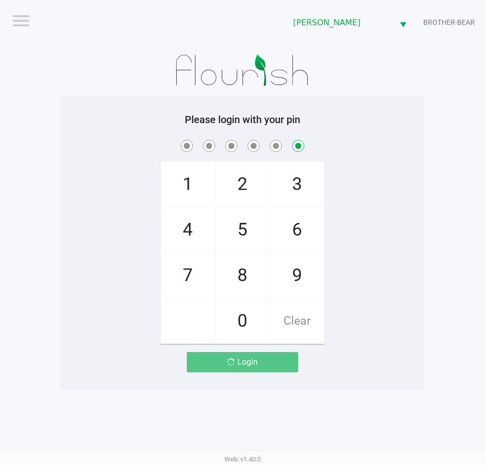
checkbox input "false"
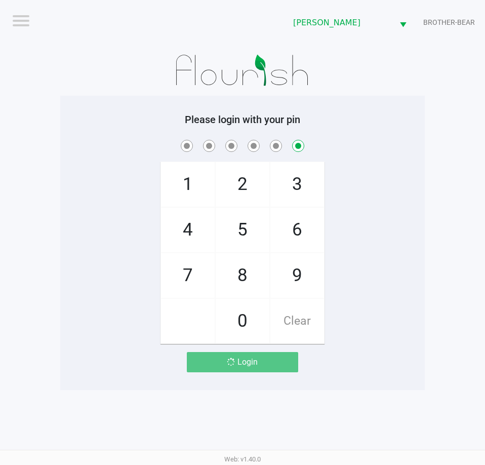
checkbox input "false"
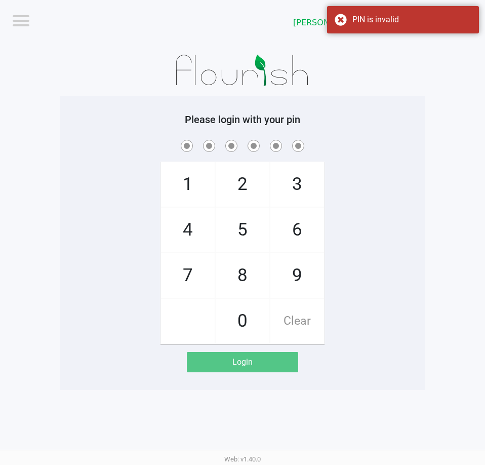
click at [241, 280] on span "8" at bounding box center [243, 275] width 54 height 45
checkbox input "true"
click at [296, 181] on span "3" at bounding box center [297, 184] width 54 height 45
checkbox input "true"
click at [179, 273] on span "7" at bounding box center [188, 275] width 54 height 45
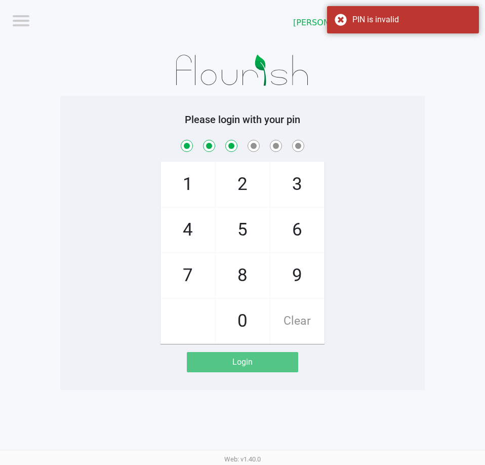
checkbox input "true"
click at [300, 281] on span "9" at bounding box center [297, 275] width 54 height 45
checkbox input "true"
click at [233, 176] on span "2" at bounding box center [243, 184] width 54 height 45
checkbox input "true"
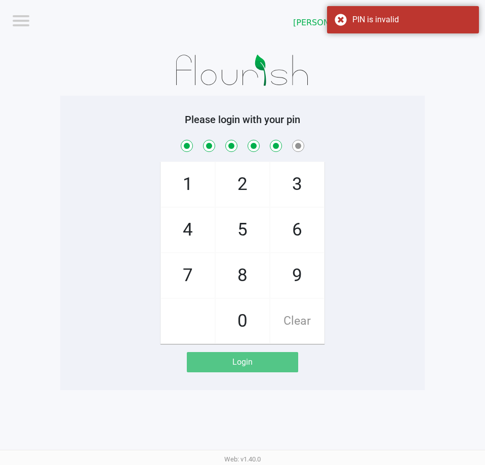
click at [195, 175] on span "1" at bounding box center [188, 184] width 54 height 45
checkbox input "true"
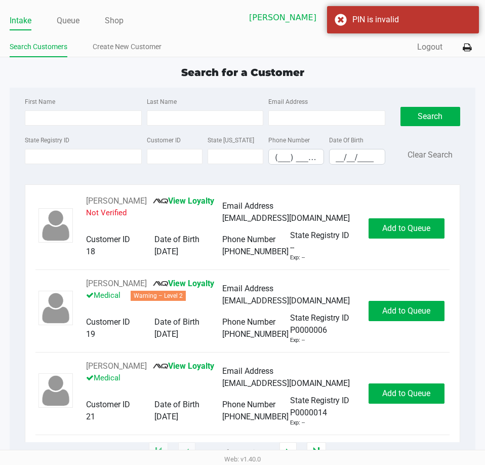
click at [149, 57] on app-point-of-sale "Intake Queue Shop Clermont WC BROTHER-BEAR Charlie Billings Search Customers Cr…" at bounding box center [242, 226] width 485 height 452
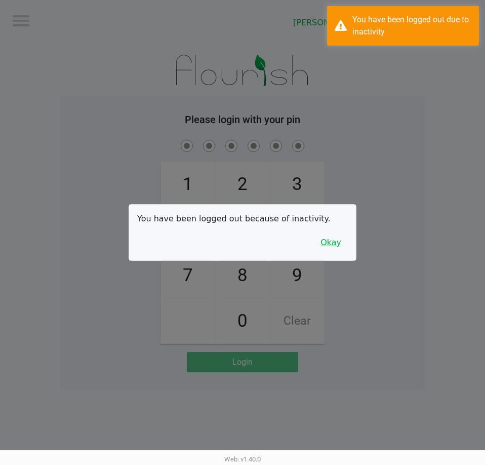
click at [338, 233] on button "Okay" at bounding box center [331, 242] width 34 height 19
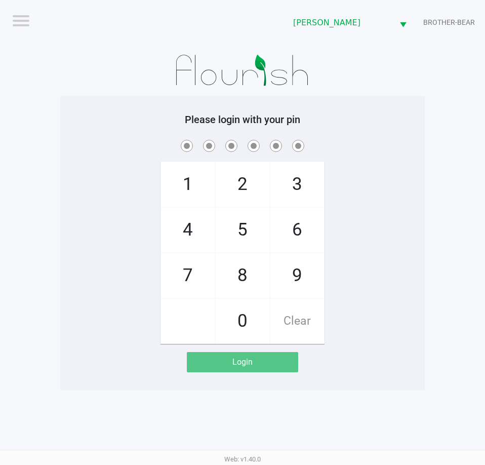
click at [241, 277] on span "8" at bounding box center [243, 275] width 54 height 45
checkbox input "true"
click at [281, 185] on span "3" at bounding box center [297, 184] width 54 height 45
checkbox input "true"
click at [186, 272] on span "7" at bounding box center [188, 275] width 54 height 45
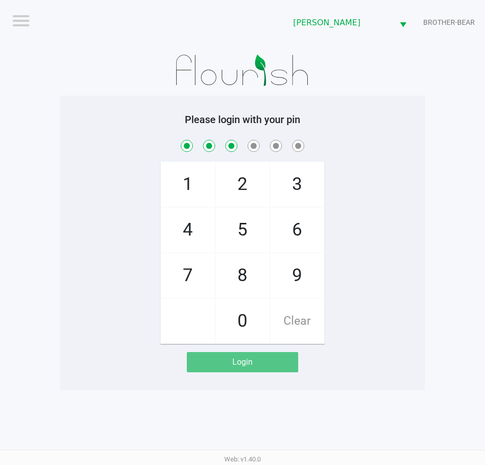
checkbox input "true"
click at [297, 280] on span "9" at bounding box center [297, 275] width 54 height 45
checkbox input "true"
click at [242, 188] on span "2" at bounding box center [243, 184] width 54 height 45
checkbox input "true"
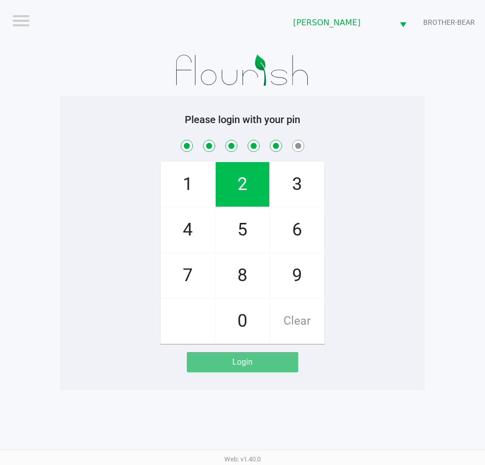
click at [195, 184] on span "1" at bounding box center [188, 184] width 54 height 45
checkbox input "true"
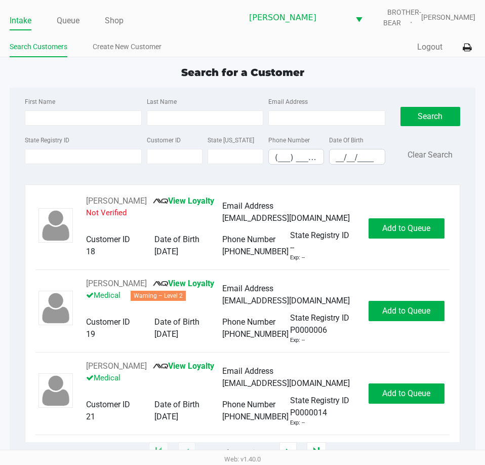
click at [19, 72] on div "Search for a Customer" at bounding box center [242, 72] width 481 height 15
click at [53, 75] on div "Search for a Customer" at bounding box center [242, 72] width 481 height 15
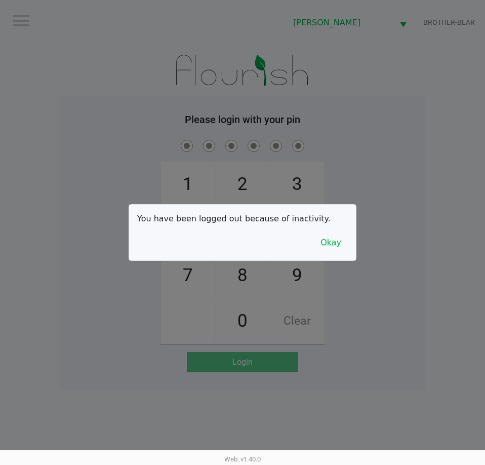
click at [338, 247] on button "Okay" at bounding box center [331, 242] width 34 height 19
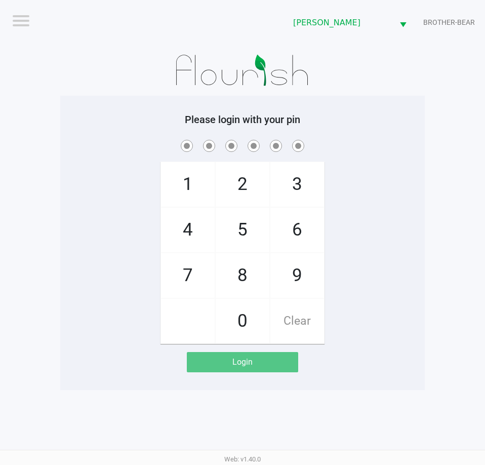
click at [391, 271] on div "1 4 7 2 5 8 0 3 6 9 Clear" at bounding box center [242, 241] width 364 height 206
checkbox input "true"
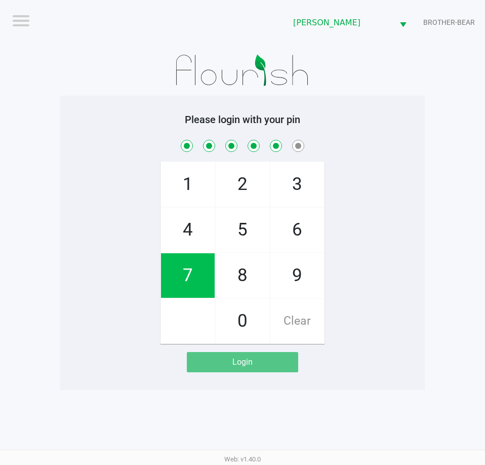
checkbox input "true"
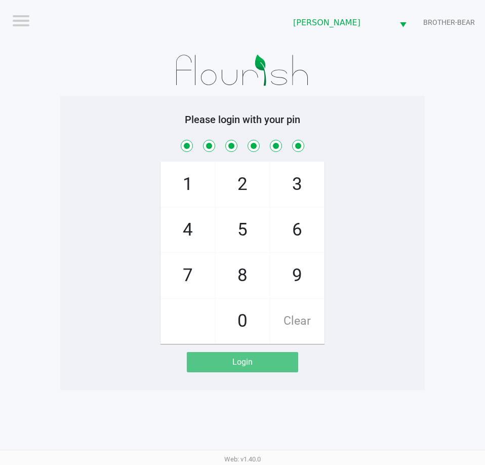
checkbox input "true"
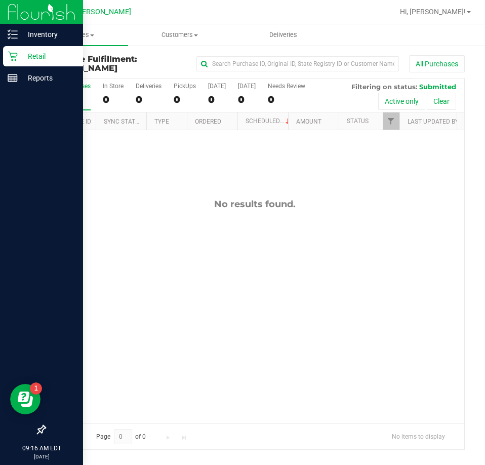
click at [15, 62] on div "Retail" at bounding box center [43, 56] width 80 height 20
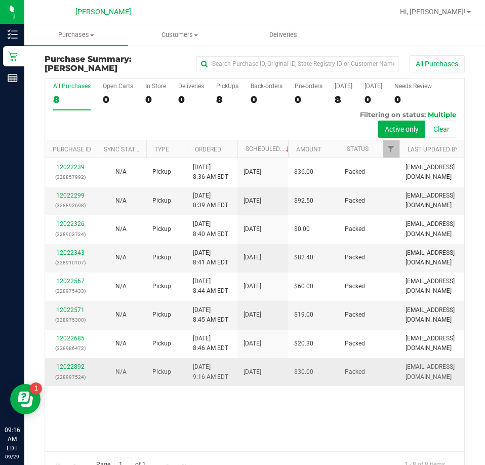
click at [79, 364] on link "12022892" at bounding box center [70, 366] width 28 height 7
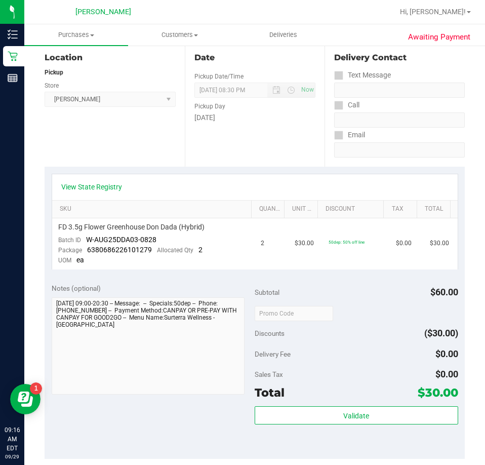
scroll to position [304, 0]
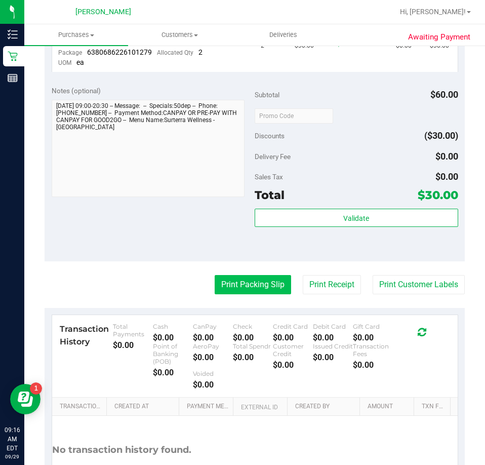
click at [236, 289] on button "Print Packing Slip" at bounding box center [253, 284] width 76 height 19
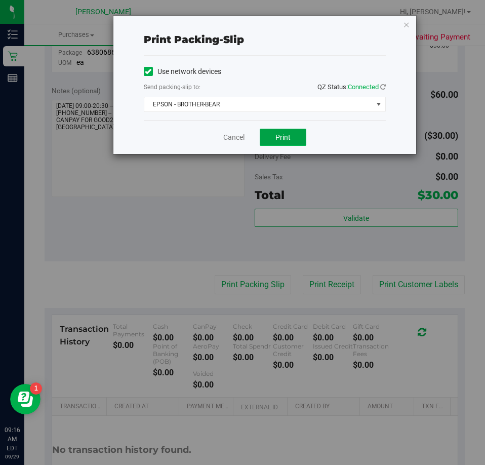
click at [279, 134] on span "Print" at bounding box center [282, 137] width 15 height 8
click at [232, 138] on link "Cancel" at bounding box center [233, 137] width 21 height 11
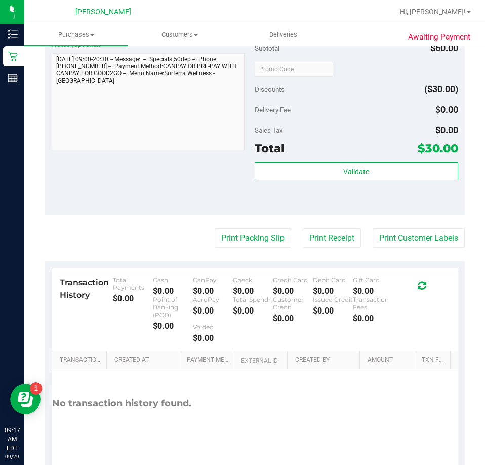
scroll to position [384, 0]
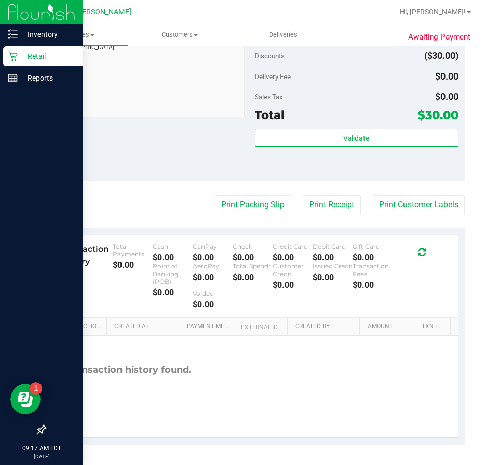
click at [2, 59] on link "Retail" at bounding box center [41, 57] width 83 height 22
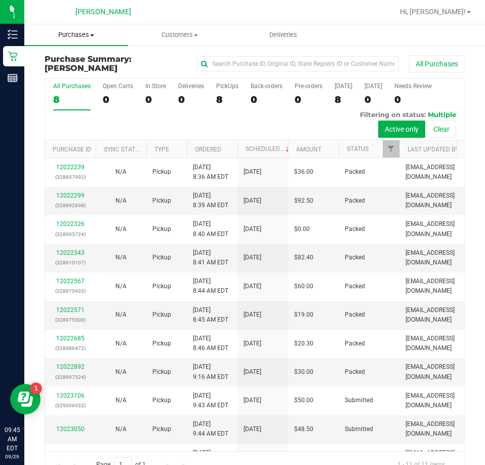
click at [86, 35] on span "Purchases" at bounding box center [76, 34] width 104 height 9
click at [82, 73] on span "Fulfillment" at bounding box center [55, 73] width 63 height 9
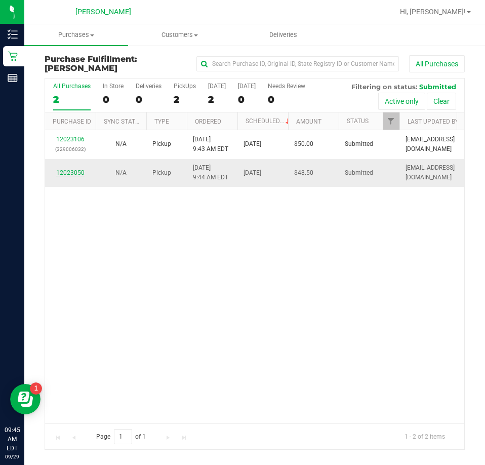
click at [80, 171] on link "12023050" at bounding box center [70, 172] width 28 height 7
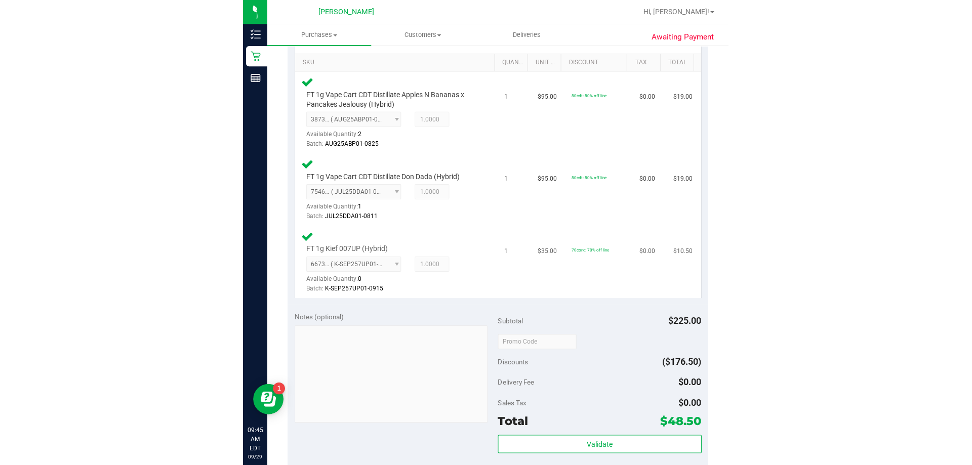
scroll to position [304, 0]
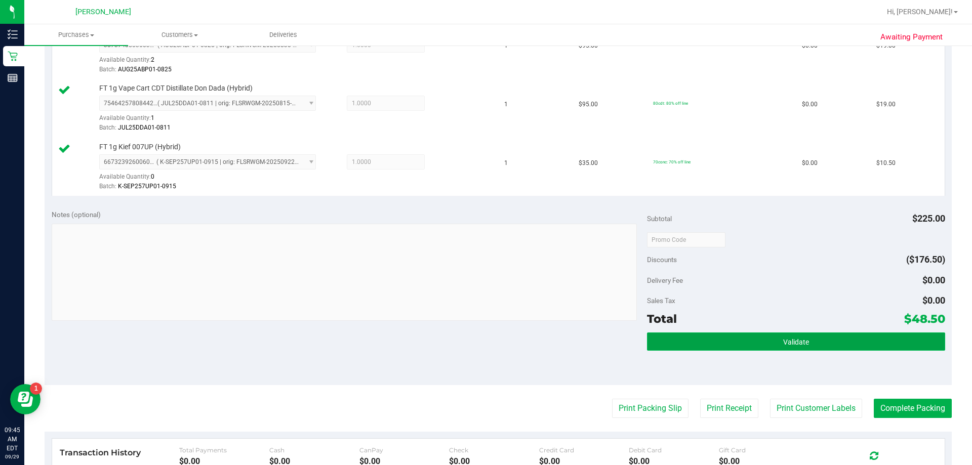
click at [484, 338] on button "Validate" at bounding box center [796, 342] width 298 height 18
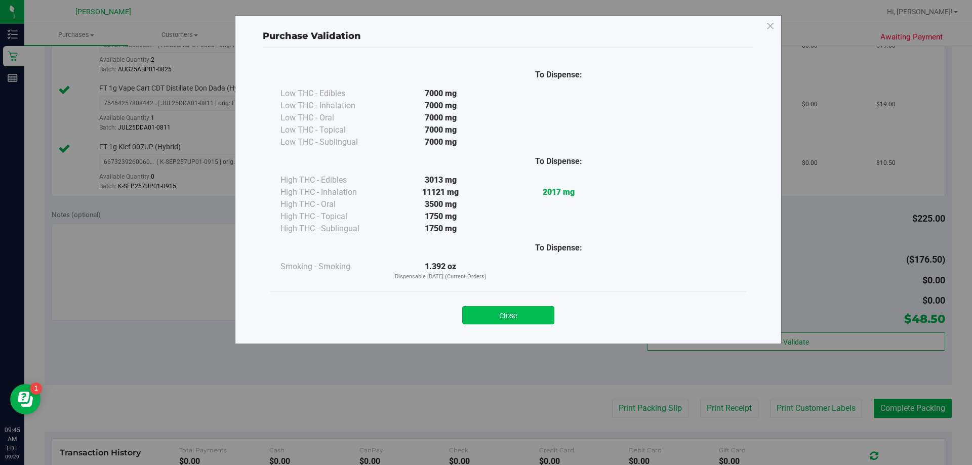
click at [484, 316] on button "Close" at bounding box center [508, 315] width 92 height 18
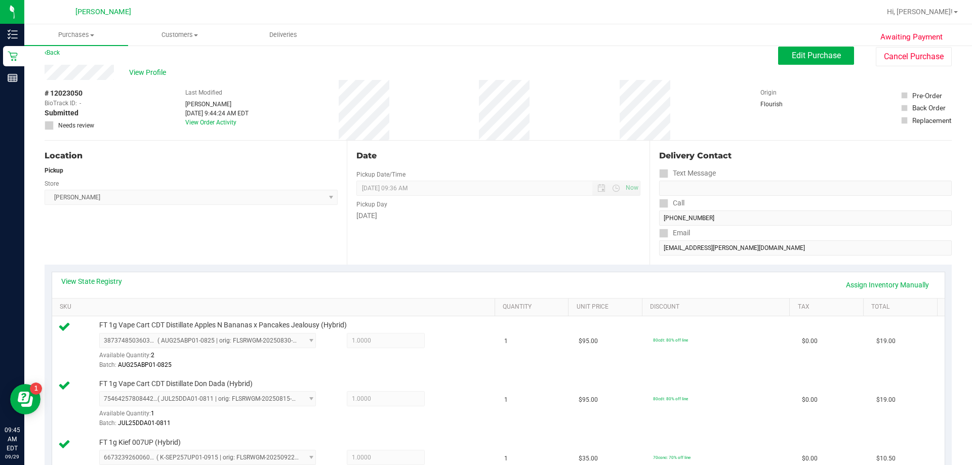
scroll to position [0, 0]
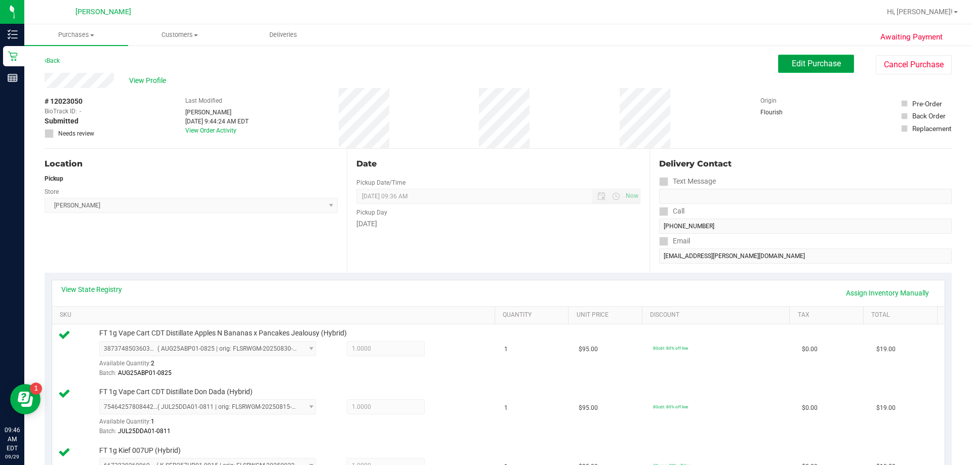
click at [484, 69] on button "Edit Purchase" at bounding box center [816, 64] width 76 height 18
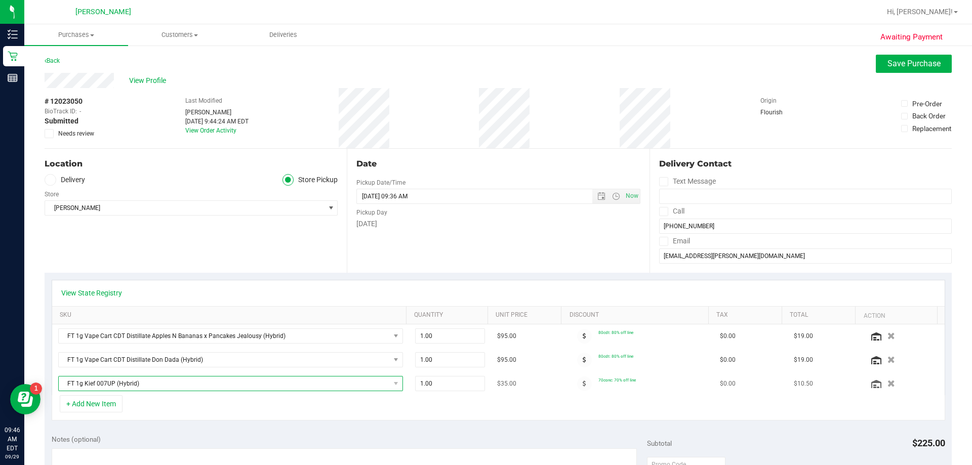
click at [265, 382] on span "FT 1g Kief 007UP (Hybrid)" at bounding box center [224, 384] width 331 height 14
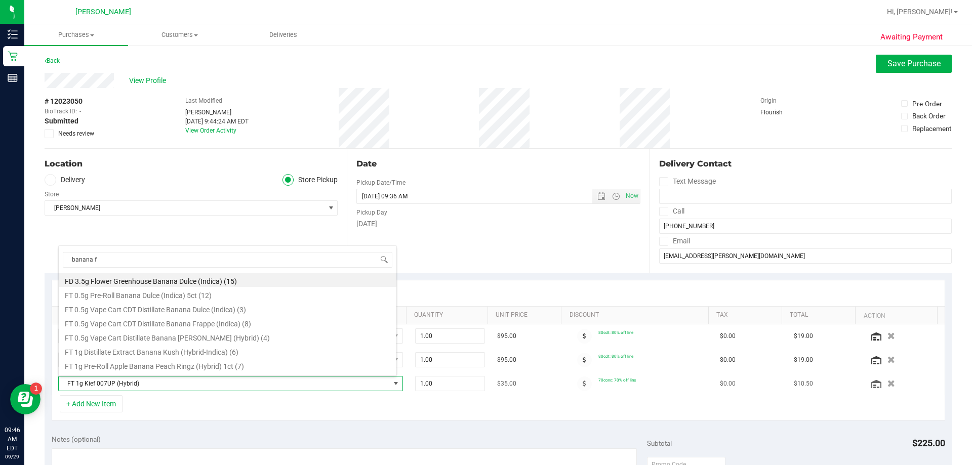
type input "banana fr"
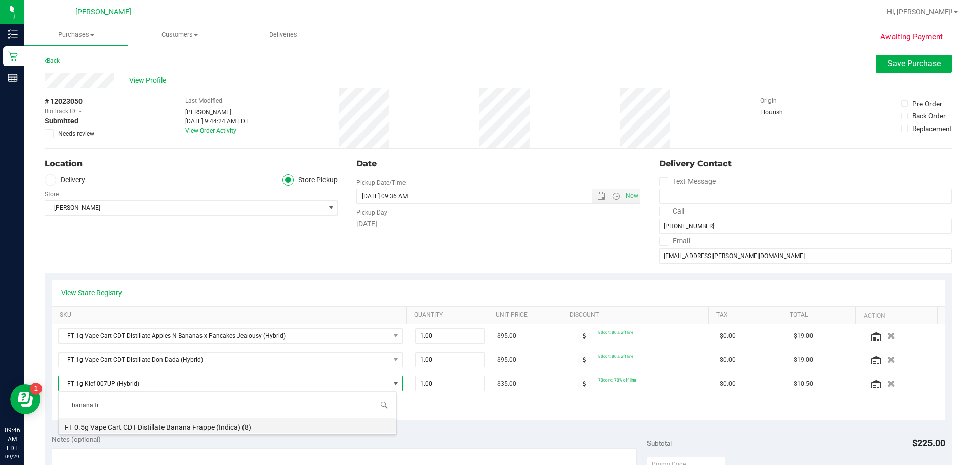
click at [314, 424] on li "FT 0.5g Vape Cart CDT Distillate Banana Frappe (Indica) (8)" at bounding box center [228, 426] width 338 height 14
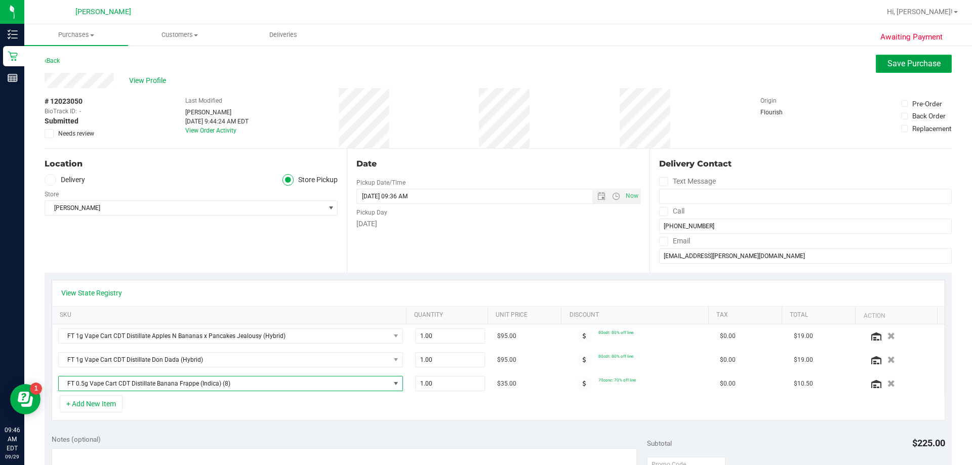
click at [484, 63] on span "Save Purchase" at bounding box center [913, 64] width 53 height 10
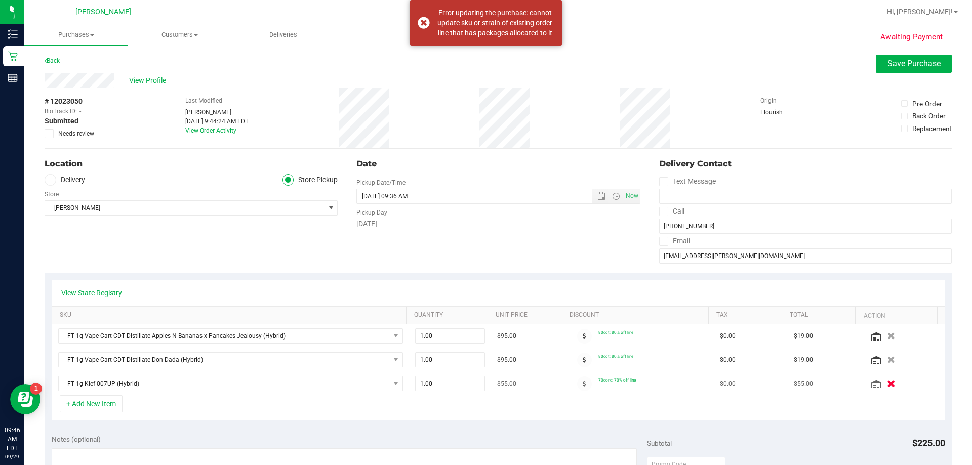
click at [484, 382] on icon "button" at bounding box center [891, 384] width 9 height 8
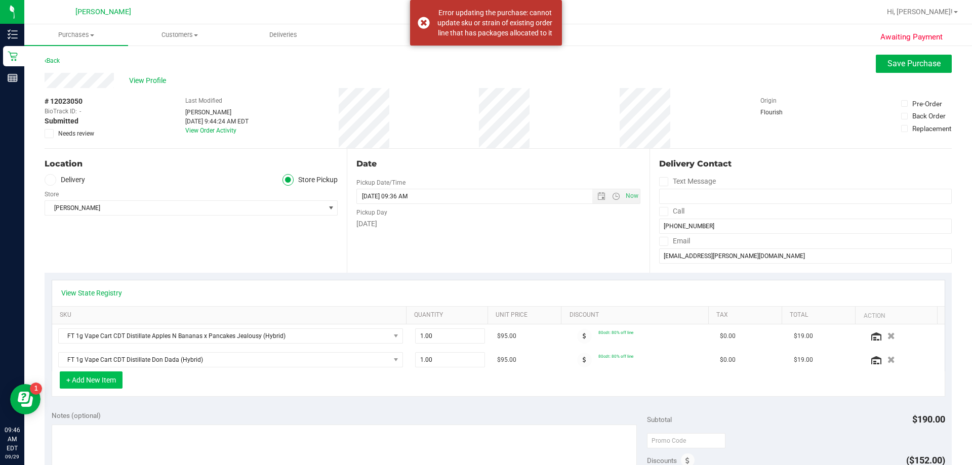
click at [98, 382] on button "+ Add New Item" at bounding box center [91, 379] width 63 height 17
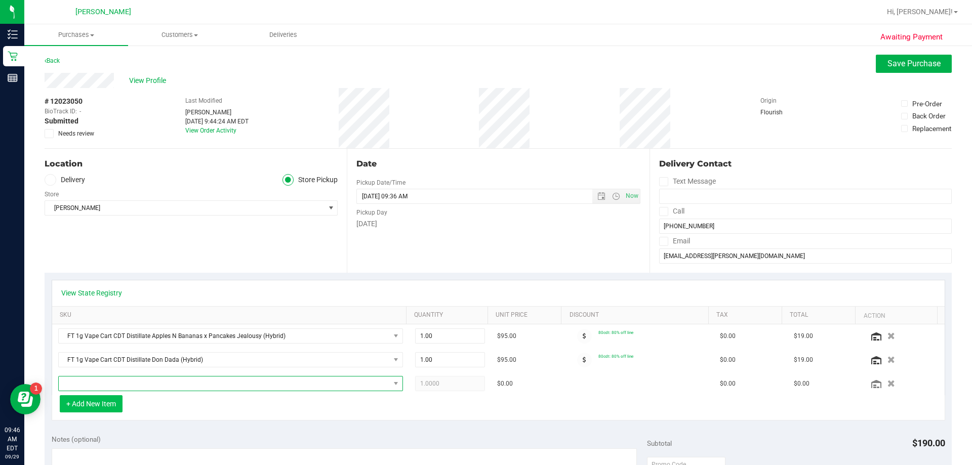
click at [98, 382] on span "NO DATA FOUND" at bounding box center [224, 384] width 331 height 14
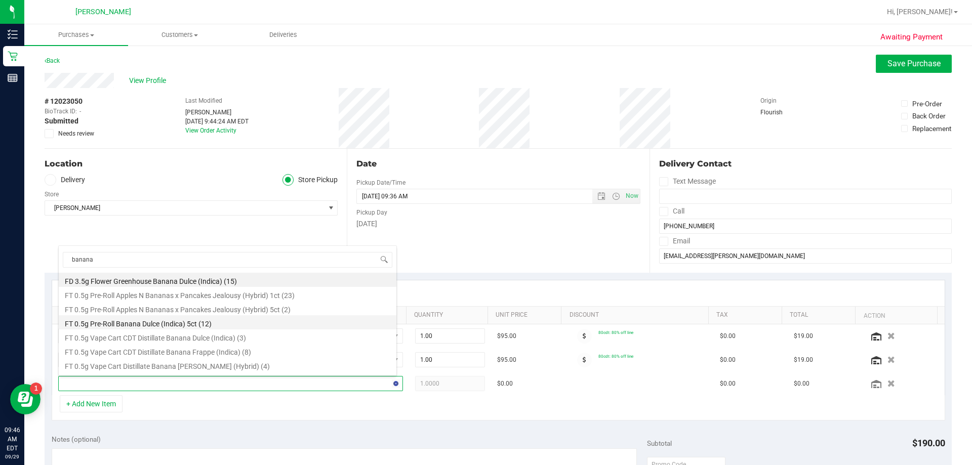
type input "banana f"
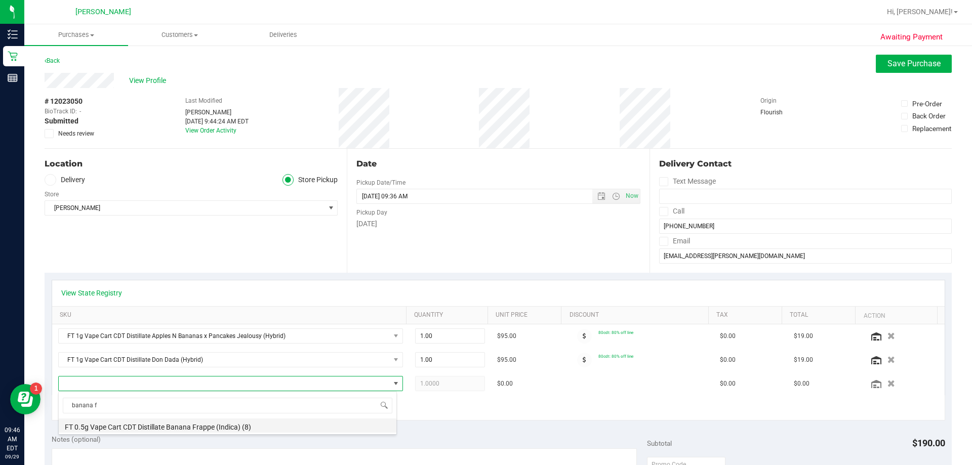
click at [172, 430] on li "FT 0.5g Vape Cart CDT Distillate Banana Frappe (Indica) (8)" at bounding box center [228, 426] width 338 height 14
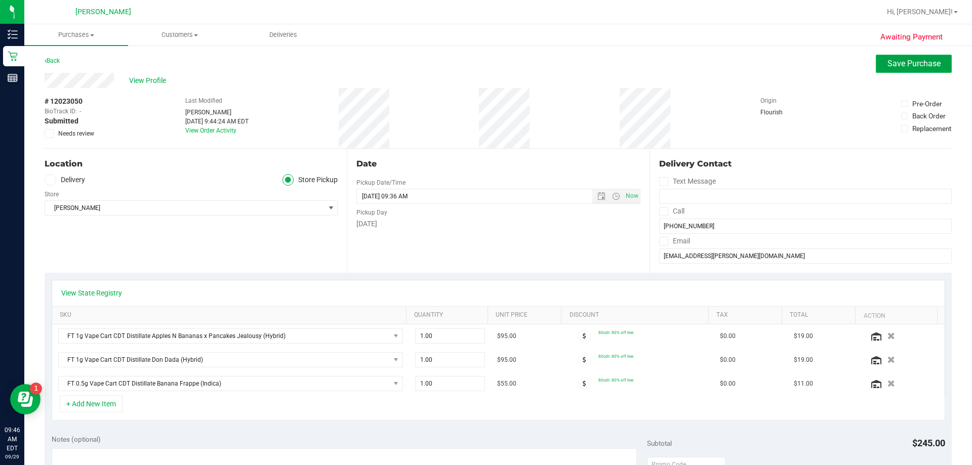
click at [484, 64] on span "Save Purchase" at bounding box center [913, 64] width 53 height 10
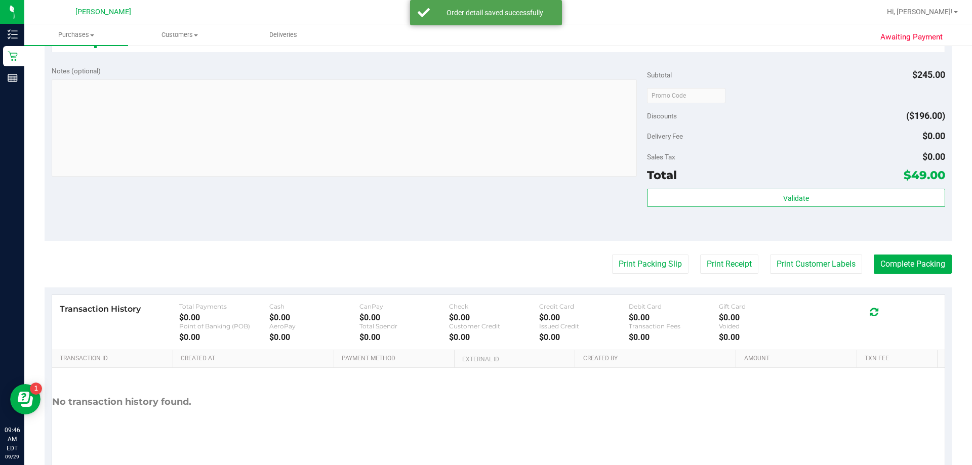
scroll to position [470, 0]
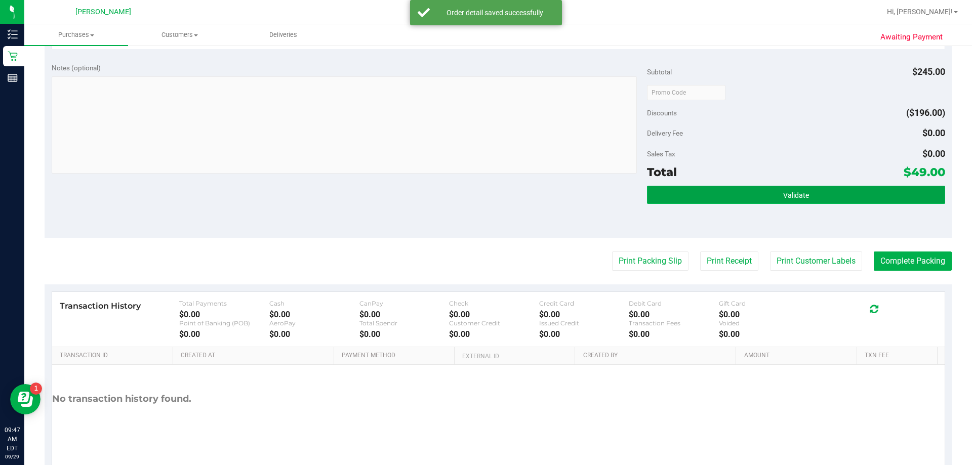
click at [484, 193] on button "Validate" at bounding box center [796, 195] width 298 height 18
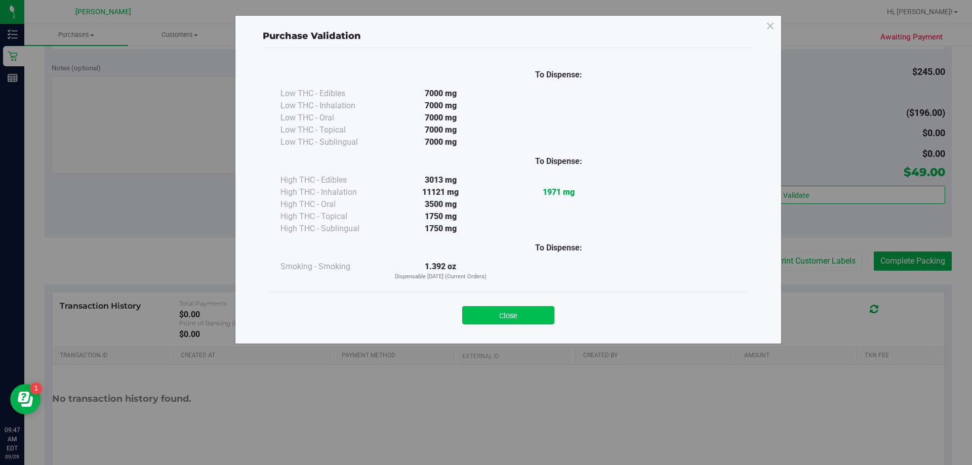
click at [484, 313] on button "Close" at bounding box center [508, 315] width 92 height 18
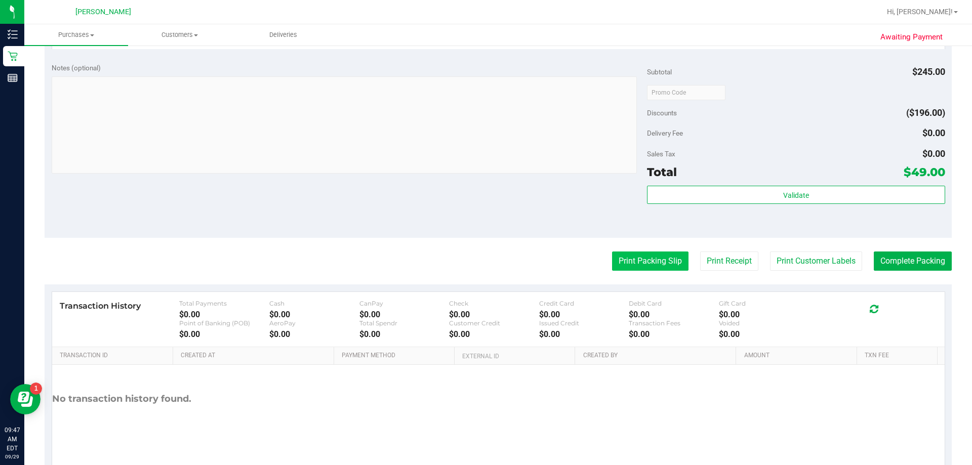
click at [484, 255] on button "Print Packing Slip" at bounding box center [650, 261] width 76 height 19
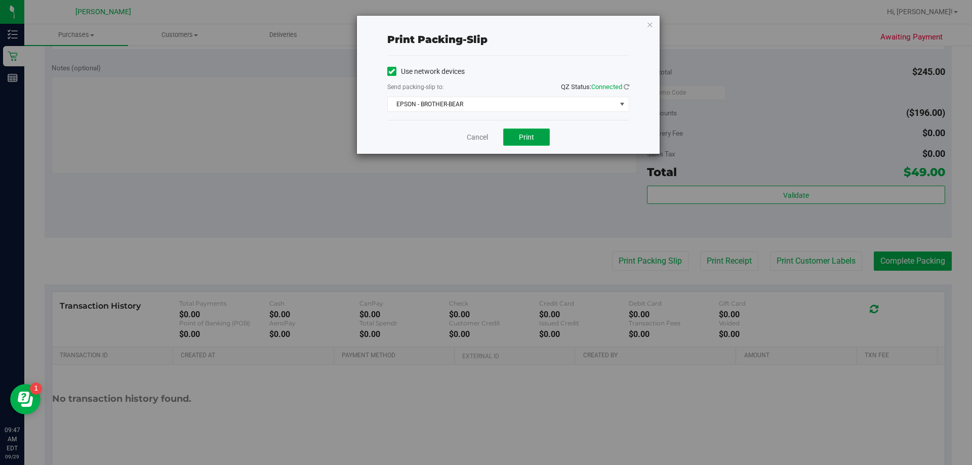
click at [484, 142] on button "Print" at bounding box center [526, 137] width 47 height 17
click at [474, 138] on link "Cancel" at bounding box center [477, 137] width 21 height 11
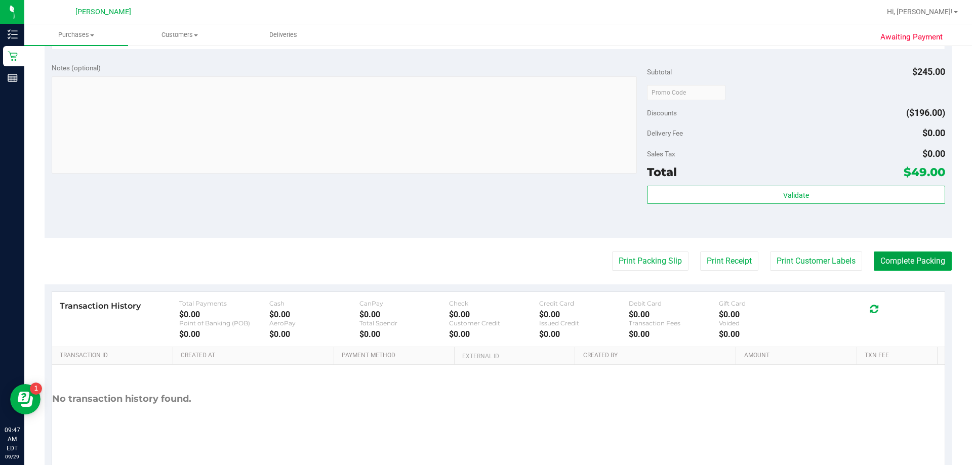
drag, startPoint x: 905, startPoint y: 256, endPoint x: 134, endPoint y: 244, distance: 771.9
click at [484, 257] on button "Complete Packing" at bounding box center [913, 261] width 78 height 19
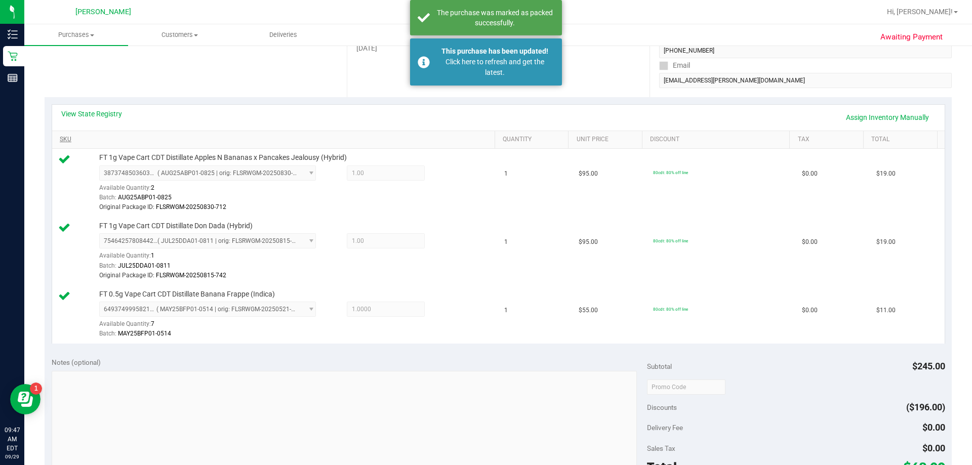
scroll to position [167, 0]
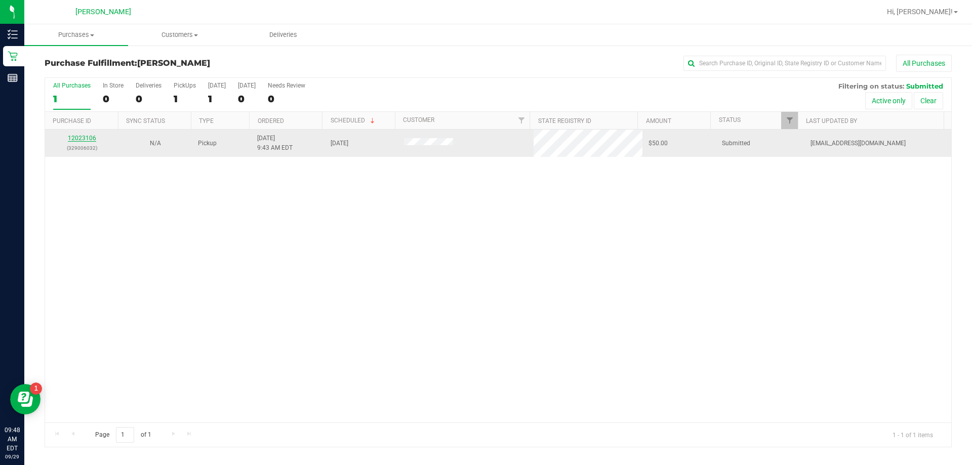
click at [92, 136] on link "12023106" at bounding box center [82, 138] width 28 height 7
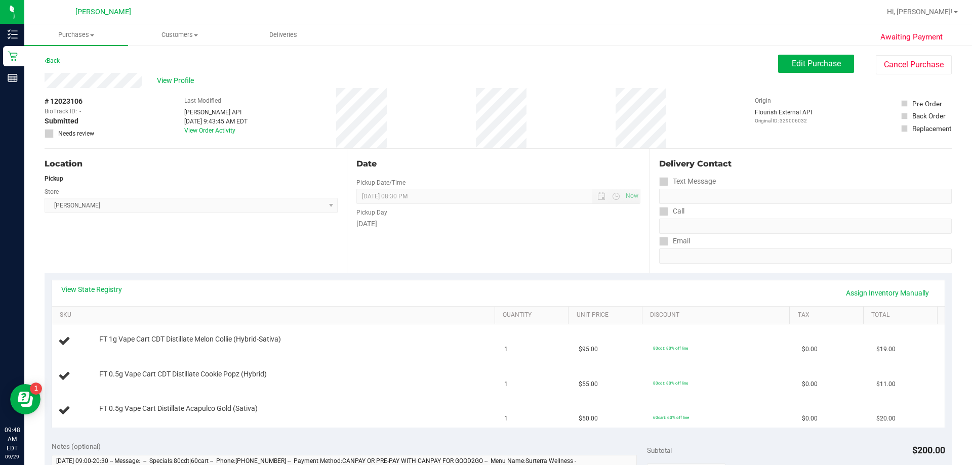
click at [57, 61] on link "Back" at bounding box center [52, 60] width 15 height 7
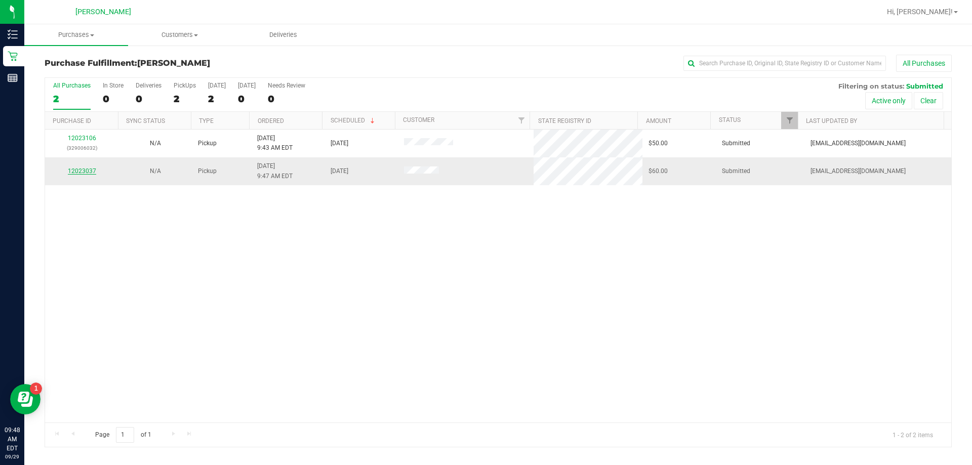
click at [75, 171] on link "12023037" at bounding box center [82, 171] width 28 height 7
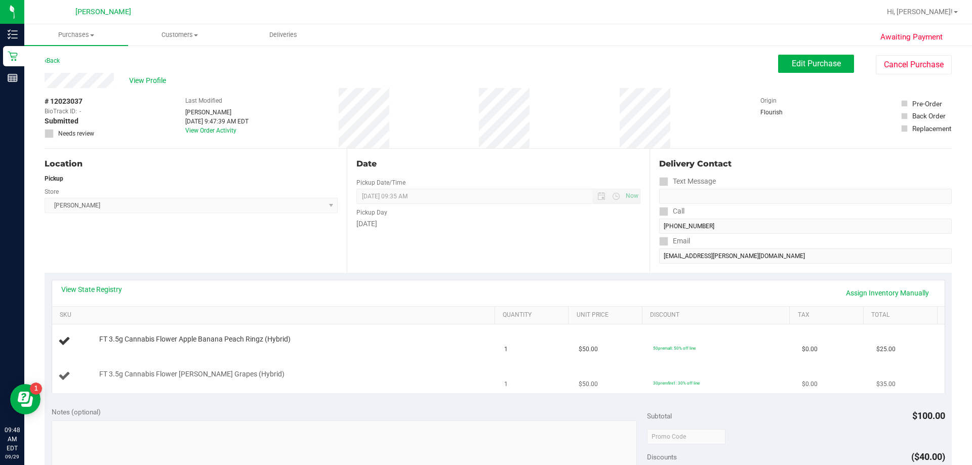
click at [373, 386] on td "FT 3.5g Cannabis Flower [PERSON_NAME] Grapes (Hybrid)" at bounding box center [275, 376] width 446 height 34
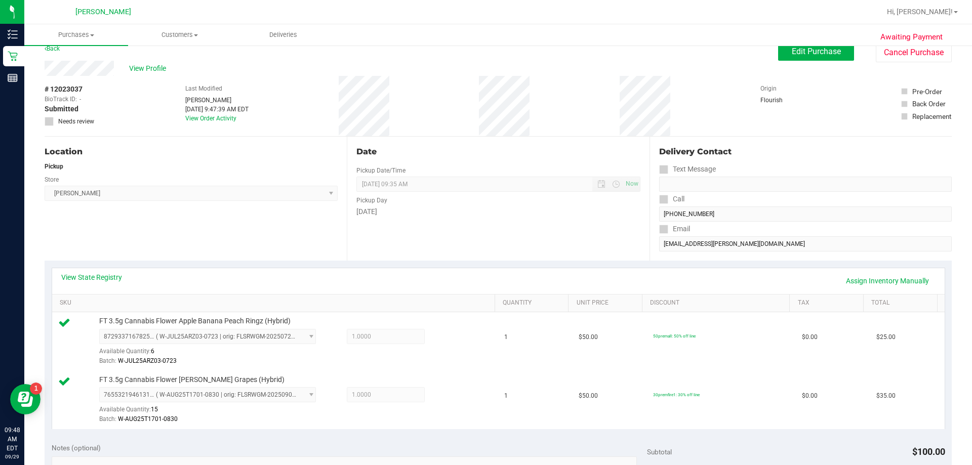
scroll to position [14, 0]
click at [484, 49] on span "Edit Purchase" at bounding box center [816, 50] width 49 height 10
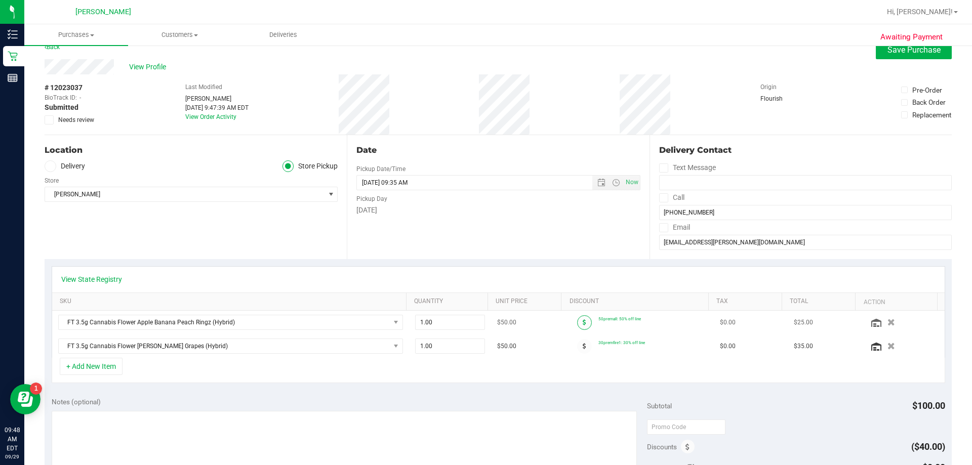
click at [484, 324] on icon at bounding box center [585, 322] width 4 height 6
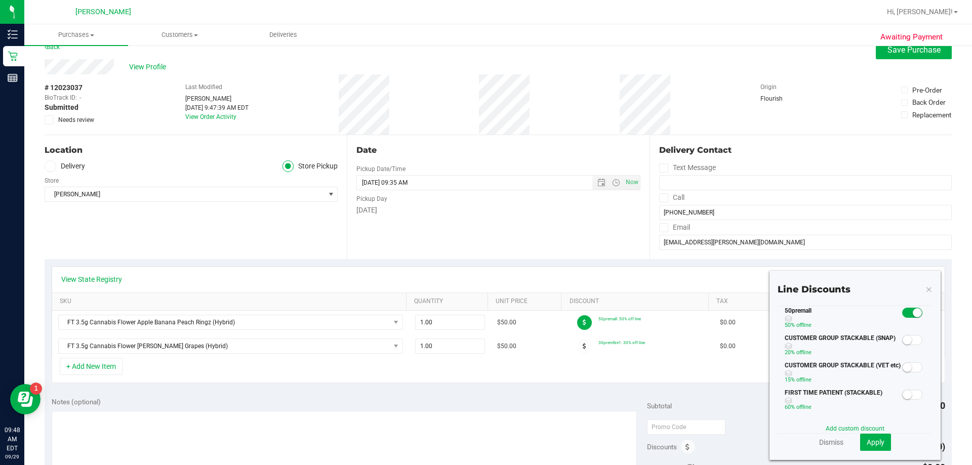
click at [484, 314] on small at bounding box center [916, 312] width 9 height 9
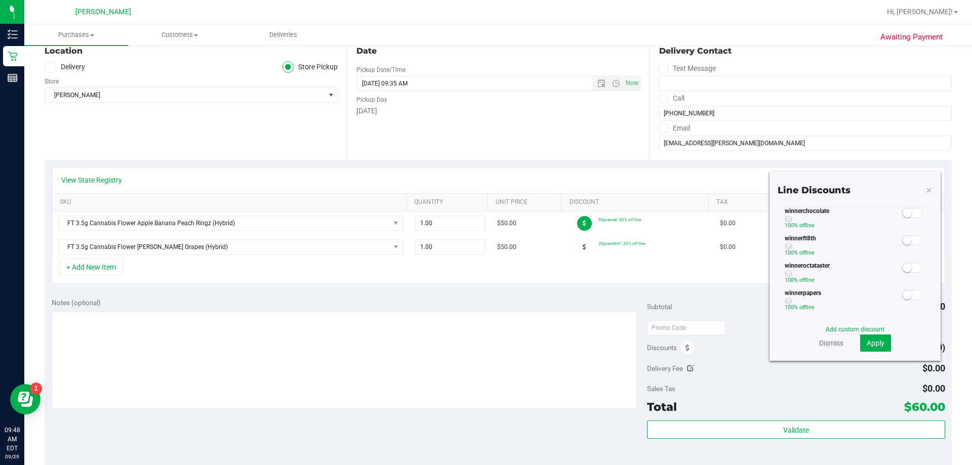
scroll to position [115, 0]
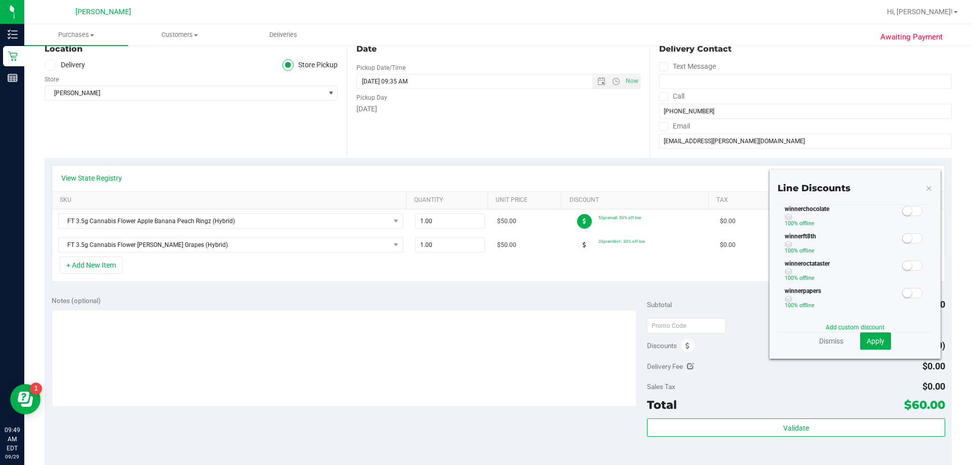
click at [484, 189] on icon at bounding box center [928, 188] width 7 height 12
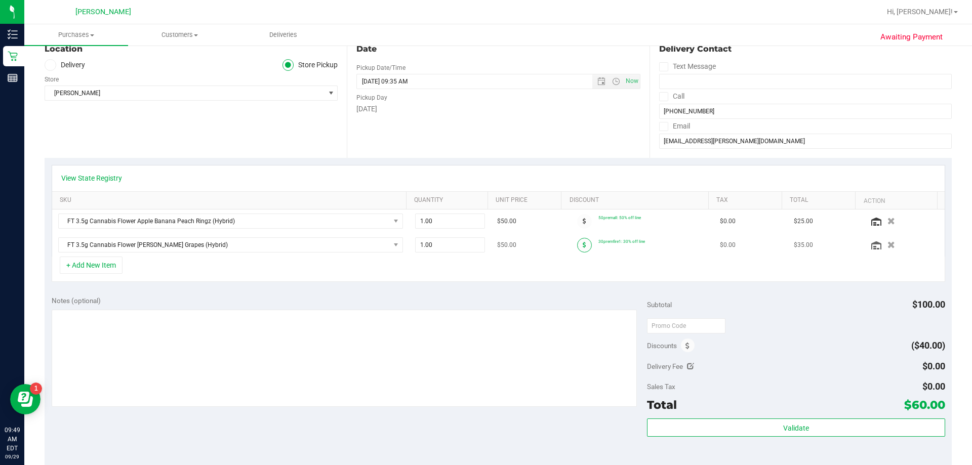
click at [484, 243] on icon at bounding box center [585, 245] width 4 height 6
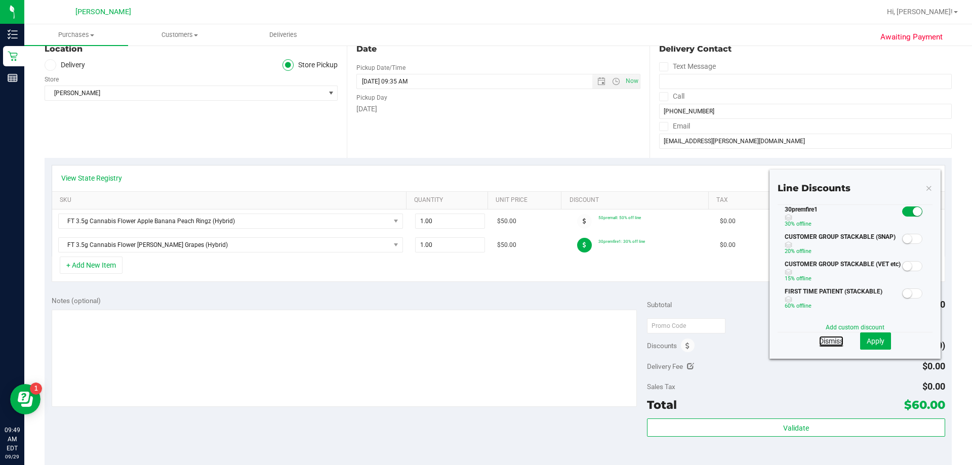
click at [484, 342] on link "Dismiss" at bounding box center [831, 341] width 24 height 10
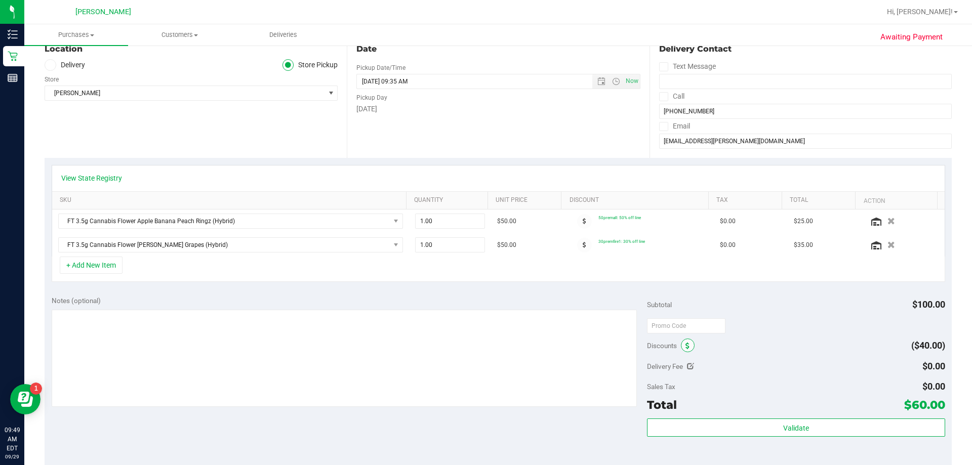
click at [484, 350] on span at bounding box center [688, 346] width 14 height 14
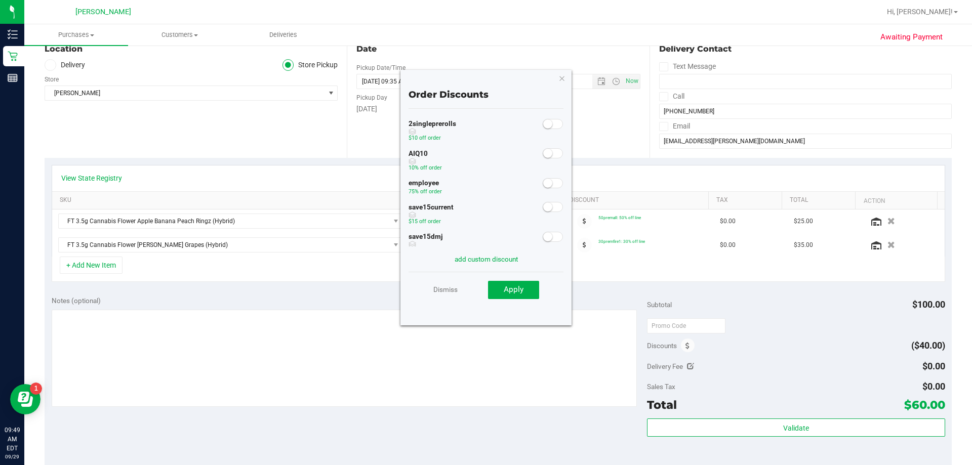
scroll to position [51, 0]
click at [484, 131] on span at bounding box center [553, 133] width 20 height 10
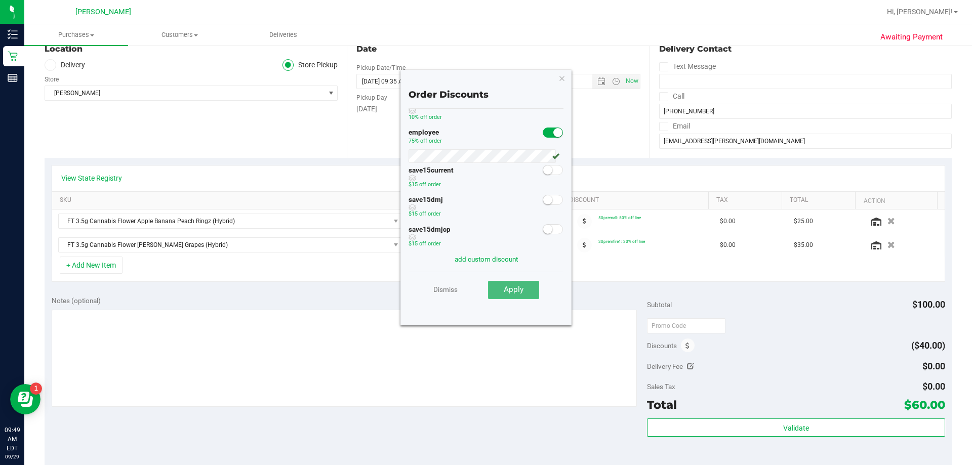
click at [484, 288] on span "Apply" at bounding box center [514, 289] width 20 height 9
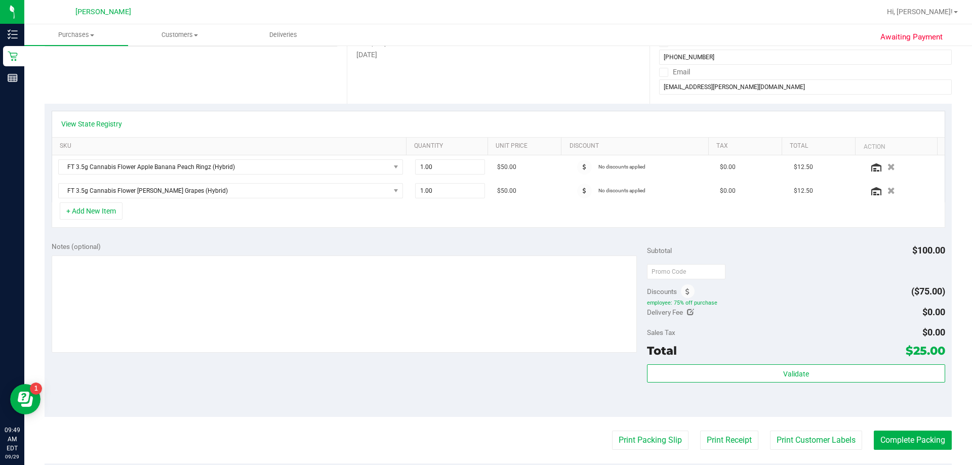
scroll to position [317, 0]
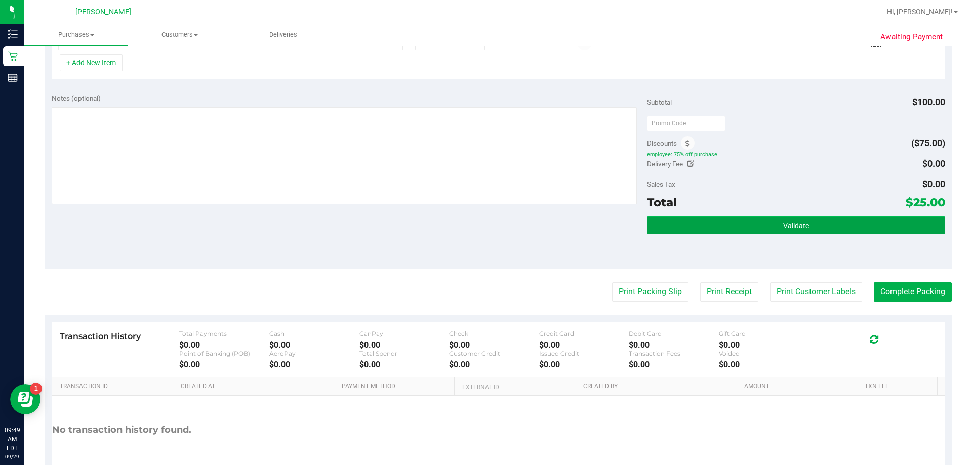
click at [484, 221] on button "Validate" at bounding box center [796, 225] width 298 height 18
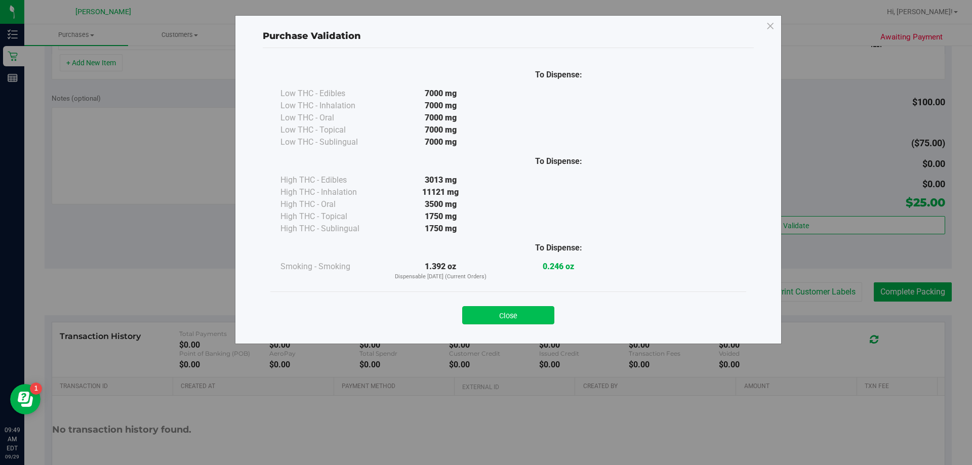
click at [484, 309] on button "Close" at bounding box center [508, 315] width 92 height 18
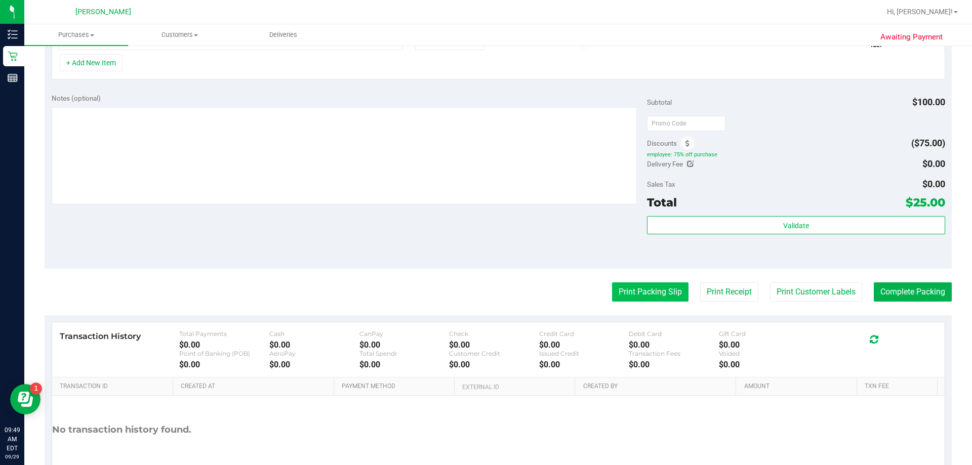
click at [484, 293] on button "Print Packing Slip" at bounding box center [650, 291] width 76 height 19
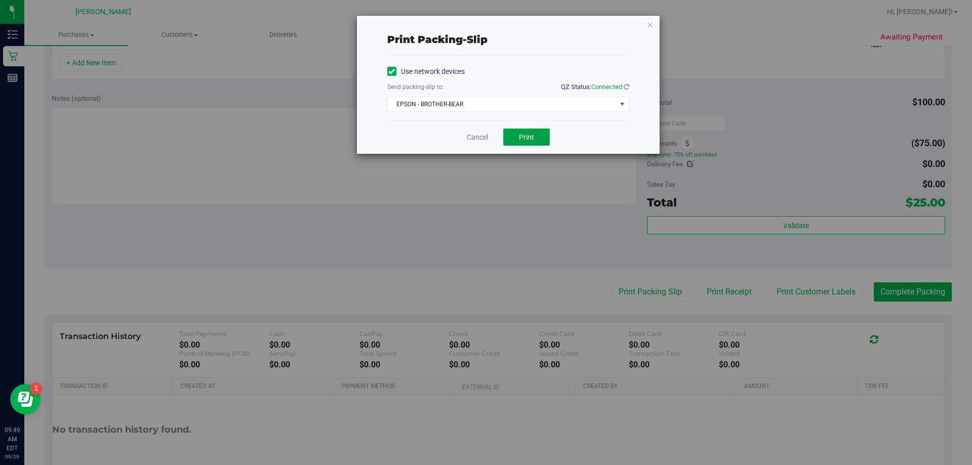
click at [484, 144] on button "Print" at bounding box center [526, 137] width 47 height 17
click at [484, 140] on span "Print" at bounding box center [526, 137] width 15 height 8
click at [472, 137] on link "Cancel" at bounding box center [477, 137] width 21 height 11
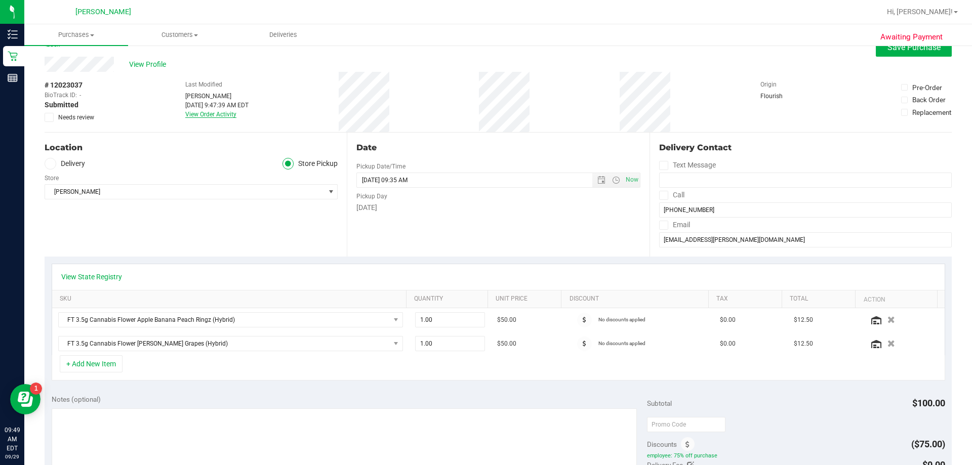
scroll to position [0, 0]
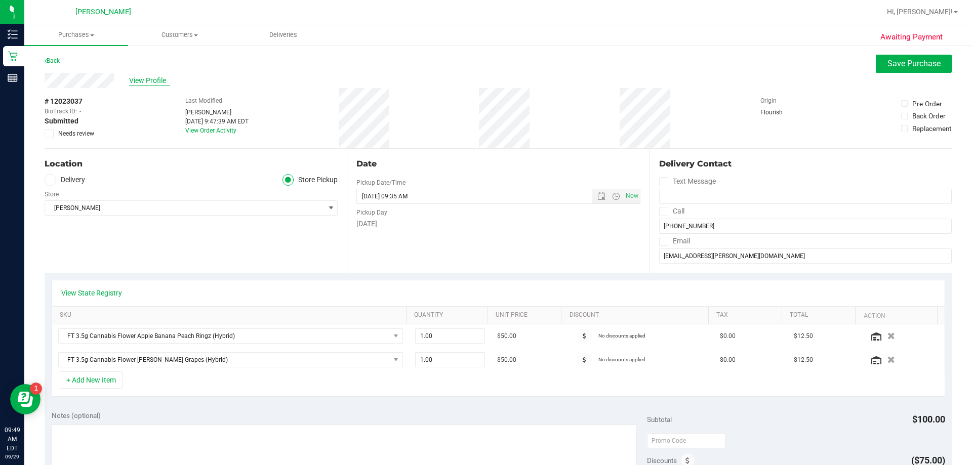
click at [149, 77] on span "View Profile" at bounding box center [149, 80] width 40 height 11
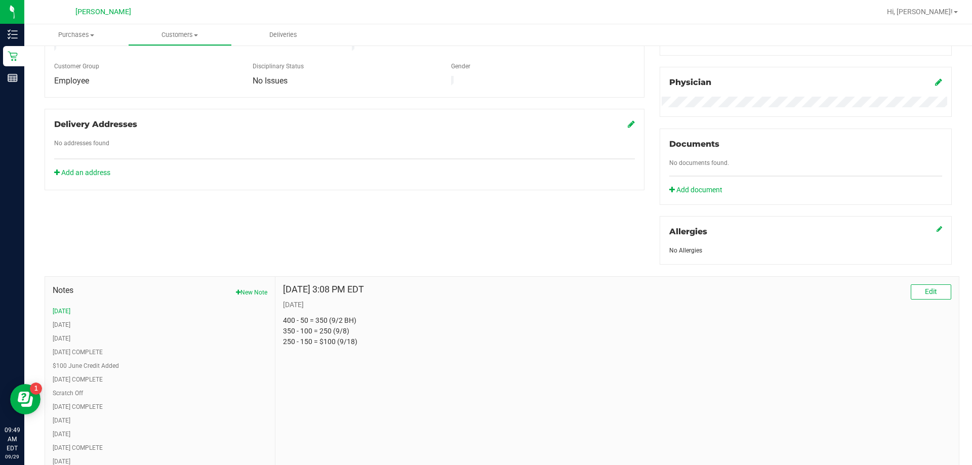
scroll to position [304, 0]
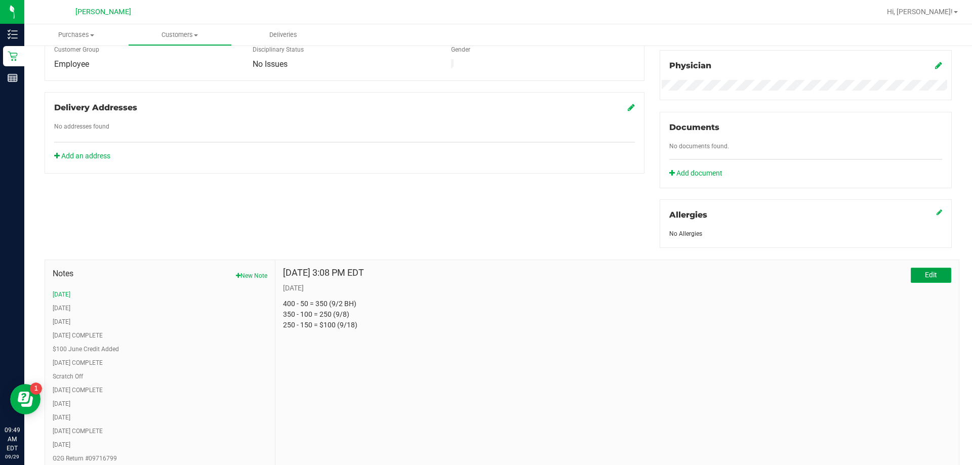
click at [484, 277] on button "Edit" at bounding box center [930, 275] width 40 height 15
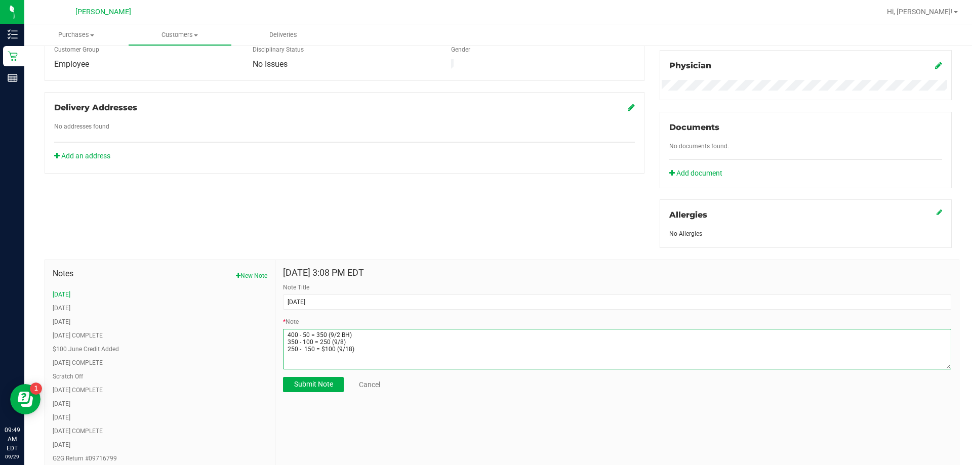
click at [392, 347] on textarea "* Note" at bounding box center [617, 349] width 668 height 40
type textarea "400 - 50 = 350 (9/2 BH) 350 - 100 = 250 (9/8) 250 - 150 = $100 (9/18) 100 - 100…"
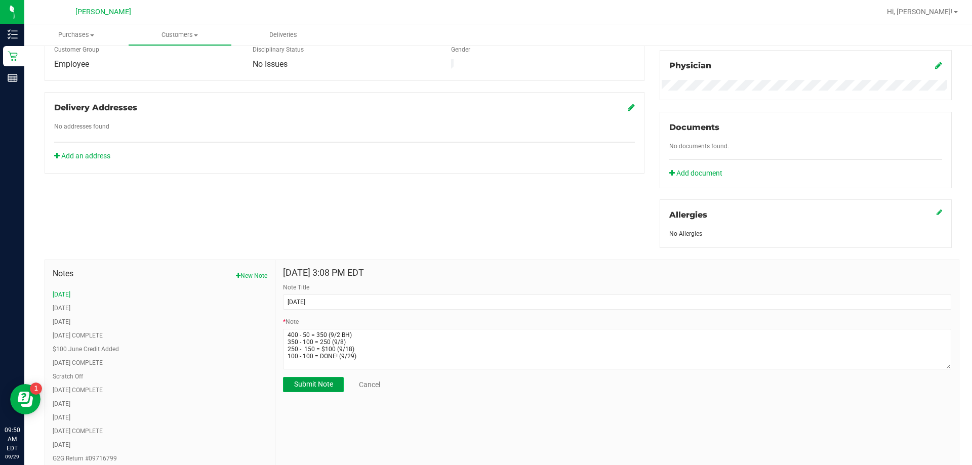
click at [334, 385] on button "Submit Note" at bounding box center [313, 384] width 61 height 15
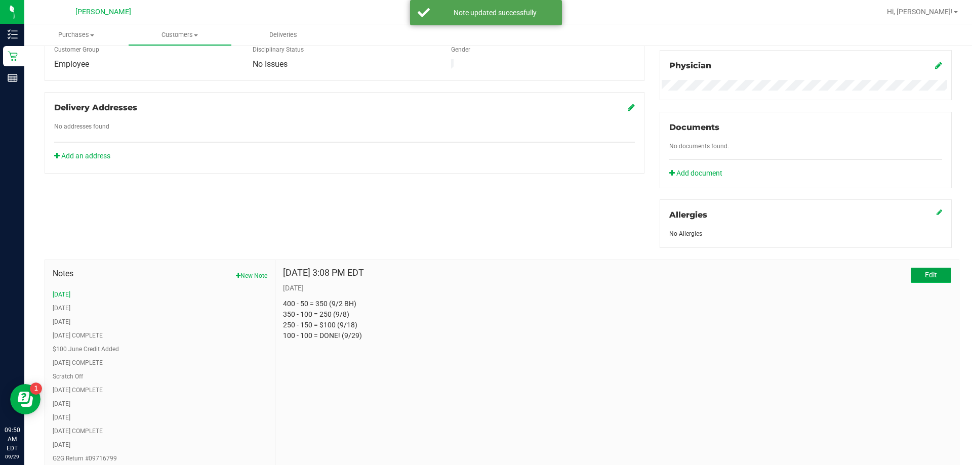
click at [484, 273] on button "Edit" at bounding box center [930, 275] width 40 height 15
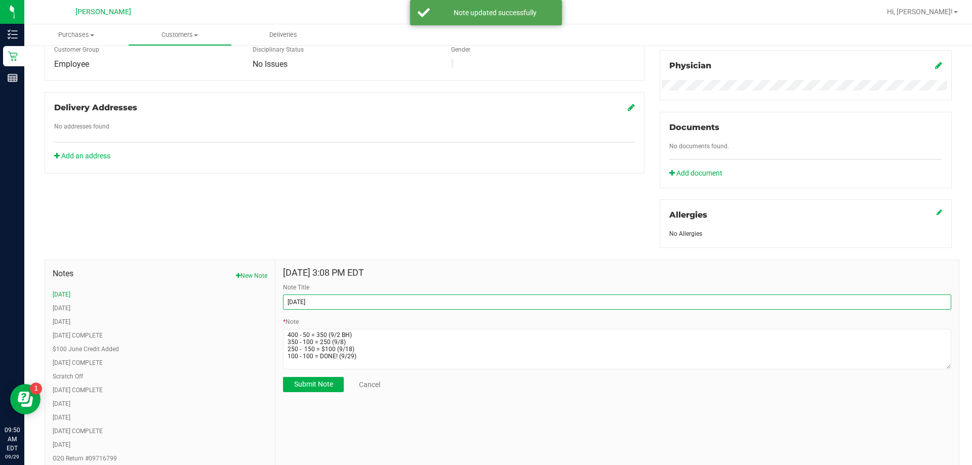
click at [325, 305] on input "SEP 25" at bounding box center [617, 302] width 668 height 15
type input "SEP 25 --- COMPLETE"
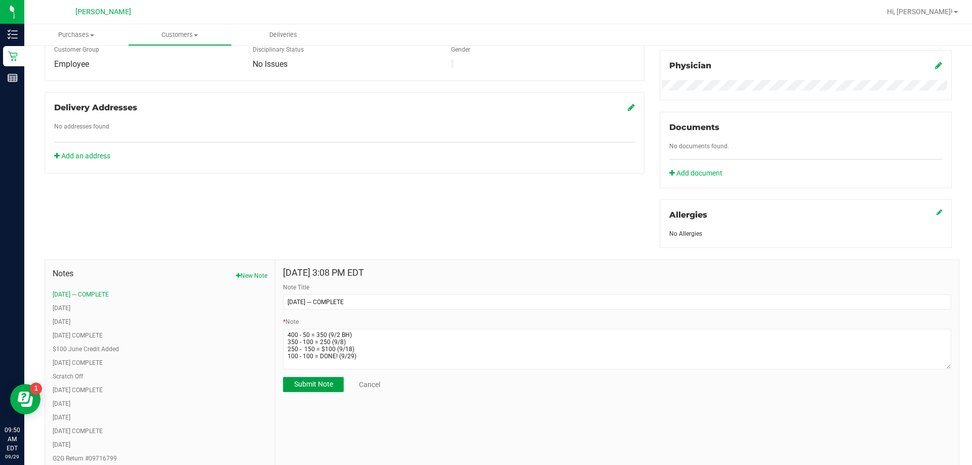
click at [330, 388] on button "Submit Note" at bounding box center [313, 384] width 61 height 15
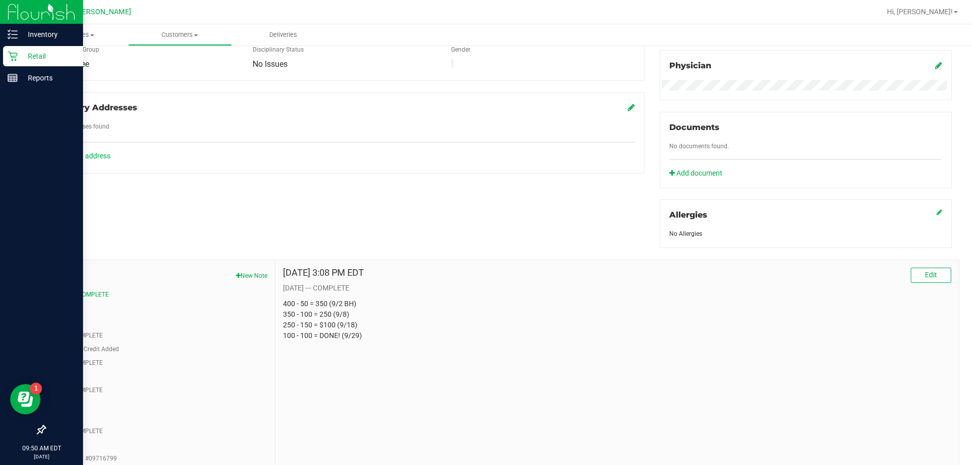
click at [21, 51] on p "Retail" at bounding box center [48, 56] width 61 height 12
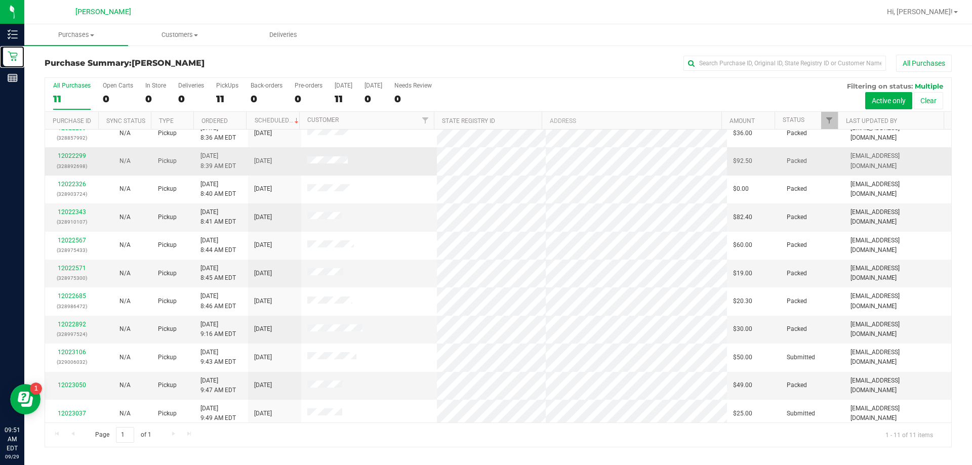
scroll to position [15, 0]
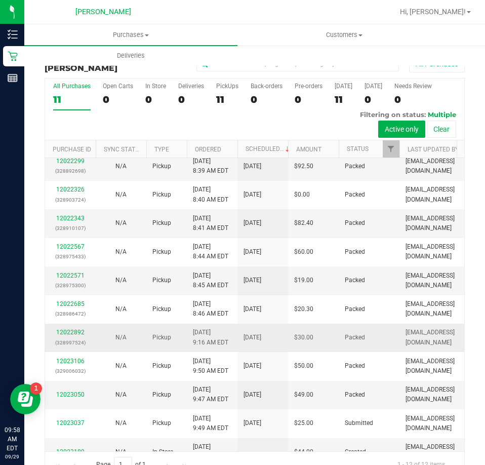
scroll to position [51, 0]
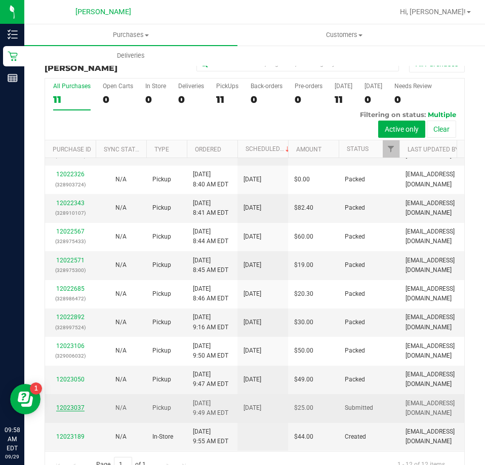
click at [79, 404] on link "12023037" at bounding box center [70, 407] width 28 height 7
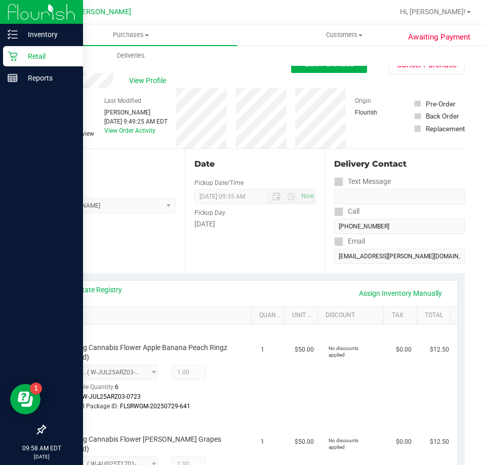
click at [12, 62] on div "Retail" at bounding box center [43, 56] width 80 height 20
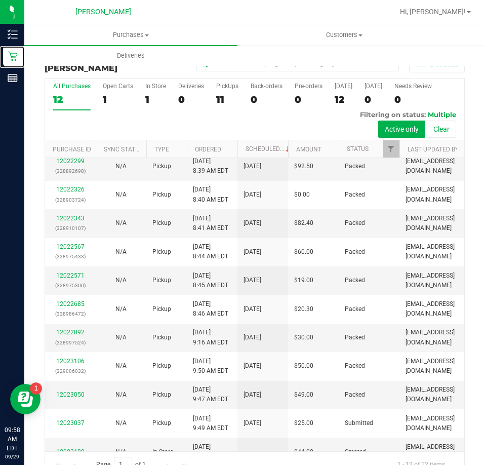
scroll to position [51, 0]
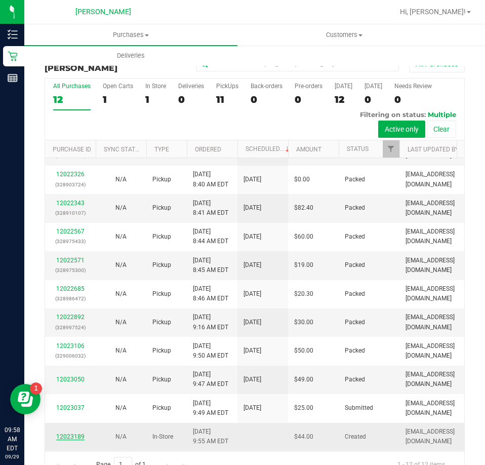
click at [65, 433] on link "12023189" at bounding box center [70, 436] width 28 height 7
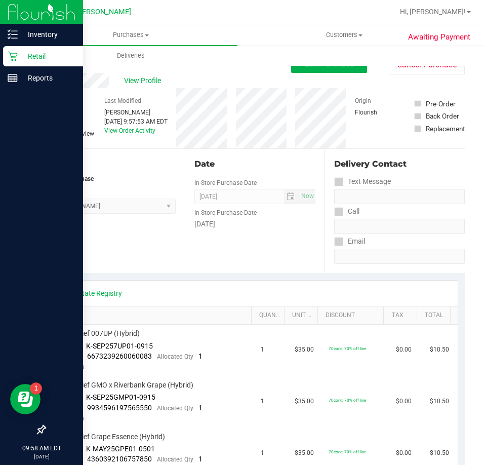
click at [9, 53] on icon at bounding box center [13, 56] width 10 height 10
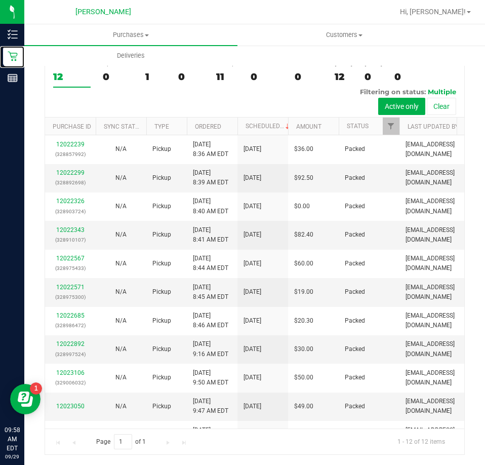
scroll to position [51, 0]
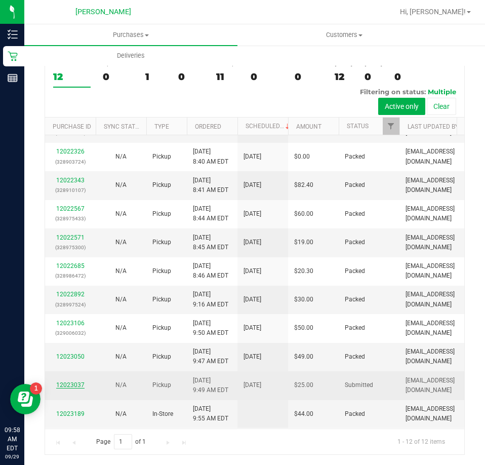
click at [77, 381] on link "12023037" at bounding box center [70, 384] width 28 height 7
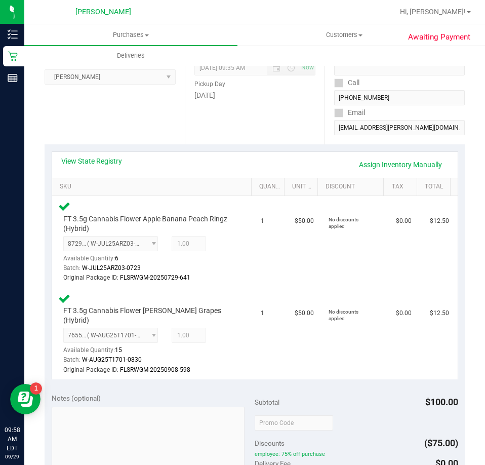
scroll to position [354, 0]
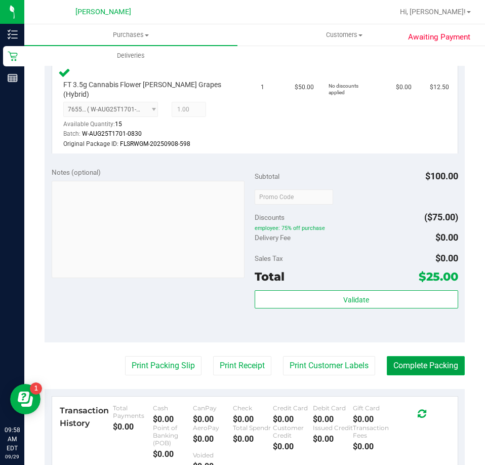
click at [418, 360] on button "Complete Packing" at bounding box center [426, 365] width 78 height 19
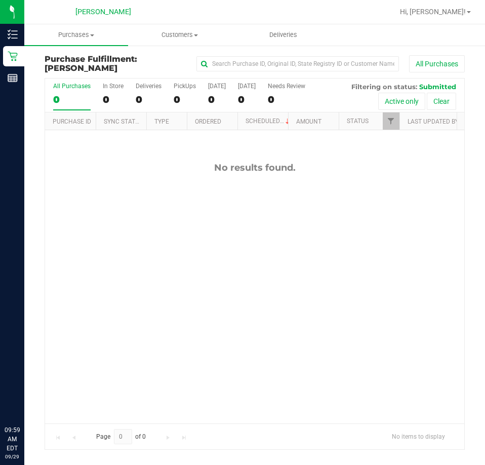
scroll to position [51, 0]
click at [61, 100] on div "0" at bounding box center [71, 100] width 37 height 12
click at [0, 0] on input "All Purchases 0" at bounding box center [0, 0] width 0 height 0
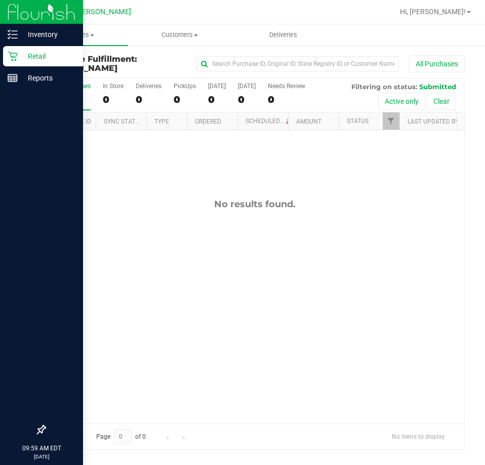
click at [23, 52] on p "Retail" at bounding box center [48, 56] width 61 height 12
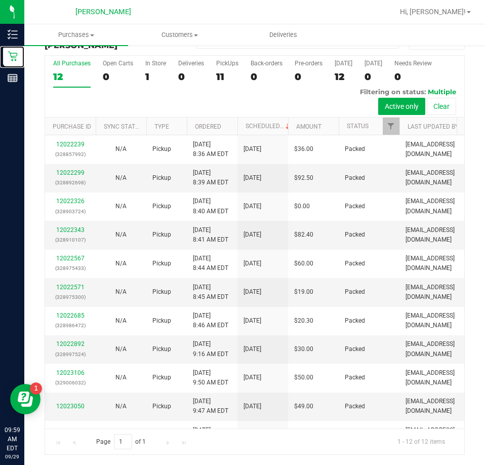
scroll to position [51, 0]
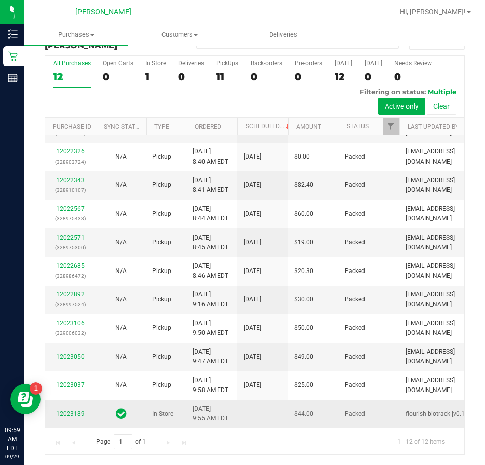
click at [82, 410] on link "12023189" at bounding box center [70, 413] width 28 height 7
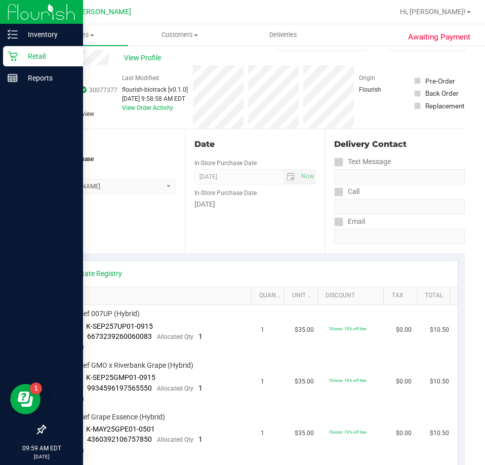
click at [10, 60] on icon at bounding box center [13, 56] width 10 height 10
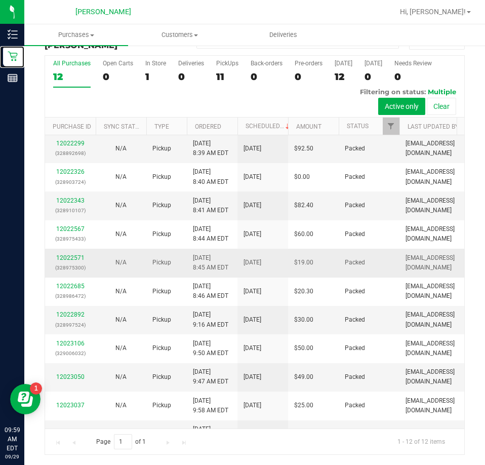
scroll to position [51, 0]
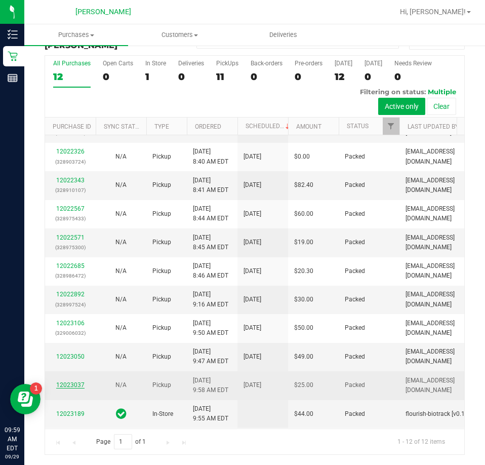
click at [69, 381] on link "12023037" at bounding box center [70, 384] width 28 height 7
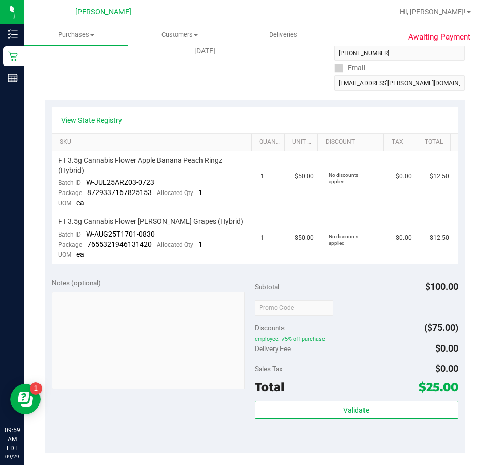
scroll to position [225, 0]
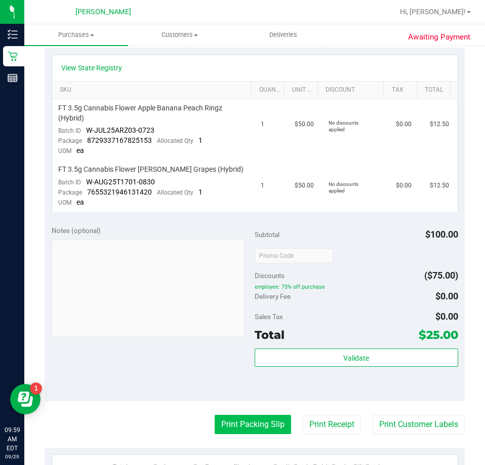
click at [252, 419] on button "Print Packing Slip" at bounding box center [253, 423] width 76 height 19
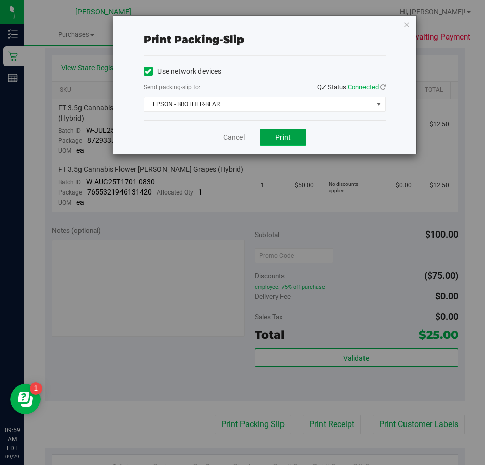
click at [275, 131] on button "Print" at bounding box center [283, 137] width 47 height 17
click at [239, 134] on link "Cancel" at bounding box center [233, 137] width 21 height 11
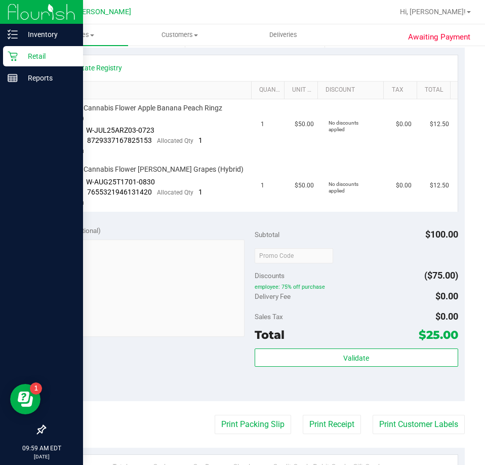
click at [17, 54] on icon at bounding box center [13, 57] width 10 height 10
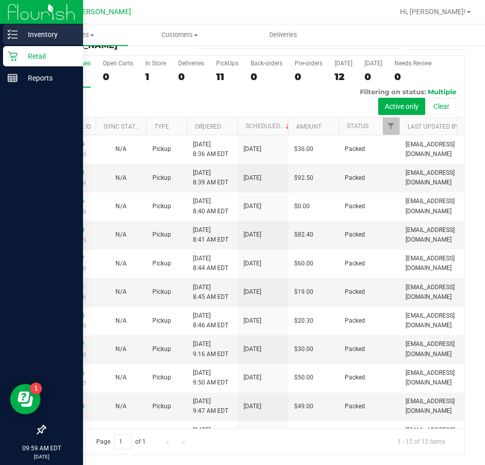
click at [9, 37] on icon at bounding box center [13, 34] width 10 height 10
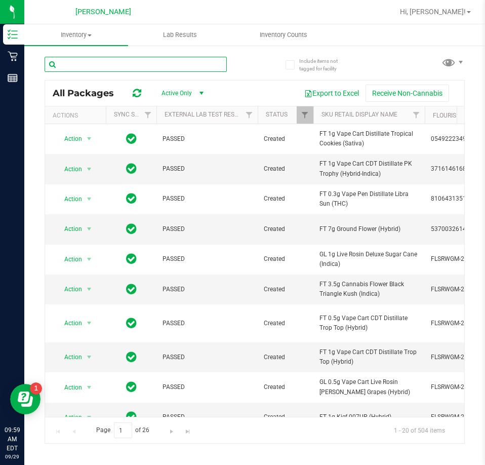
click at [160, 62] on input "text" at bounding box center [136, 64] width 182 height 15
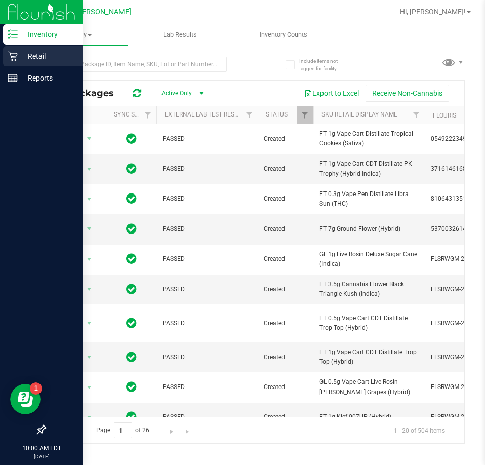
click at [19, 55] on p "Retail" at bounding box center [48, 56] width 61 height 12
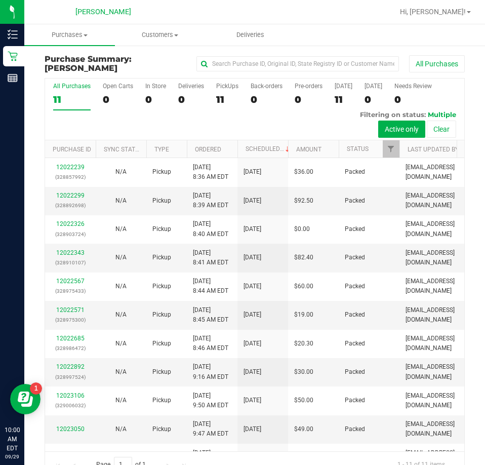
click at [474, 103] on div "Purchase Summary: [PERSON_NAME] All Purchases All Purchases 11 Open Carts 0 In …" at bounding box center [254, 266] width 461 height 443
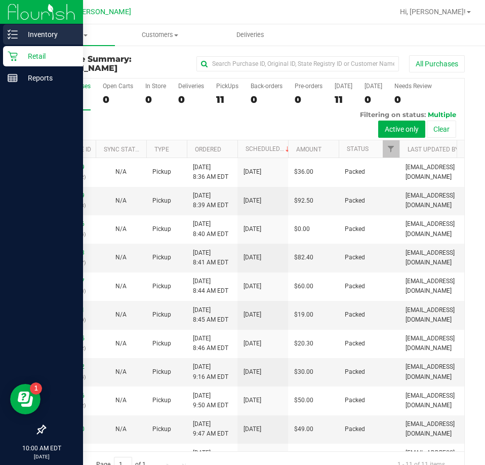
click at [11, 34] on icon at bounding box center [13, 34] width 10 height 10
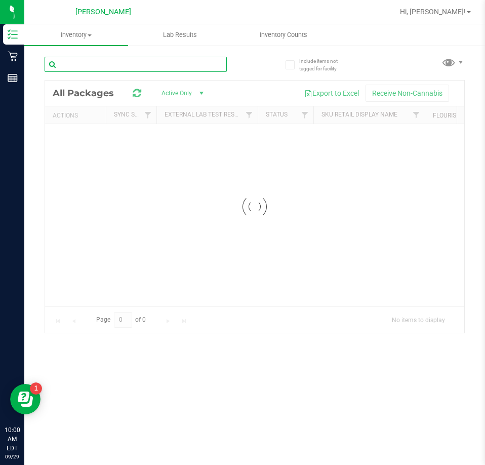
click at [172, 66] on input "text" at bounding box center [136, 64] width 182 height 15
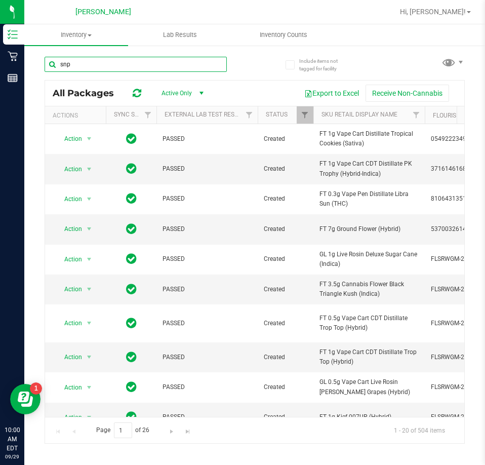
type input "snp"
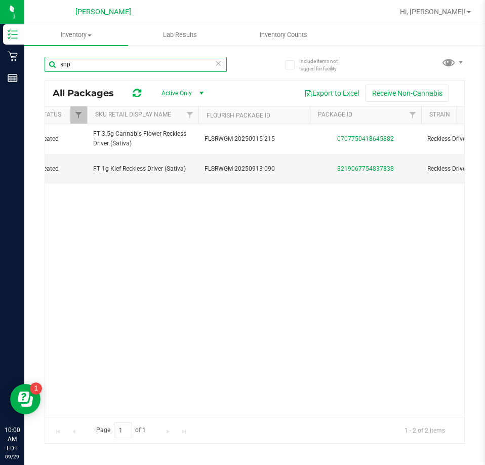
scroll to position [0, 238]
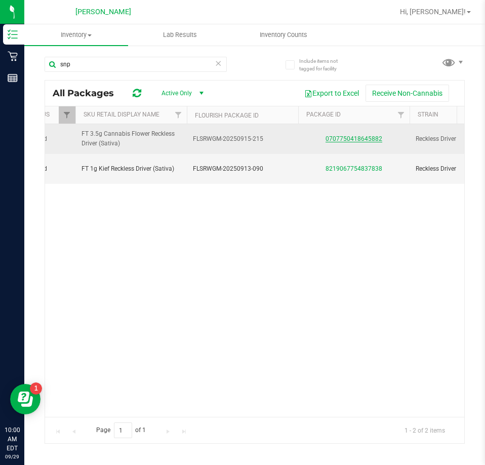
click at [349, 136] on link "0707750418645882" at bounding box center [353, 138] width 57 height 7
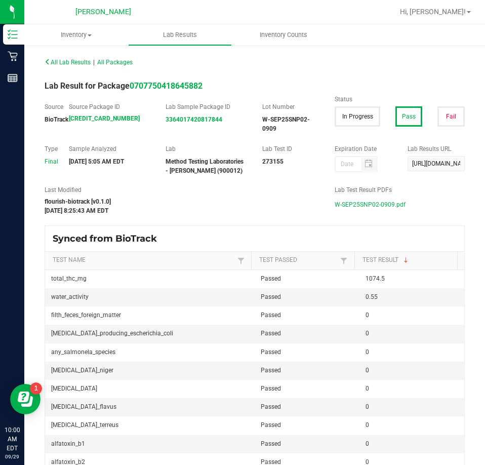
click at [344, 207] on span "W-SEP25SNP02-0909.pdf" at bounding box center [370, 204] width 71 height 15
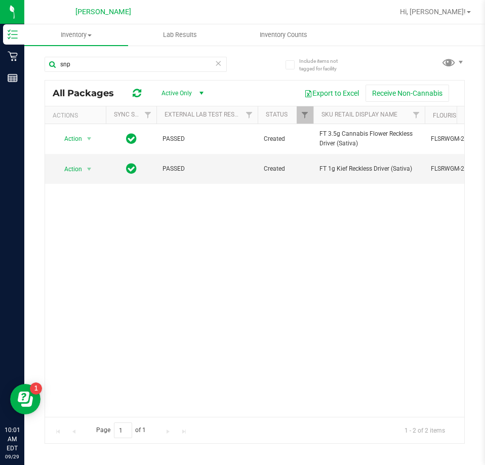
click at [92, 408] on div "Action Action Global inventory Package audit log Print package label Print prod…" at bounding box center [254, 270] width 419 height 293
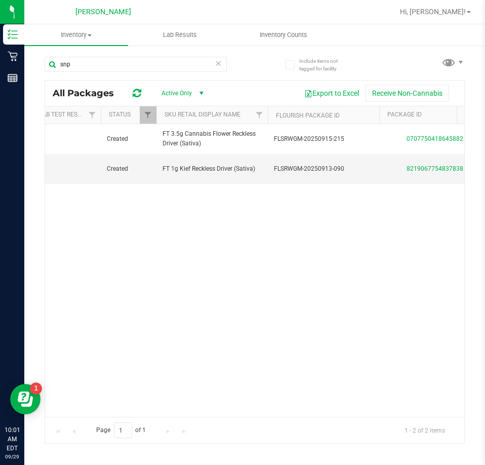
scroll to position [0, 178]
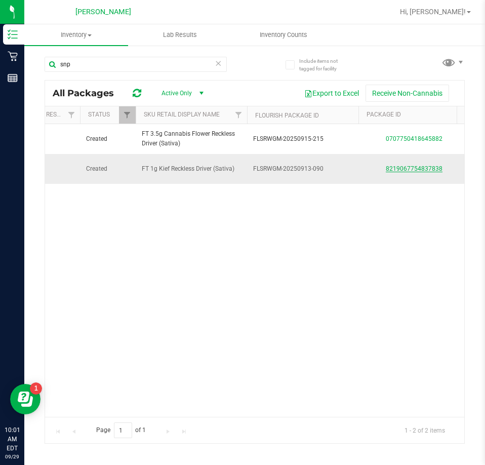
click at [390, 168] on link "8219067754837838" at bounding box center [414, 168] width 57 height 7
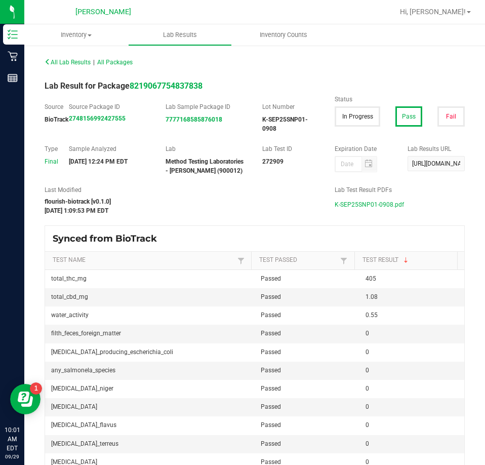
click at [356, 204] on span "K-SEP25SNP01-0908.pdf" at bounding box center [369, 204] width 69 height 15
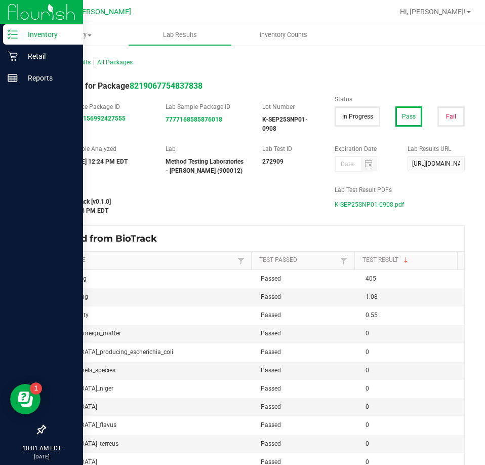
click at [15, 37] on icon at bounding box center [13, 34] width 10 height 10
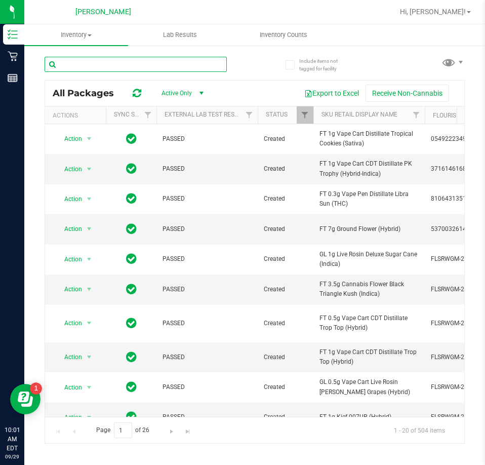
click at [96, 59] on input "text" at bounding box center [136, 64] width 182 height 15
type input "bittersweet"
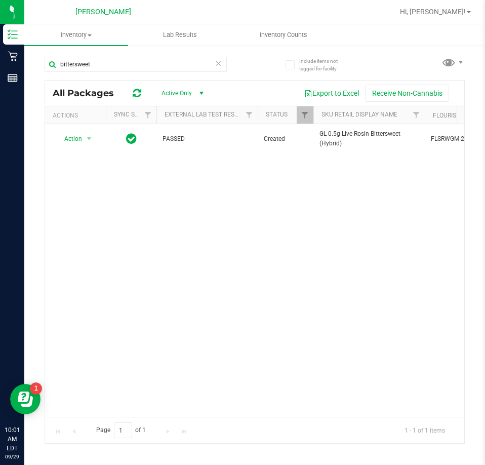
click at [124, 417] on div "Page 1 of 1 1 - 1 of 1 items" at bounding box center [254, 430] width 419 height 26
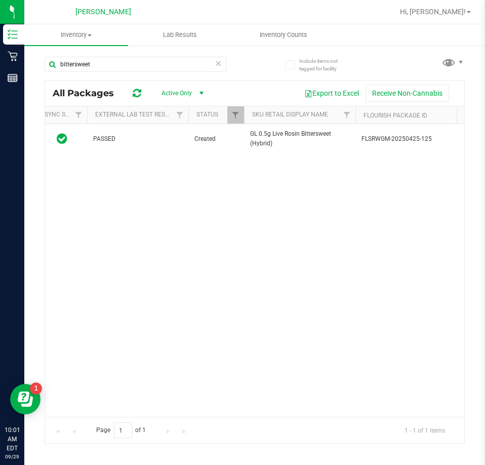
scroll to position [0, 152]
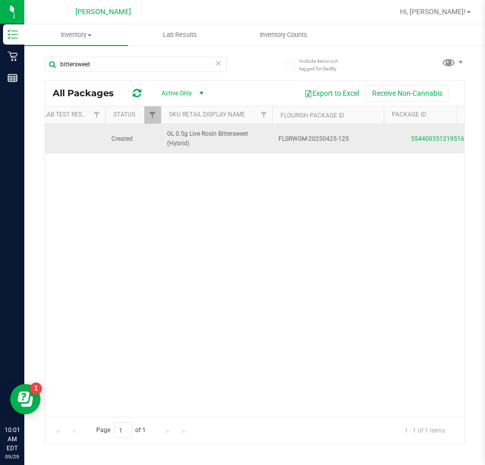
click at [421, 134] on div "5544003512195160" at bounding box center [439, 139] width 114 height 10
click at [421, 136] on div "5544003512195160" at bounding box center [439, 139] width 114 height 10
click at [421, 136] on link "5544003512195160" at bounding box center [439, 138] width 57 height 7
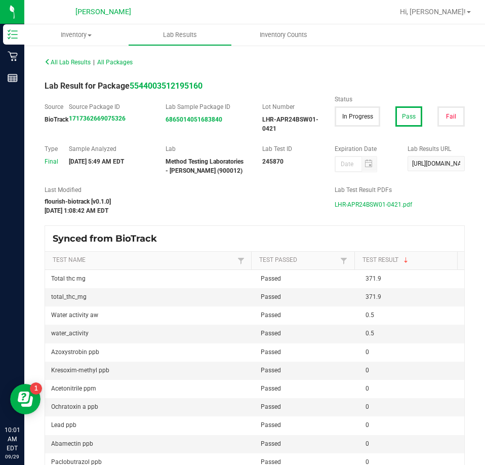
click at [380, 210] on span "LHR-APR24BSW01-0421.pdf" at bounding box center [373, 204] width 77 height 15
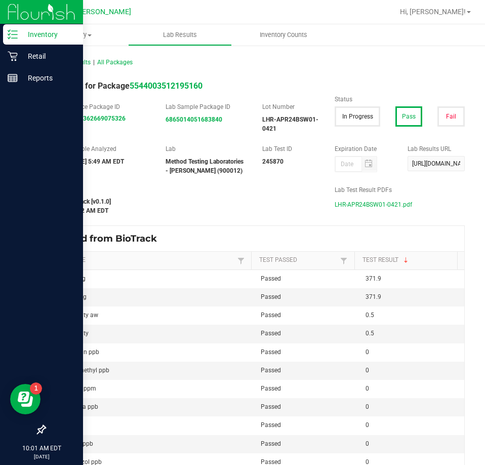
click at [19, 32] on p "Inventory" at bounding box center [48, 34] width 61 height 12
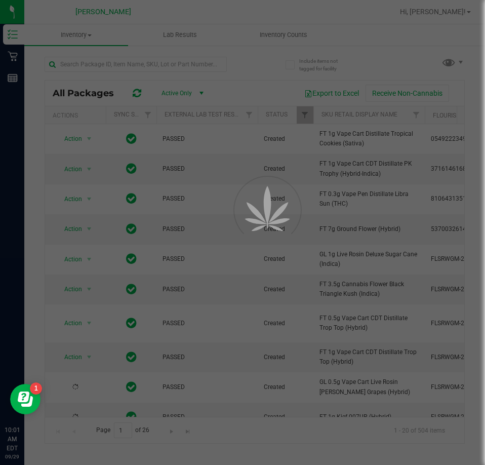
click at [138, 67] on div at bounding box center [242, 232] width 485 height 465
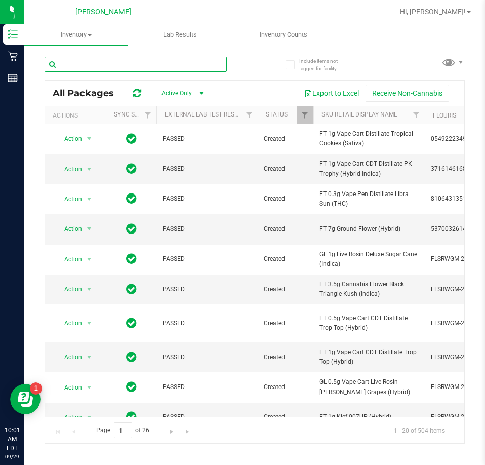
click at [155, 69] on input "text" at bounding box center [136, 64] width 182 height 15
type input "[PERSON_NAME]"
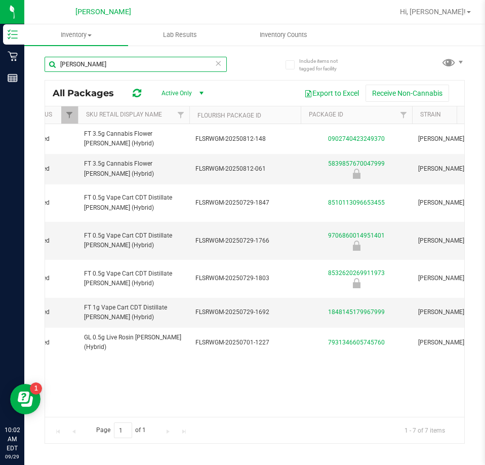
scroll to position [0, 263]
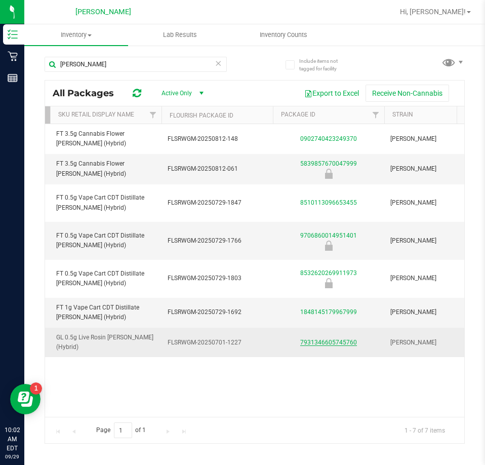
click at [329, 344] on link "7931346605745760" at bounding box center [328, 342] width 57 height 7
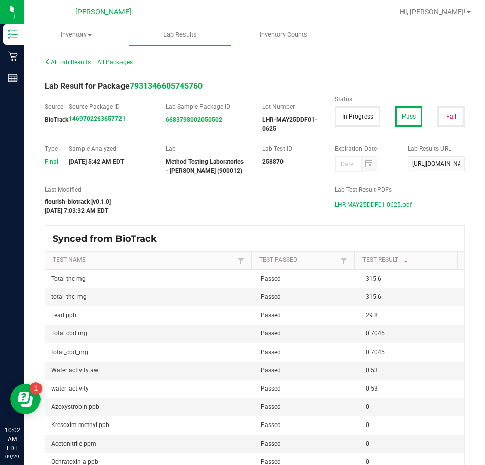
click at [358, 206] on span "LHR-MAY25DDF01-0625.pdf" at bounding box center [373, 204] width 77 height 15
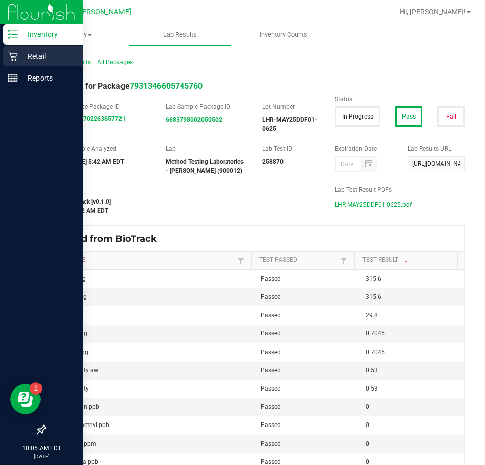
click at [15, 60] on icon at bounding box center [13, 57] width 10 height 10
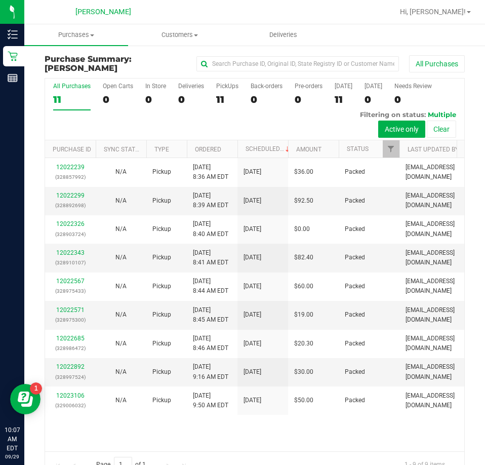
click at [459, 92] on div "All Purchases 11 Open Carts 0 In Store 0 Deliveries 0 PickUps 11 Back-orders 0 …" at bounding box center [254, 277] width 435 height 400
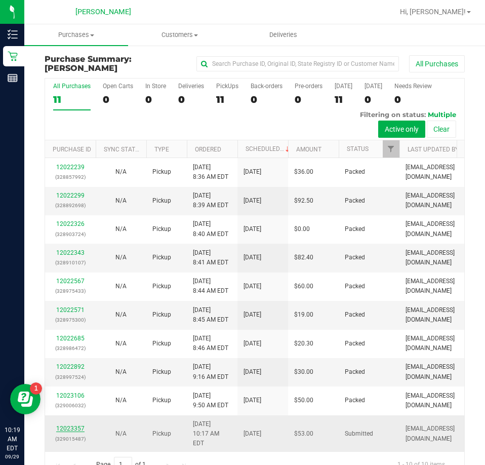
click at [82, 425] on link "12023357" at bounding box center [70, 428] width 28 height 7
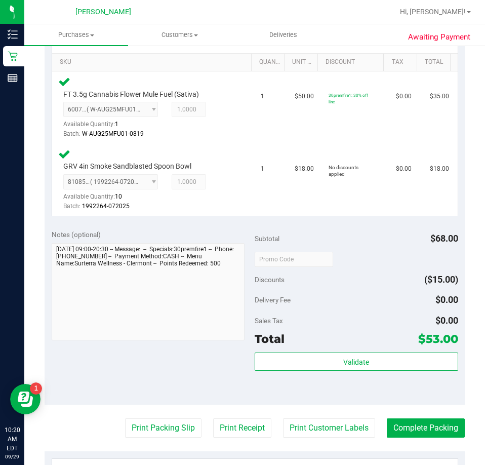
scroll to position [405, 0]
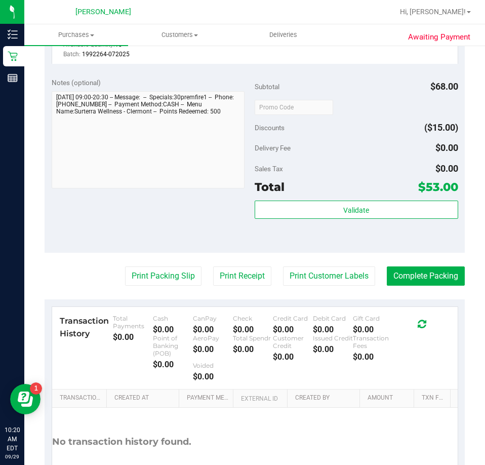
click at [328, 195] on div "Total $53.00" at bounding box center [356, 187] width 203 height 18
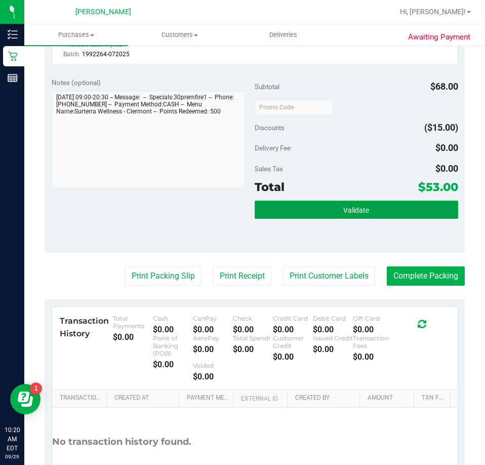
click at [334, 213] on button "Validate" at bounding box center [356, 209] width 203 height 18
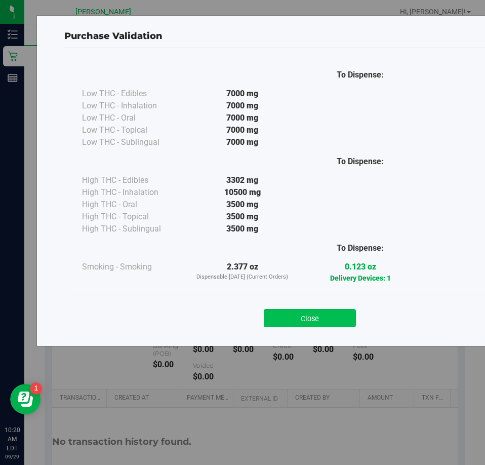
click at [324, 319] on button "Close" at bounding box center [310, 318] width 92 height 18
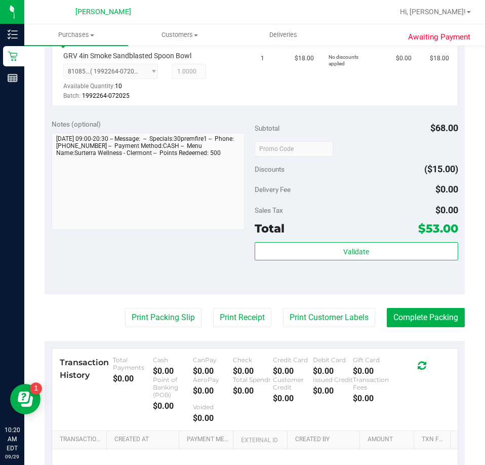
scroll to position [476, 0]
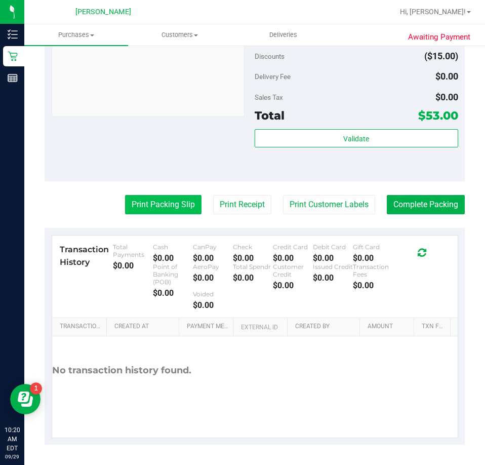
click at [138, 206] on button "Print Packing Slip" at bounding box center [163, 204] width 76 height 19
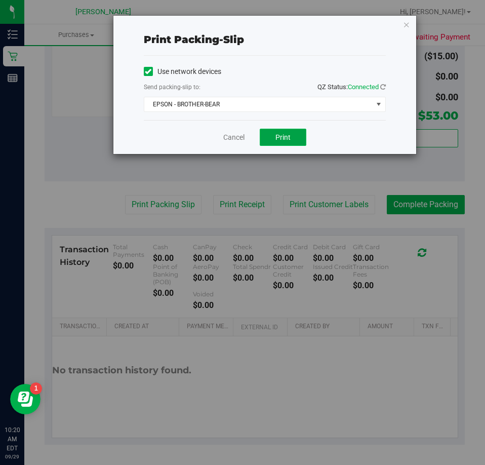
click at [289, 138] on span "Print" at bounding box center [282, 137] width 15 height 8
click at [234, 136] on link "Cancel" at bounding box center [233, 137] width 21 height 11
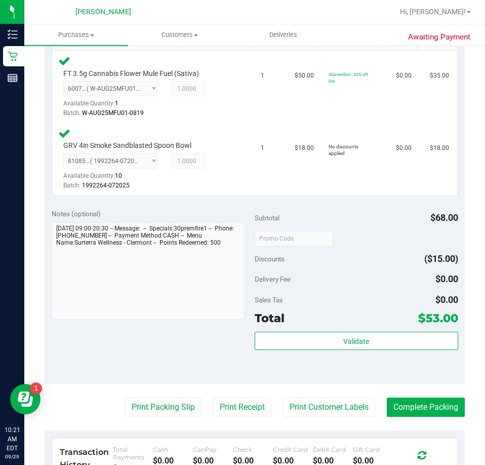
scroll to position [0, 0]
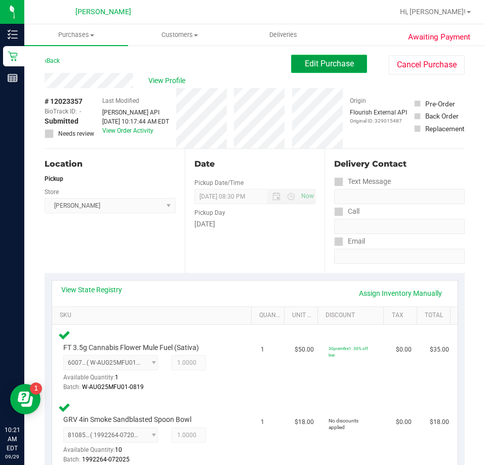
click at [315, 71] on button "Edit Purchase" at bounding box center [329, 64] width 76 height 18
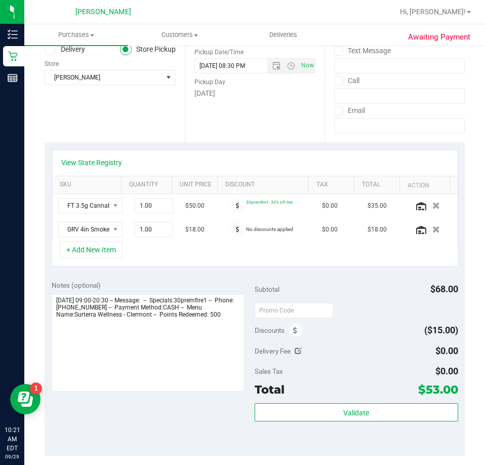
scroll to position [202, 0]
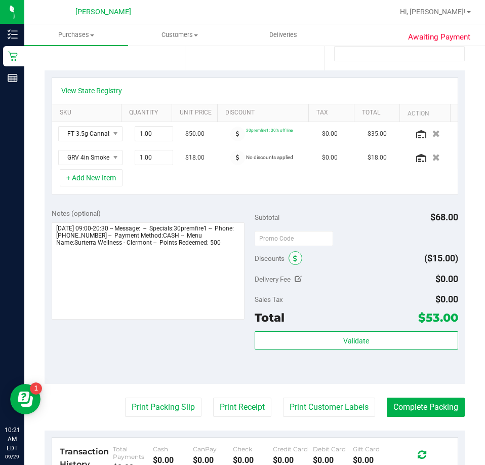
click at [294, 254] on span at bounding box center [295, 258] width 14 height 14
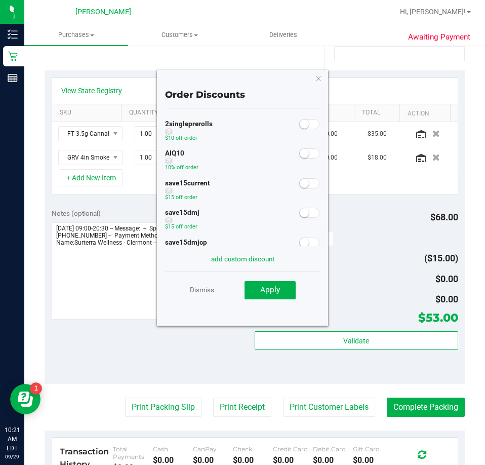
click at [302, 154] on span at bounding box center [309, 153] width 20 height 10
click at [285, 285] on button "Apply" at bounding box center [269, 290] width 51 height 18
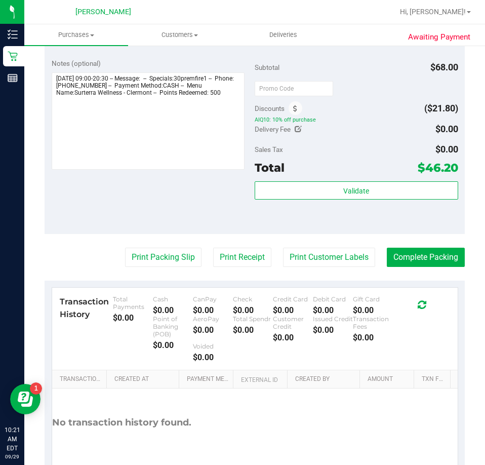
scroll to position [354, 0]
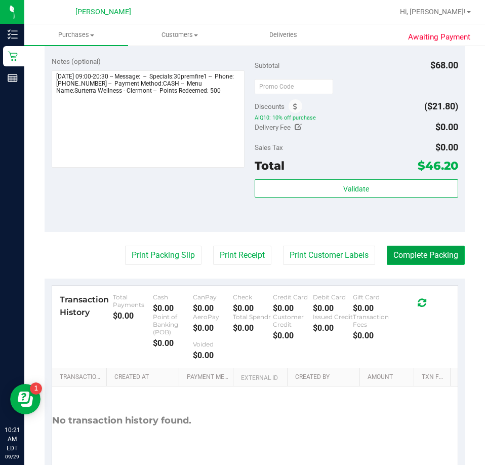
click at [405, 257] on button "Complete Packing" at bounding box center [426, 254] width 78 height 19
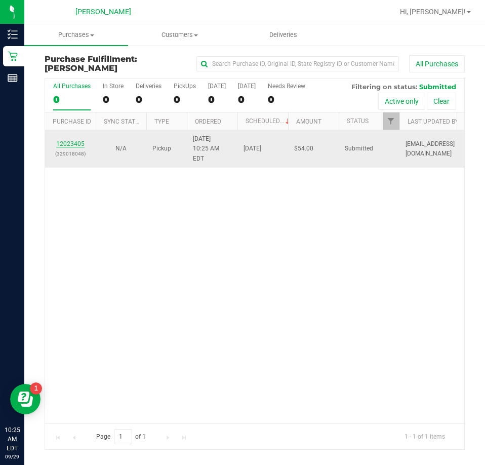
click at [76, 141] on link "12023405" at bounding box center [70, 143] width 28 height 7
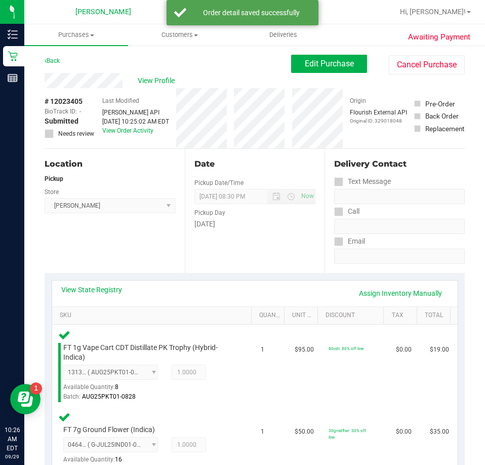
scroll to position [304, 0]
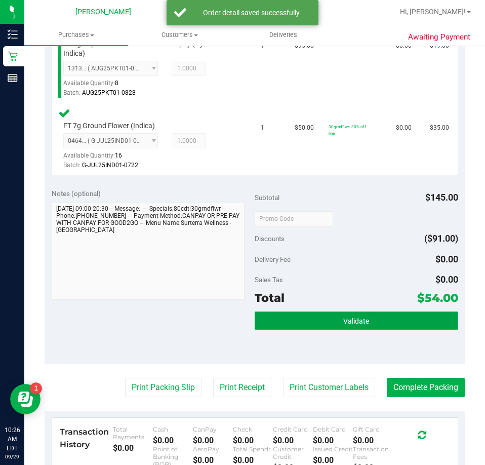
click at [388, 327] on button "Validate" at bounding box center [356, 320] width 203 height 18
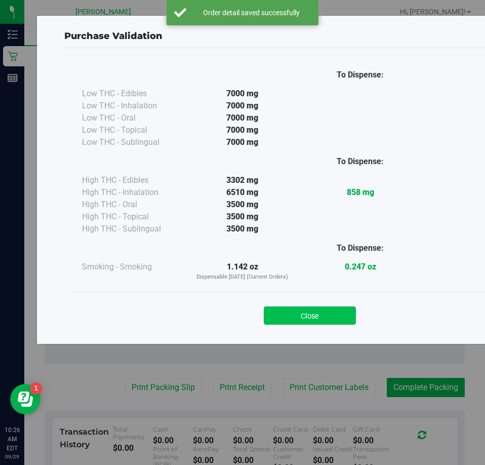
click at [336, 313] on button "Close" at bounding box center [310, 315] width 92 height 18
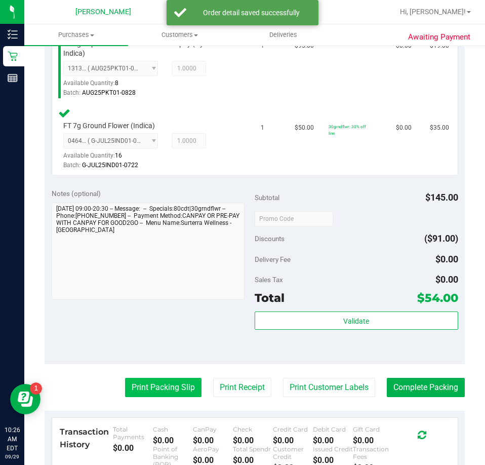
click at [136, 390] on button "Print Packing Slip" at bounding box center [163, 387] width 76 height 19
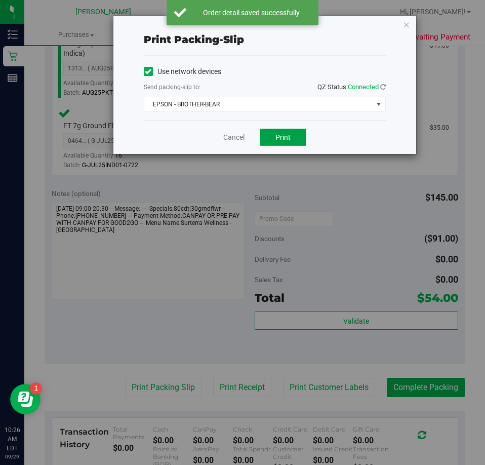
click at [272, 144] on button "Print" at bounding box center [283, 137] width 47 height 17
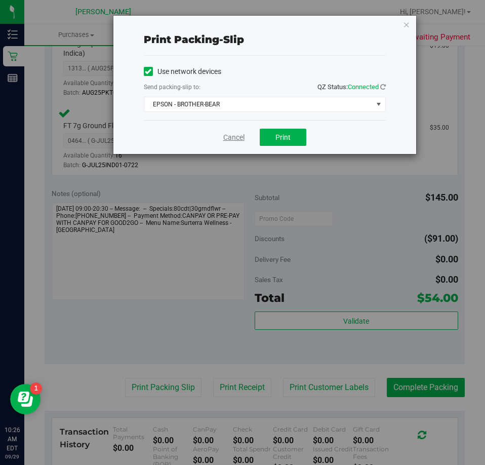
click at [237, 133] on link "Cancel" at bounding box center [233, 137] width 21 height 11
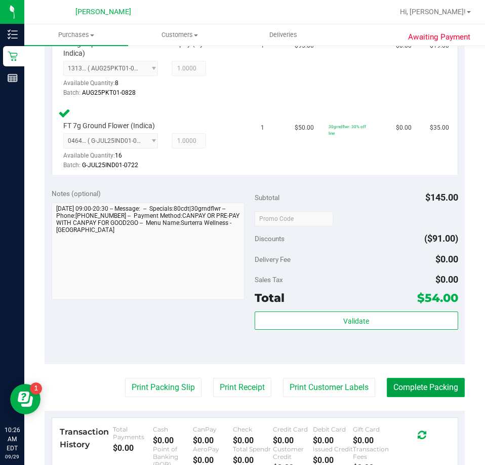
click at [409, 395] on button "Complete Packing" at bounding box center [426, 387] width 78 height 19
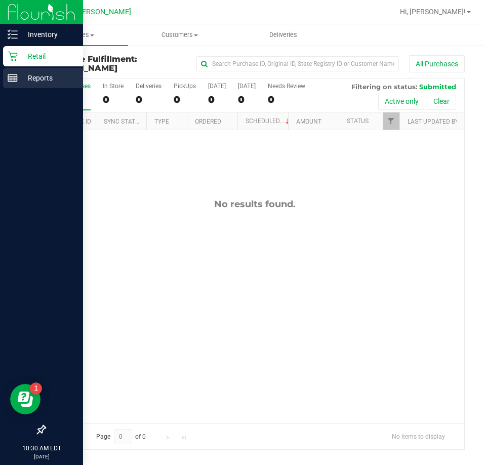
click at [6, 78] on div "Reports" at bounding box center [43, 78] width 80 height 20
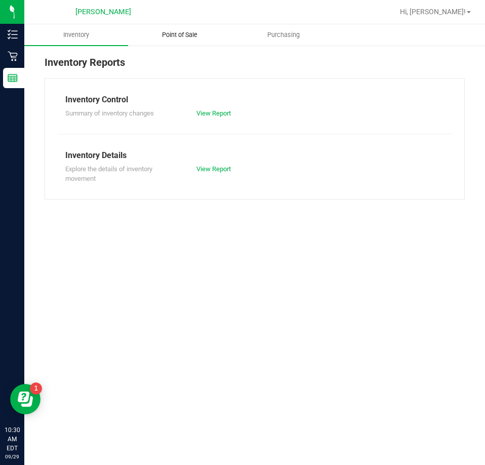
click at [171, 38] on span "Point of Sale" at bounding box center [179, 34] width 63 height 9
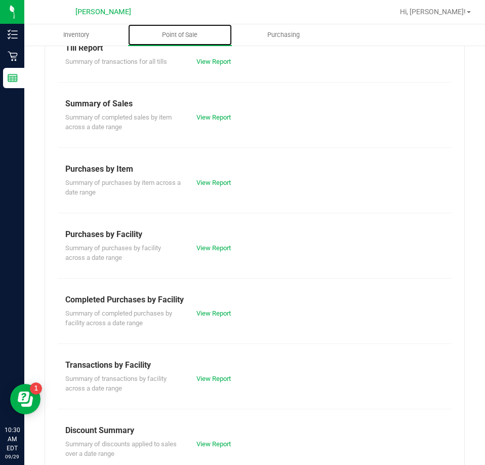
scroll to position [35, 0]
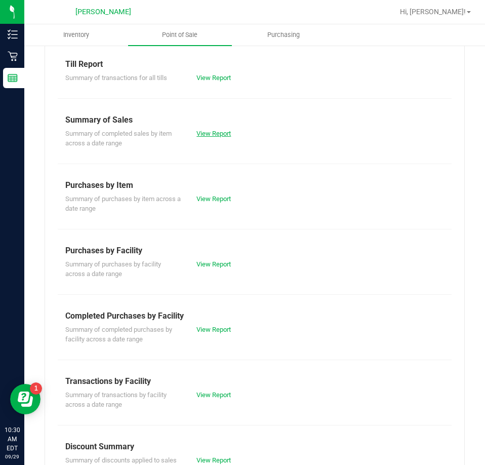
click at [210, 133] on link "View Report" at bounding box center [213, 134] width 34 height 8
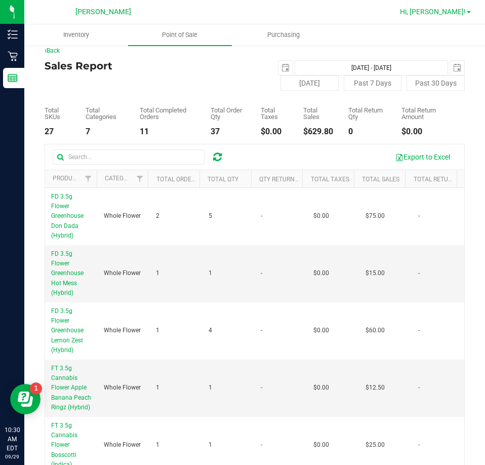
scroll to position [9, 0]
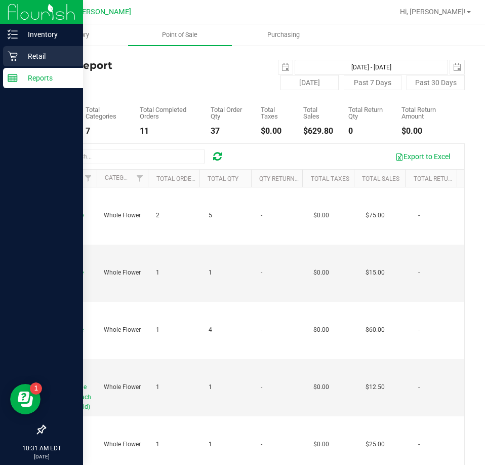
click at [8, 54] on icon at bounding box center [13, 56] width 10 height 10
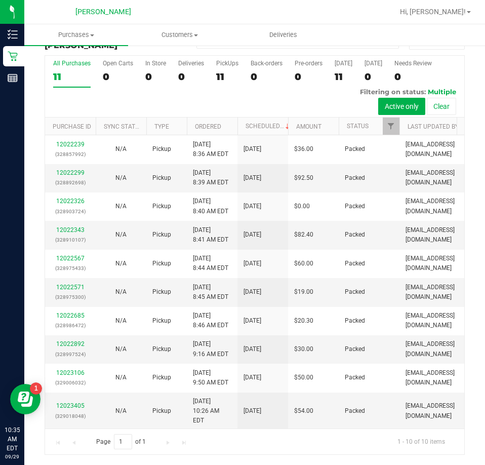
click at [476, 98] on div "Purchase Summary: [PERSON_NAME] All Purchases All Purchases 11 Open Carts 0 In …" at bounding box center [254, 243] width 461 height 443
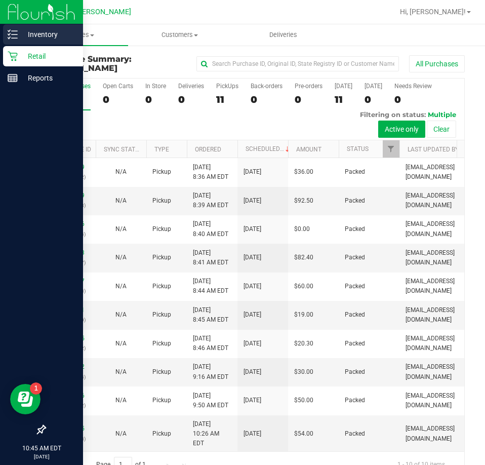
click at [21, 37] on p "Inventory" at bounding box center [48, 34] width 61 height 12
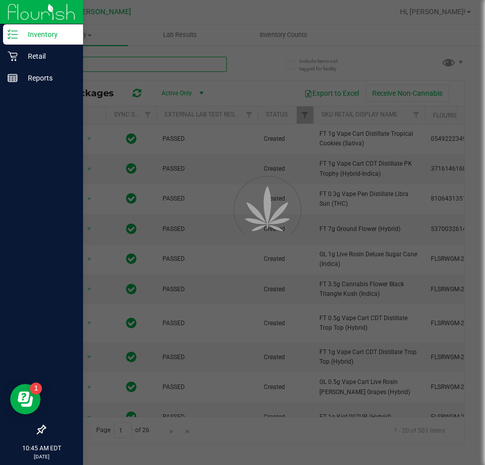
click at [141, 65] on input "text" at bounding box center [136, 64] width 182 height 15
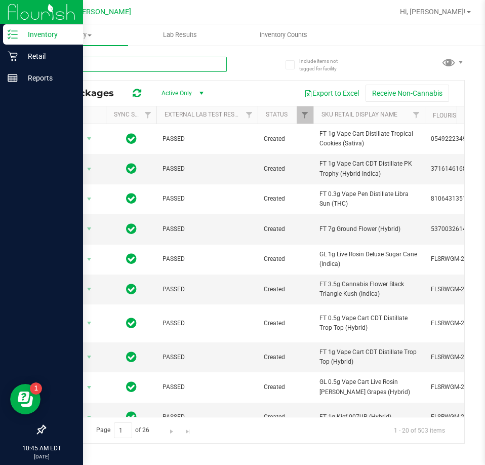
type input "rso"
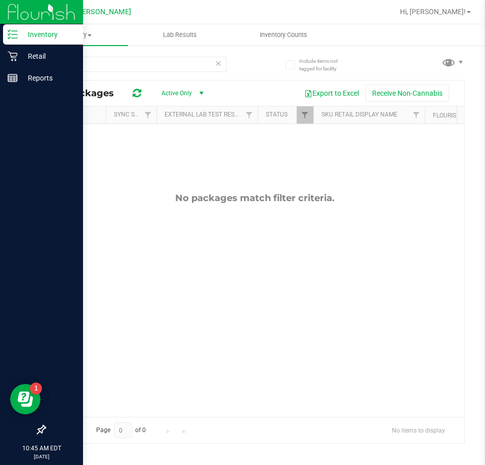
click at [219, 63] on icon at bounding box center [218, 63] width 7 height 12
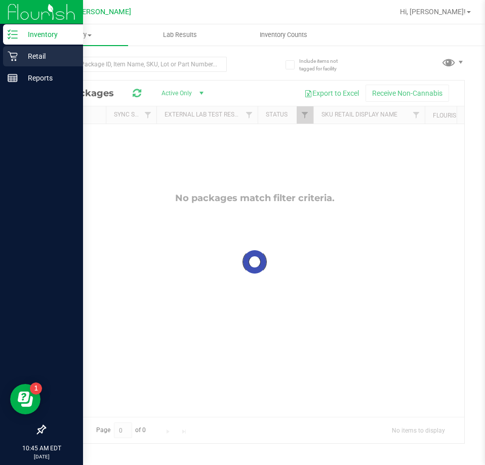
click at [10, 54] on icon at bounding box center [13, 56] width 10 height 10
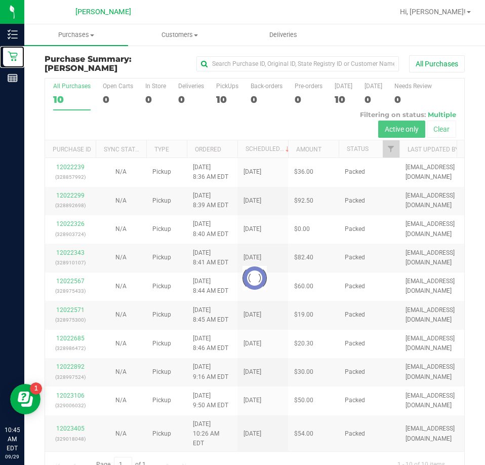
scroll to position [23, 0]
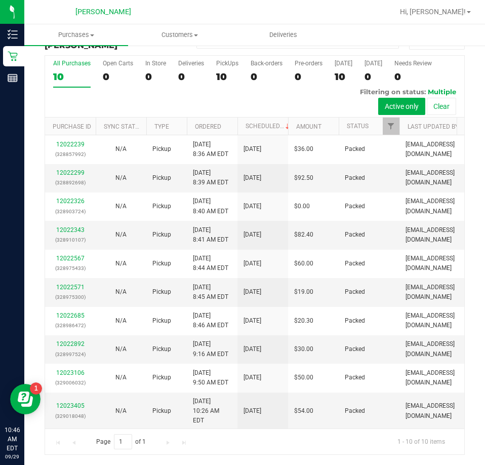
click at [471, 73] on div "Purchase Summary: [PERSON_NAME] All Purchases All Purchases 10 Open Carts 0 In …" at bounding box center [254, 243] width 461 height 443
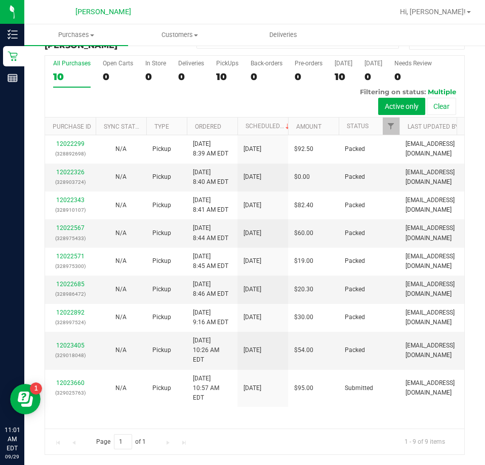
scroll to position [0, 0]
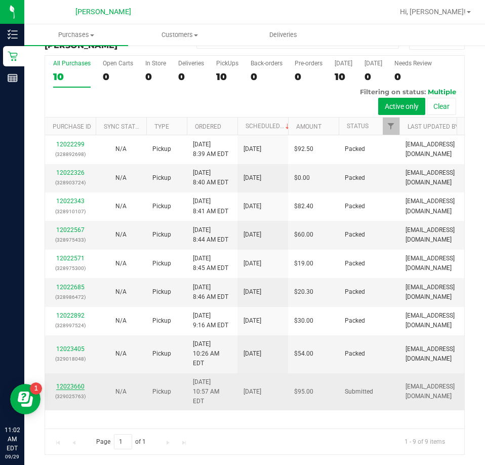
click at [69, 383] on link "12023660" at bounding box center [70, 386] width 28 height 7
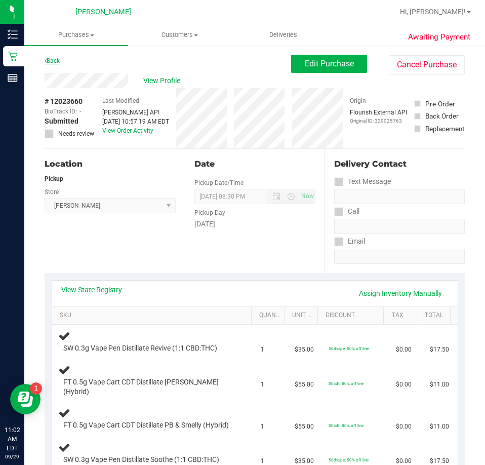
click at [60, 59] on link "Back" at bounding box center [52, 60] width 15 height 7
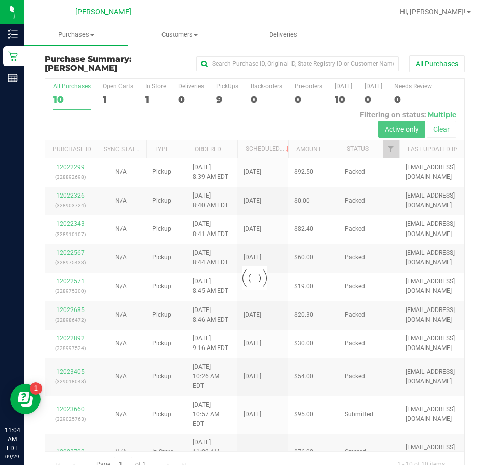
scroll to position [23, 0]
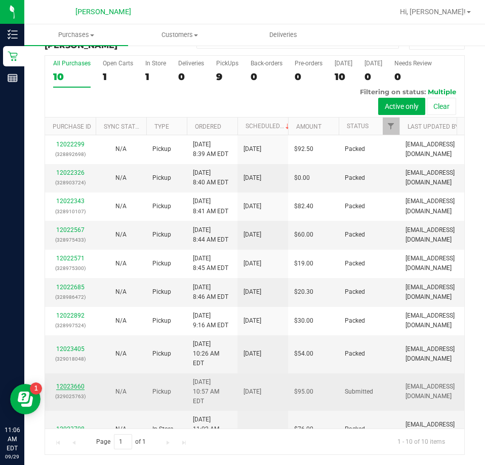
click at [81, 383] on link "12023660" at bounding box center [70, 386] width 28 height 7
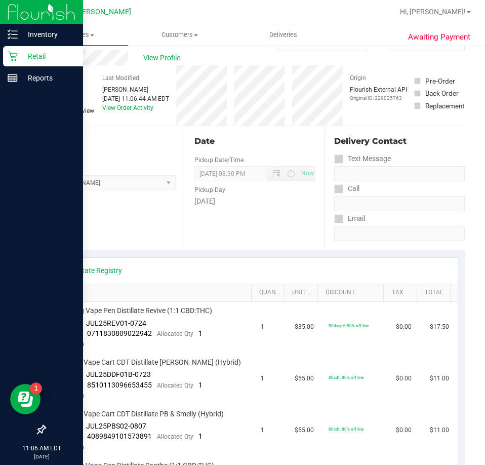
click at [7, 56] on div "Retail" at bounding box center [43, 56] width 80 height 20
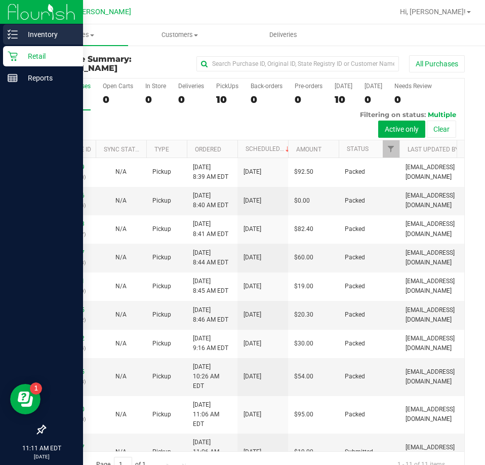
click at [14, 36] on icon at bounding box center [13, 34] width 10 height 10
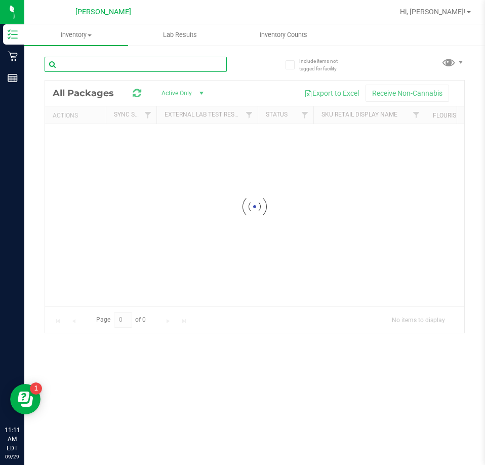
click at [96, 59] on input "text" at bounding box center [136, 64] width 182 height 15
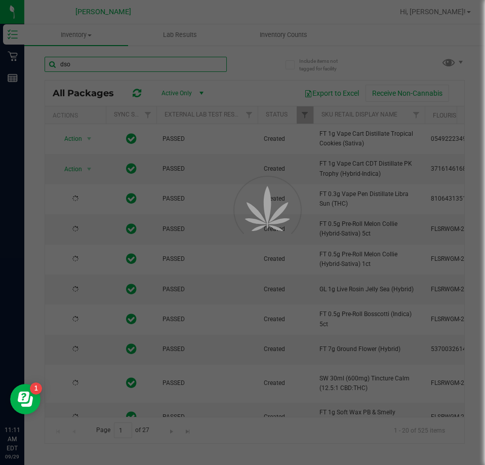
type input "dso"
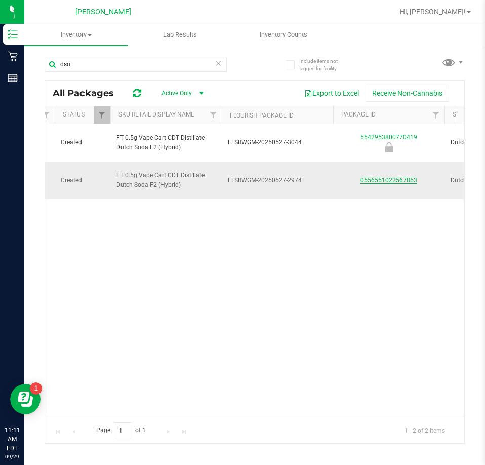
click at [383, 183] on link "0556551022567853" at bounding box center [388, 180] width 57 height 7
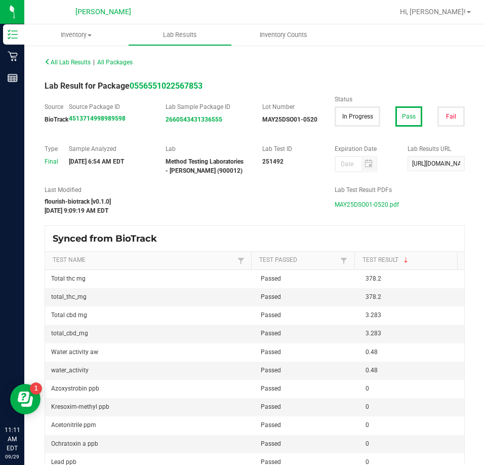
click at [371, 199] on span "MAY25DSO01-0520.pdf" at bounding box center [367, 204] width 64 height 15
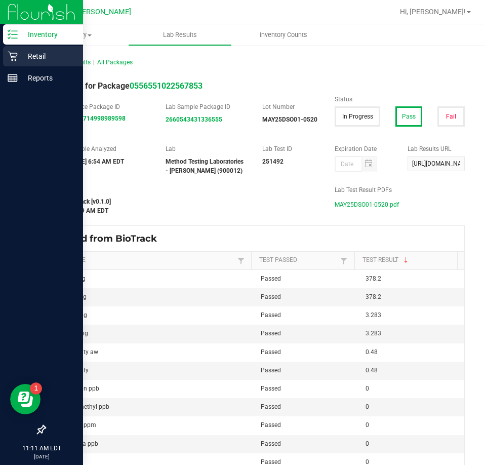
click at [26, 46] on div "Retail" at bounding box center [43, 56] width 80 height 20
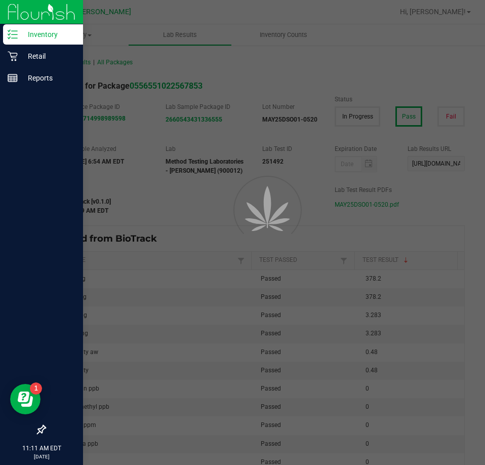
click at [24, 38] on p "Inventory" at bounding box center [48, 34] width 61 height 12
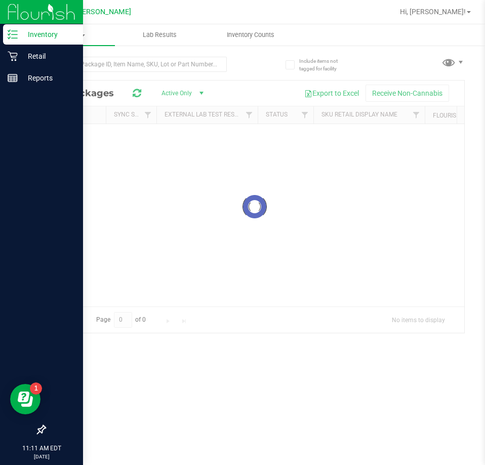
click at [24, 38] on p "Inventory" at bounding box center [48, 34] width 61 height 12
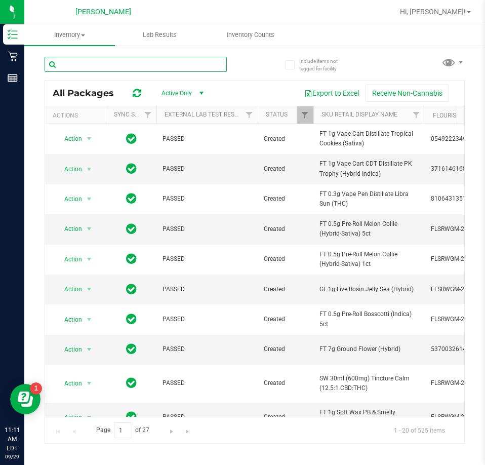
click at [137, 70] on input "text" at bounding box center [136, 64] width 182 height 15
type input "wbv"
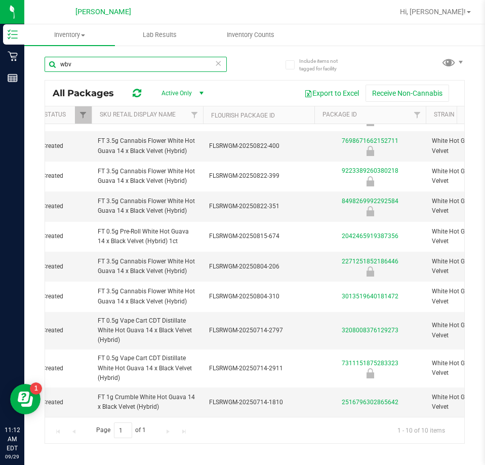
scroll to position [0, 302]
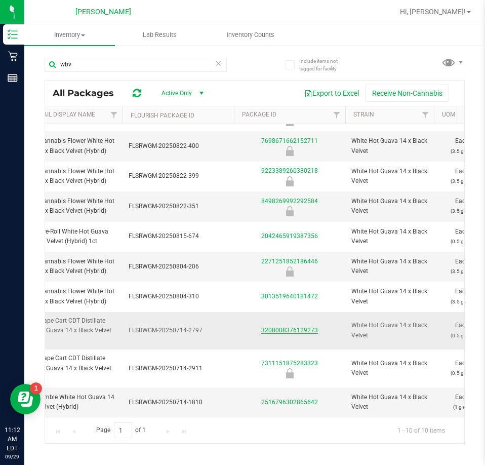
click at [277, 326] on link "3208008376129273" at bounding box center [289, 329] width 57 height 7
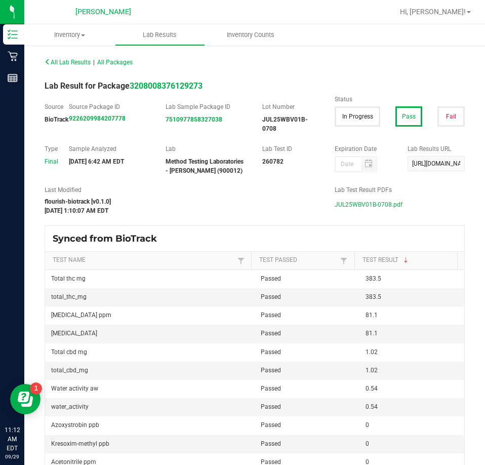
click at [346, 202] on span "JUL25WBV01B-0708.pdf" at bounding box center [369, 204] width 68 height 15
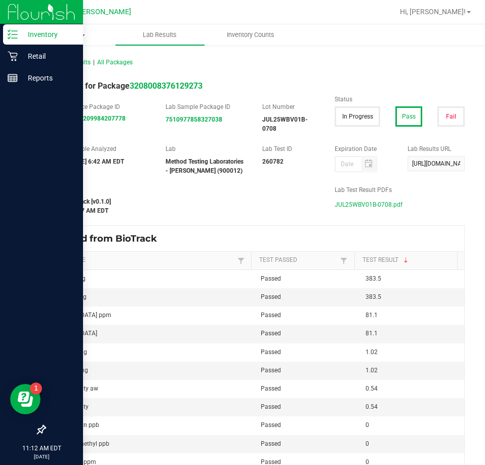
click at [6, 35] on div "Inventory" at bounding box center [43, 34] width 80 height 20
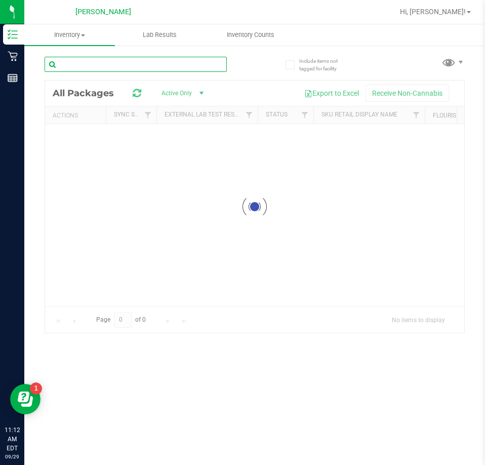
click at [105, 68] on input "text" at bounding box center [136, 64] width 182 height 15
type input "zkr"
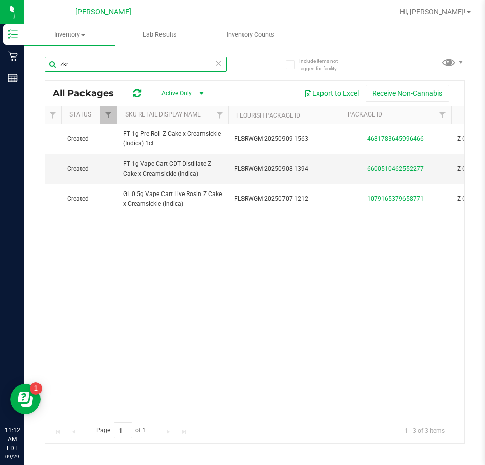
scroll to position [0, 219]
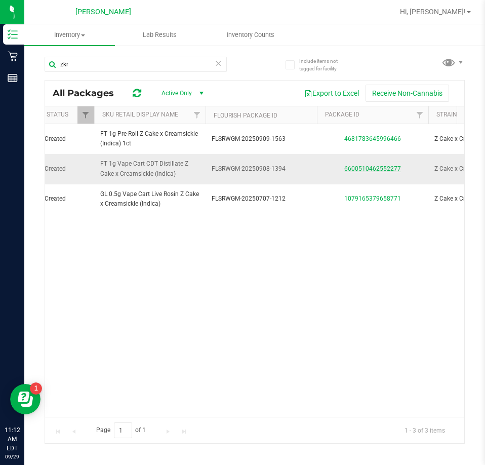
click at [356, 171] on link "6600510462552277" at bounding box center [372, 168] width 57 height 7
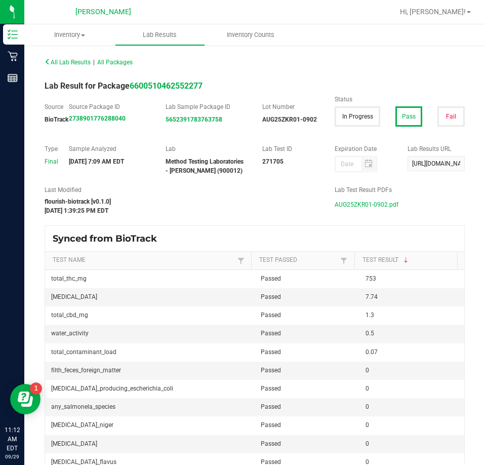
click at [363, 205] on span "AUG25ZKR01-0902.pdf" at bounding box center [367, 204] width 64 height 15
click at [467, 180] on div "All Lab Results | All Packages Lab Result for Package 6600510462552277 Source B…" at bounding box center [254, 382] width 461 height 675
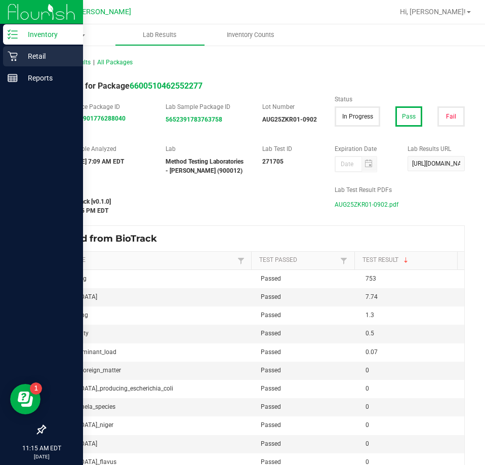
click at [16, 56] on icon at bounding box center [13, 57] width 10 height 10
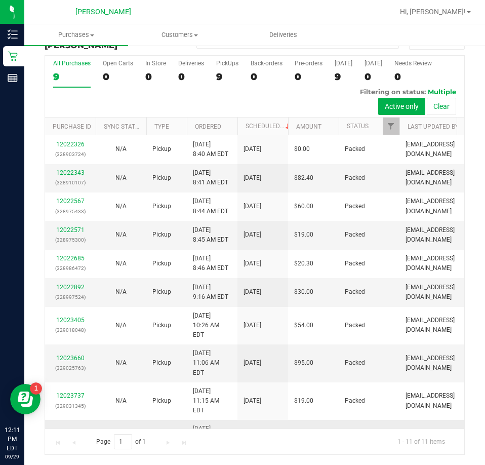
click at [68, 430] on link "12024278" at bounding box center [70, 433] width 28 height 7
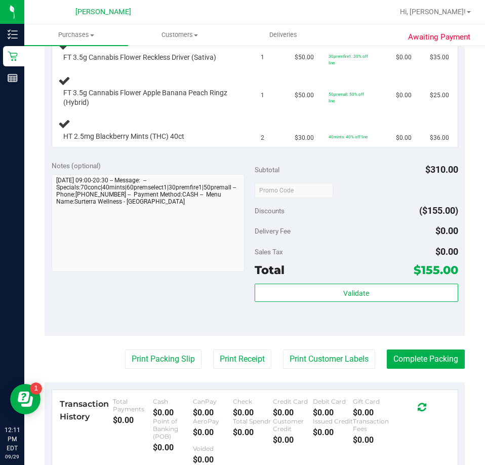
scroll to position [478, 0]
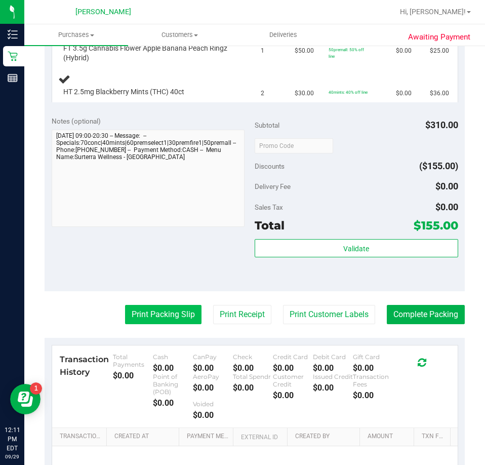
click at [176, 314] on button "Print Packing Slip" at bounding box center [163, 314] width 76 height 19
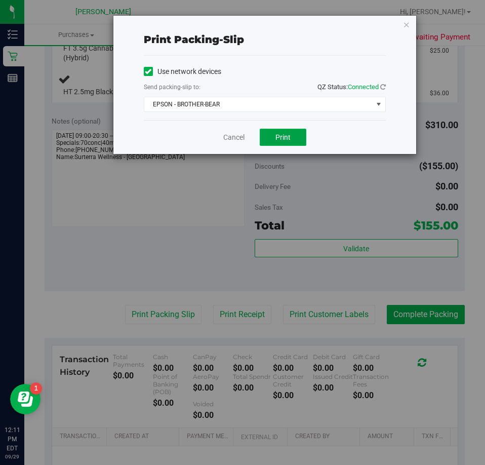
click at [271, 145] on button "Print" at bounding box center [283, 137] width 47 height 17
click at [234, 133] on link "Cancel" at bounding box center [233, 137] width 21 height 11
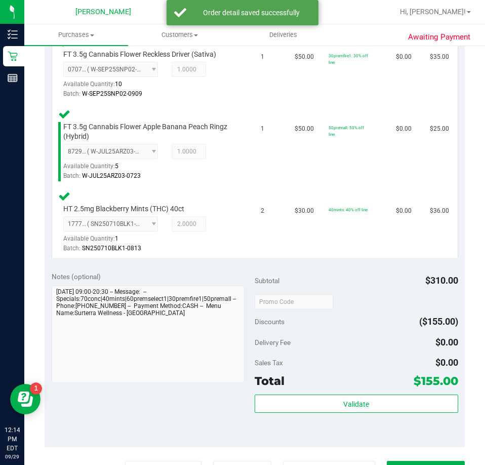
scroll to position [627, 0]
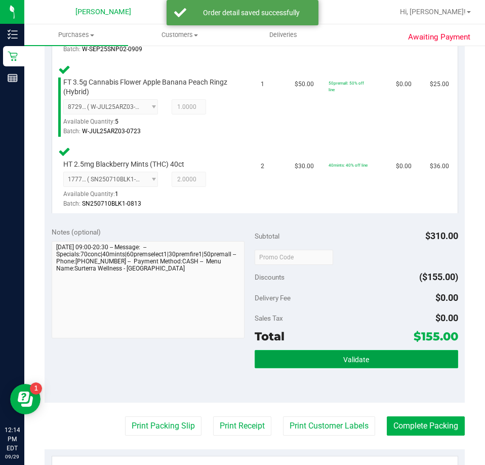
click at [326, 357] on button "Validate" at bounding box center [356, 359] width 203 height 18
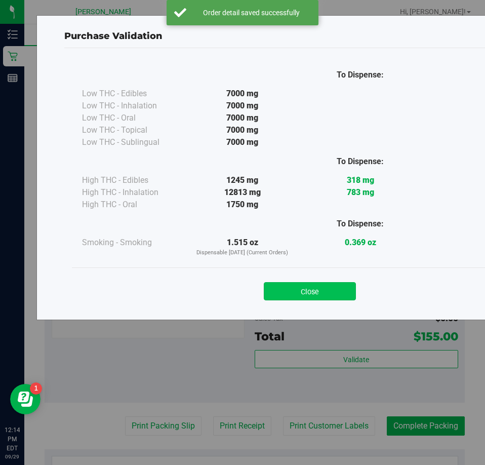
click at [300, 299] on button "Close" at bounding box center [310, 291] width 92 height 18
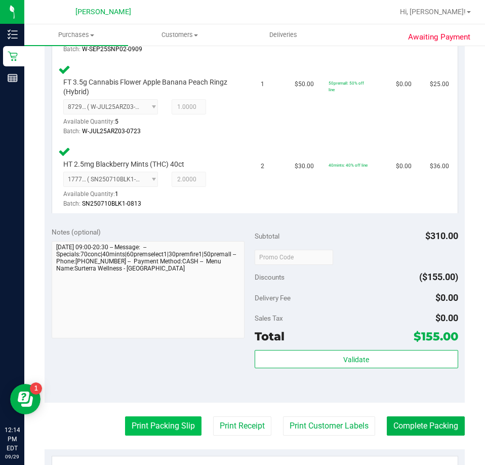
click at [152, 430] on button "Print Packing Slip" at bounding box center [163, 425] width 76 height 19
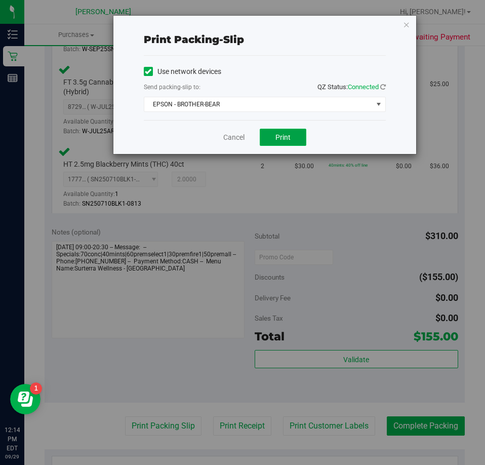
click at [285, 140] on span "Print" at bounding box center [282, 137] width 15 height 8
click at [229, 136] on link "Cancel" at bounding box center [233, 137] width 21 height 11
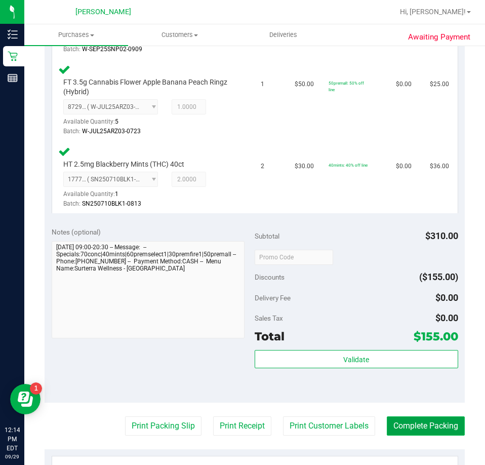
click at [426, 419] on button "Complete Packing" at bounding box center [426, 425] width 78 height 19
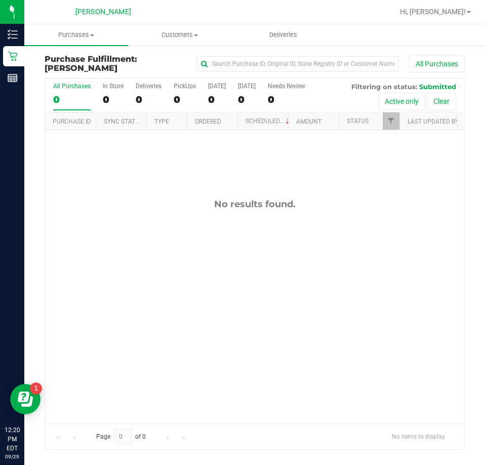
click at [476, 65] on div "Purchase Fulfillment: [PERSON_NAME] All Purchases All Purchases 0 In Store 0 De…" at bounding box center [254, 252] width 461 height 415
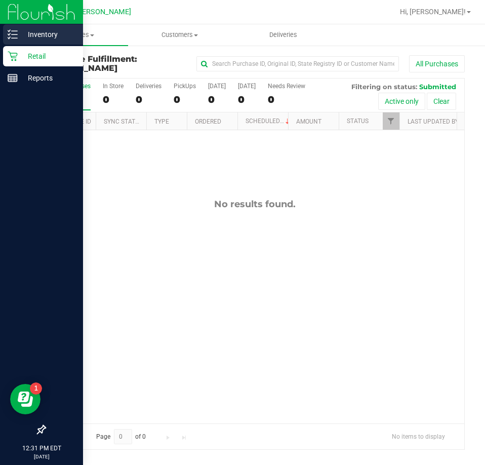
click at [23, 40] on p "Inventory" at bounding box center [48, 34] width 61 height 12
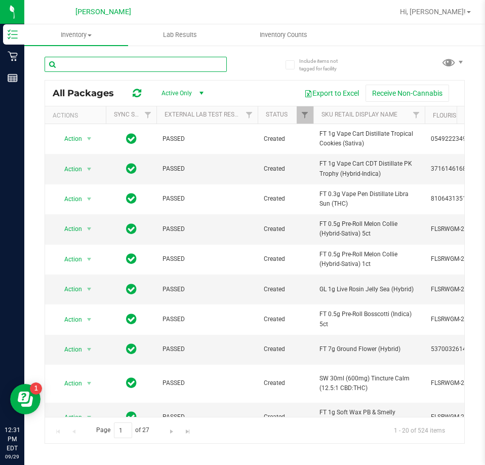
click at [153, 62] on input "text" at bounding box center [136, 64] width 182 height 15
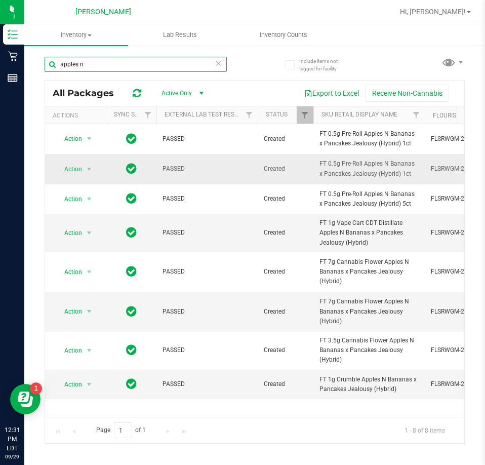
type input "apples n"
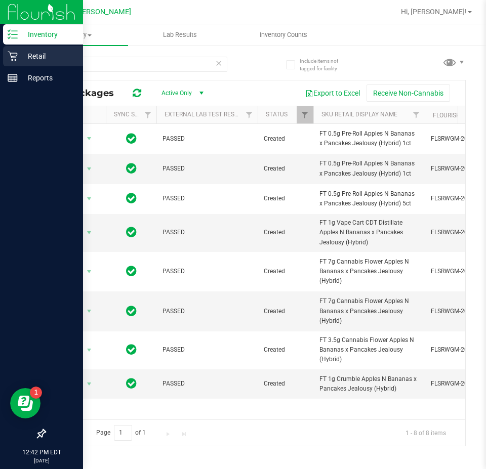
click at [15, 64] on div "Retail" at bounding box center [43, 56] width 80 height 20
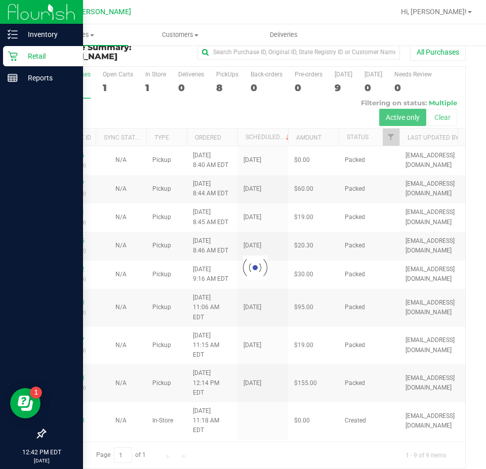
scroll to position [21, 0]
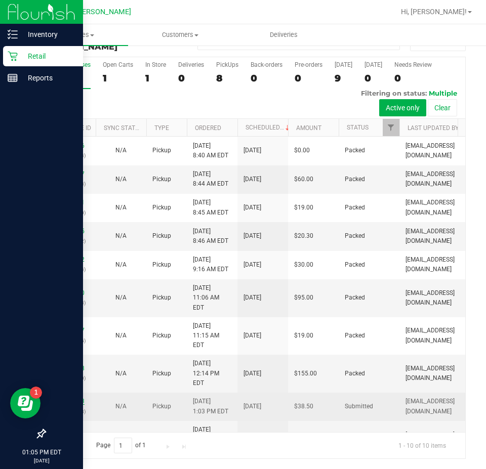
click at [78, 398] on link "12024693" at bounding box center [70, 401] width 28 height 7
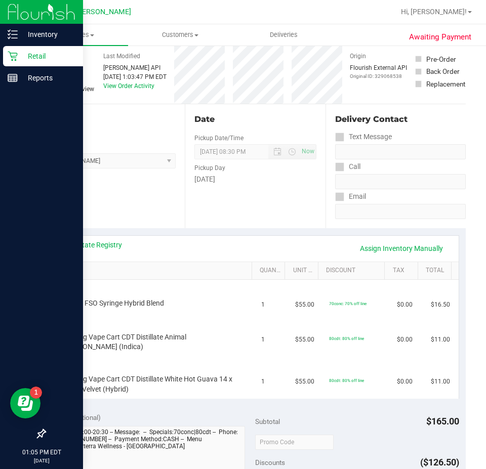
scroll to position [21, 0]
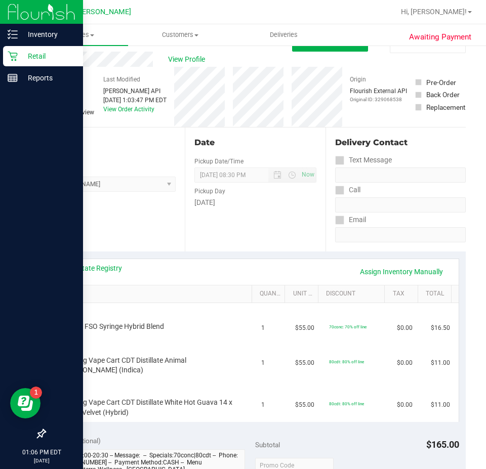
click at [18, 51] on p "Retail" at bounding box center [48, 56] width 61 height 12
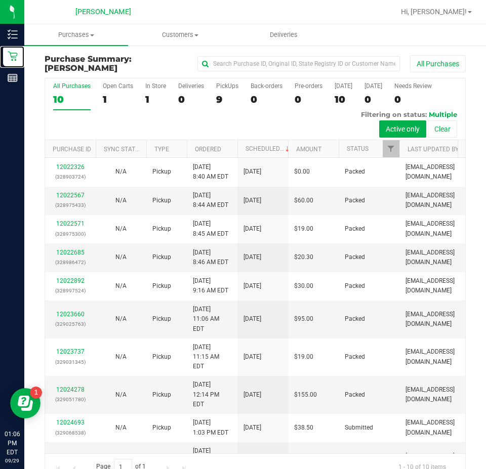
scroll to position [21, 0]
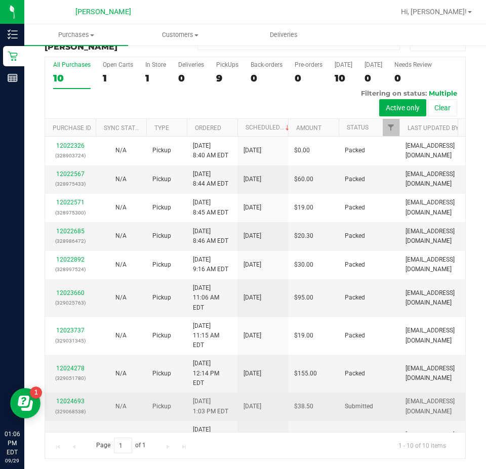
click at [71, 407] on p "(329068538)" at bounding box center [70, 412] width 38 height 10
click at [71, 398] on link "12024693" at bounding box center [70, 401] width 28 height 7
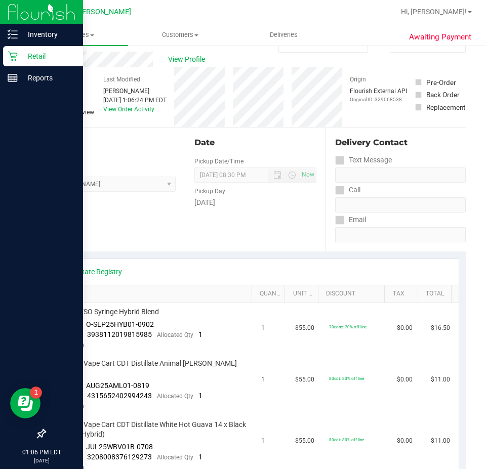
click at [11, 56] on icon at bounding box center [13, 57] width 10 height 10
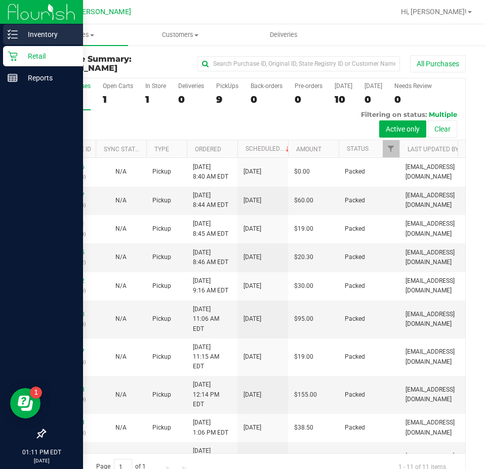
drag, startPoint x: 14, startPoint y: 39, endPoint x: 8, endPoint y: 35, distance: 7.0
click at [14, 39] on icon at bounding box center [13, 34] width 10 height 10
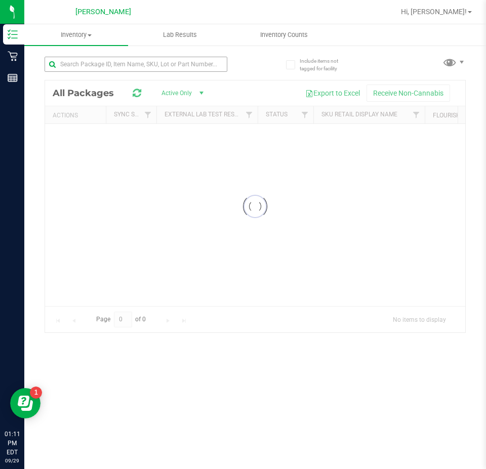
click at [66, 56] on div at bounding box center [150, 64] width 211 height 32
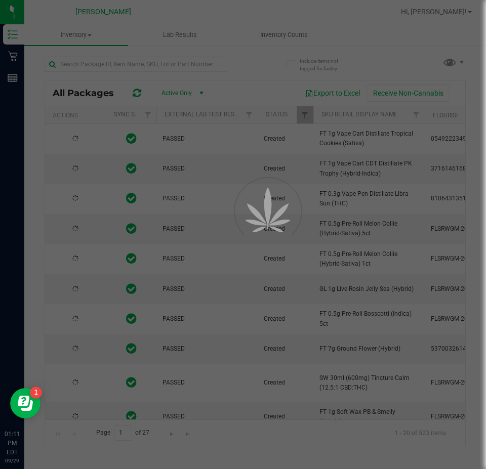
click at [73, 65] on div at bounding box center [243, 234] width 486 height 469
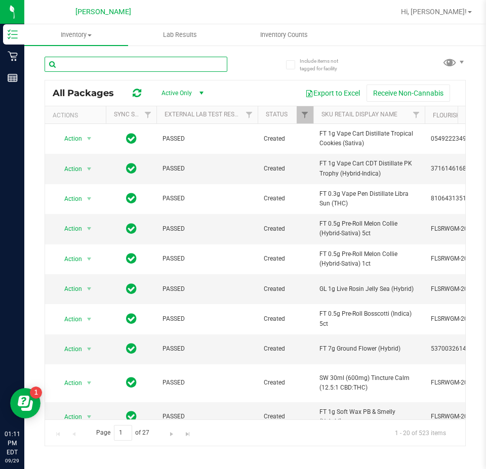
click at [73, 65] on input "text" at bounding box center [136, 64] width 183 height 15
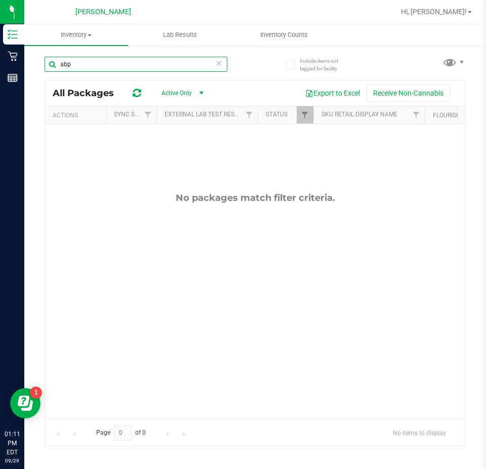
type input "abp"
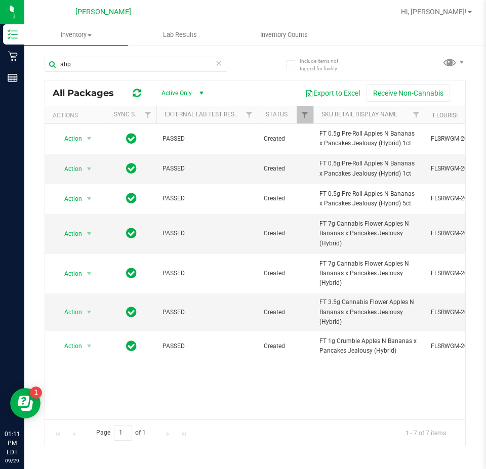
drag, startPoint x: 113, startPoint y: 408, endPoint x: 127, endPoint y: 408, distance: 13.7
click at [127, 408] on div "Action Action Global inventory Package audit log Print package label Print prod…" at bounding box center [255, 272] width 420 height 296
click at [219, 67] on icon at bounding box center [218, 63] width 7 height 12
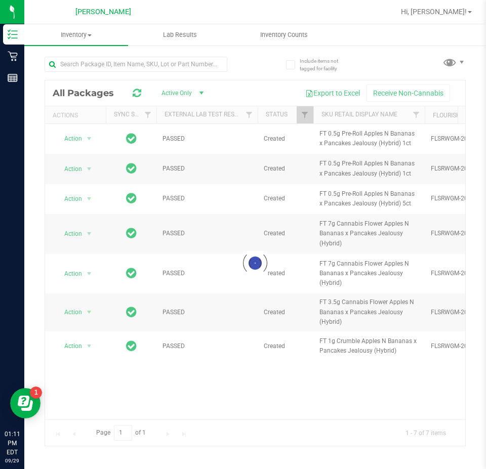
click at [238, 73] on div at bounding box center [150, 64] width 211 height 32
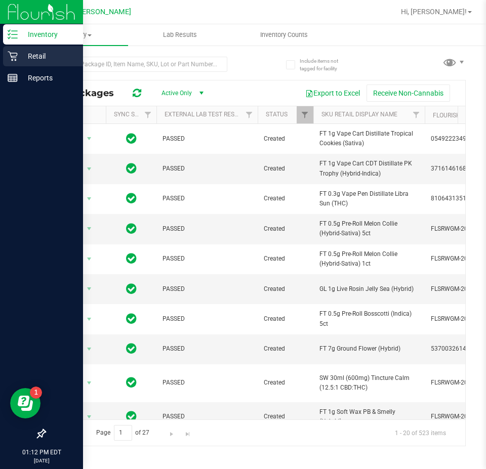
click at [12, 56] on icon at bounding box center [13, 56] width 10 height 10
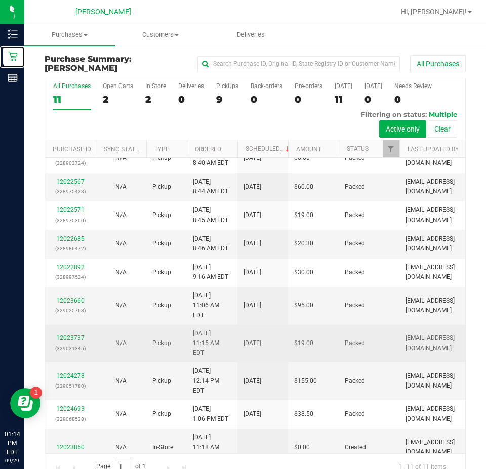
scroll to position [20, 0]
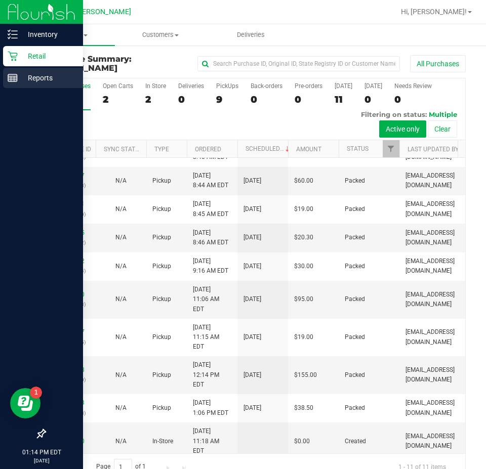
click at [12, 80] on line at bounding box center [12, 80] width 9 height 0
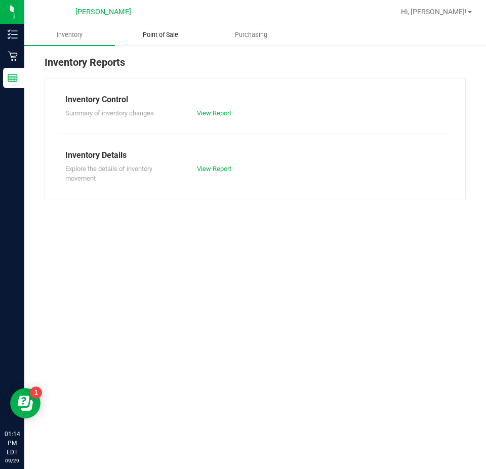
click at [175, 37] on span "Point of Sale" at bounding box center [160, 34] width 63 height 9
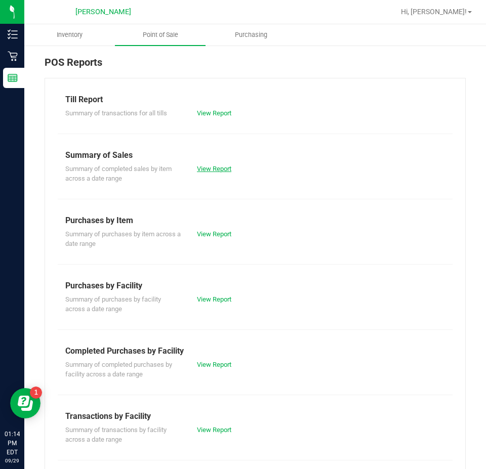
click at [219, 168] on link "View Report" at bounding box center [214, 169] width 34 height 8
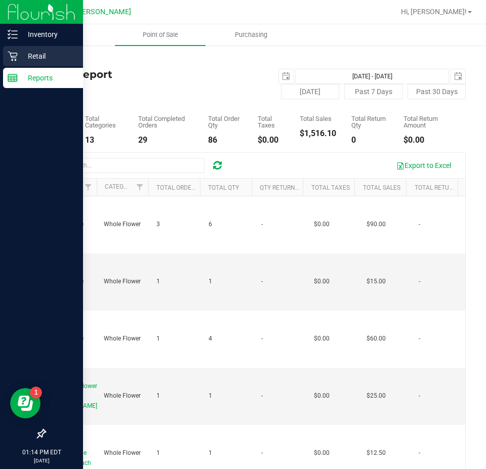
click at [25, 52] on p "Retail" at bounding box center [48, 56] width 61 height 12
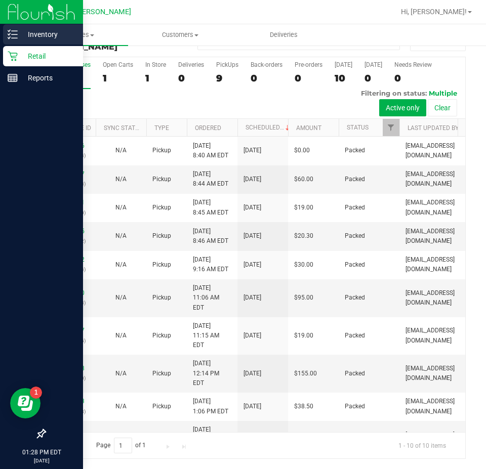
click at [12, 34] on line at bounding box center [15, 34] width 6 height 0
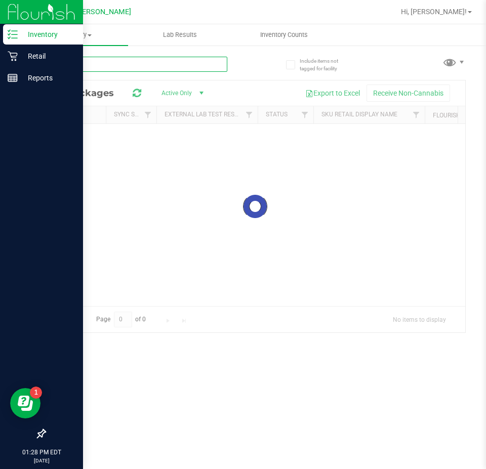
click at [95, 66] on input "text" at bounding box center [136, 64] width 183 height 15
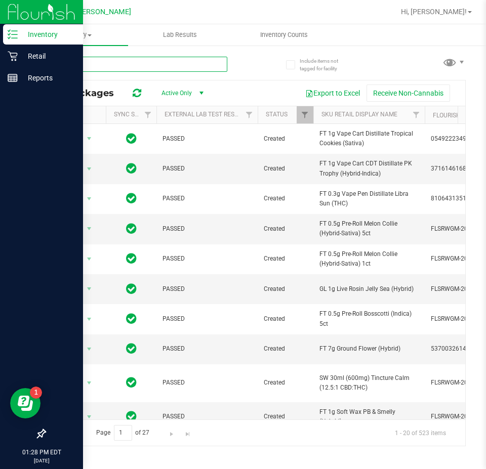
type input "mbl"
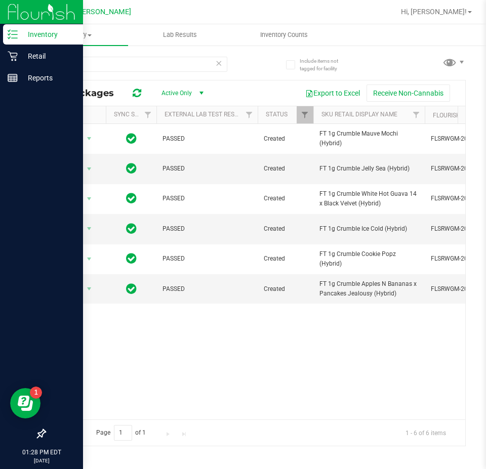
click at [221, 67] on icon at bounding box center [218, 63] width 7 height 12
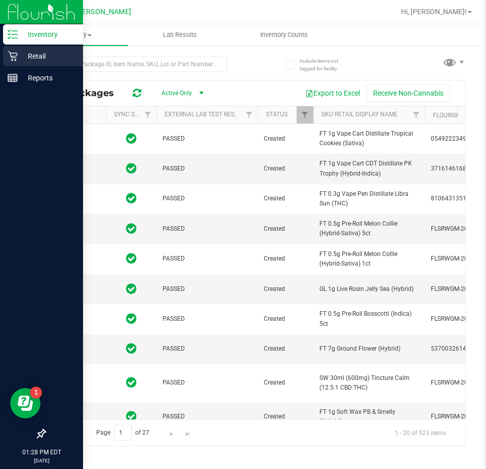
click at [12, 60] on icon at bounding box center [13, 57] width 10 height 10
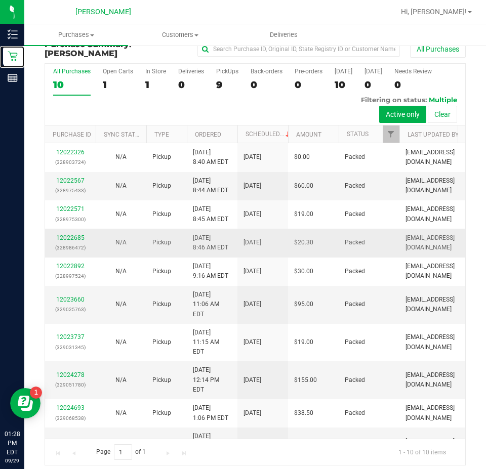
scroll to position [21, 0]
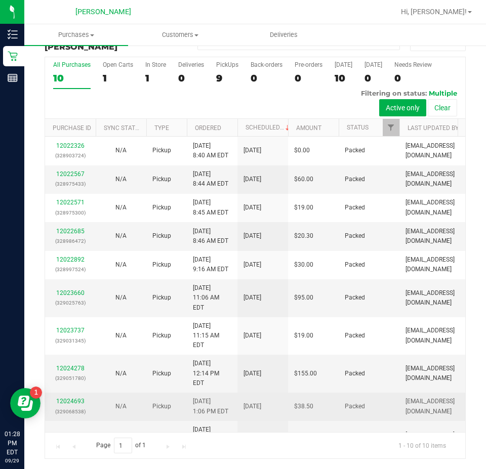
click at [329, 393] on td "$38.50" at bounding box center [313, 407] width 51 height 28
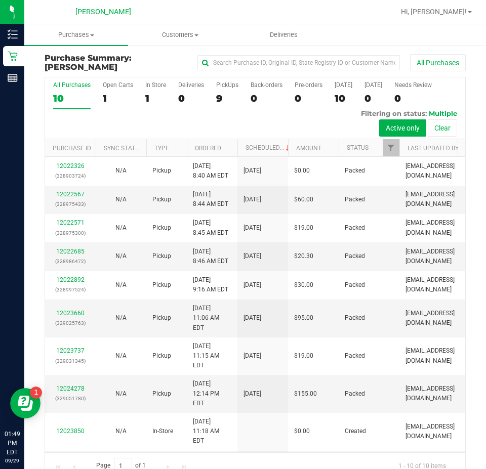
scroll to position [0, 0]
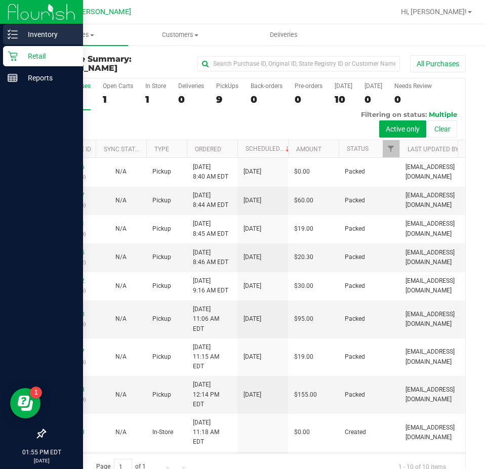
click at [17, 34] on line at bounding box center [15, 34] width 6 height 0
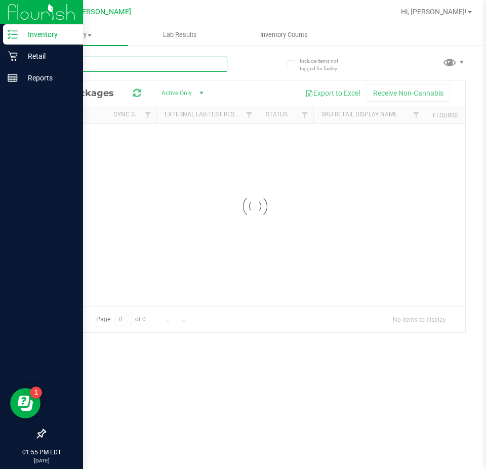
click at [69, 62] on input "text" at bounding box center [136, 64] width 183 height 15
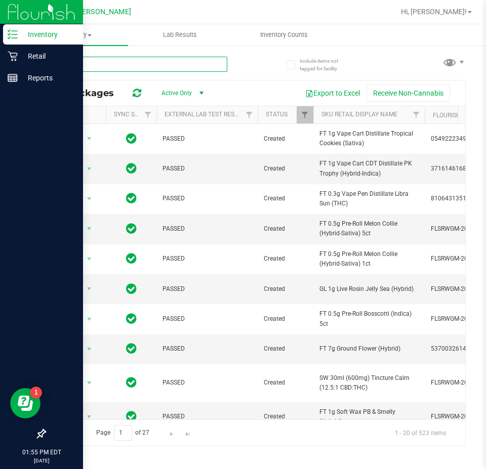
type input "dls"
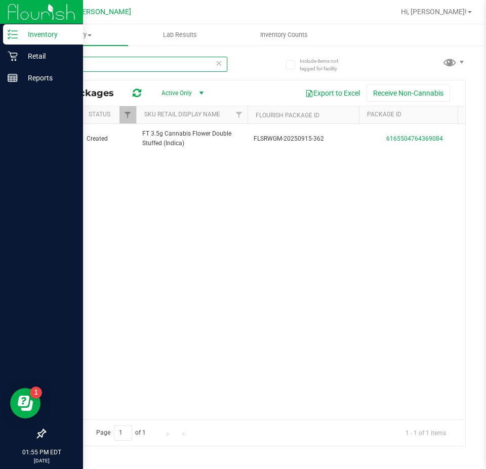
scroll to position [0, 210]
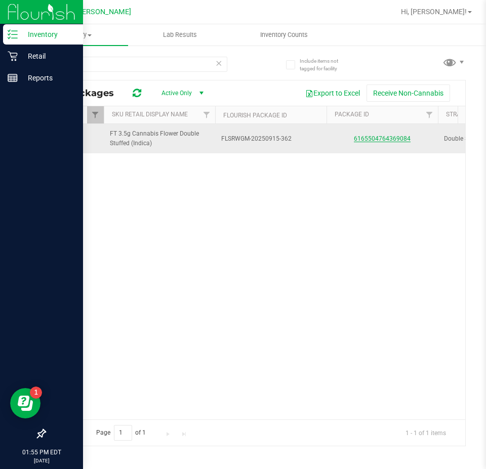
click at [392, 140] on link "6165504764369084" at bounding box center [382, 138] width 57 height 7
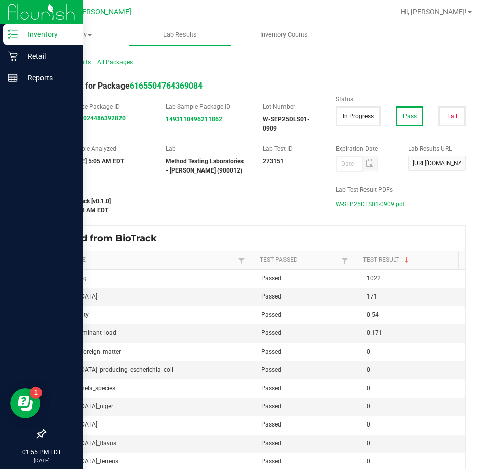
click at [358, 203] on span "W-SEP25DLS01-0909.pdf" at bounding box center [370, 204] width 69 height 15
click at [3, 58] on link "Retail" at bounding box center [41, 57] width 83 height 22
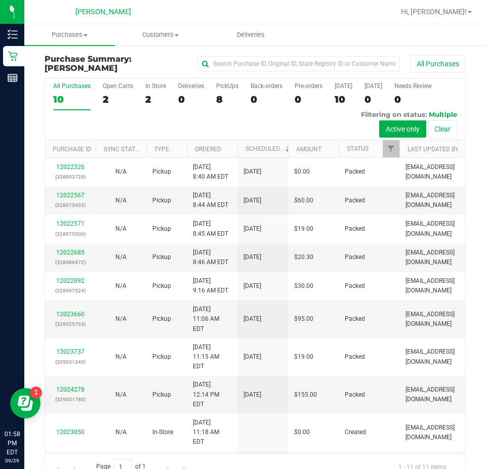
click at [474, 88] on div "Purchase Summary: [PERSON_NAME] All Purchases All Purchases 10 Open Carts 2 In …" at bounding box center [255, 268] width 462 height 446
click at [462, 14] on span "Hi, [PERSON_NAME]!" at bounding box center [434, 12] width 66 height 8
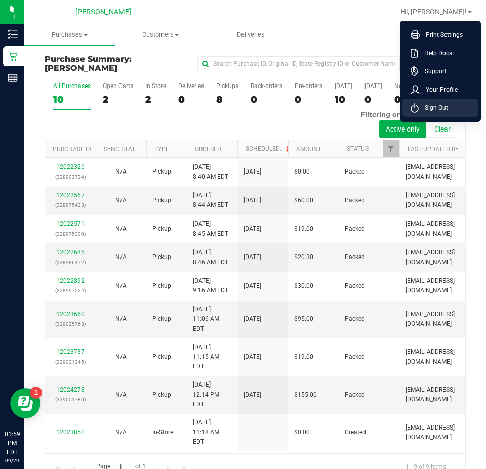
click at [452, 108] on li "Sign Out" at bounding box center [440, 108] width 76 height 18
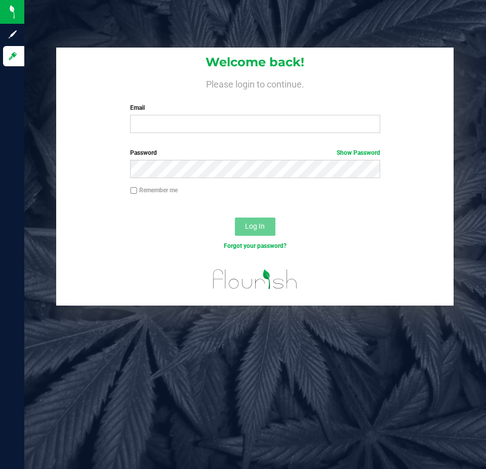
click at [55, 453] on div "Welcome back! Please login to continue. Email Required Please format your email…" at bounding box center [255, 234] width 462 height 469
